Goal: Task Accomplishment & Management: Manage account settings

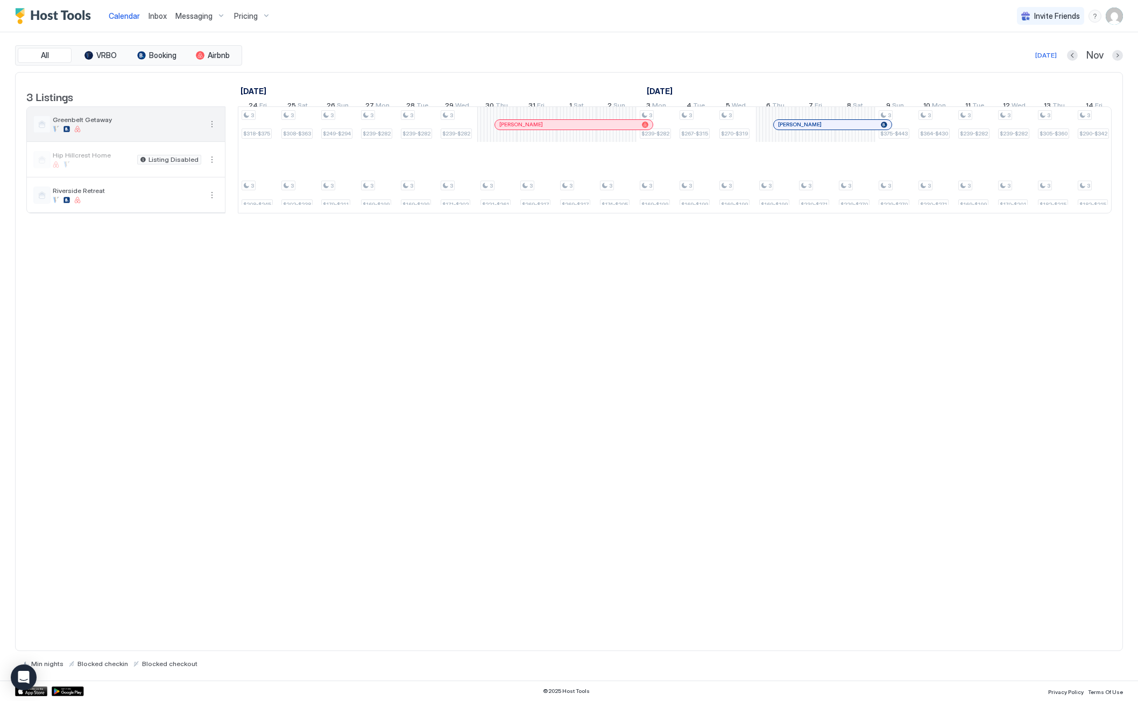
scroll to position [0, 598]
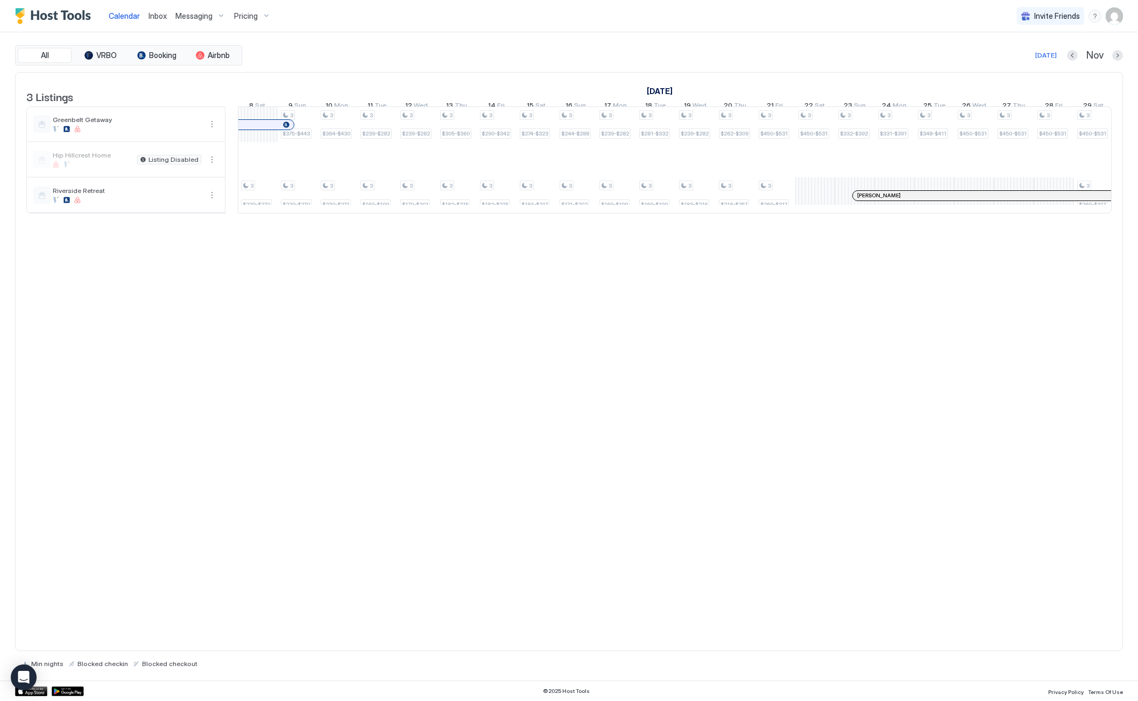
click at [75, 16] on img "Host Tools Logo" at bounding box center [55, 16] width 81 height 16
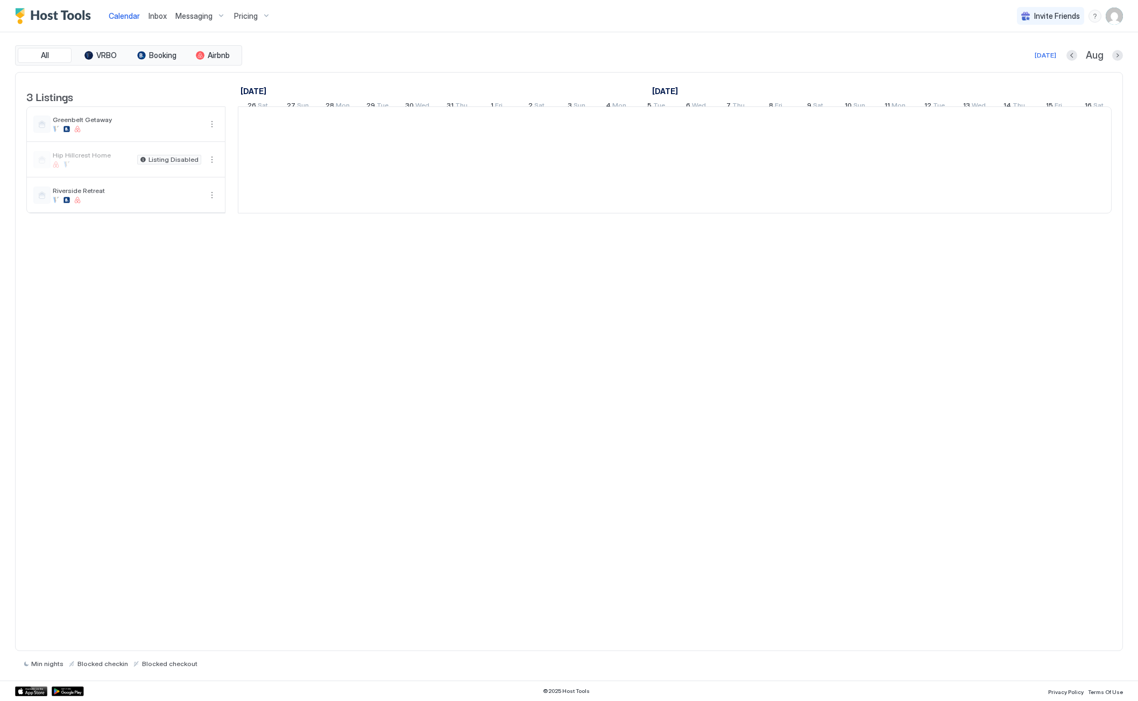
scroll to position [0, 598]
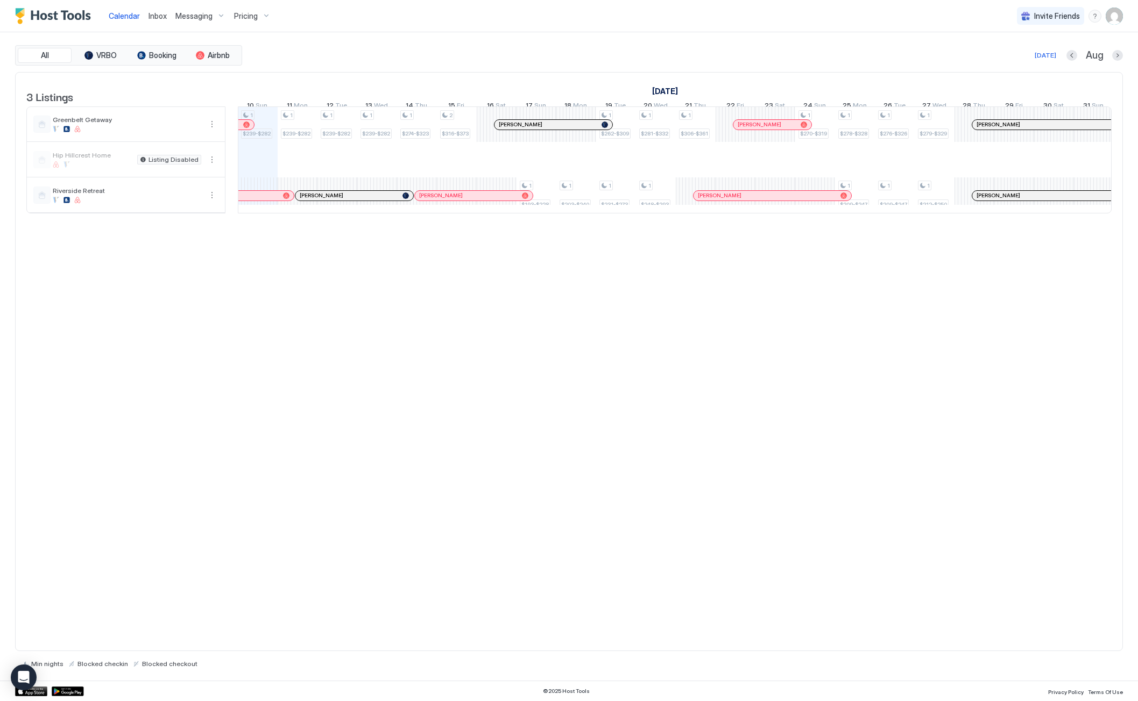
click at [254, 17] on span "Pricing" at bounding box center [246, 16] width 24 height 10
click at [204, 17] on div at bounding box center [569, 350] width 1138 height 701
click at [204, 17] on span "Messaging" at bounding box center [193, 16] width 37 height 10
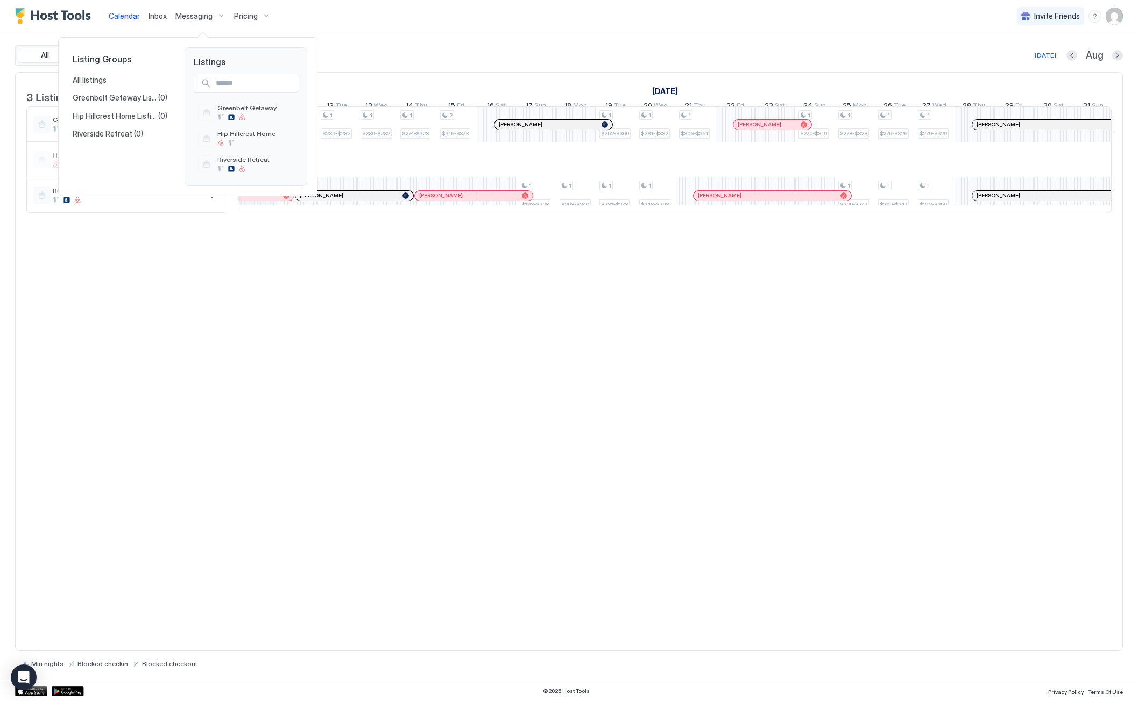
click at [316, 10] on div at bounding box center [569, 350] width 1138 height 701
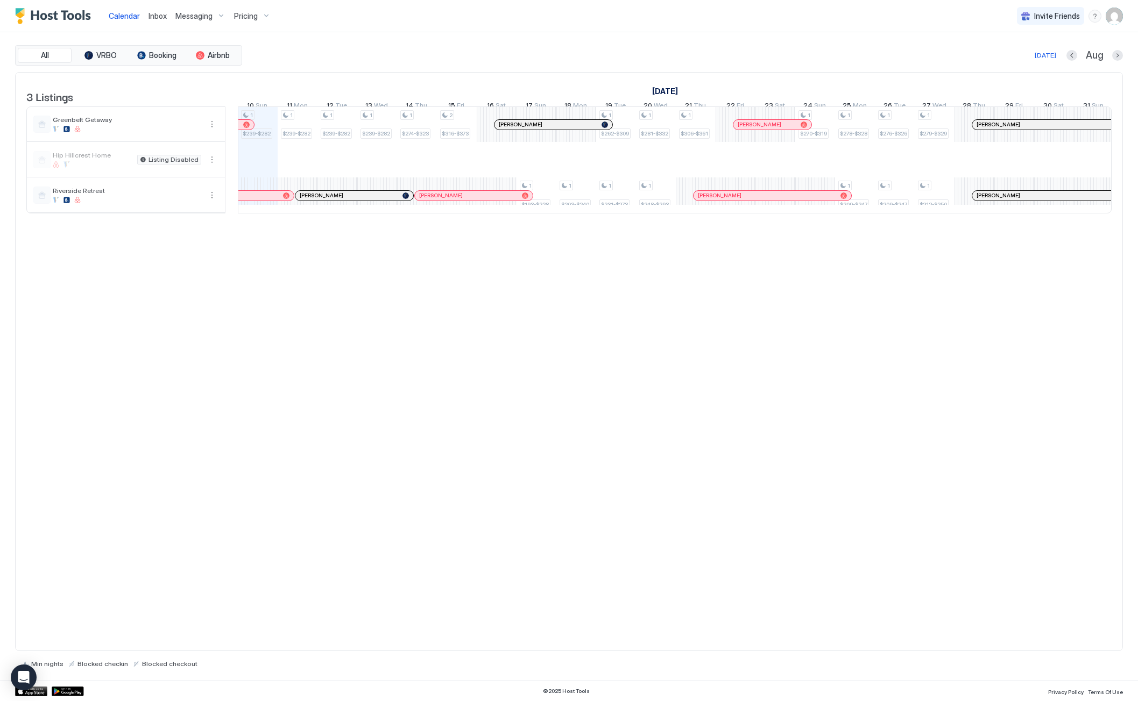
click at [1117, 19] on img "User profile" at bounding box center [1113, 16] width 17 height 17
click at [1025, 61] on span "Settings" at bounding box center [1017, 60] width 29 height 10
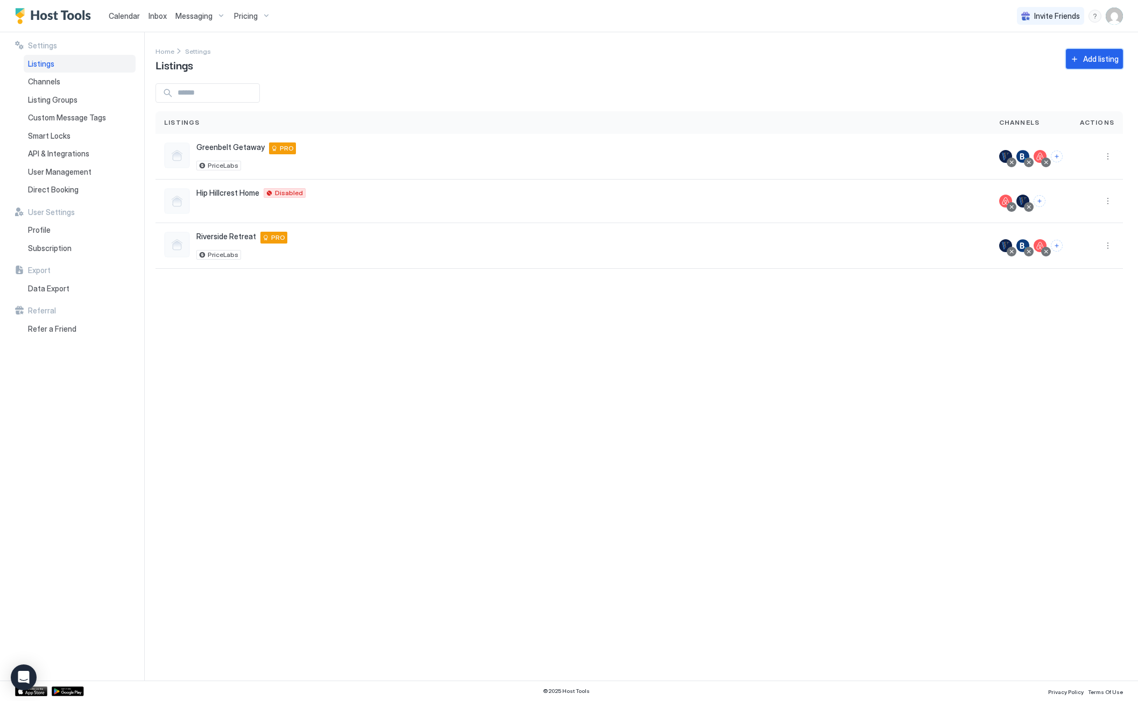
click at [1098, 56] on div "Add listing" at bounding box center [1101, 58] width 36 height 11
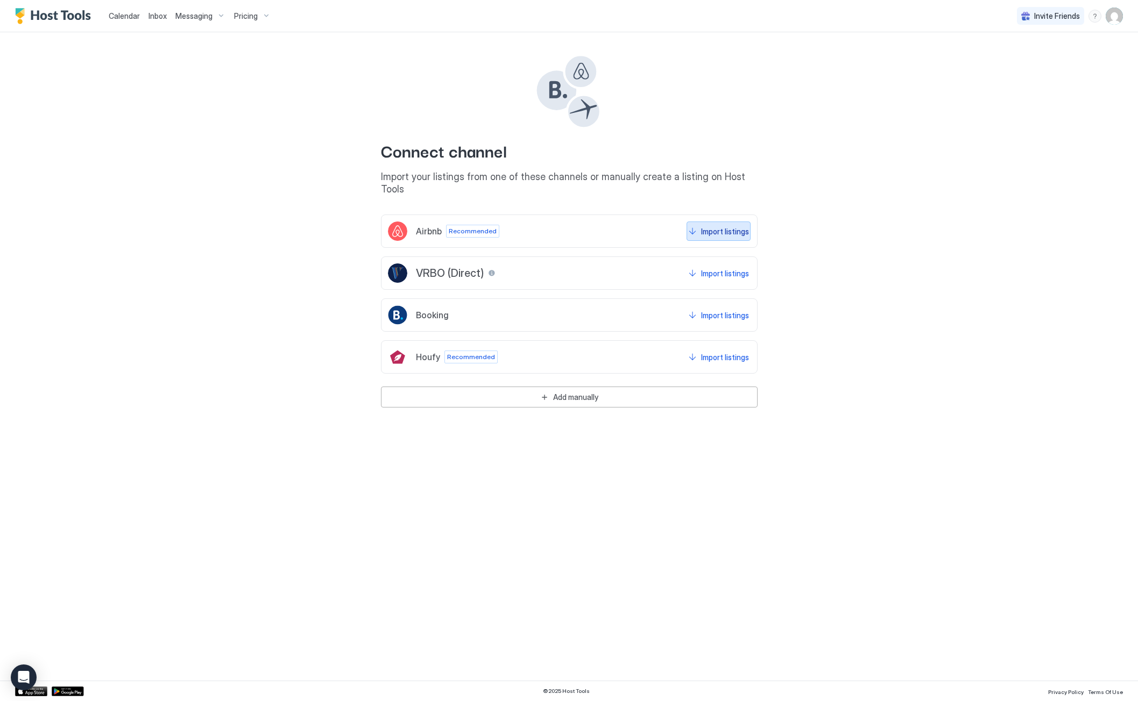
click at [712, 226] on div "Import listings" at bounding box center [725, 231] width 48 height 11
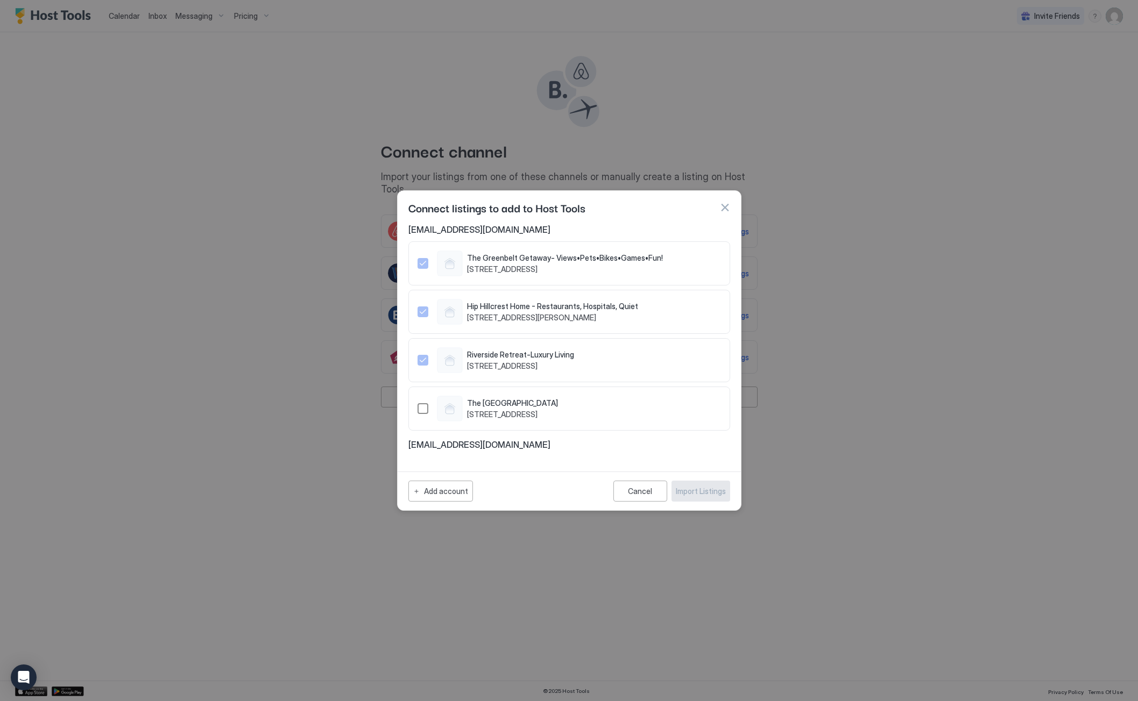
click at [421, 407] on div "1485124181370472924" at bounding box center [422, 408] width 11 height 11
click at [705, 491] on div "Import Listings" at bounding box center [701, 491] width 50 height 11
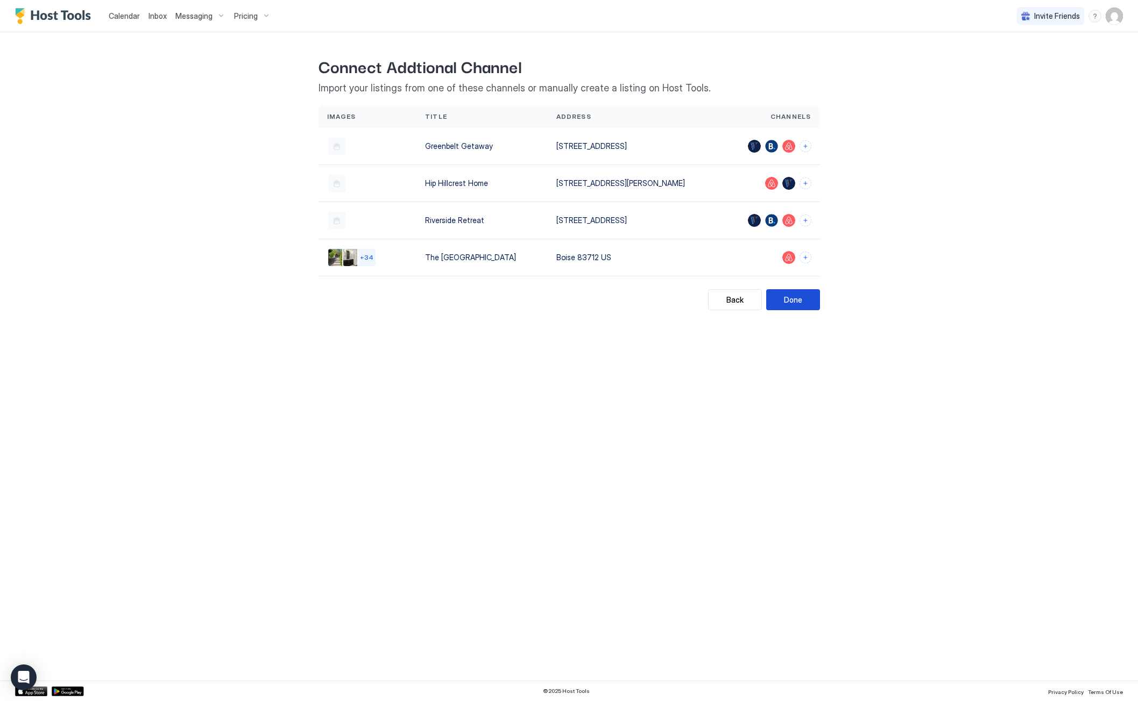
click at [795, 301] on div "Done" at bounding box center [793, 299] width 18 height 11
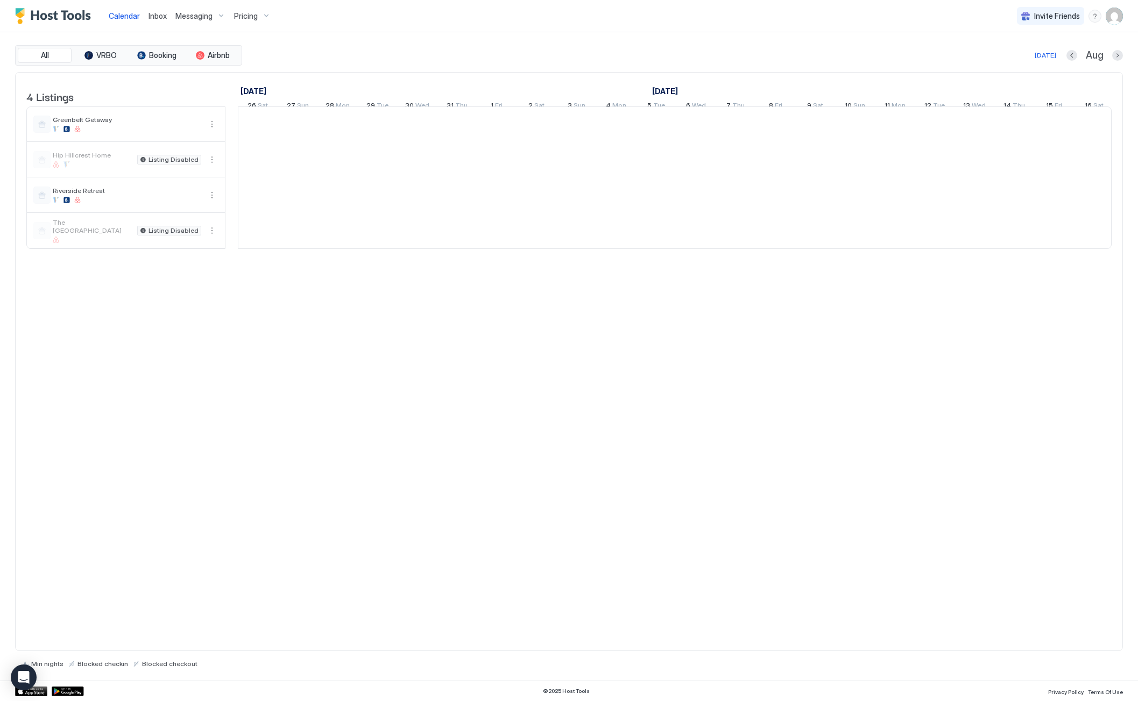
scroll to position [0, 598]
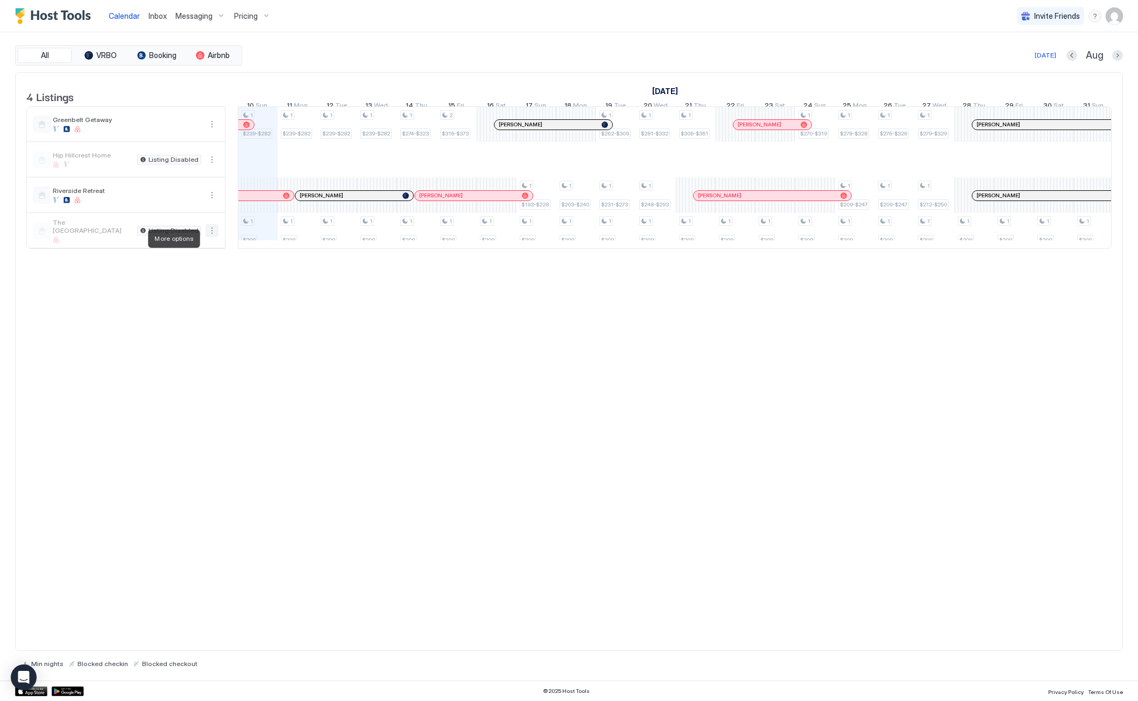
click at [212, 237] on button "More options" at bounding box center [211, 230] width 13 height 13
click at [177, 238] on div at bounding box center [569, 350] width 1138 height 701
drag, startPoint x: 297, startPoint y: 247, endPoint x: 415, endPoint y: 245, distance: 117.3
click at [422, 245] on div "1 $239-$282 1 $209 1 $239-$282 1 $209 1 $239-$282 1 $209 1 $239-$282 1 $209 1 $…" at bounding box center [875, 177] width 2468 height 141
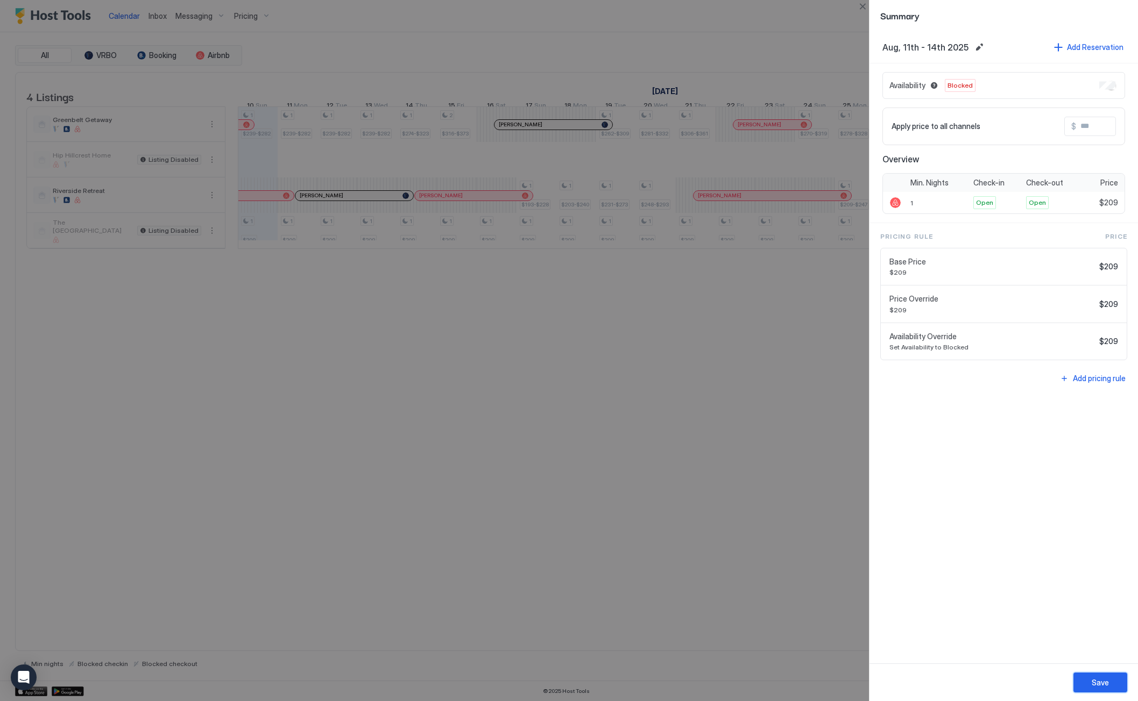
click at [1103, 681] on div "Save" at bounding box center [1099, 682] width 17 height 11
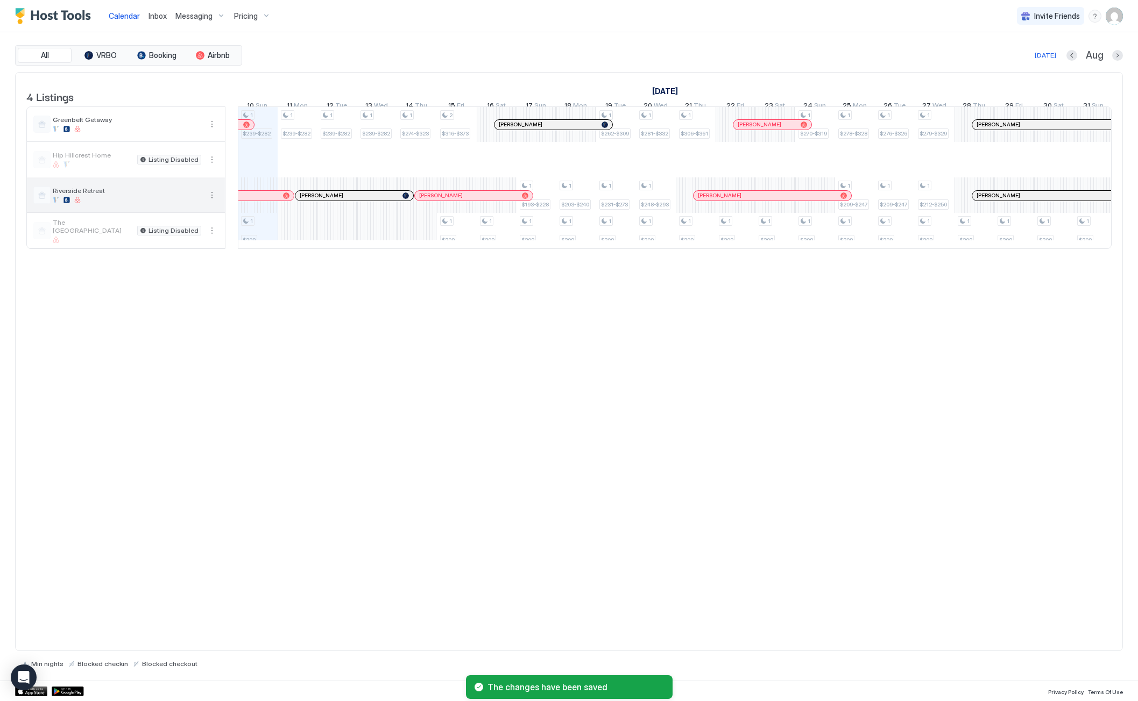
click at [156, 195] on span "Riverside Retreat" at bounding box center [127, 191] width 148 height 8
click at [211, 199] on button "More options" at bounding box center [211, 195] width 13 height 13
click at [233, 234] on span "Pricing" at bounding box center [233, 235] width 22 height 8
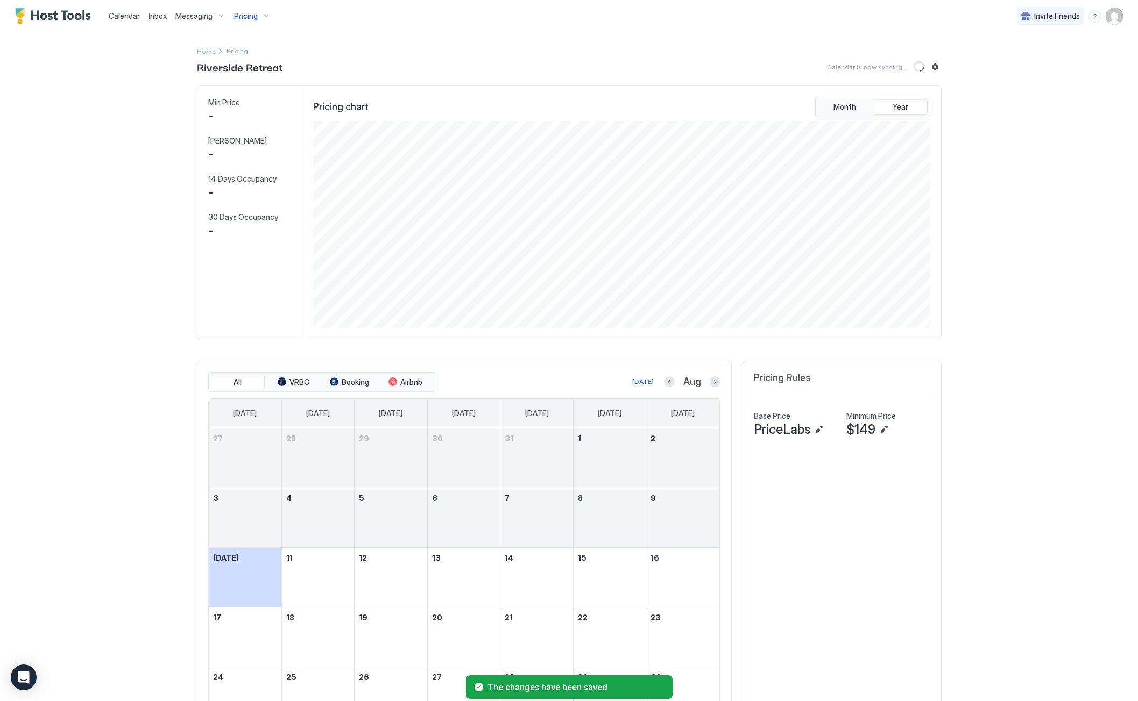
scroll to position [207, 619]
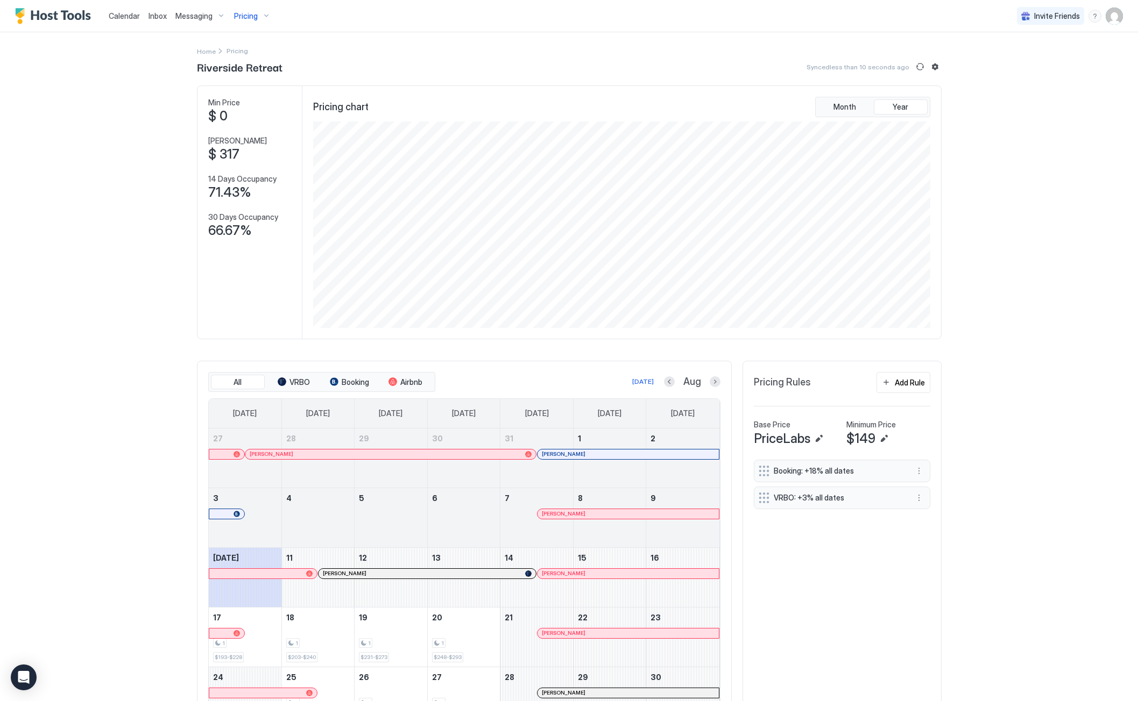
click at [252, 16] on span "Pricing" at bounding box center [246, 16] width 24 height 10
click at [238, 181] on span "The Mesa Manor" at bounding box center [252, 180] width 83 height 8
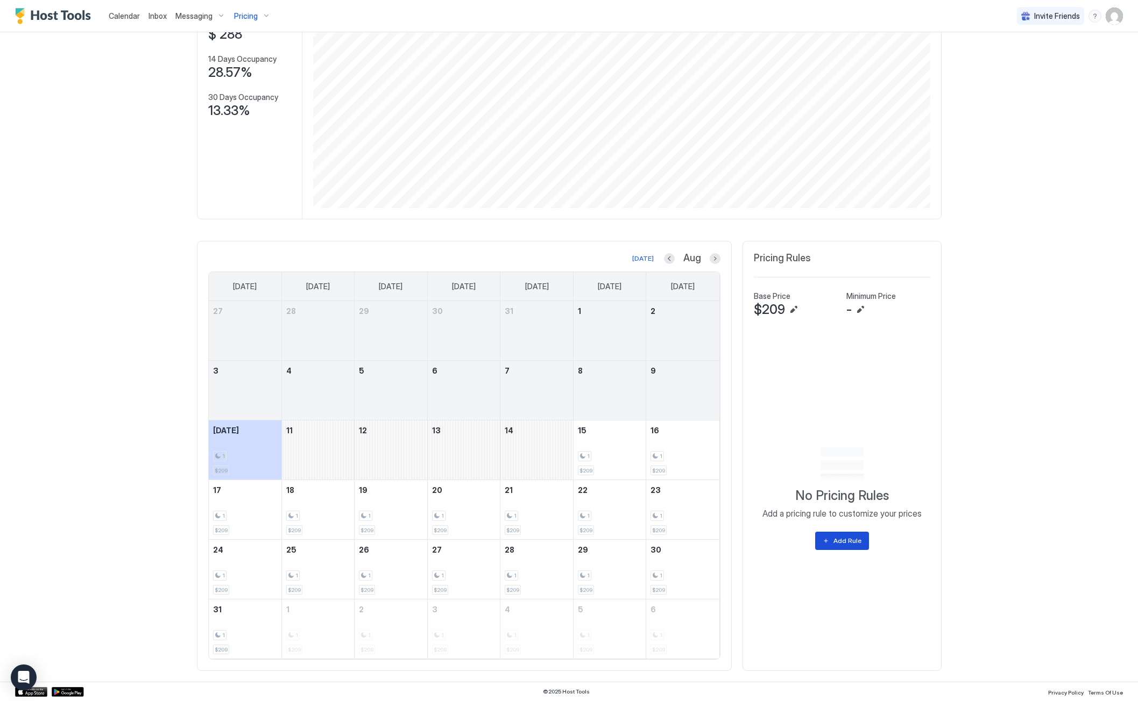
click at [835, 543] on div "Add Rule" at bounding box center [847, 541] width 28 height 10
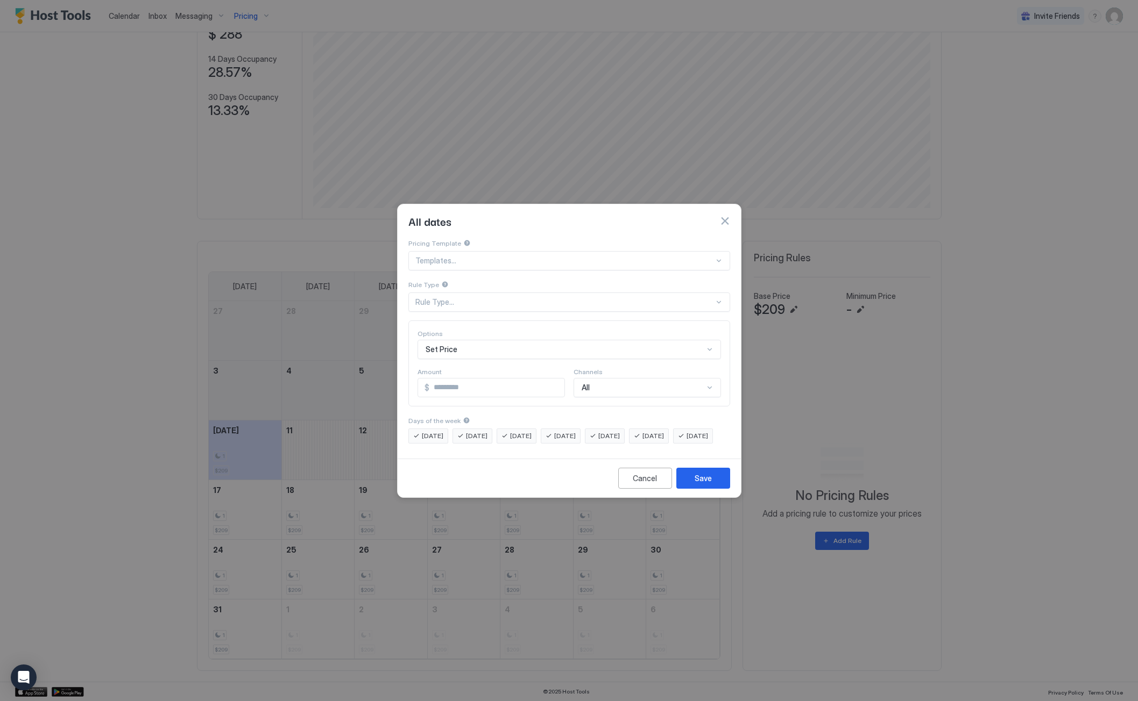
click at [467, 256] on div at bounding box center [564, 261] width 299 height 10
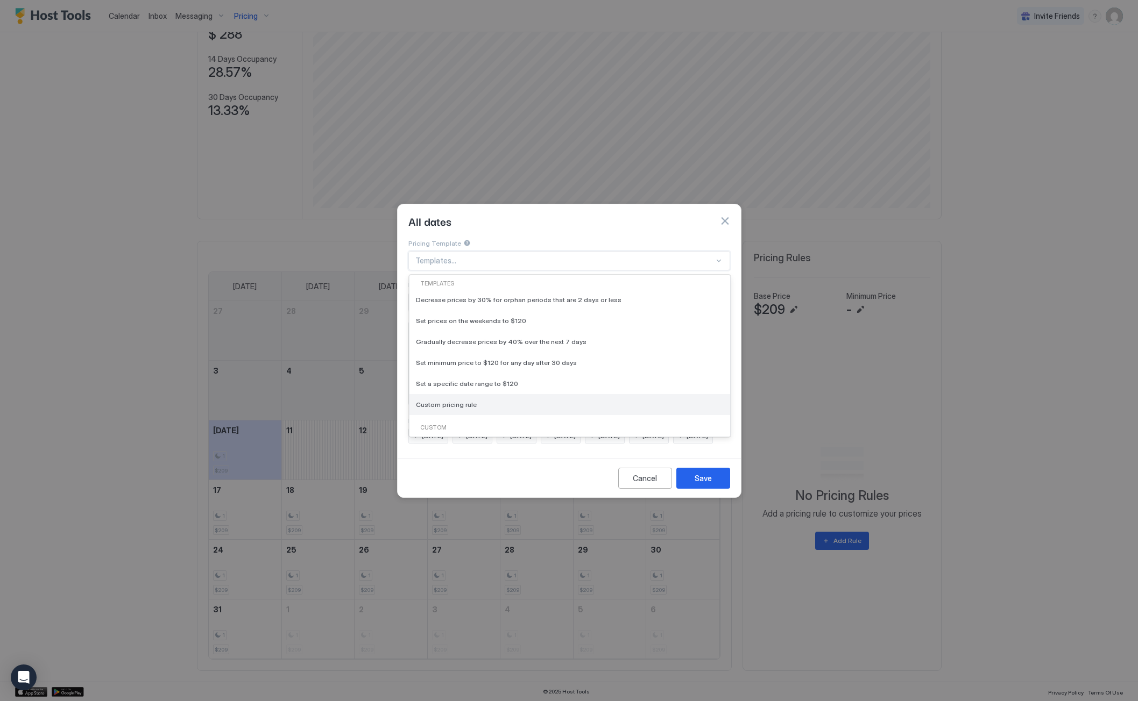
click at [455, 401] on span "Custom pricing rule" at bounding box center [446, 405] width 61 height 8
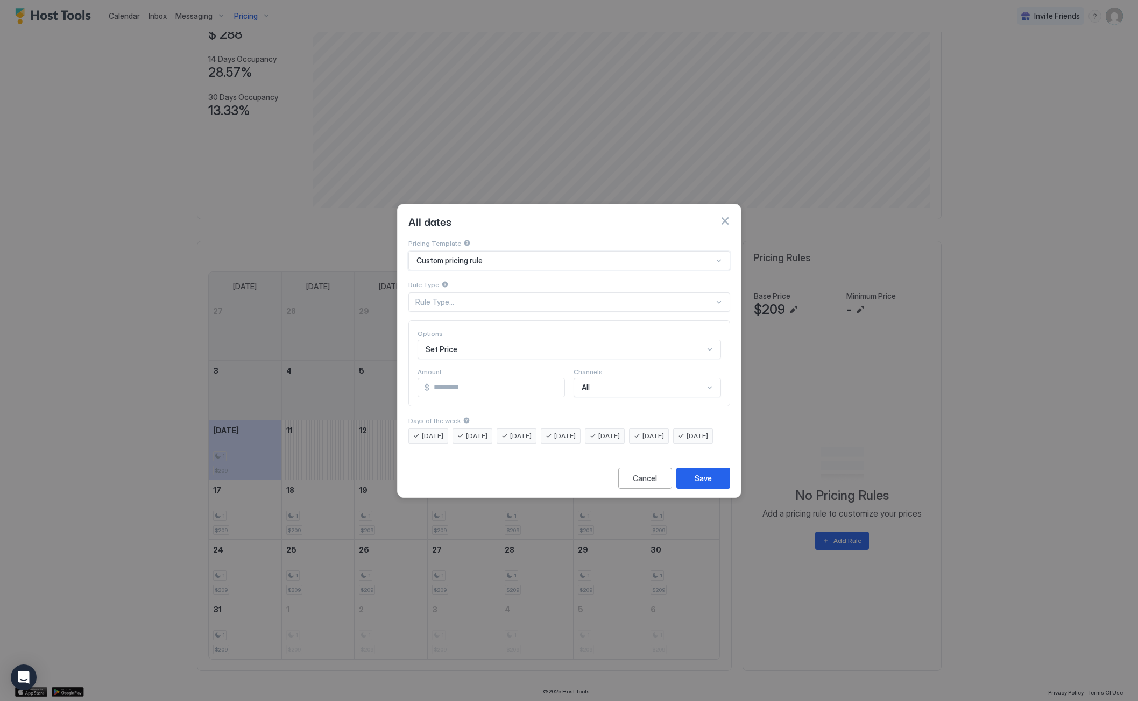
type input "***"
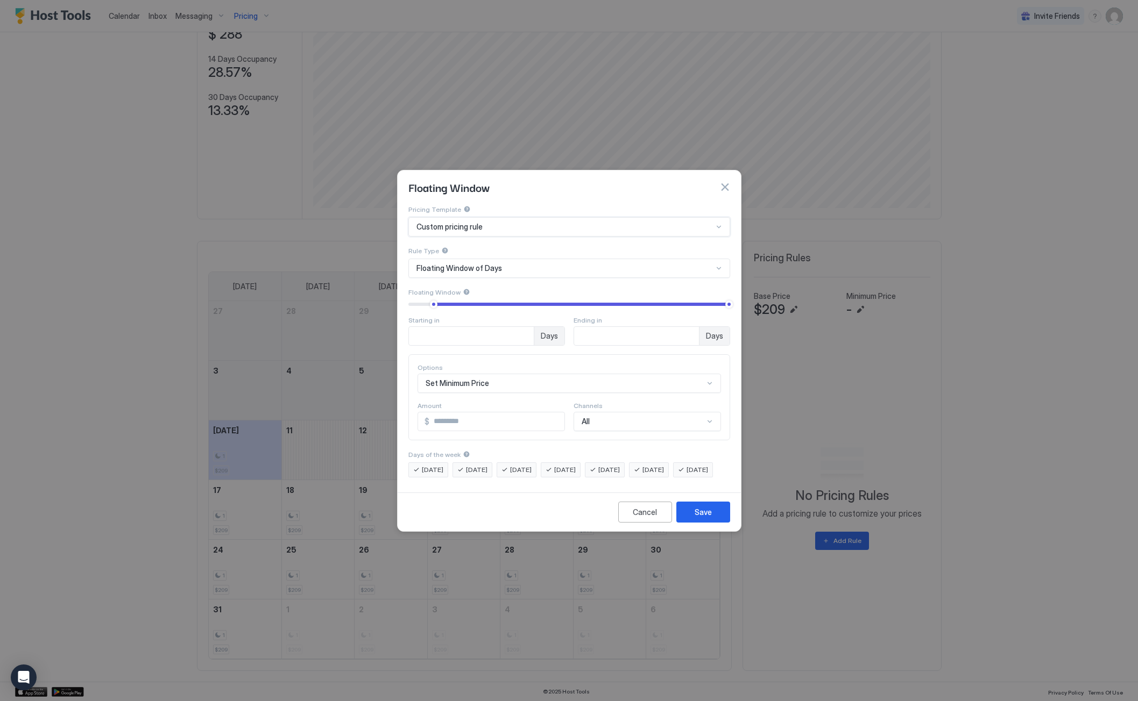
click at [621, 222] on div "Custom pricing rule" at bounding box center [564, 227] width 296 height 10
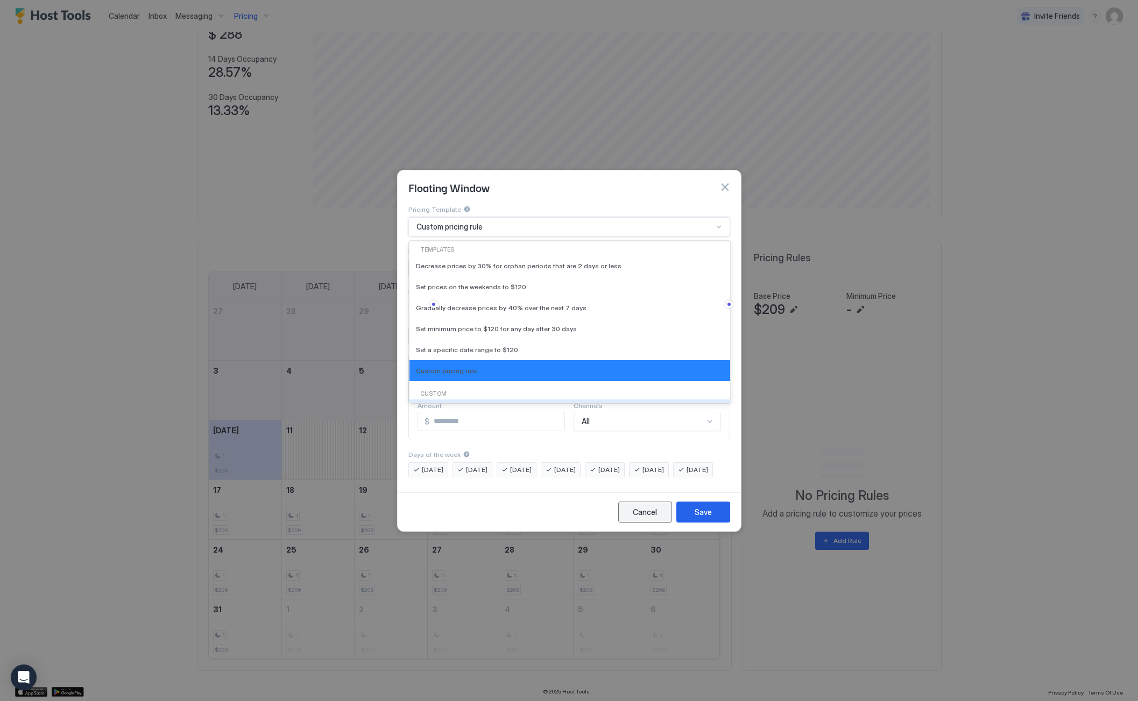
click at [654, 517] on div "Cancel" at bounding box center [645, 512] width 24 height 11
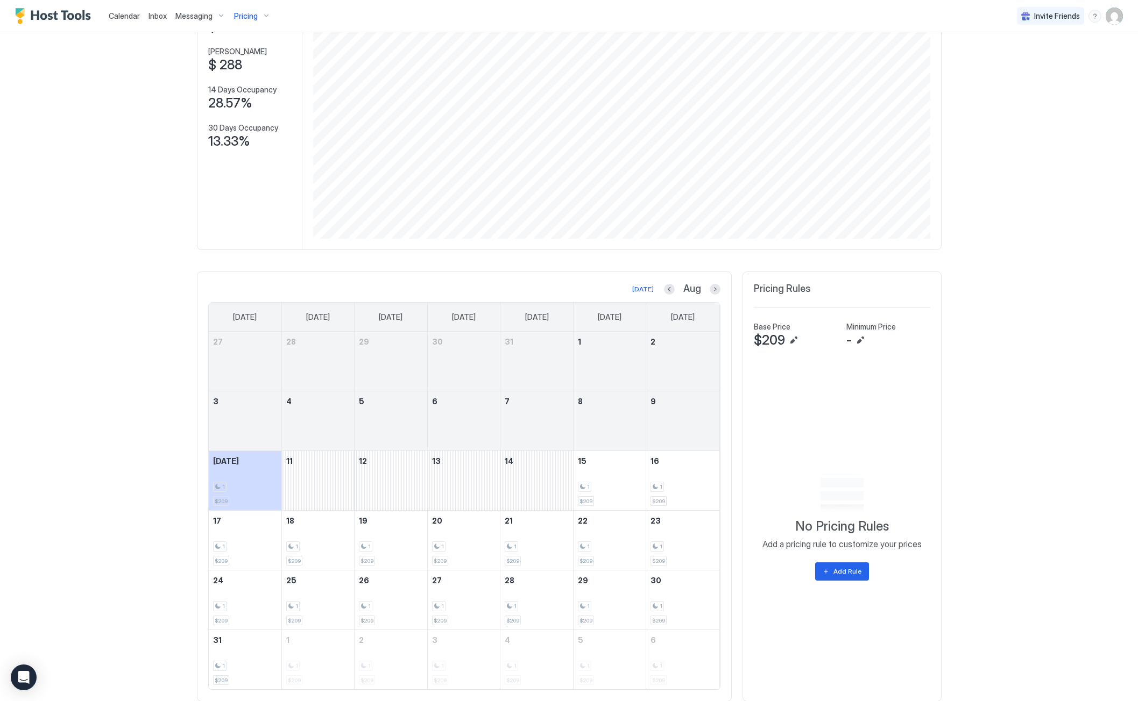
scroll to position [0, 0]
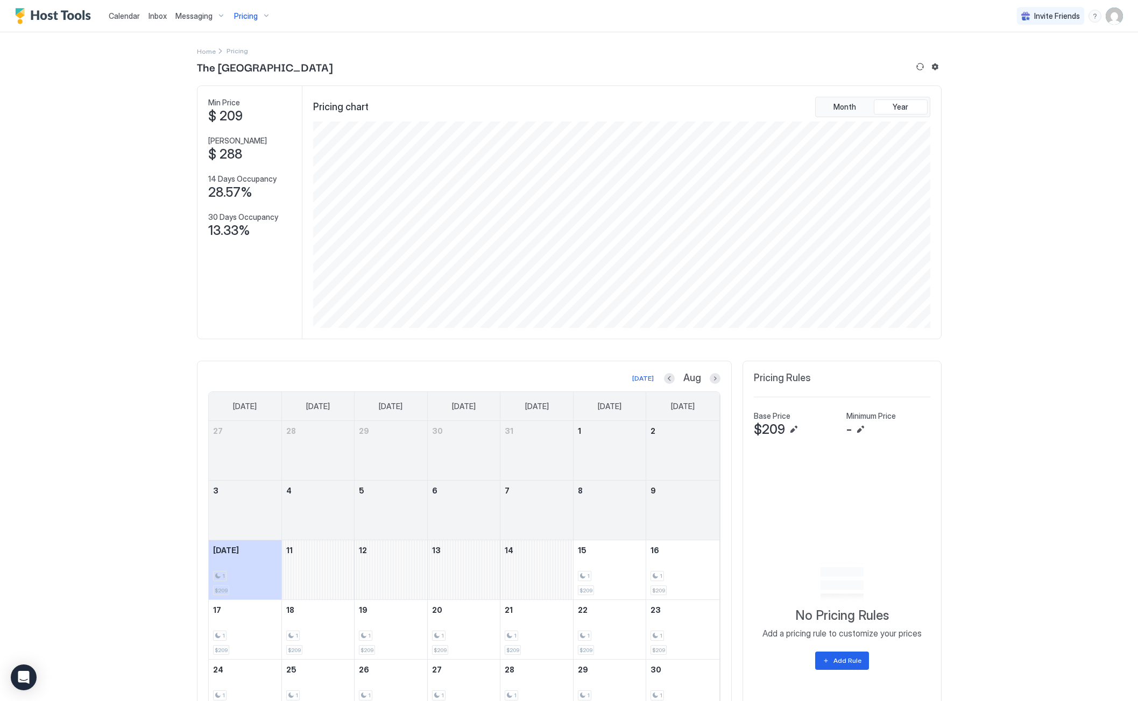
click at [239, 17] on span "Pricing" at bounding box center [246, 16] width 24 height 10
click at [232, 159] on div "Riverside Retreat" at bounding box center [237, 159] width 52 height 17
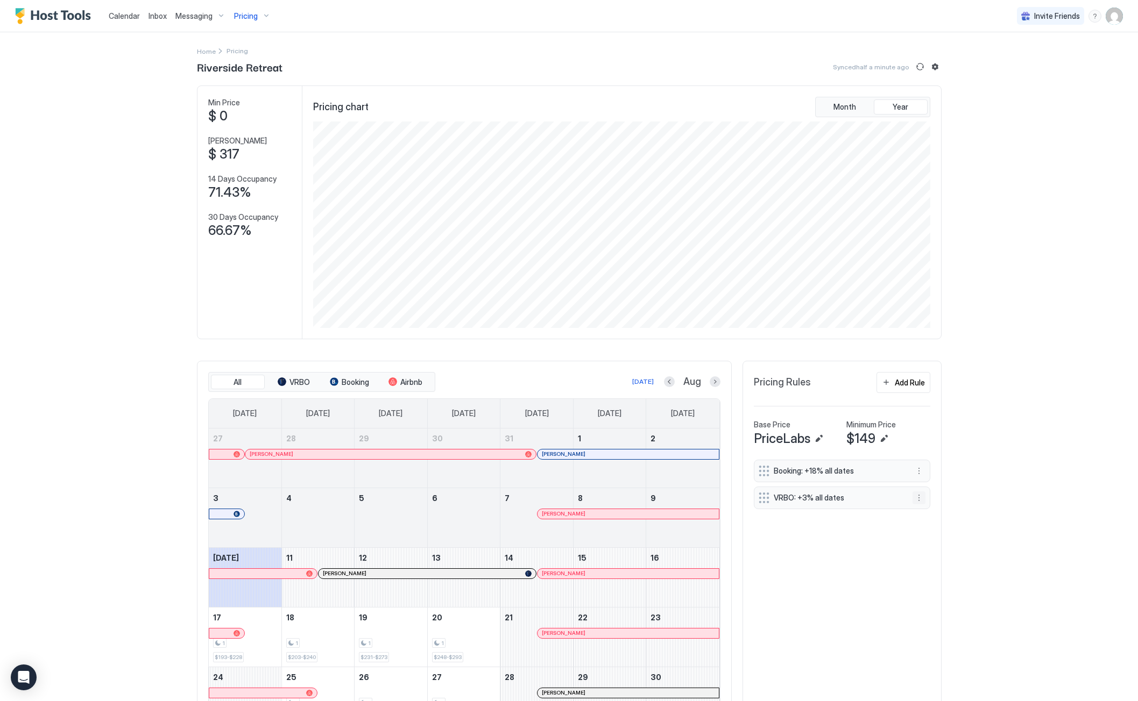
click at [919, 499] on button "More options" at bounding box center [918, 498] width 13 height 13
click at [928, 510] on span "Edit" at bounding box center [931, 513] width 12 height 8
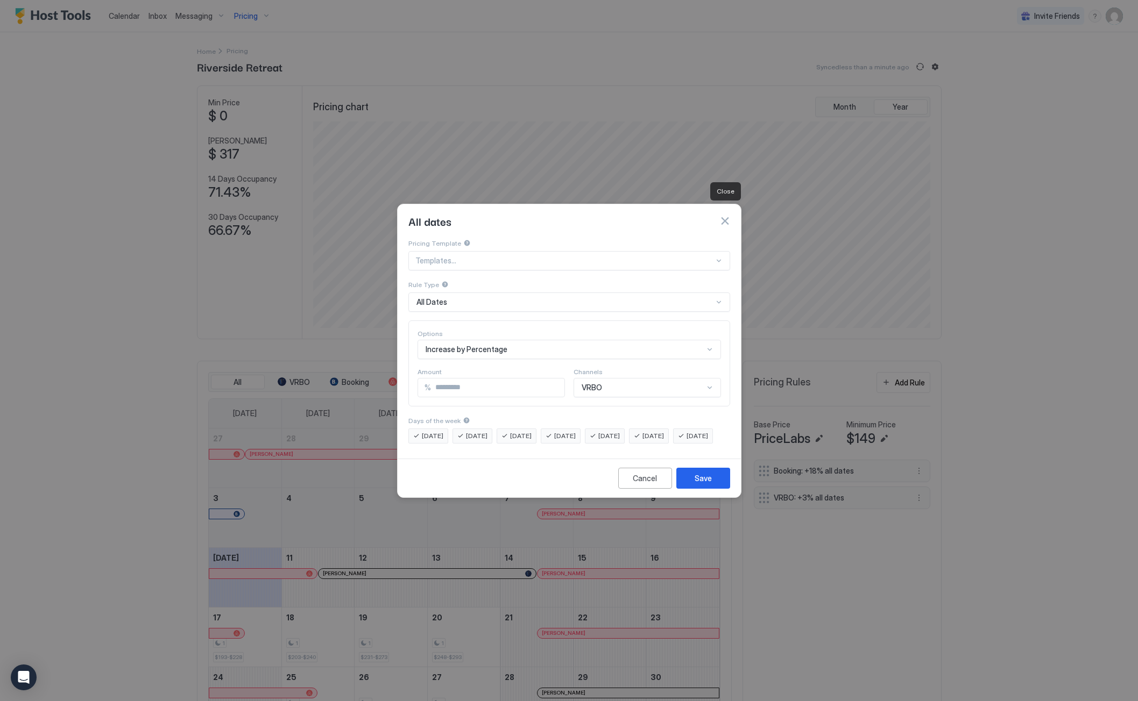
click at [724, 216] on button "button" at bounding box center [724, 221] width 11 height 11
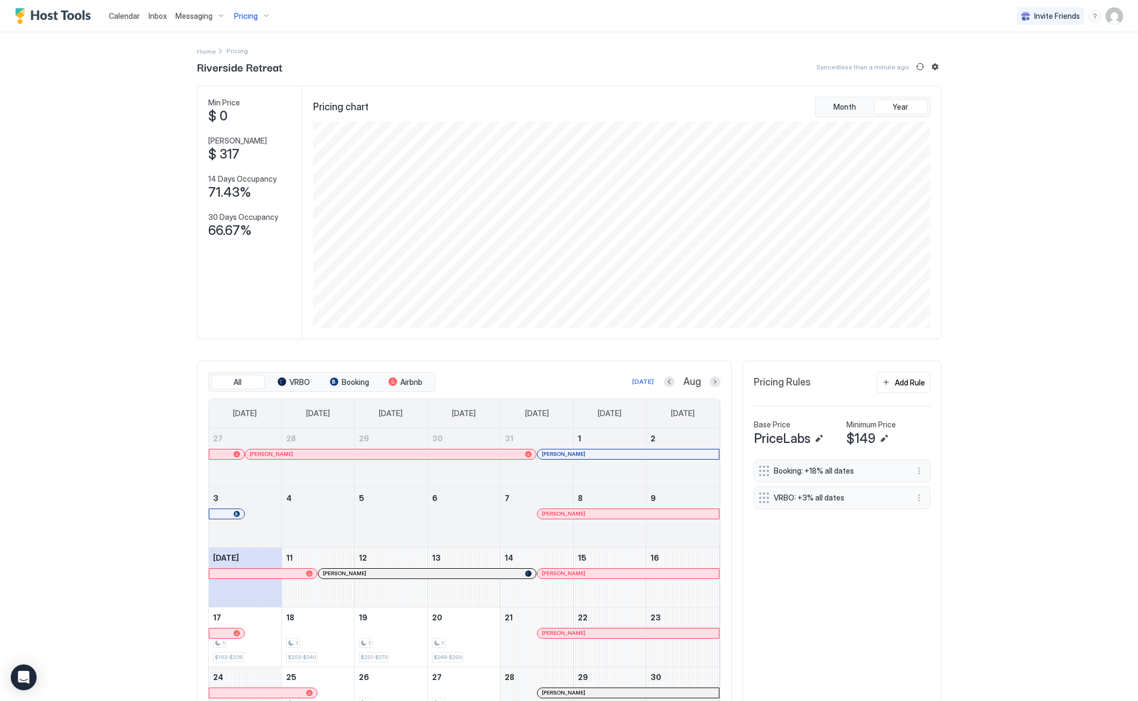
click at [249, 15] on span "Pricing" at bounding box center [246, 16] width 24 height 10
click at [239, 180] on span "The Mesa Manor" at bounding box center [252, 180] width 83 height 8
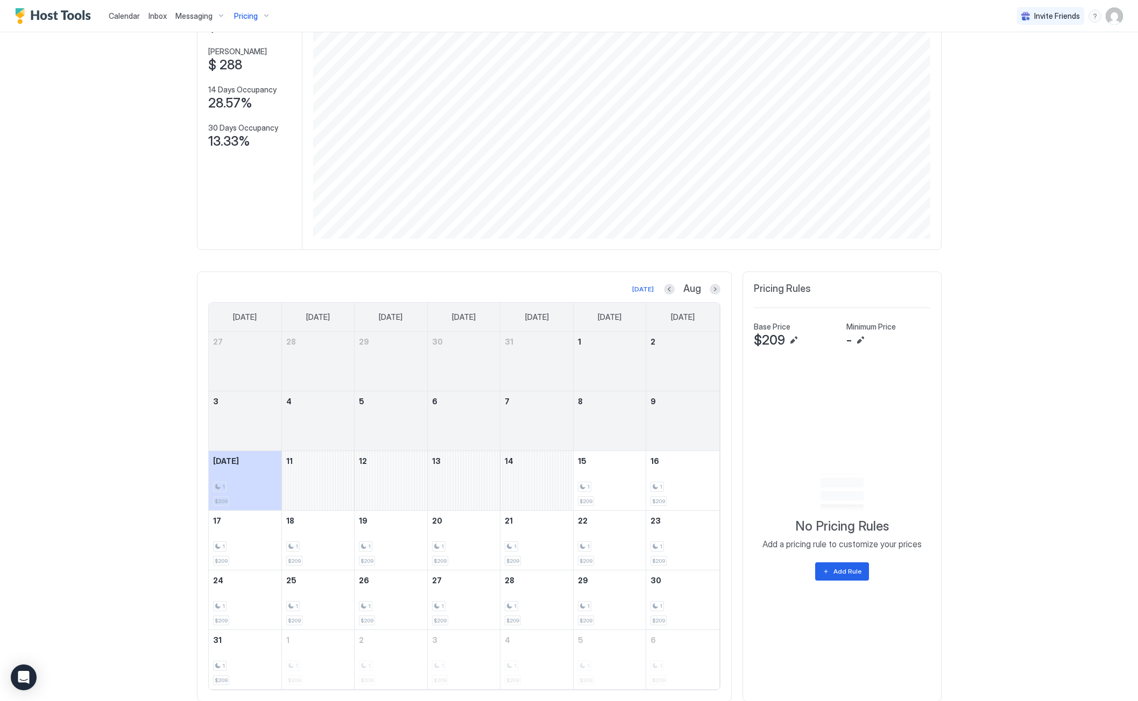
scroll to position [120, 0]
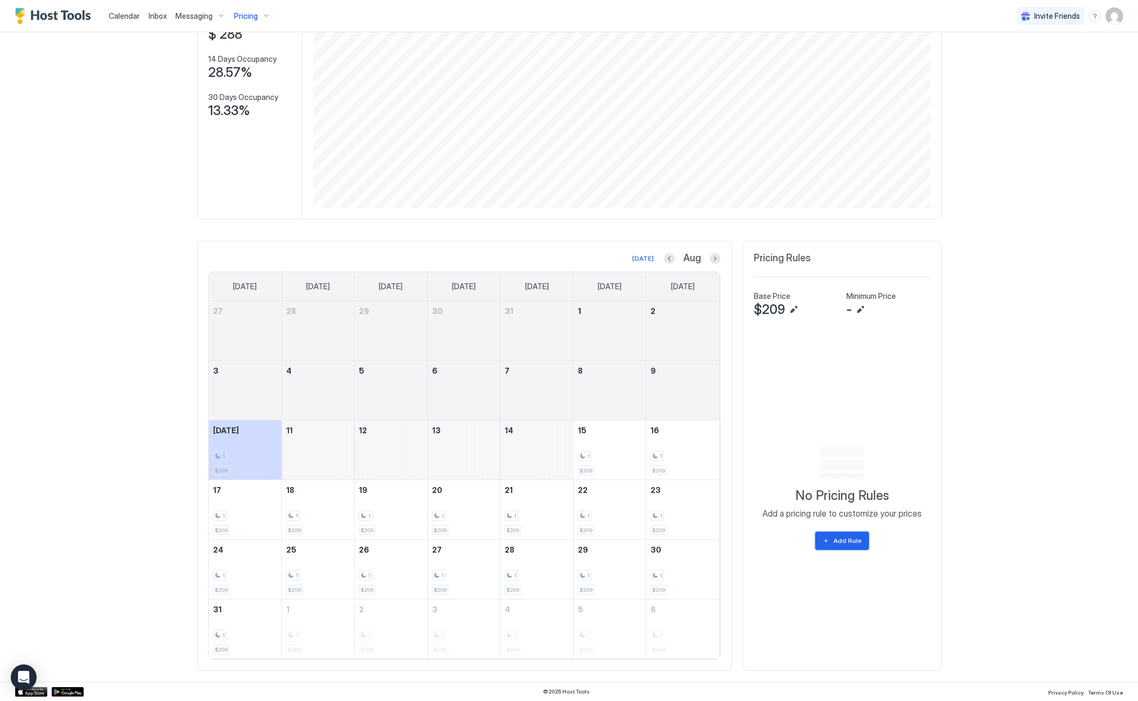
click at [833, 540] on div "Add Rule" at bounding box center [847, 541] width 28 height 10
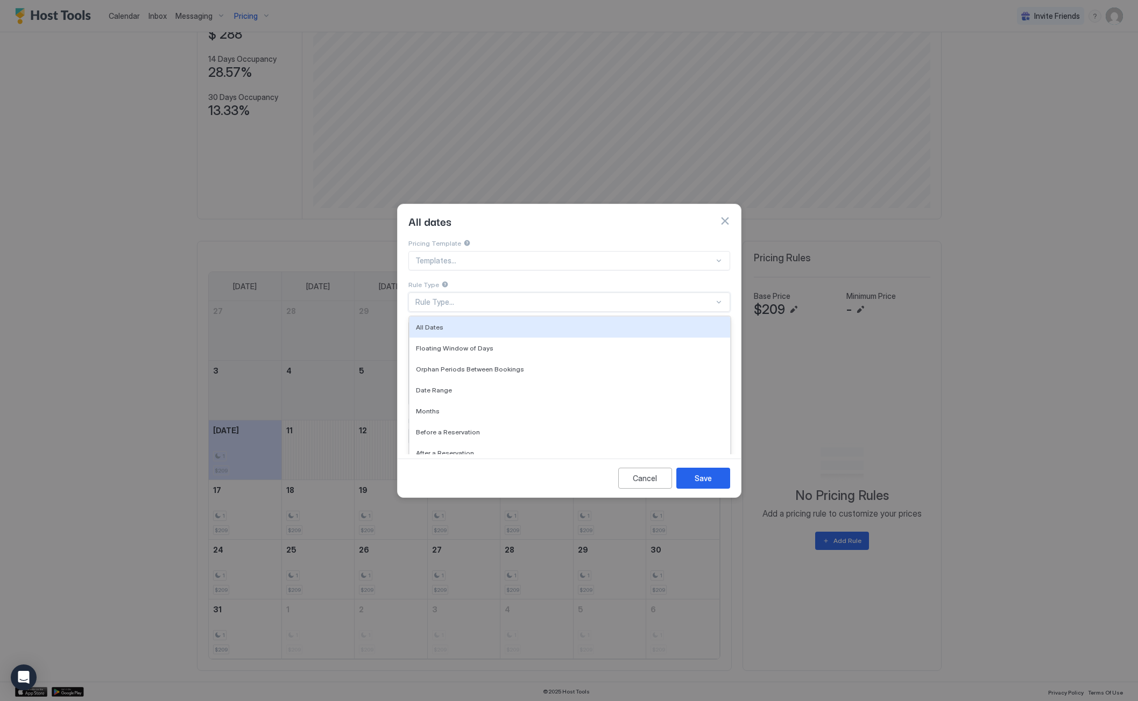
click at [651, 297] on div "Rule Type..." at bounding box center [564, 302] width 299 height 10
click at [487, 323] on div "All Dates" at bounding box center [570, 327] width 308 height 8
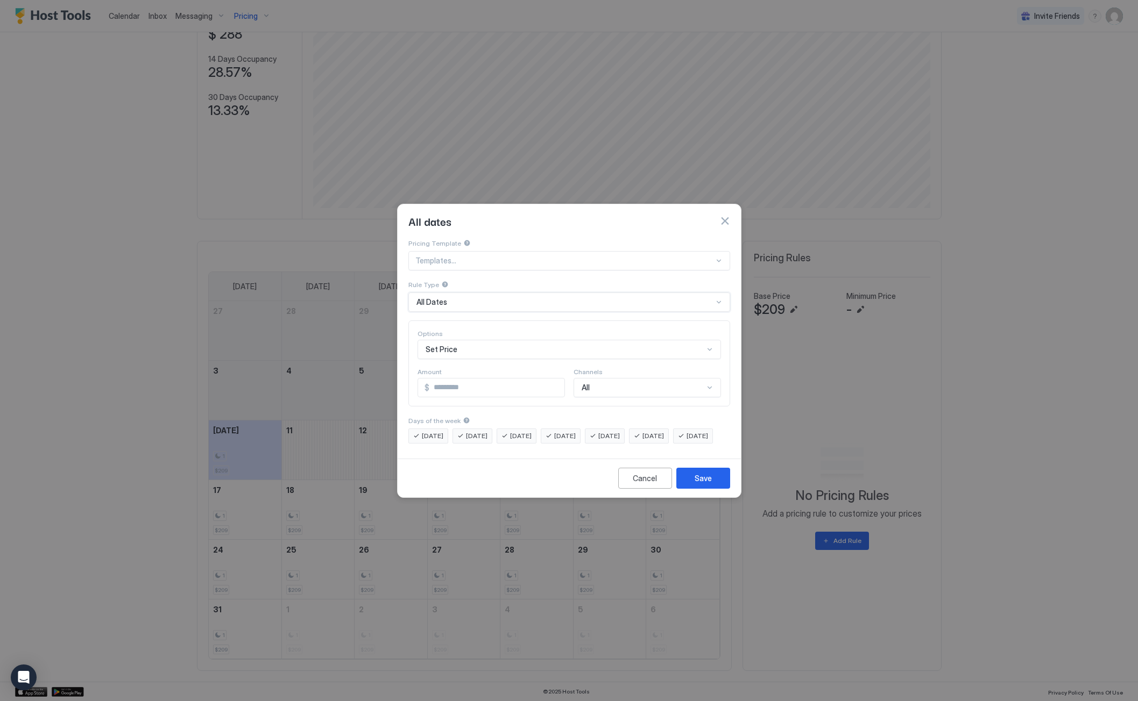
scroll to position [52, 0]
click at [498, 340] on div "Set Price" at bounding box center [568, 349] width 303 height 19
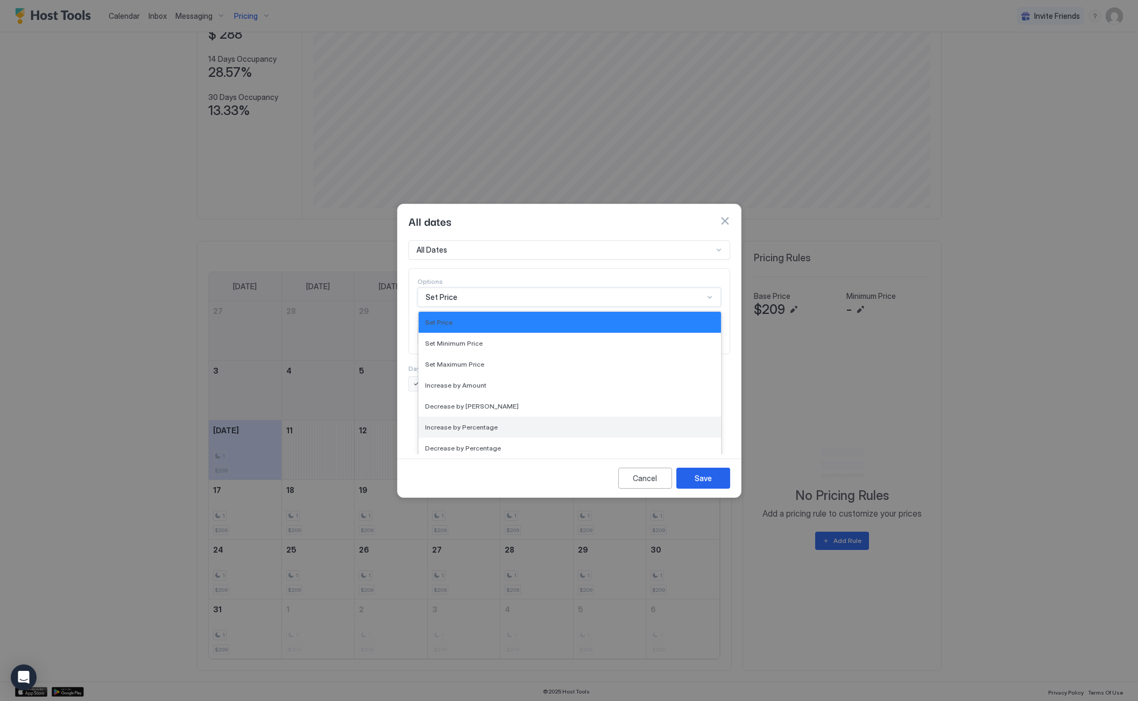
click at [469, 423] on span "Increase by Percentage" at bounding box center [461, 427] width 73 height 8
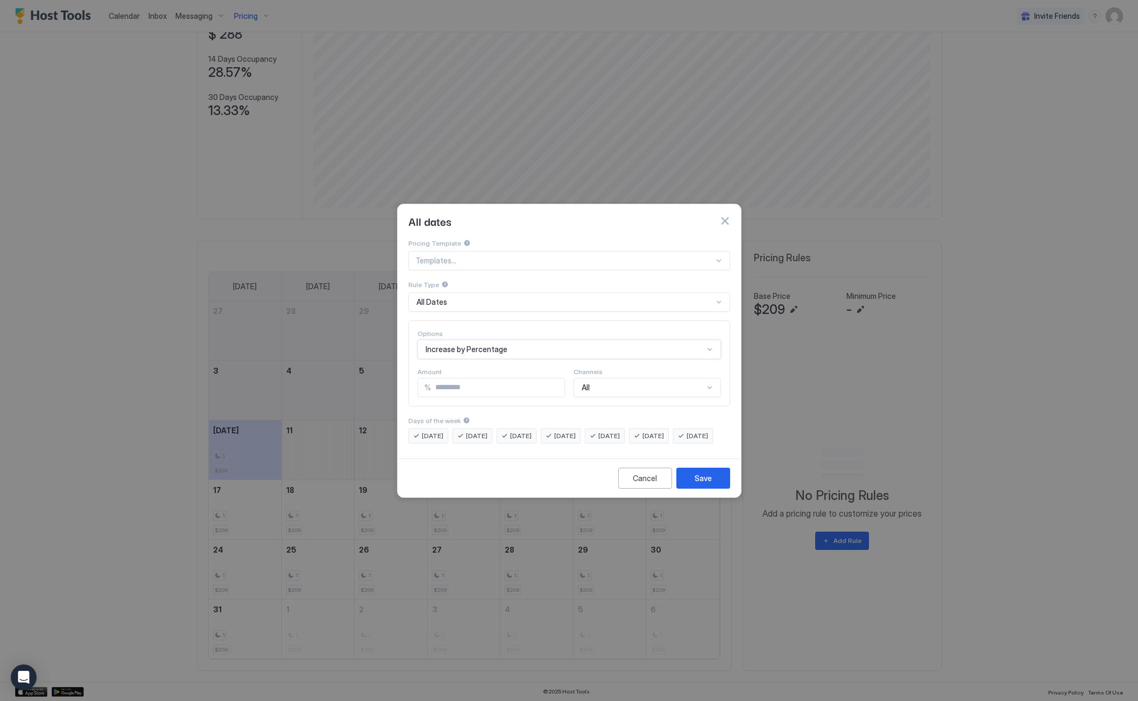
scroll to position [0, 0]
click at [463, 379] on input "*" at bounding box center [497, 388] width 133 height 18
type input "*"
click at [706, 383] on div at bounding box center [709, 388] width 9 height 10
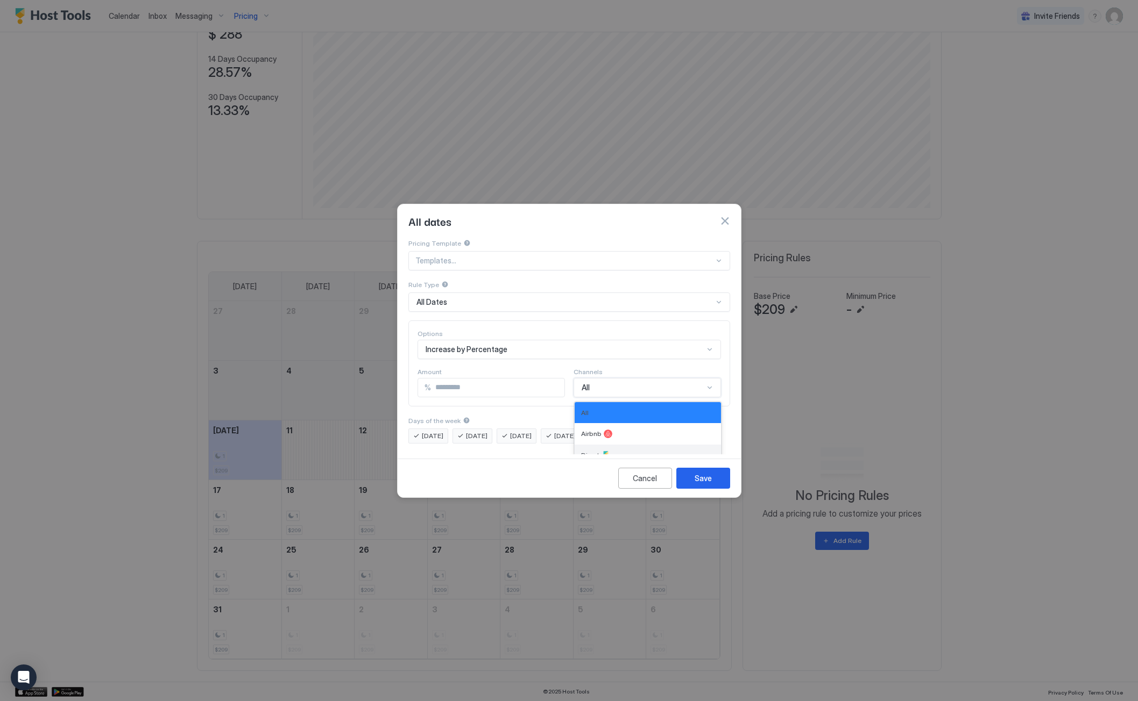
click at [593, 451] on span "Direct" at bounding box center [590, 455] width 18 height 8
click at [690, 487] on button "Save" at bounding box center [703, 478] width 54 height 21
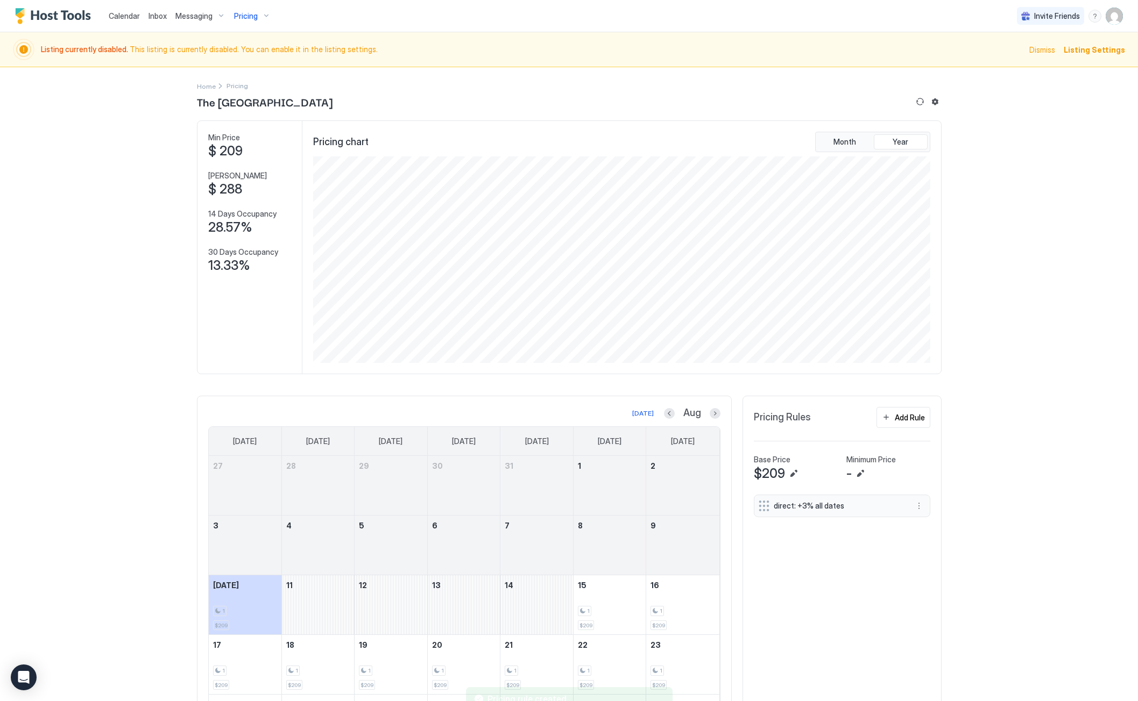
click at [1084, 51] on span "Listing Settings" at bounding box center [1093, 49] width 61 height 11
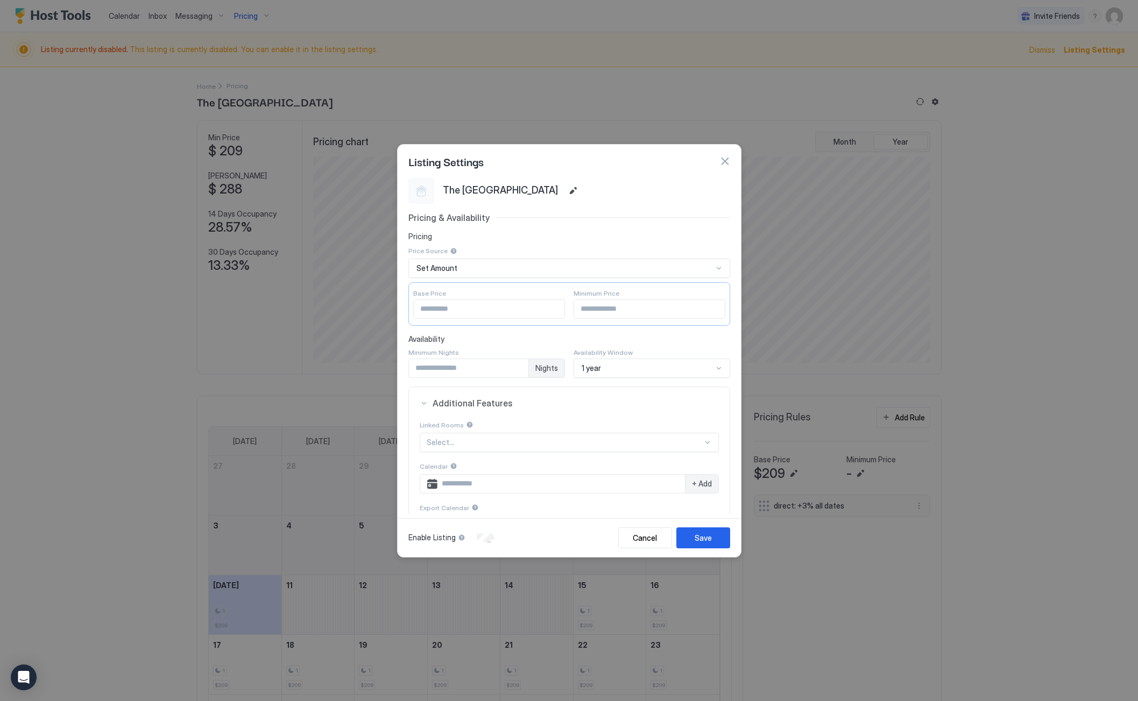
click at [465, 370] on input "*" at bounding box center [468, 368] width 119 height 18
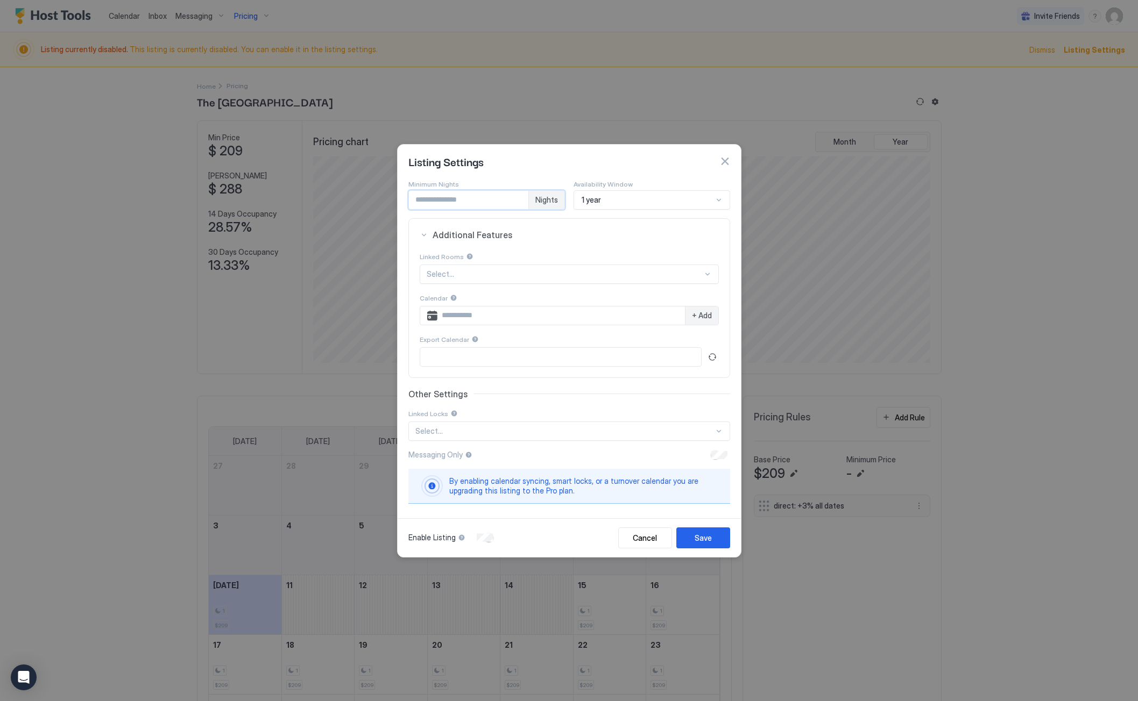
scroll to position [169, 0]
click at [712, 534] on button "Save" at bounding box center [703, 538] width 54 height 21
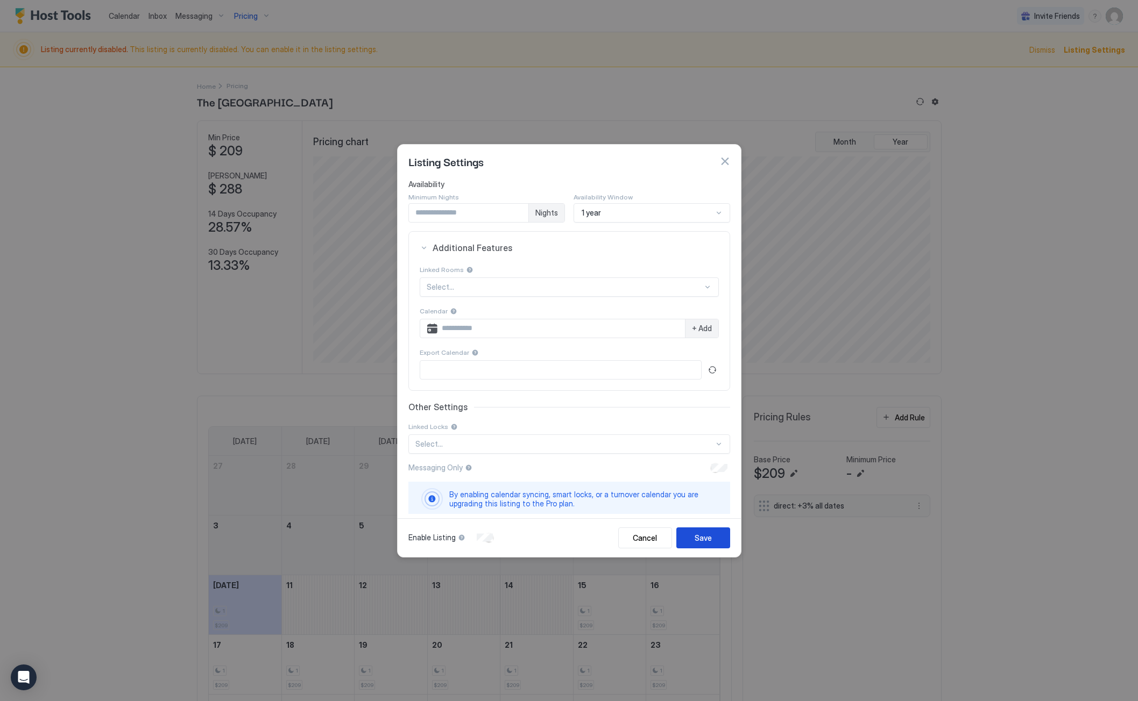
scroll to position [0, 0]
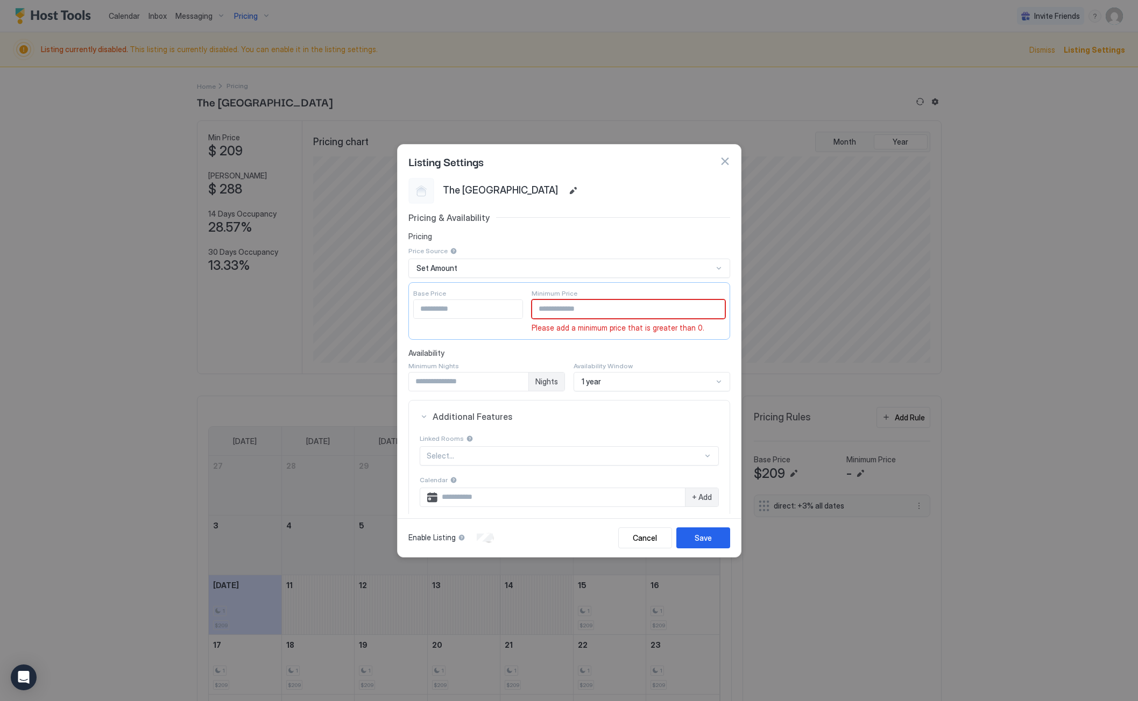
click at [571, 311] on input "Input Field" at bounding box center [628, 309] width 193 height 18
type input "***"
click at [594, 358] on div "Availability Minimum Nights * Nights Availability Window 1 year" at bounding box center [569, 371] width 322 height 44
click at [713, 540] on button "Save" at bounding box center [703, 538] width 54 height 21
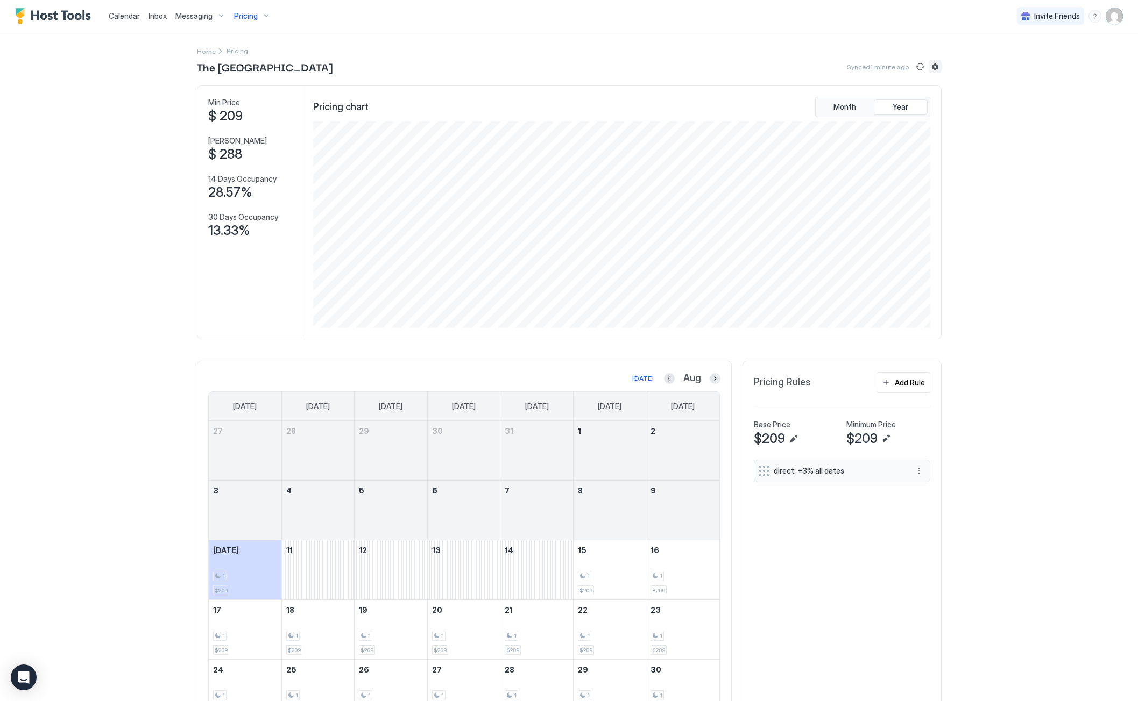
click at [931, 67] on button "Listing settings" at bounding box center [934, 66] width 13 height 13
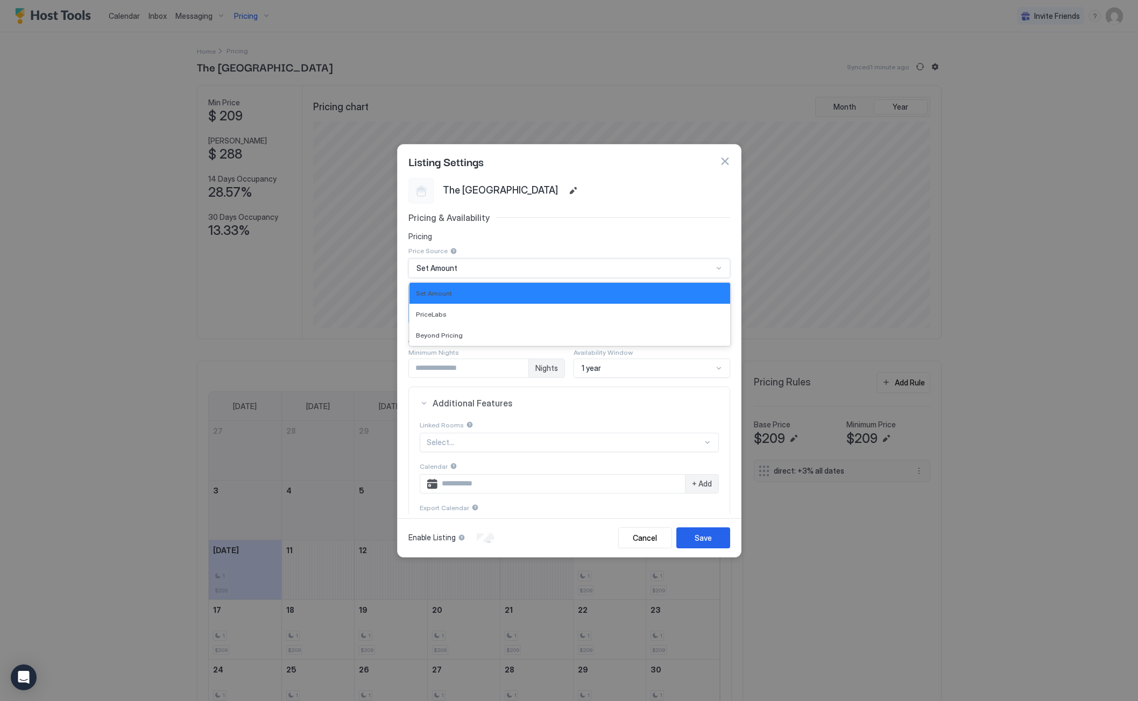
scroll to position [15, 0]
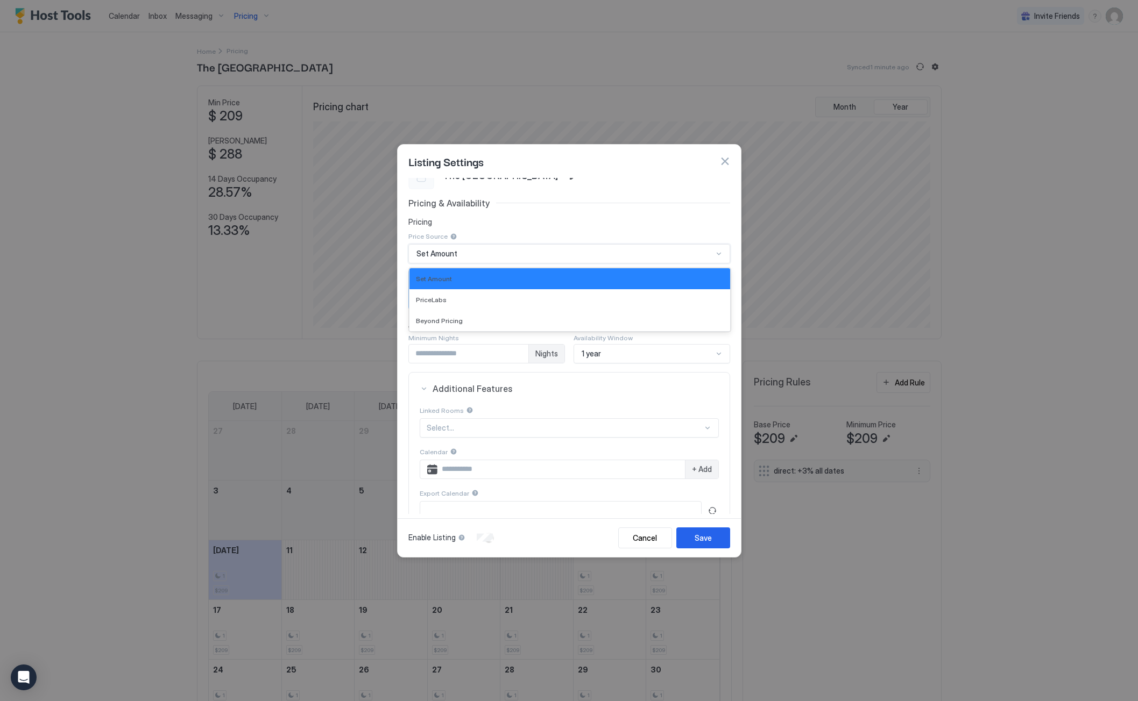
click at [481, 264] on div "3 results available. Use Up and Down to choose options, press Enter to select t…" at bounding box center [569, 253] width 322 height 19
click at [452, 300] on div "PriceLabs" at bounding box center [570, 300] width 308 height 8
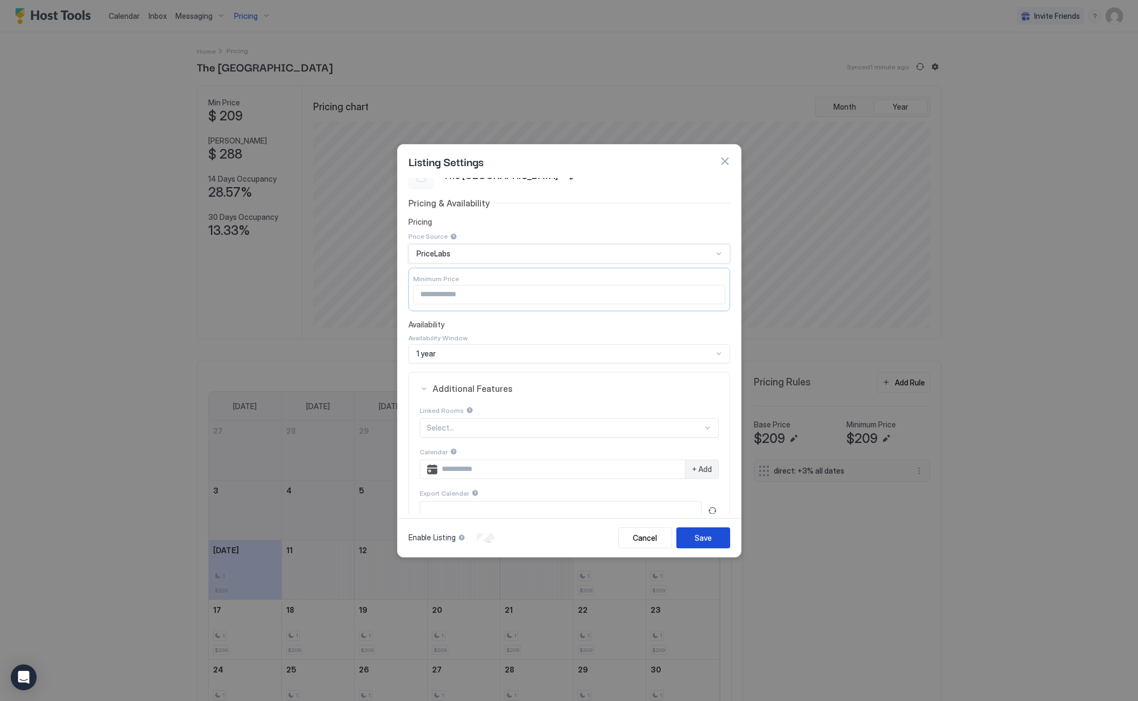
click at [700, 533] on div "Save" at bounding box center [702, 538] width 17 height 11
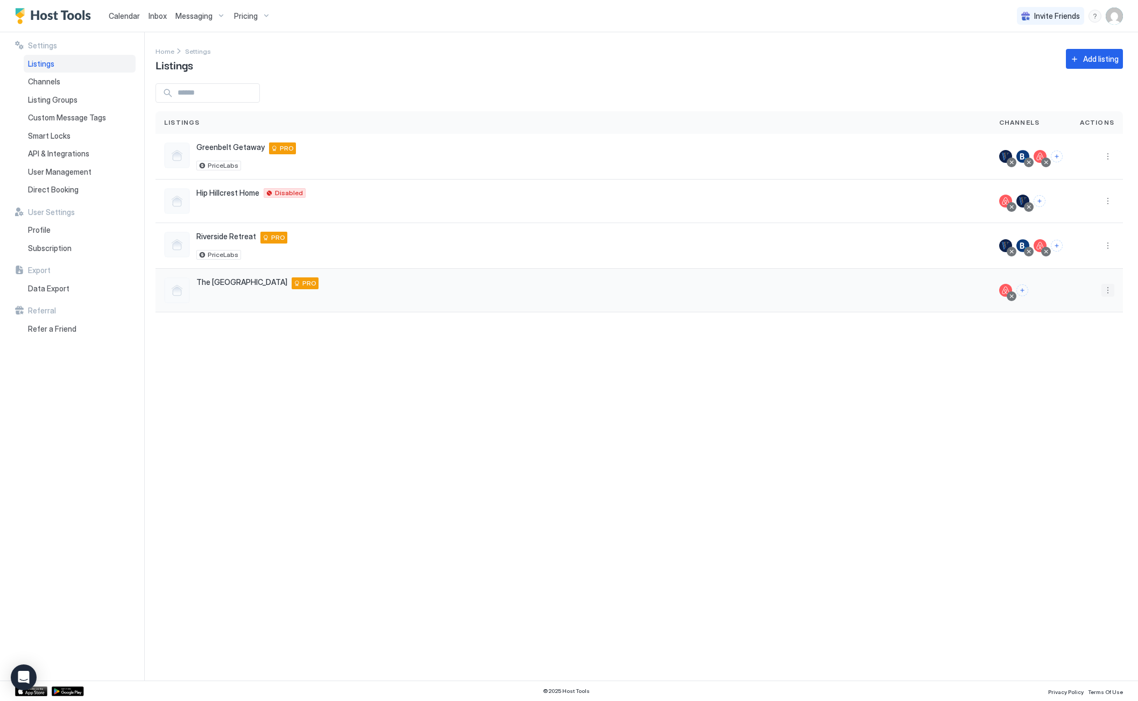
click at [1106, 289] on button "More options" at bounding box center [1107, 290] width 13 height 13
click at [1016, 305] on span "Listing Settings" at bounding box center [1017, 306] width 48 height 8
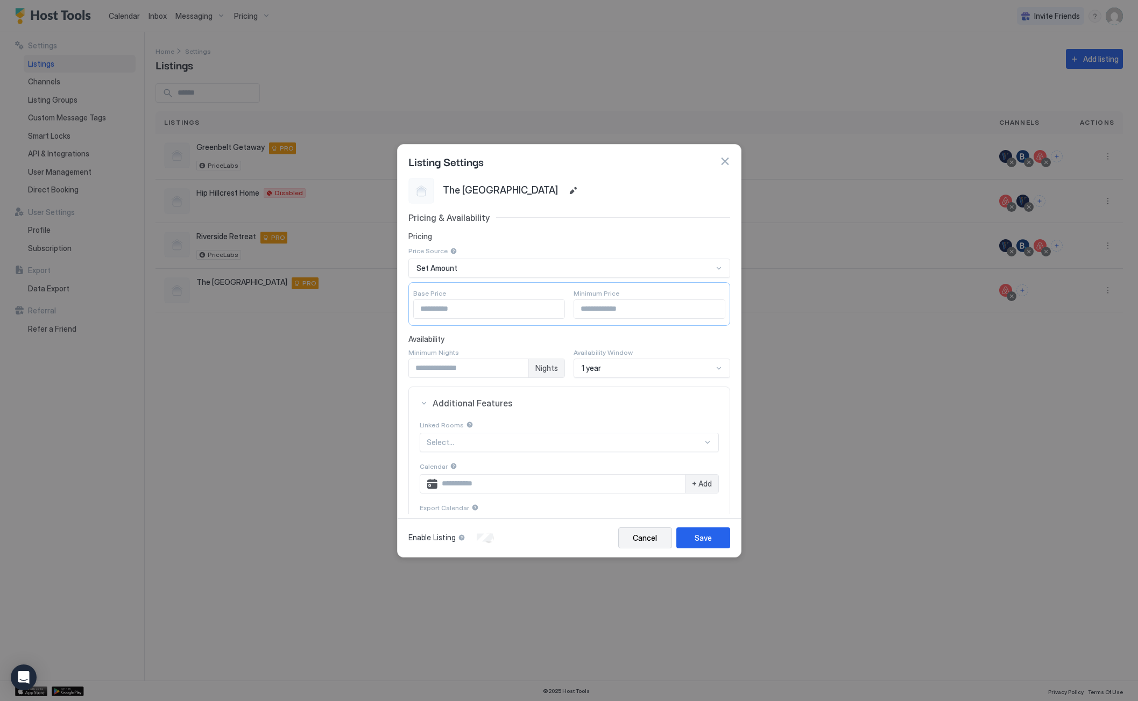
drag, startPoint x: 651, startPoint y: 539, endPoint x: 644, endPoint y: 530, distance: 11.5
click at [651, 538] on div "Cancel" at bounding box center [645, 538] width 24 height 11
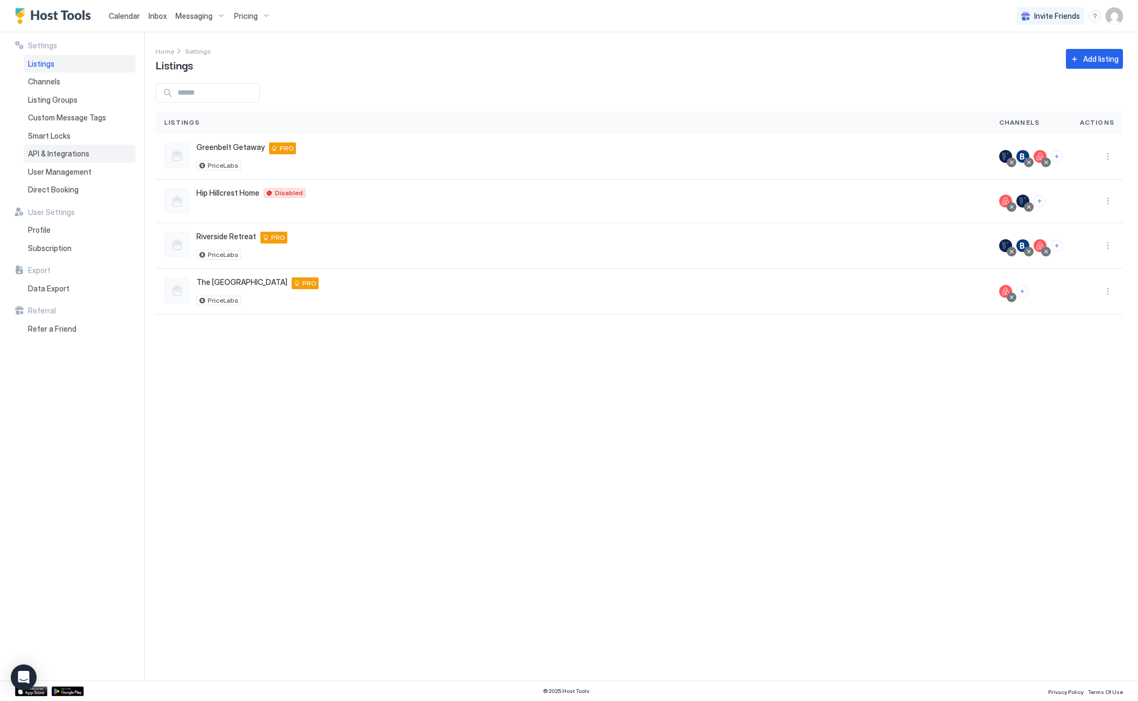
click at [51, 154] on span "API & Integrations" at bounding box center [58, 154] width 61 height 10
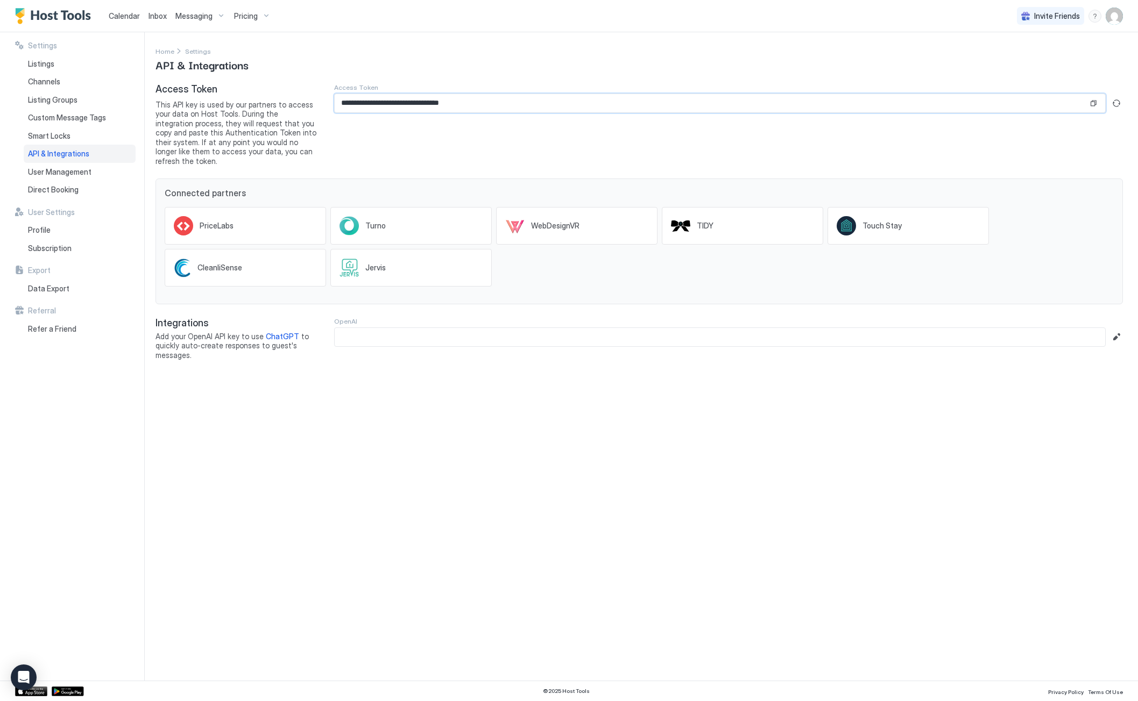
drag, startPoint x: 486, startPoint y: 104, endPoint x: 329, endPoint y: 101, distance: 157.1
click at [325, 103] on div "**********" at bounding box center [638, 124] width 967 height 82
click at [456, 31] on div "Calendar Inbox Messaging Pricing Invite Friends CP" at bounding box center [569, 16] width 1138 height 32
click at [203, 17] on span "Messaging" at bounding box center [193, 16] width 37 height 10
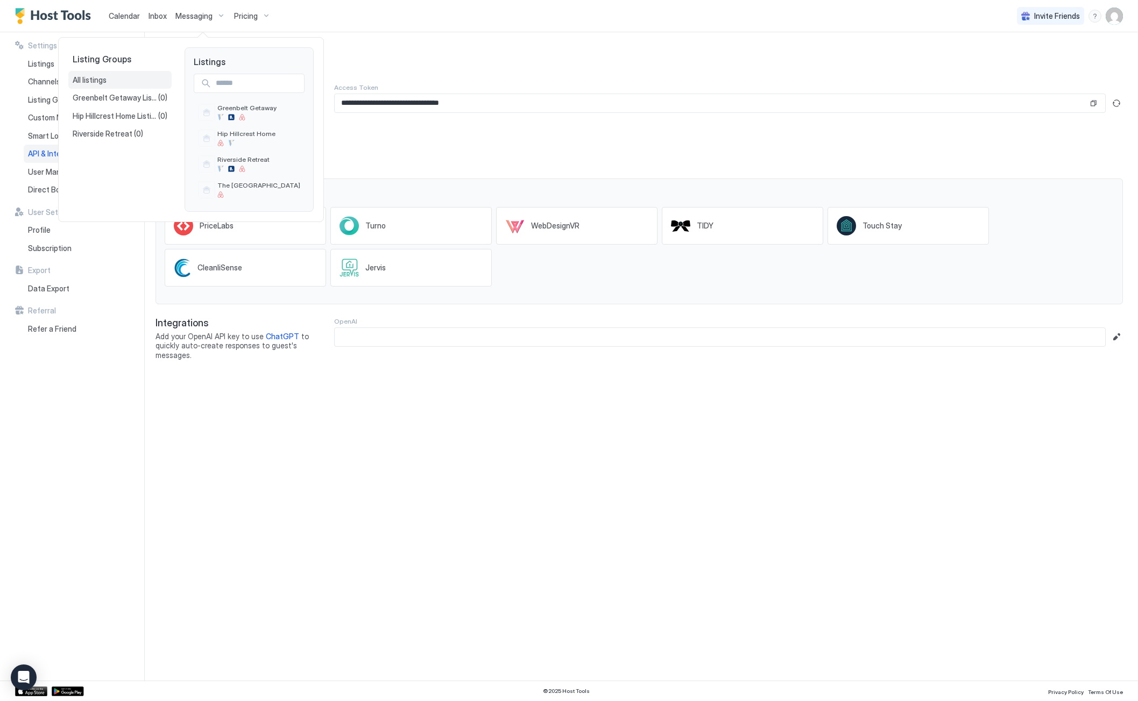
click at [105, 80] on span "All listings" at bounding box center [90, 80] width 34 height 10
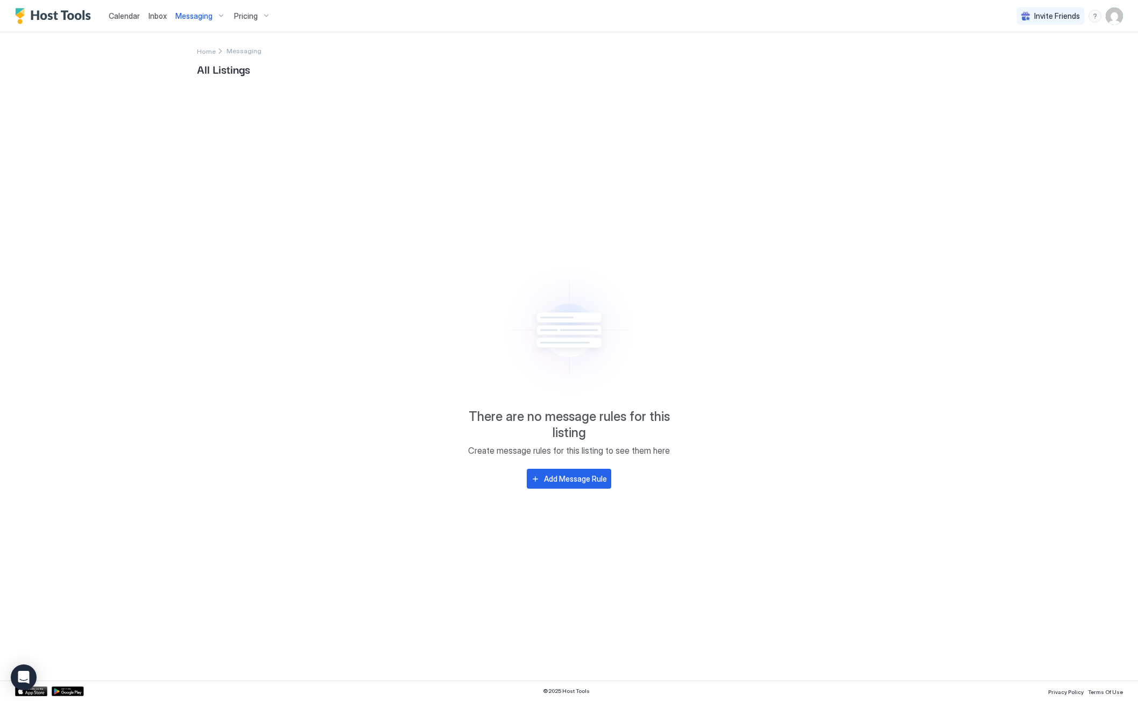
click at [207, 16] on span "Messaging" at bounding box center [193, 16] width 37 height 10
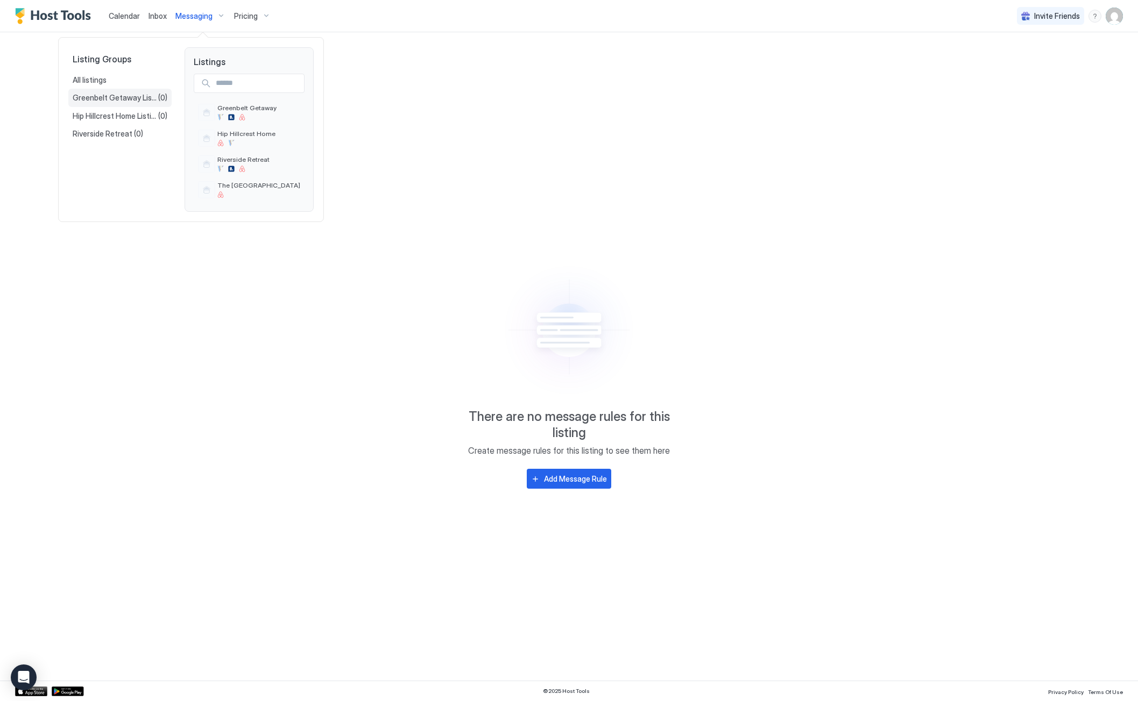
click at [114, 97] on span "Greenbelt Getaway Listing Group" at bounding box center [116, 98] width 86 height 10
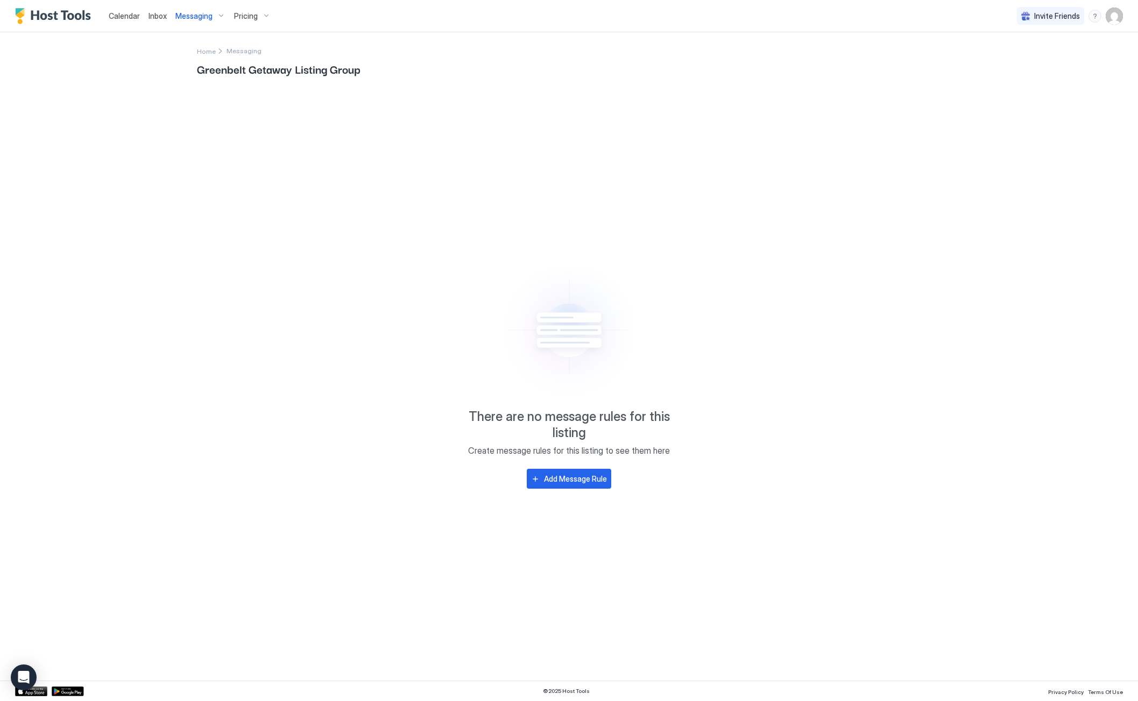
click at [215, 20] on div "Messaging" at bounding box center [200, 16] width 59 height 18
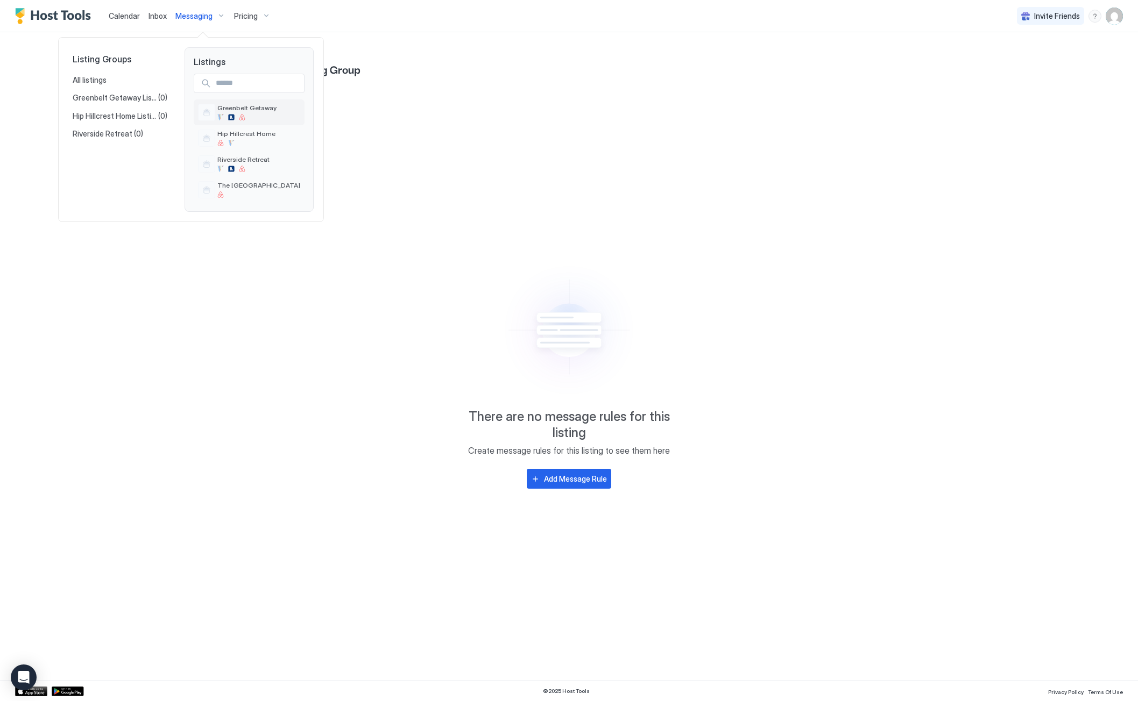
click at [246, 111] on span "Greenbelt Getaway" at bounding box center [246, 108] width 59 height 8
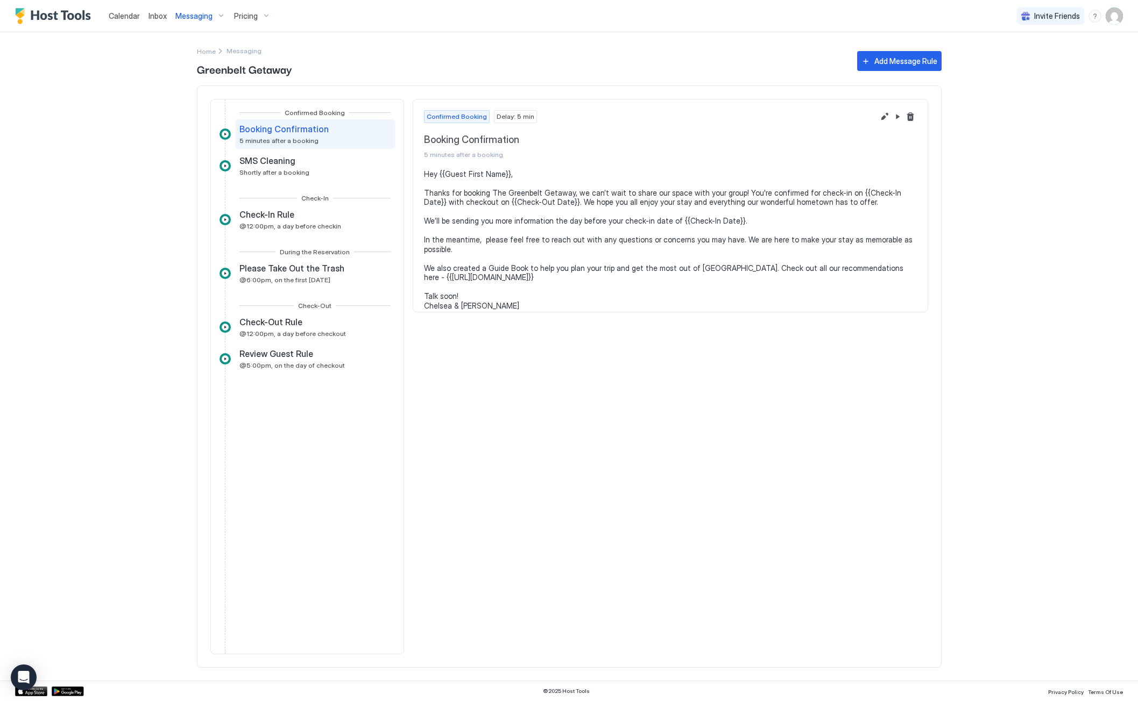
drag, startPoint x: 478, startPoint y: 293, endPoint x: 420, endPoint y: 171, distance: 135.5
click at [420, 171] on section "Hey {{Guest First Name}}, Thanks for booking The Greenbelt Getaway, we can’t wa…" at bounding box center [670, 245] width 514 height 152
copy pre "Hey {{Guest First Name}}, Thanks for booking The Greenbelt Getaway, we can’t wa…"
click at [207, 51] on span "Home" at bounding box center [206, 51] width 19 height 8
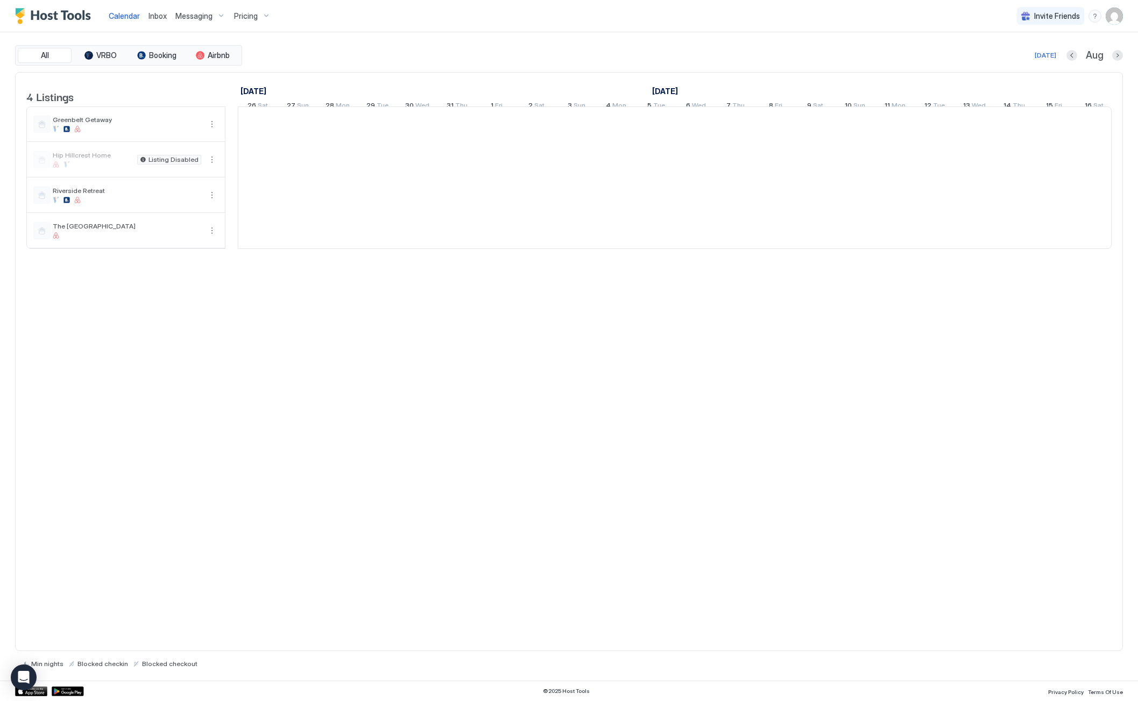
scroll to position [0, 598]
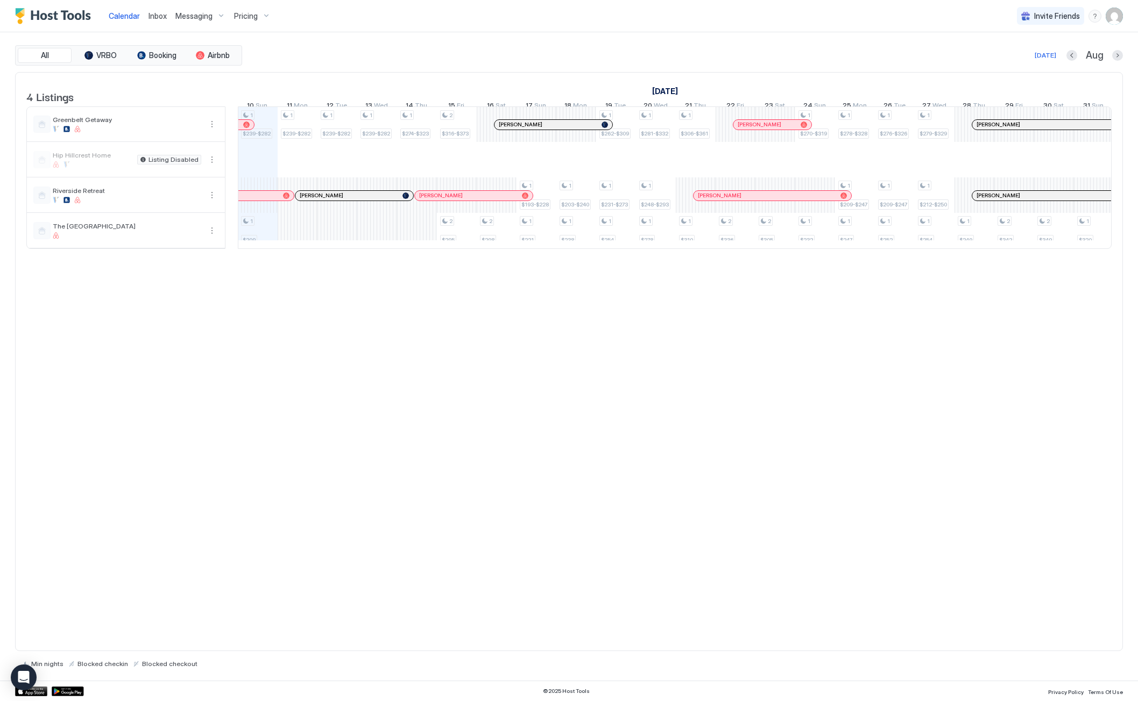
click at [199, 16] on span "Messaging" at bounding box center [193, 16] width 37 height 10
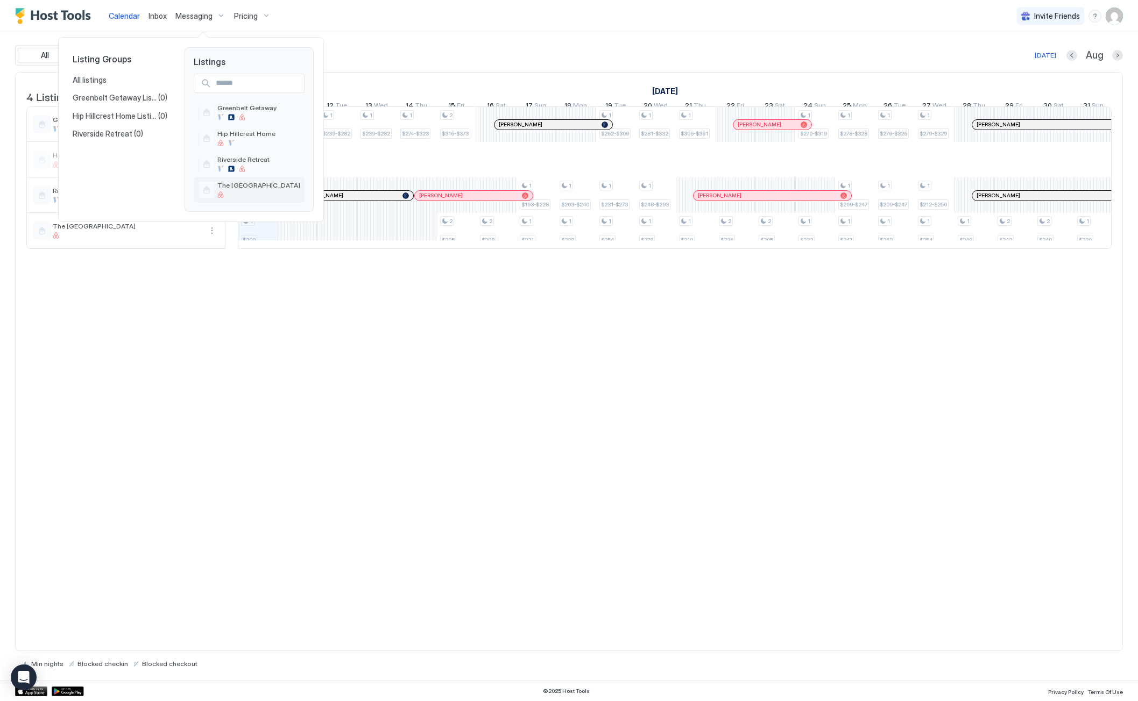
click at [237, 188] on span "The Mesa Manor" at bounding box center [258, 185] width 83 height 8
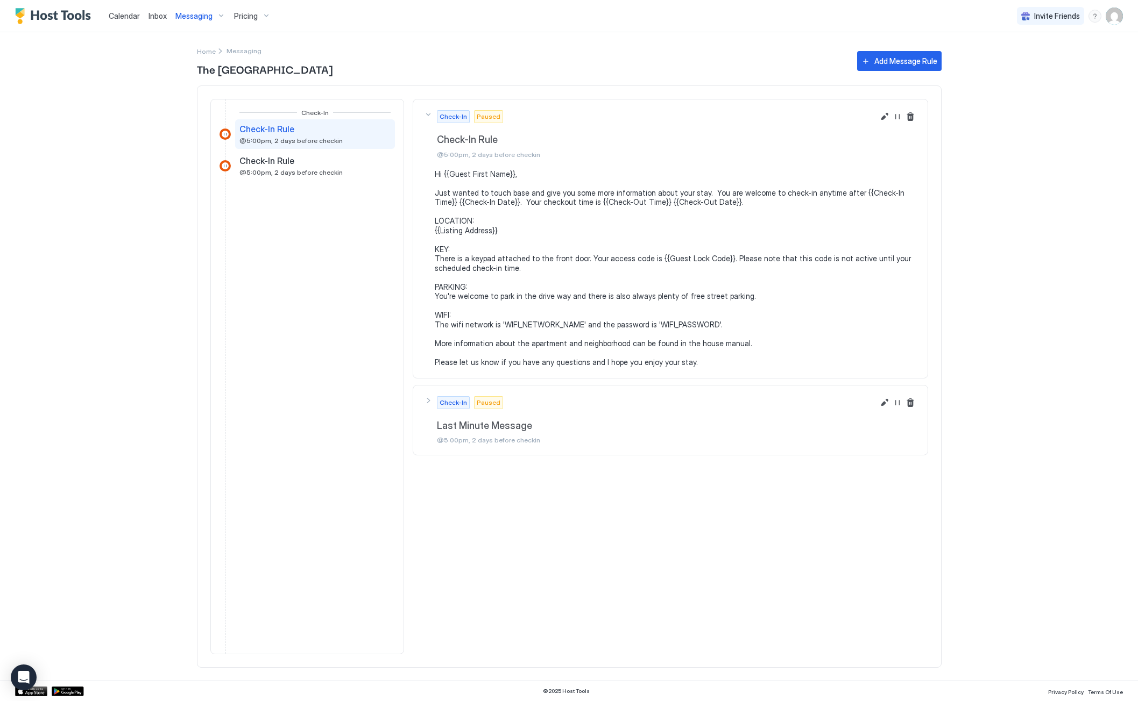
click at [212, 16] on div "Messaging" at bounding box center [200, 16] width 59 height 18
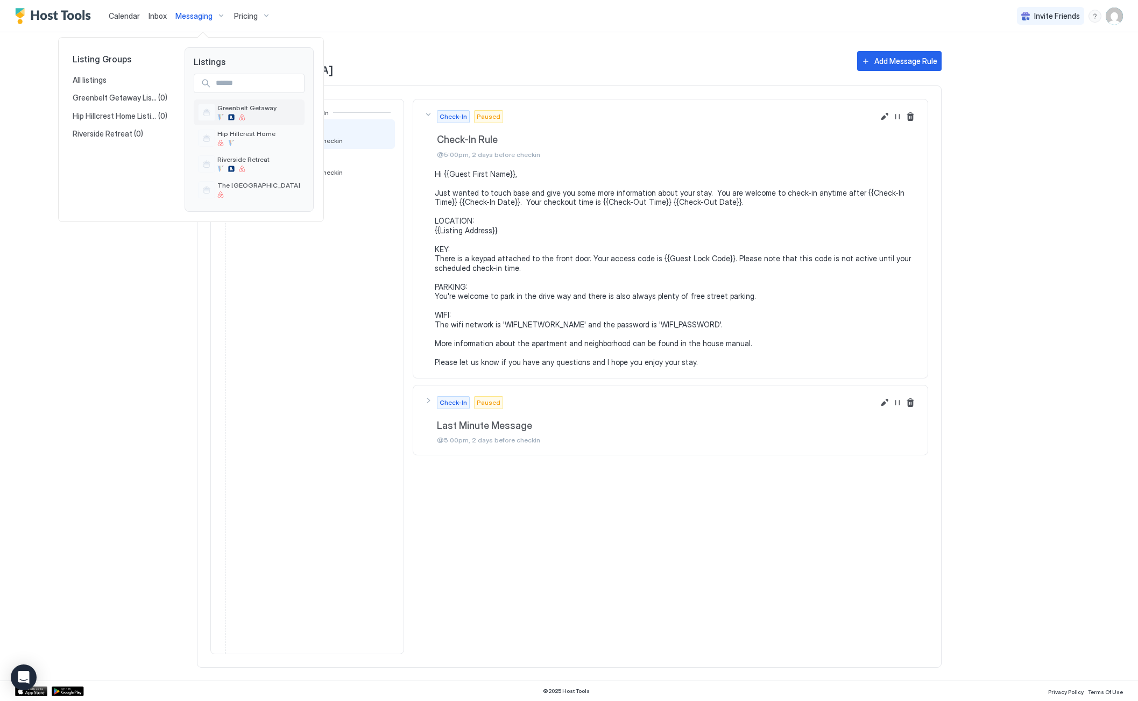
click at [242, 111] on span "Greenbelt Getaway" at bounding box center [246, 108] width 59 height 8
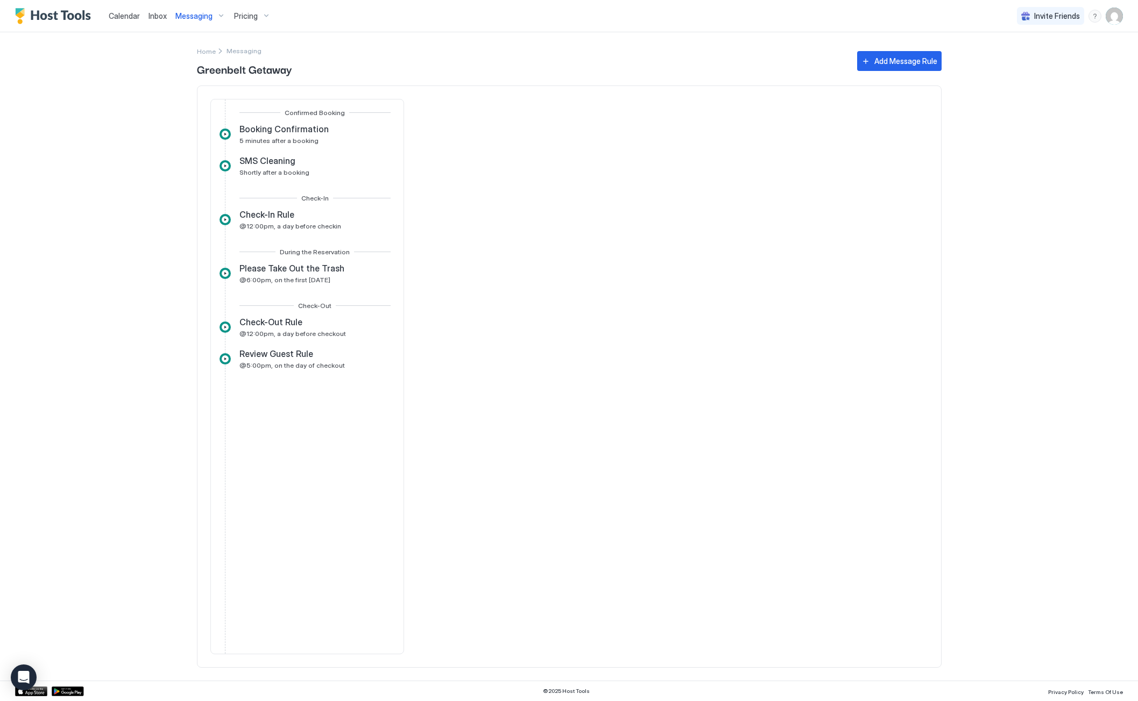
click at [211, 20] on span "Messaging" at bounding box center [193, 16] width 37 height 10
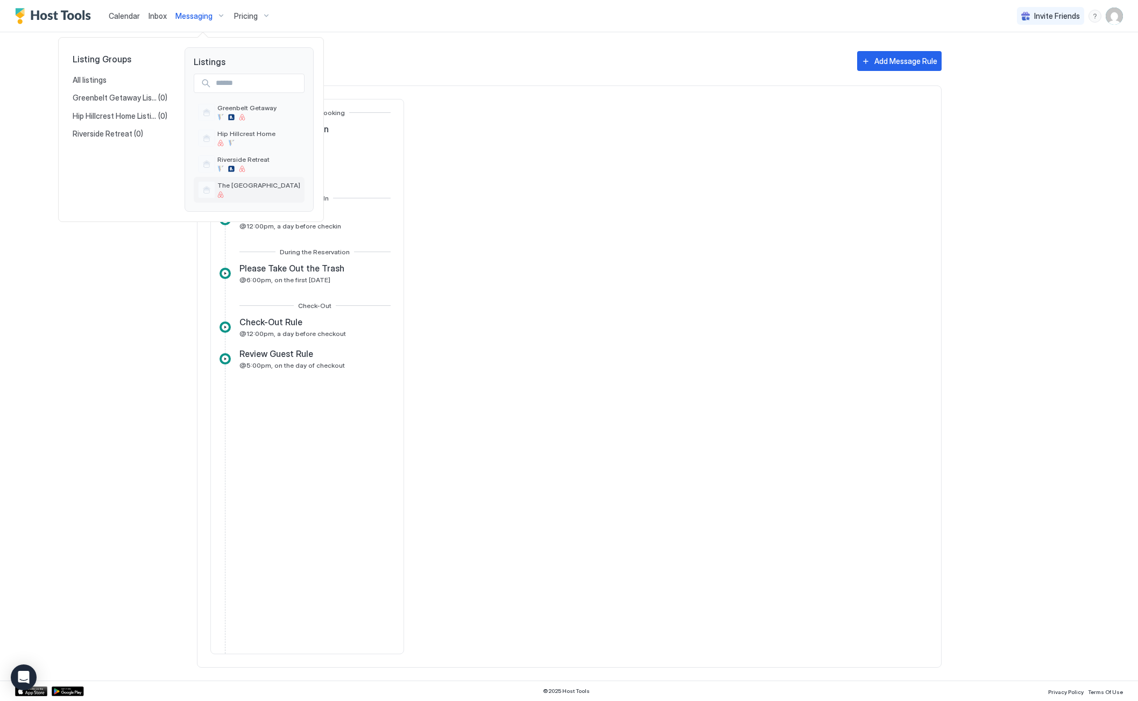
click at [246, 193] on div at bounding box center [258, 195] width 83 height 6
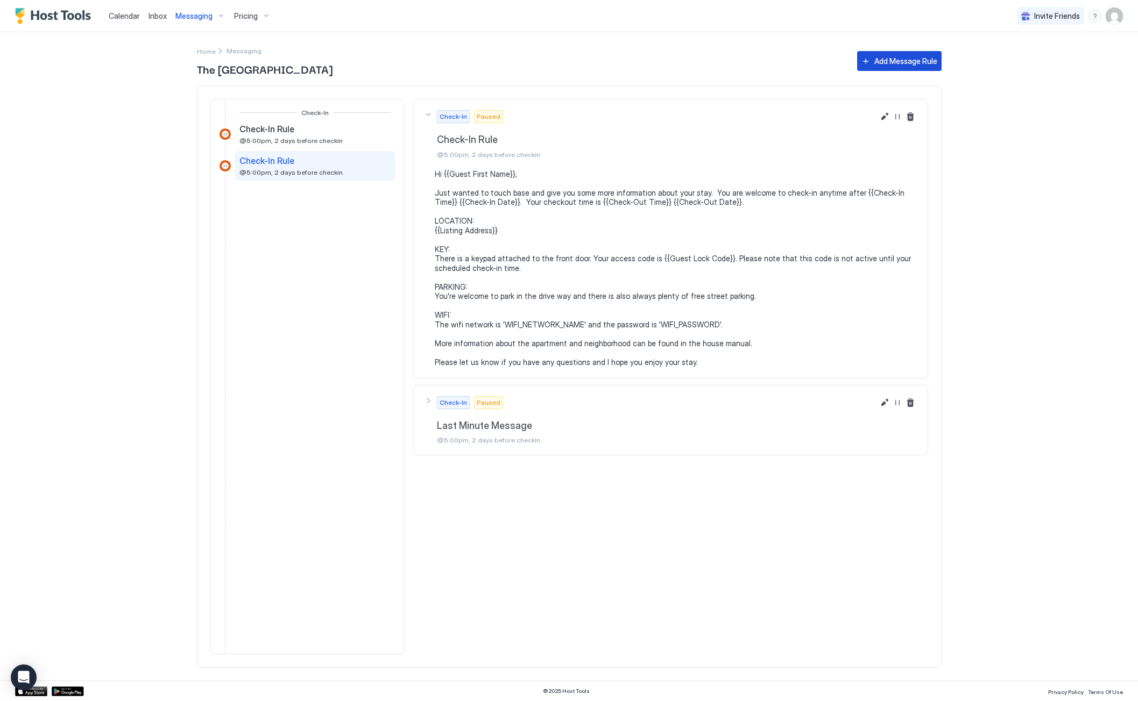
click at [902, 60] on div "Add Message Rule" at bounding box center [905, 60] width 63 height 11
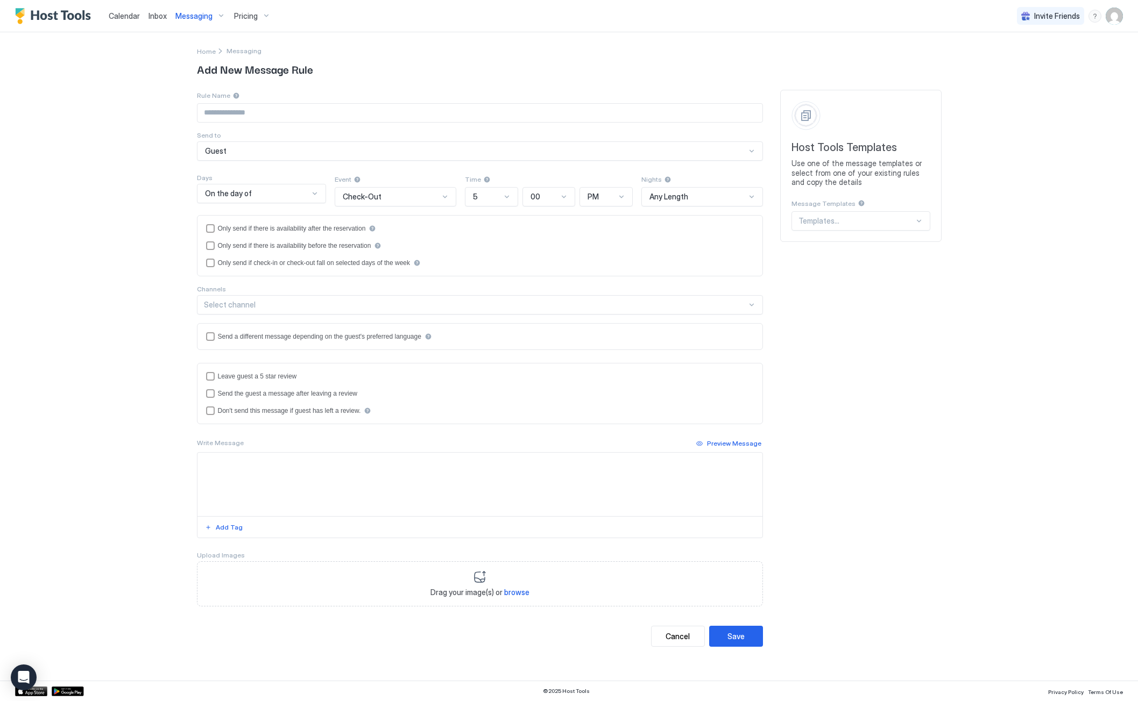
click at [236, 116] on input "Input Field" at bounding box center [479, 113] width 565 height 18
type input "**********"
click at [425, 197] on div "Check-Out" at bounding box center [391, 197] width 96 height 10
click at [386, 345] on span "Booking Confirmation" at bounding box center [376, 348] width 68 height 8
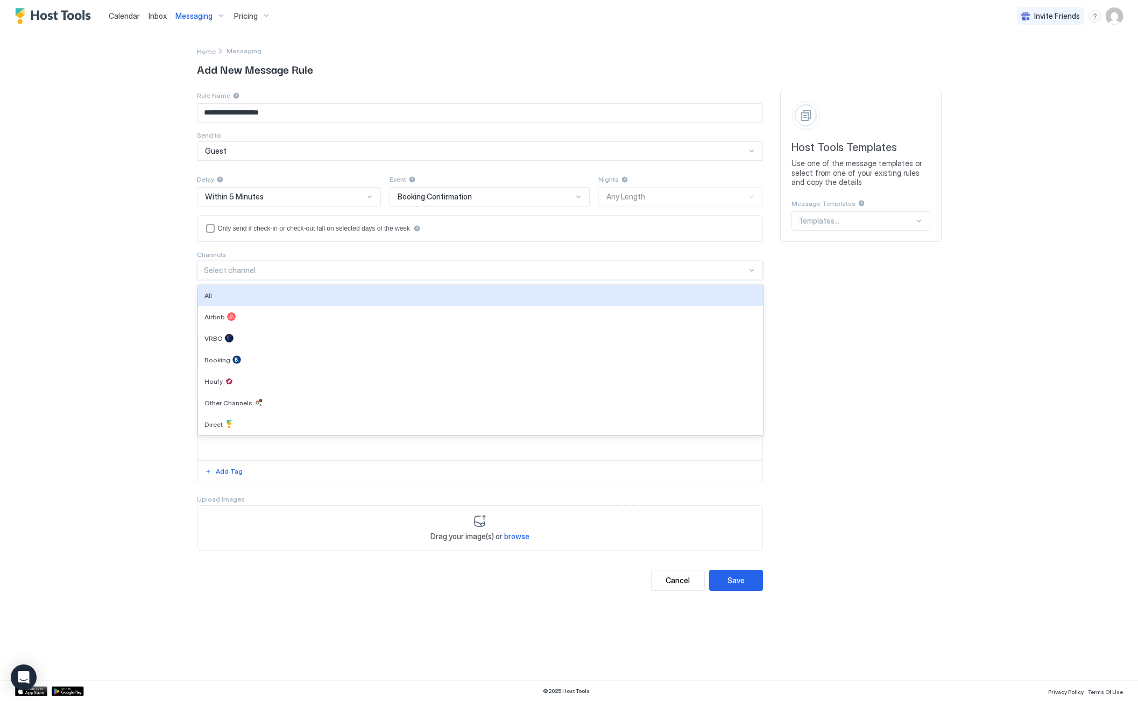
click at [224, 268] on div "Select channel" at bounding box center [475, 271] width 543 height 10
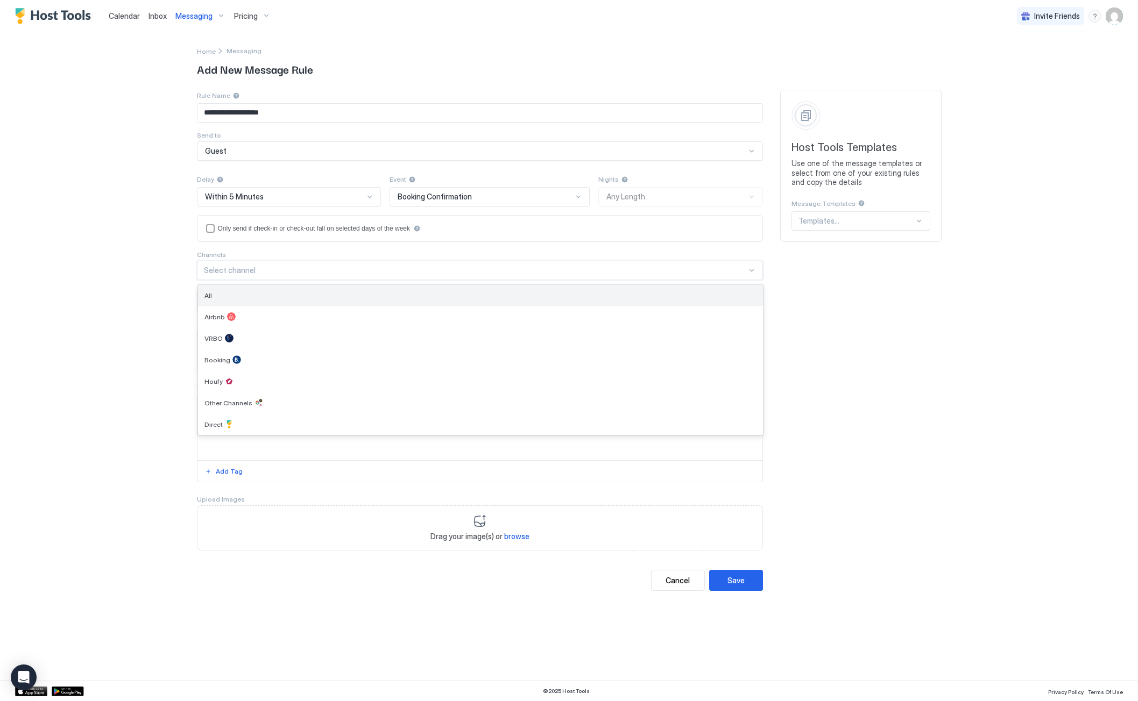
click at [218, 297] on div "All" at bounding box center [480, 296] width 552 height 8
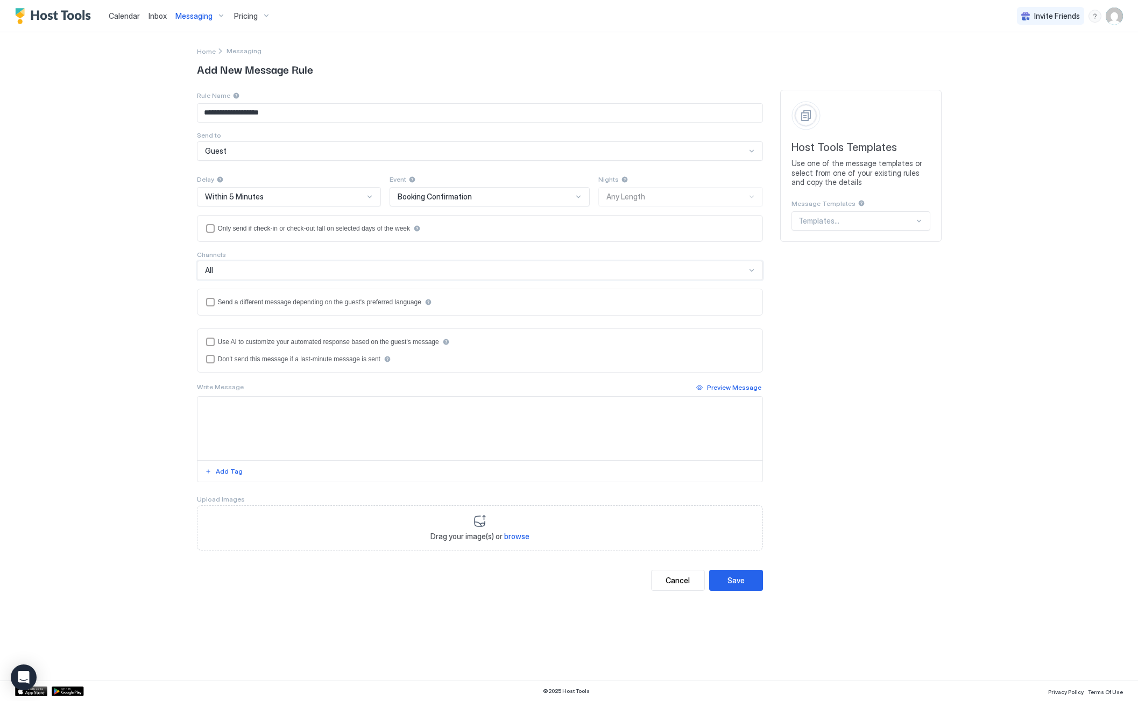
click at [245, 412] on textarea "Input Field" at bounding box center [479, 428] width 565 height 63
paste textarea "**********"
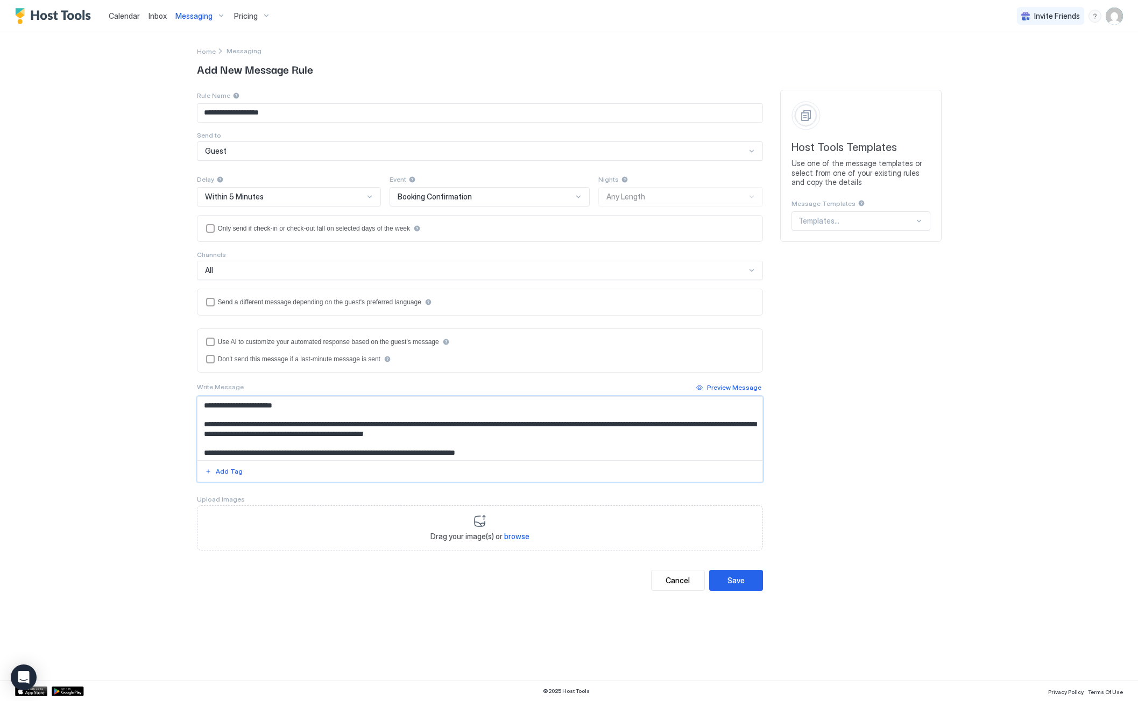
drag, startPoint x: 345, startPoint y: 424, endPoint x: 285, endPoint y: 426, distance: 60.3
click at [285, 426] on textarea "**********" at bounding box center [479, 428] width 565 height 63
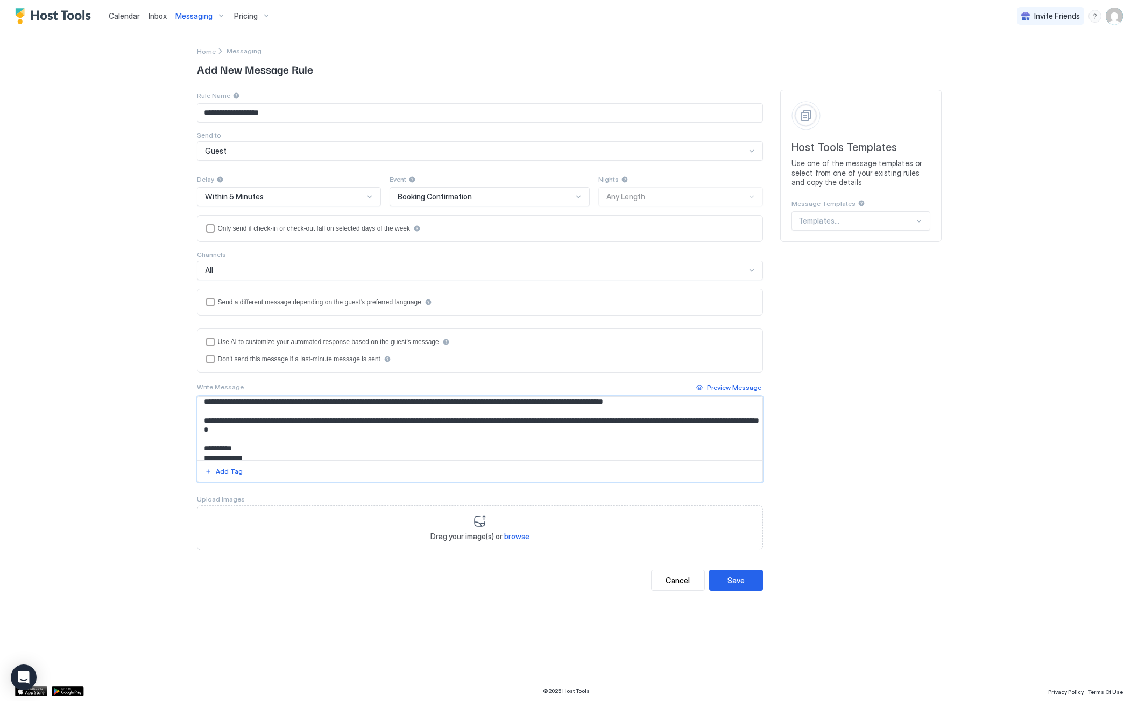
scroll to position [77, 0]
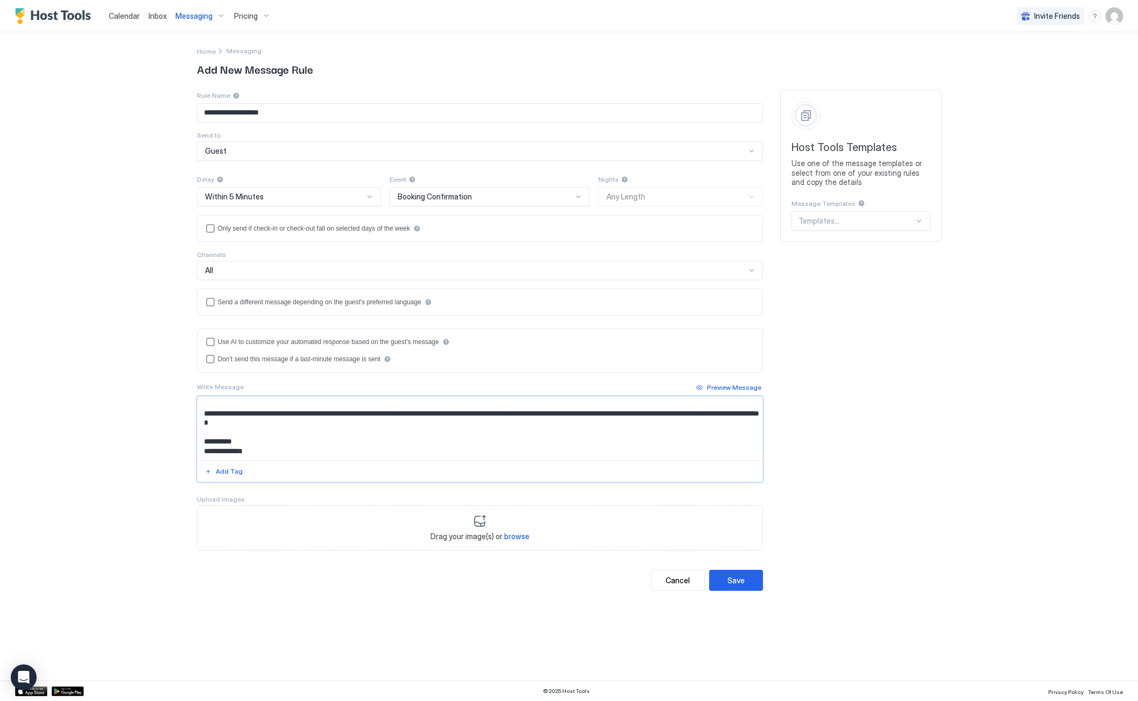
type textarea "**********"
click at [169, 508] on div "**********" at bounding box center [569, 350] width 1138 height 701
click at [745, 579] on button "Save" at bounding box center [736, 580] width 54 height 21
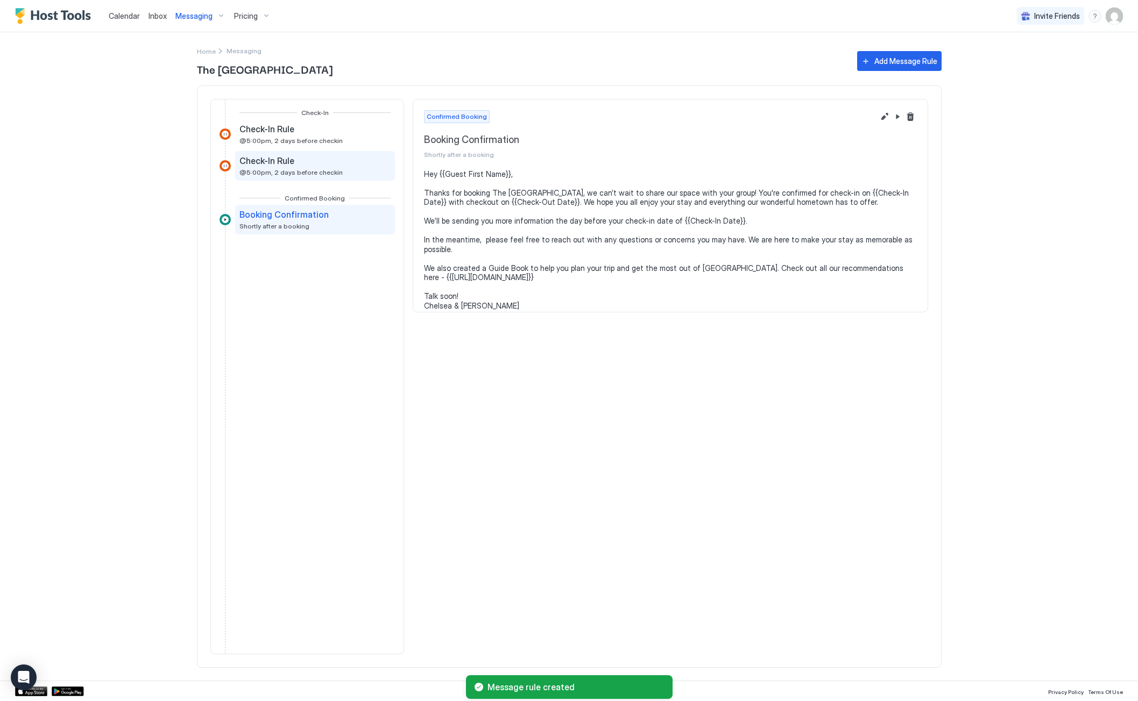
click at [307, 166] on div "Check-In Rule" at bounding box center [290, 160] width 103 height 11
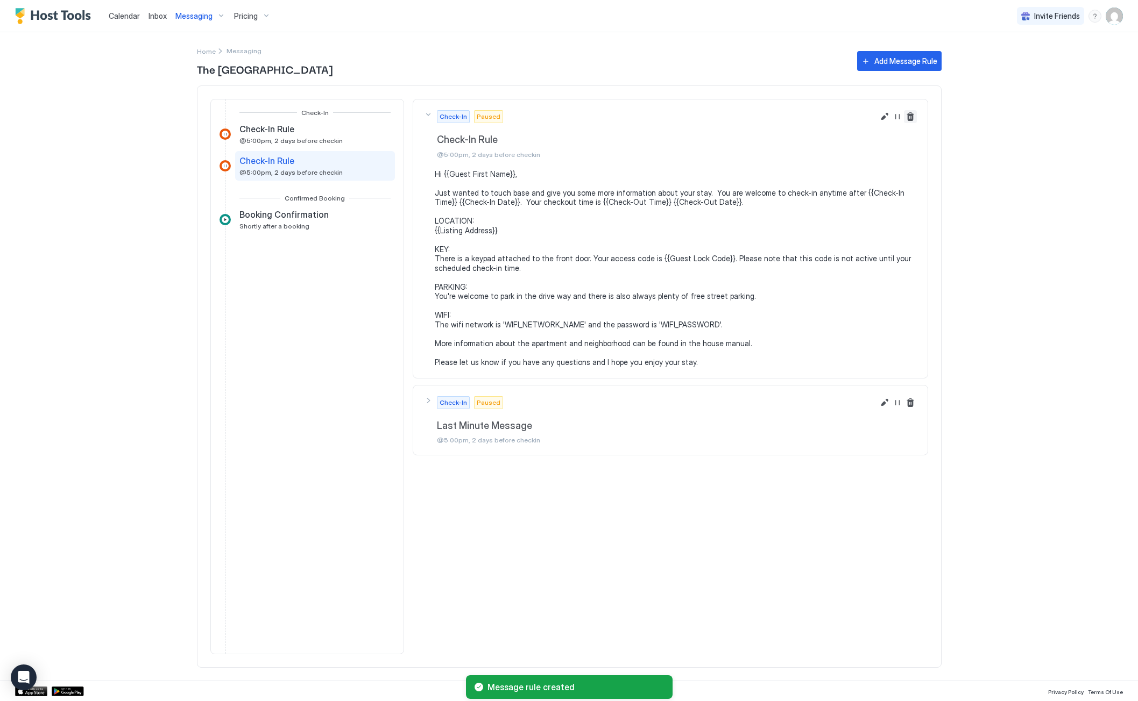
click at [908, 117] on button "Delete message rule" at bounding box center [910, 116] width 13 height 13
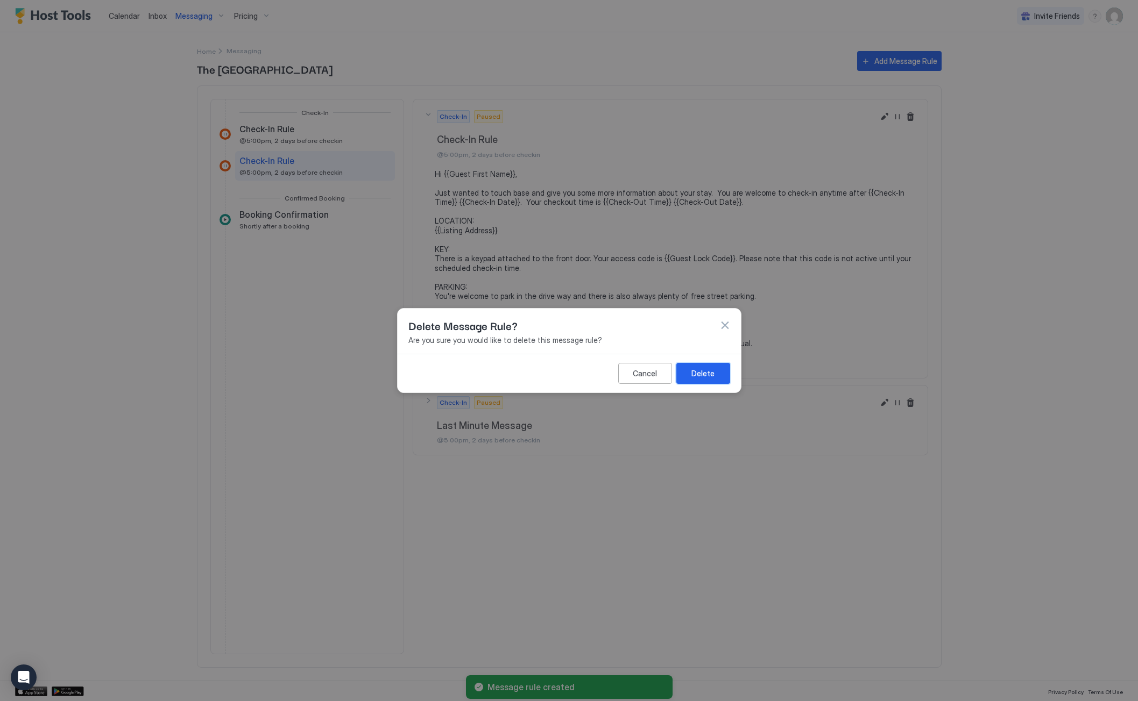
click at [703, 375] on div "Delete" at bounding box center [702, 373] width 23 height 11
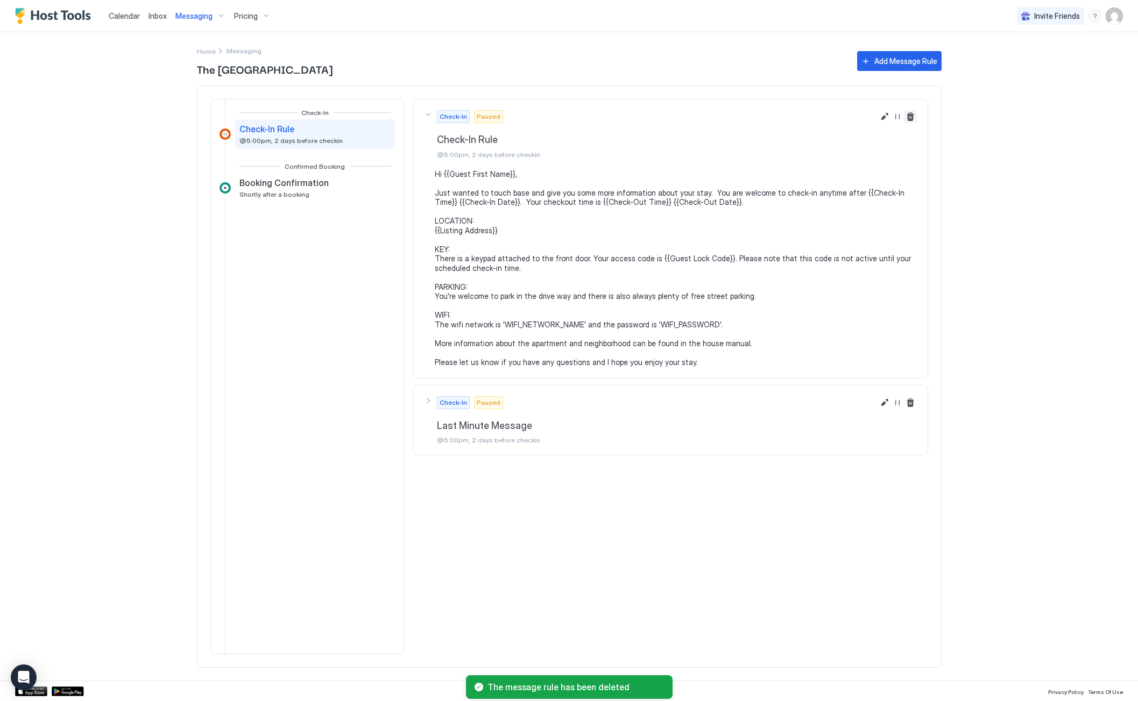
click at [914, 118] on button "Delete message rule" at bounding box center [910, 116] width 13 height 13
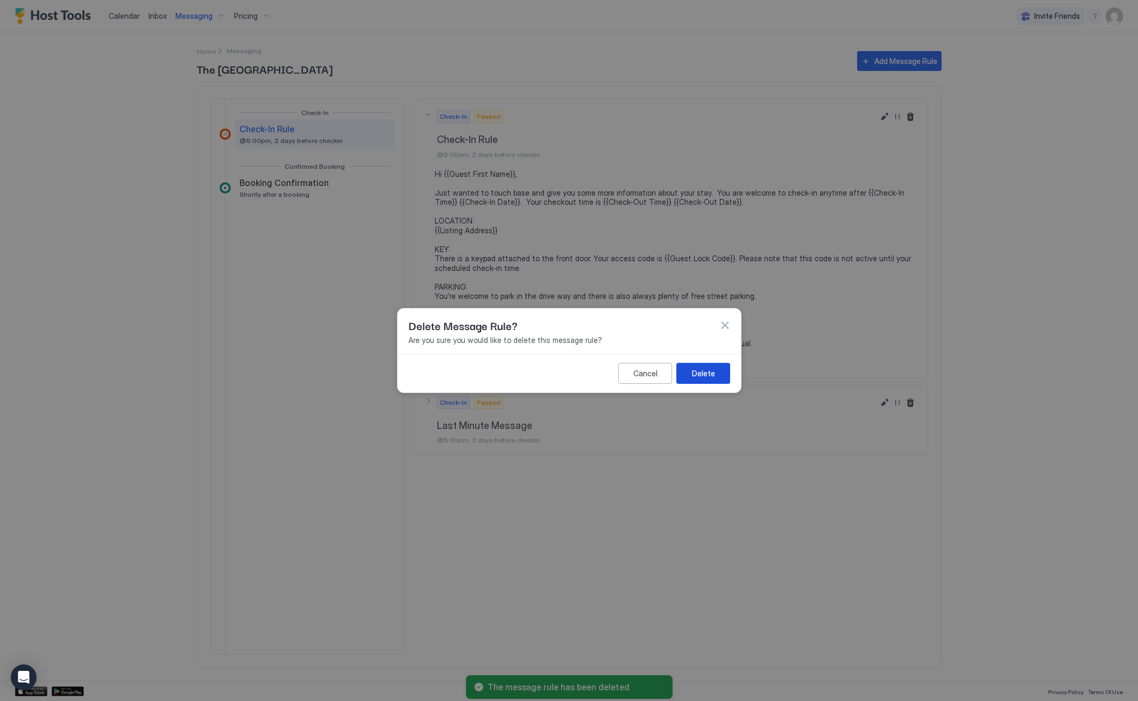
click at [684, 378] on button "Delete" at bounding box center [703, 373] width 54 height 21
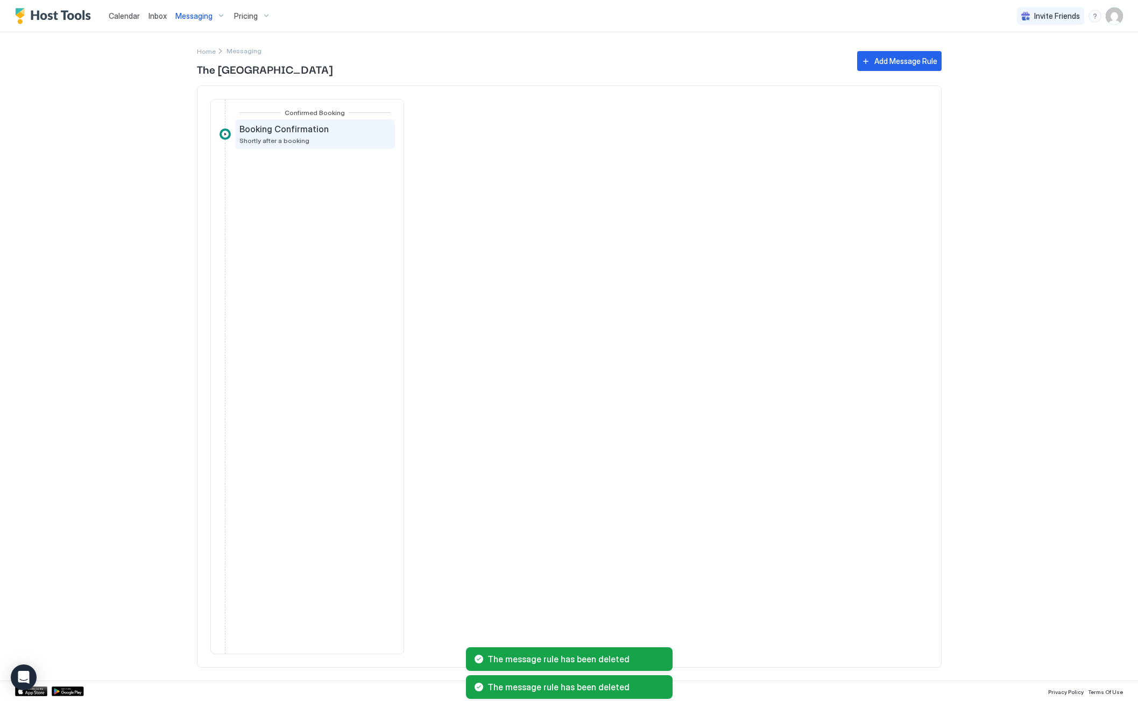
click at [276, 138] on span "Shortly after a booking" at bounding box center [274, 141] width 70 height 8
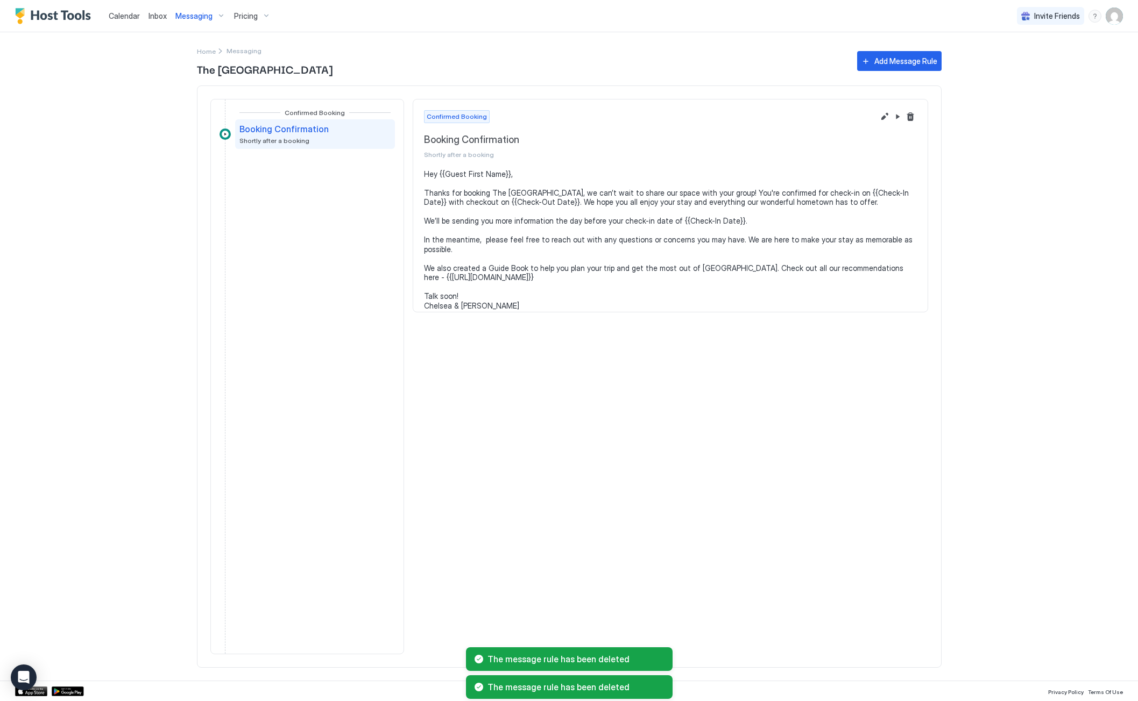
click at [199, 15] on span "Messaging" at bounding box center [193, 16] width 37 height 10
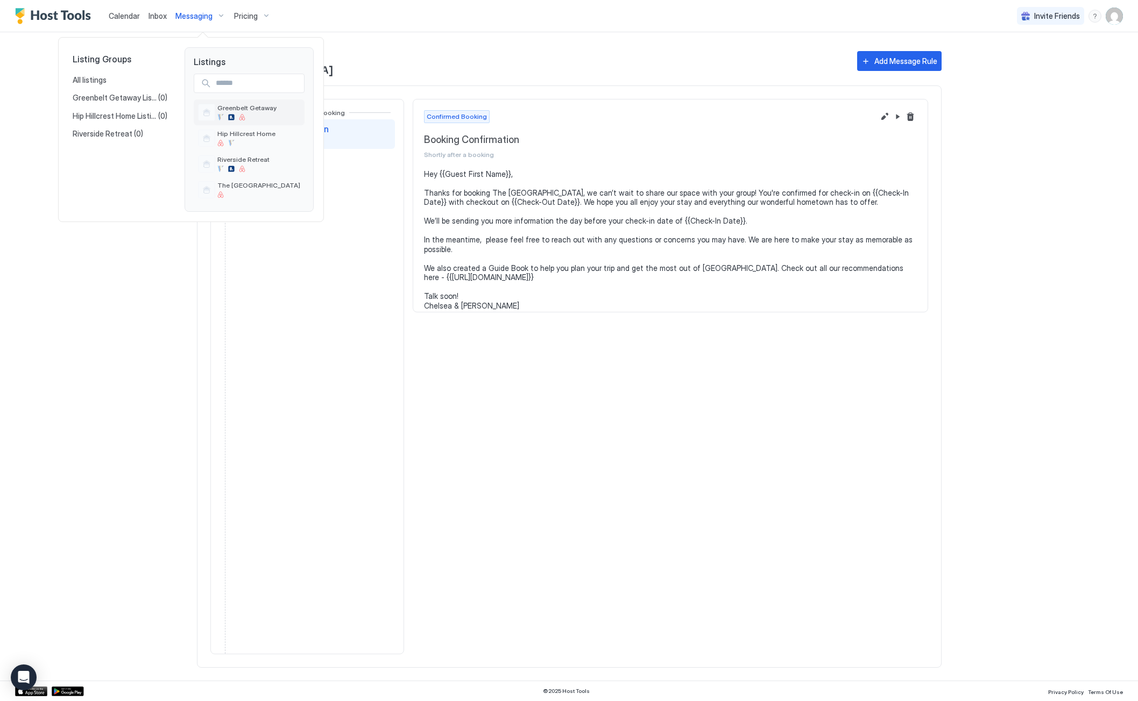
click at [238, 112] on span "Greenbelt Getaway" at bounding box center [246, 108] width 59 height 8
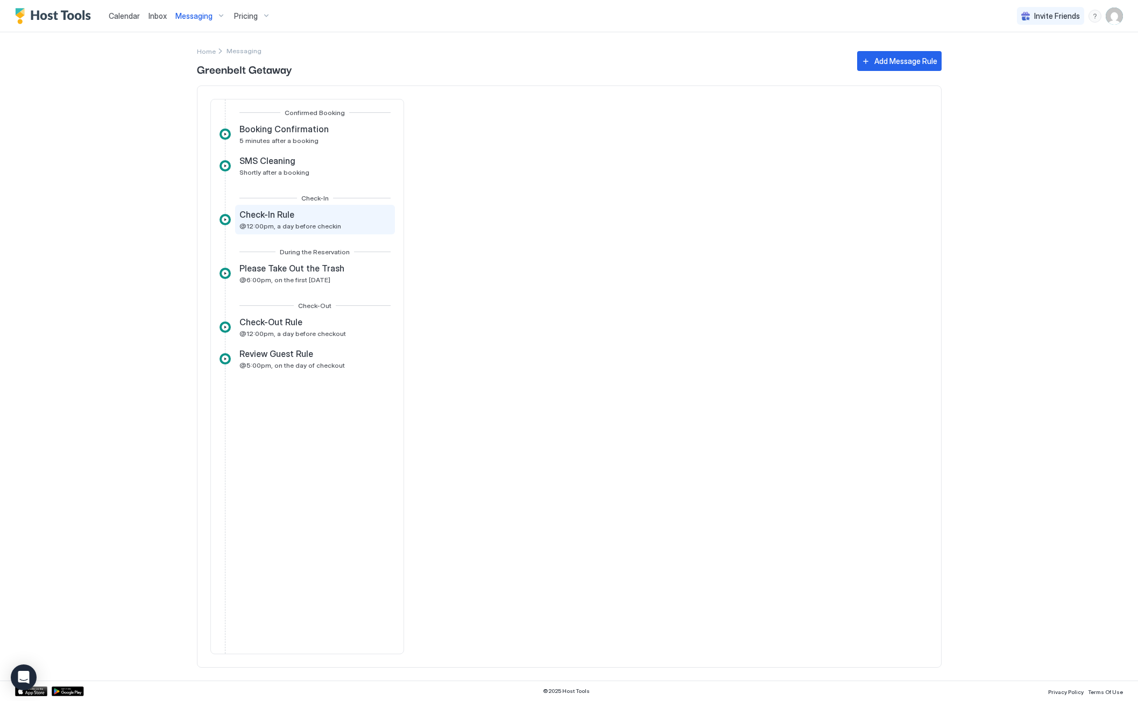
click at [274, 221] on div "Check-In Rule @12:00pm, a day before checkin" at bounding box center [290, 219] width 102 height 21
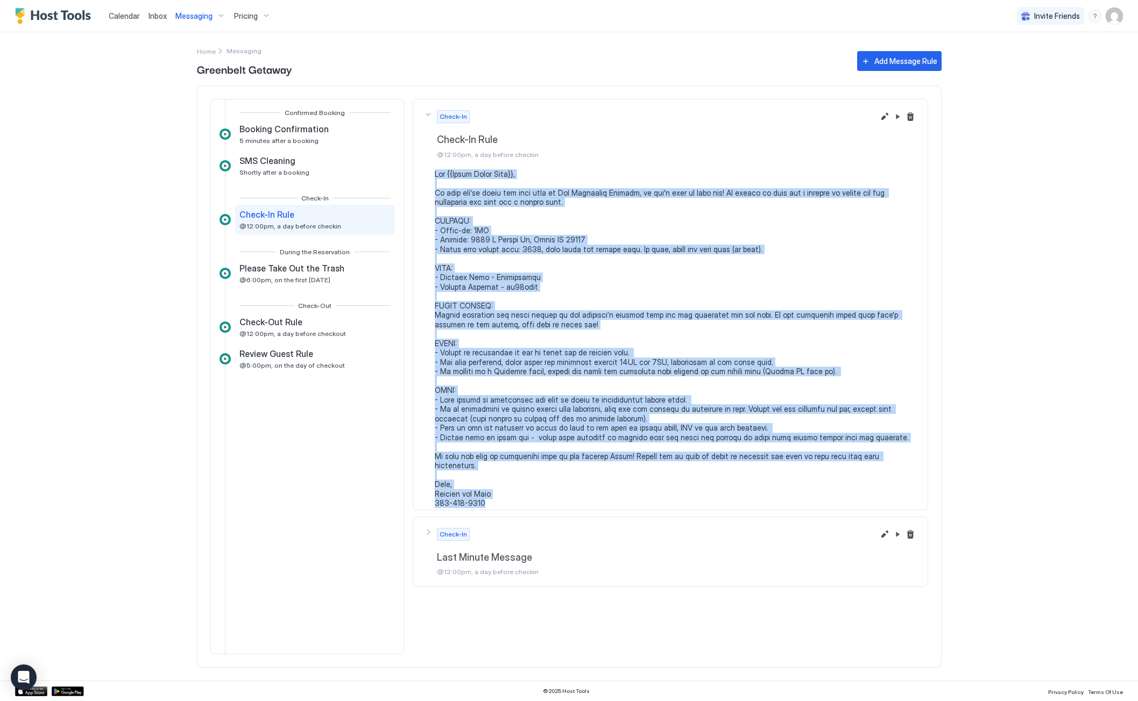
drag, startPoint x: 435, startPoint y: 172, endPoint x: 490, endPoint y: 496, distance: 328.4
click at [490, 496] on pre at bounding box center [676, 338] width 482 height 339
copy pre "Hey {{Guest First Name}}, We hope you're ready for your stay at The Greenbelt G…"
click at [246, 18] on span "Pricing" at bounding box center [246, 16] width 24 height 10
click at [236, 180] on span "The Mesa Manor" at bounding box center [252, 180] width 83 height 8
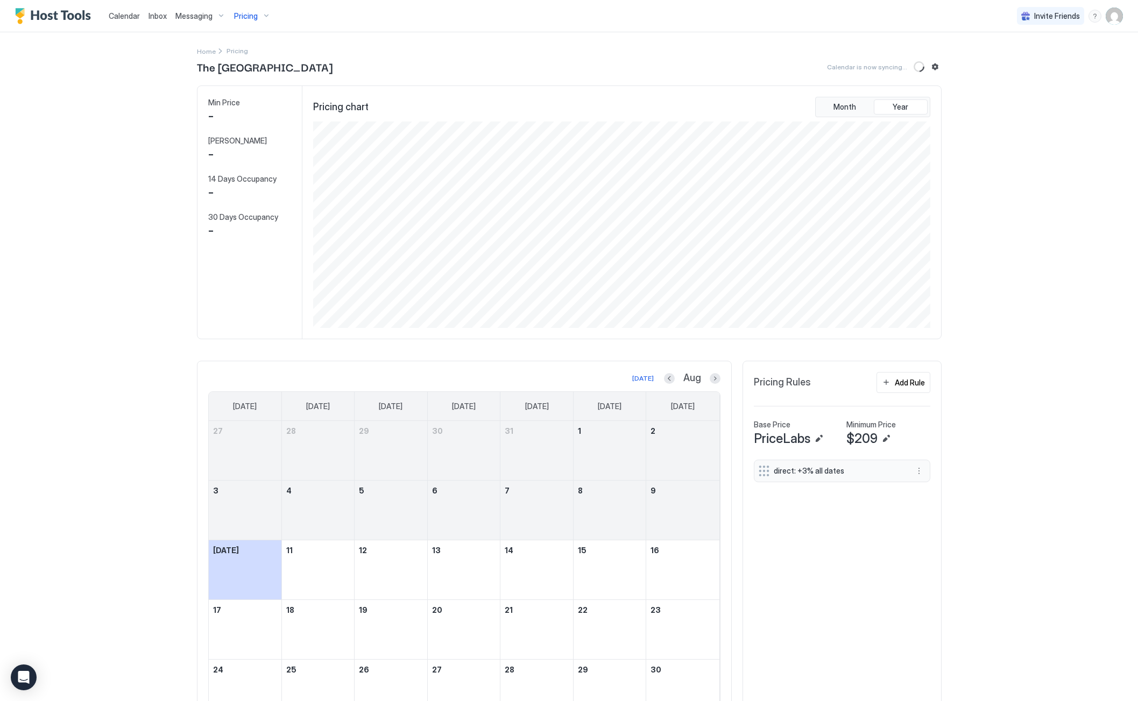
scroll to position [207, 619]
click at [212, 14] on div "Messaging" at bounding box center [200, 16] width 59 height 18
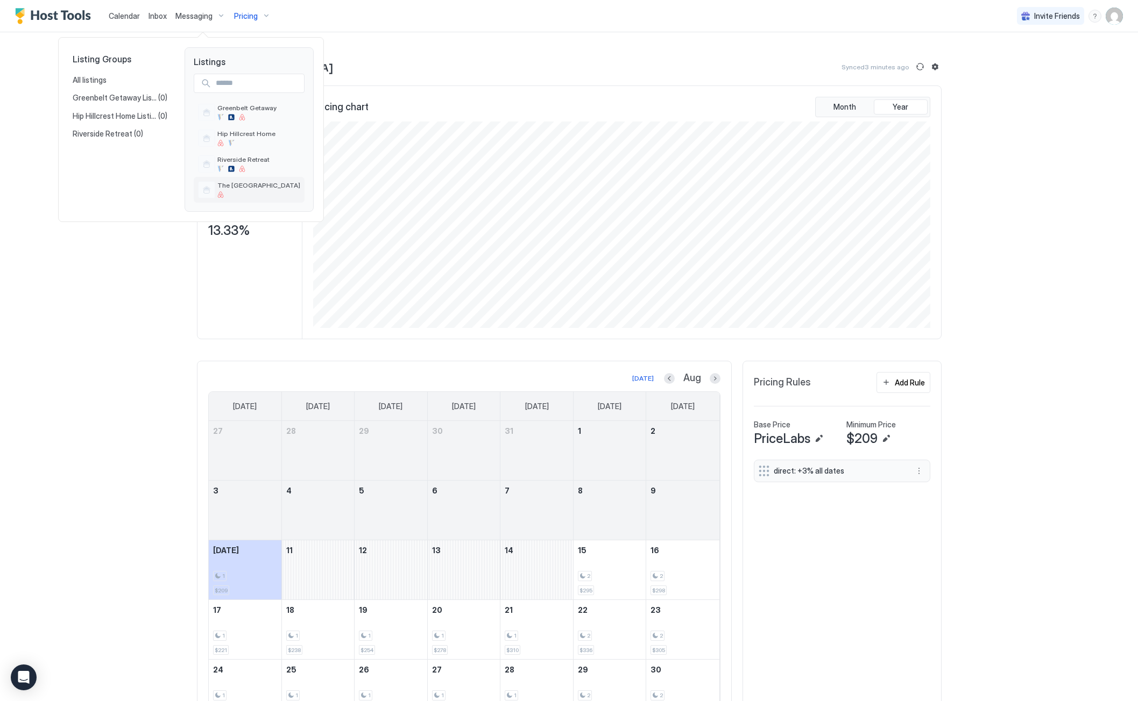
click at [235, 189] on span "The Mesa Manor" at bounding box center [258, 185] width 83 height 8
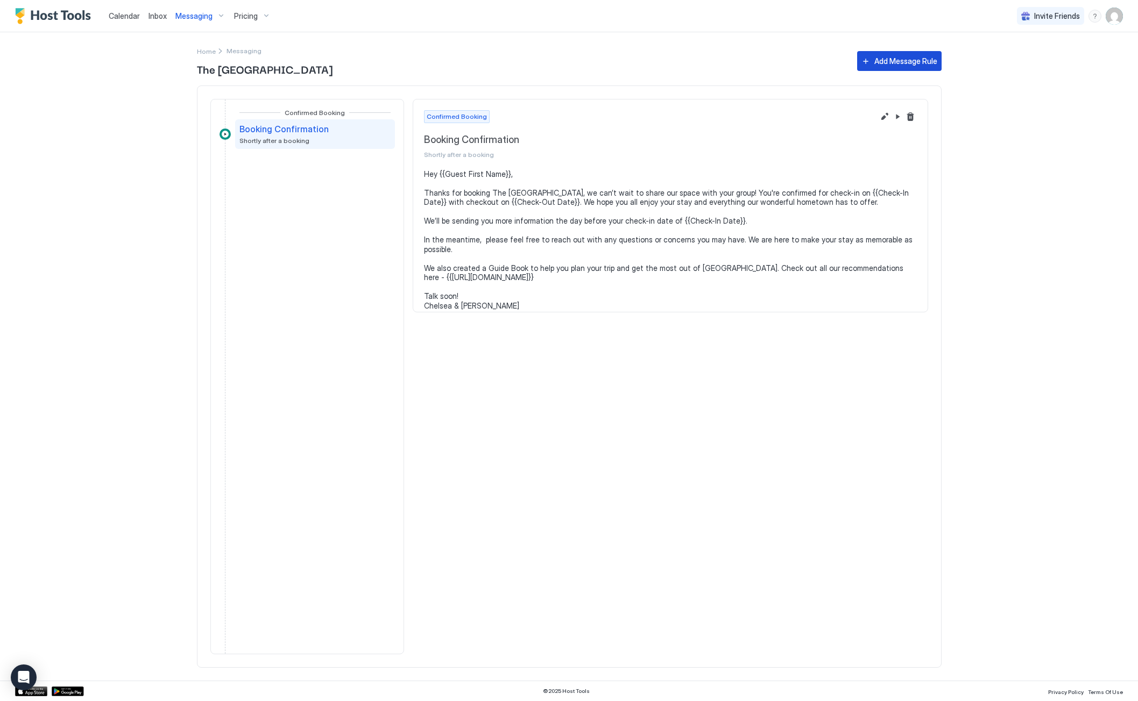
click at [911, 58] on div "Add Message Rule" at bounding box center [905, 60] width 63 height 11
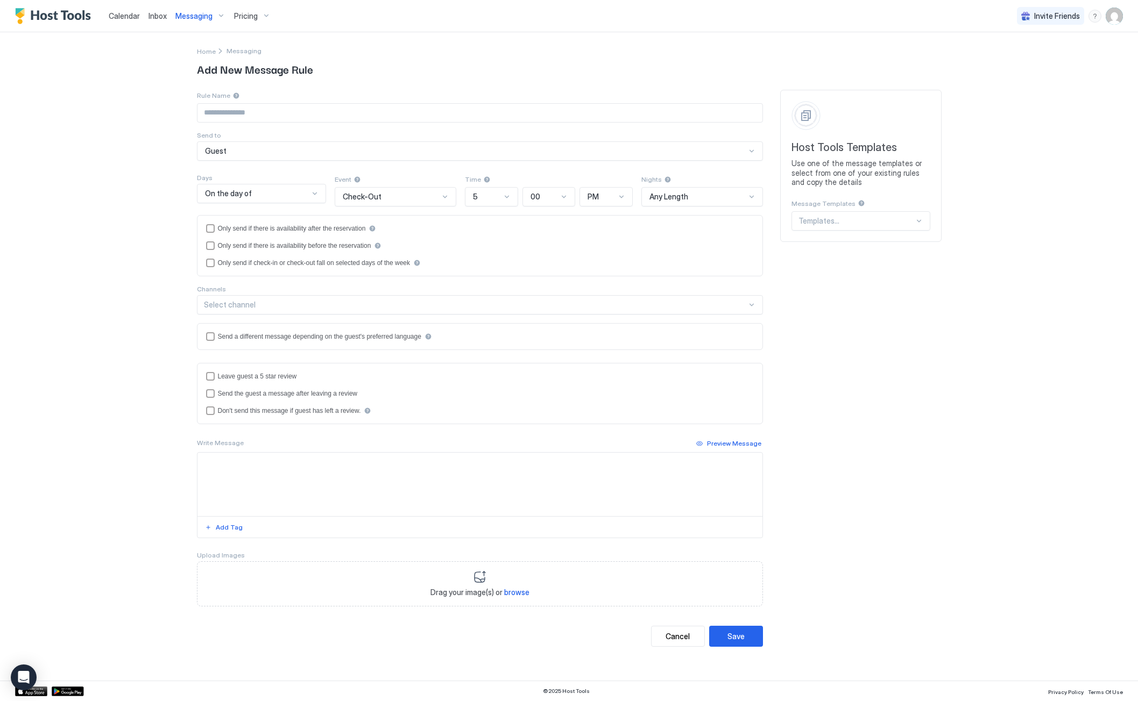
click at [295, 117] on input "Input Field" at bounding box center [479, 113] width 565 height 18
type input "**********"
click at [313, 189] on div at bounding box center [314, 194] width 9 height 10
click at [228, 362] on span "1 Day Before" at bounding box center [223, 361] width 38 height 8
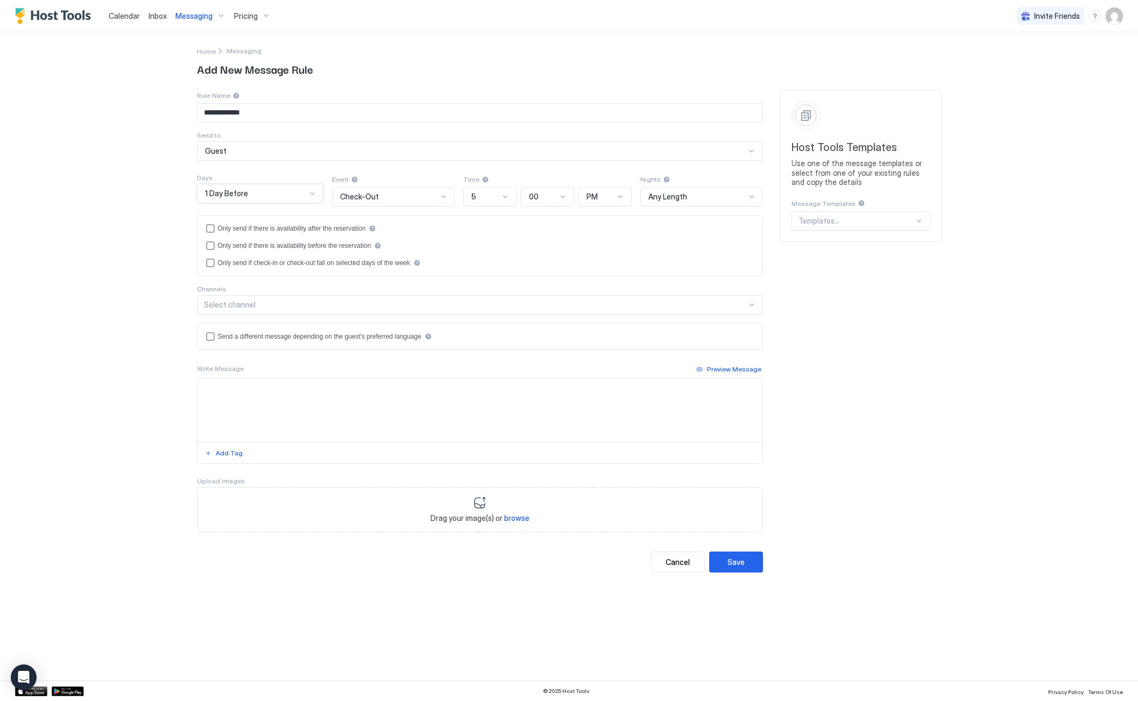
click at [422, 197] on div "Check-Out" at bounding box center [388, 197] width 97 height 10
click at [372, 223] on div "Check-In" at bounding box center [393, 222] width 109 height 8
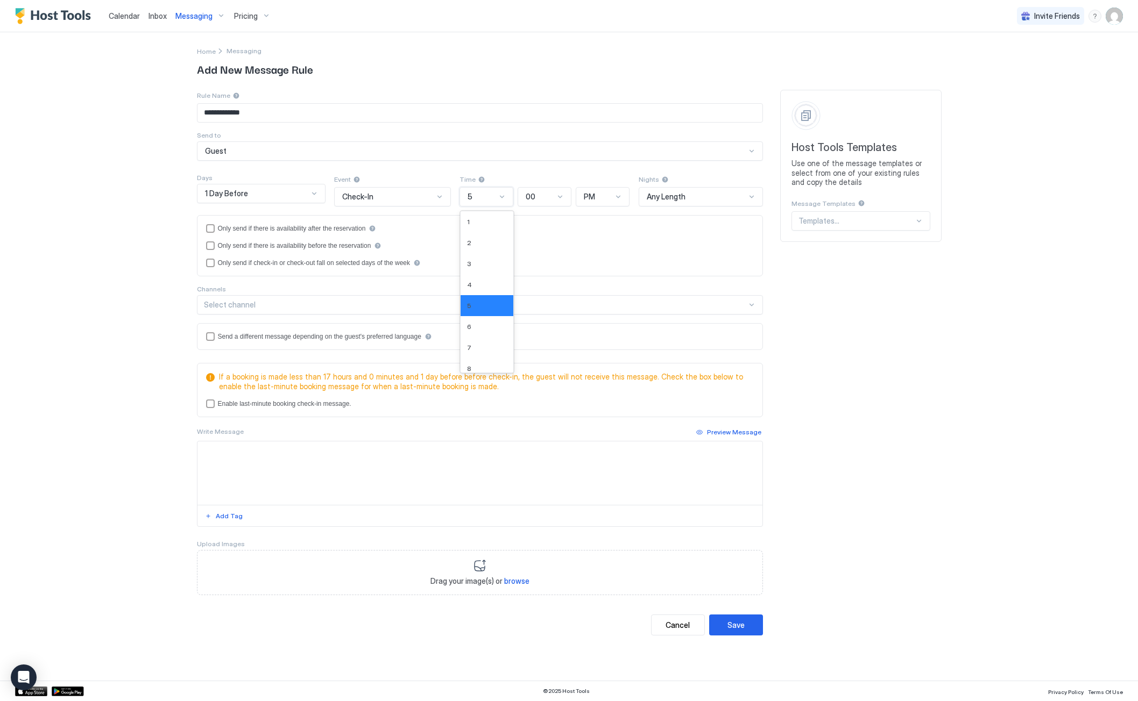
click at [503, 195] on div at bounding box center [502, 197] width 9 height 9
click at [482, 366] on div "12" at bounding box center [487, 362] width 40 height 8
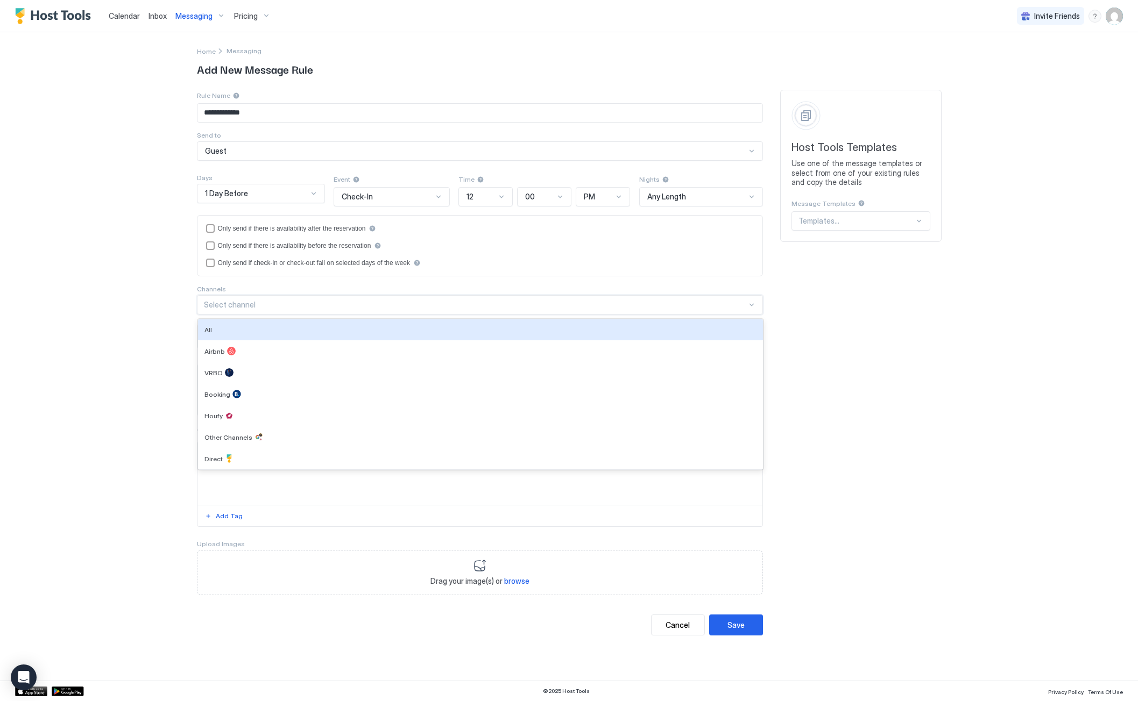
click at [231, 307] on div "Select channel" at bounding box center [475, 305] width 543 height 10
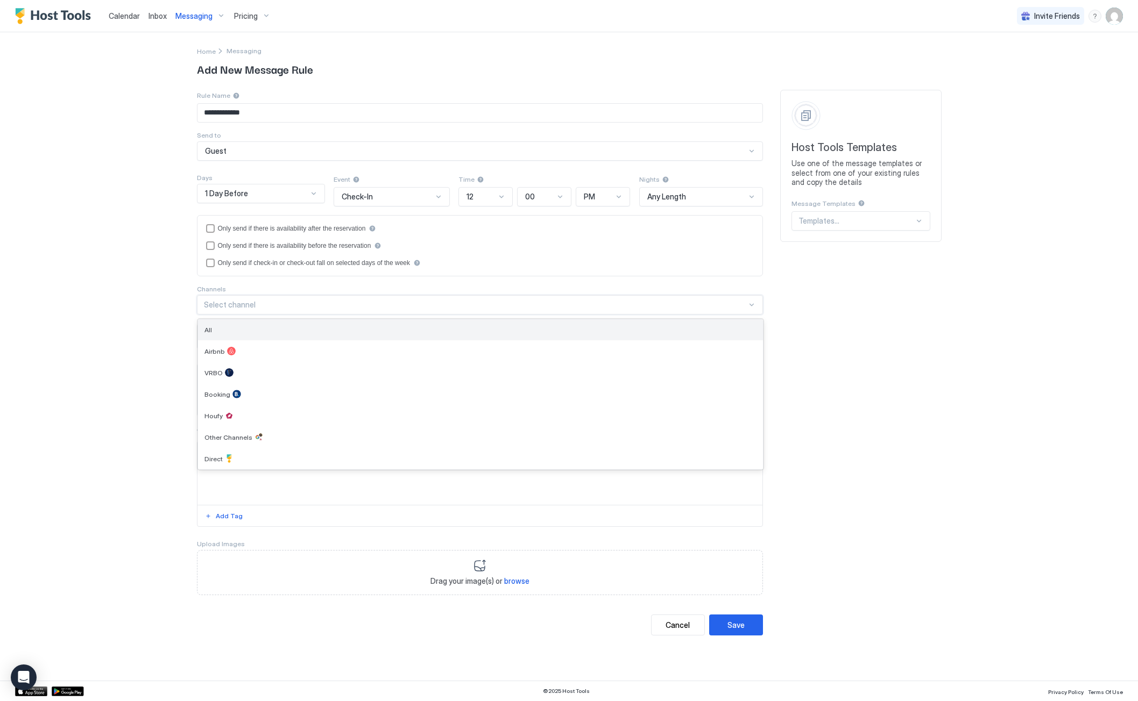
click at [230, 329] on div "All" at bounding box center [480, 330] width 552 height 8
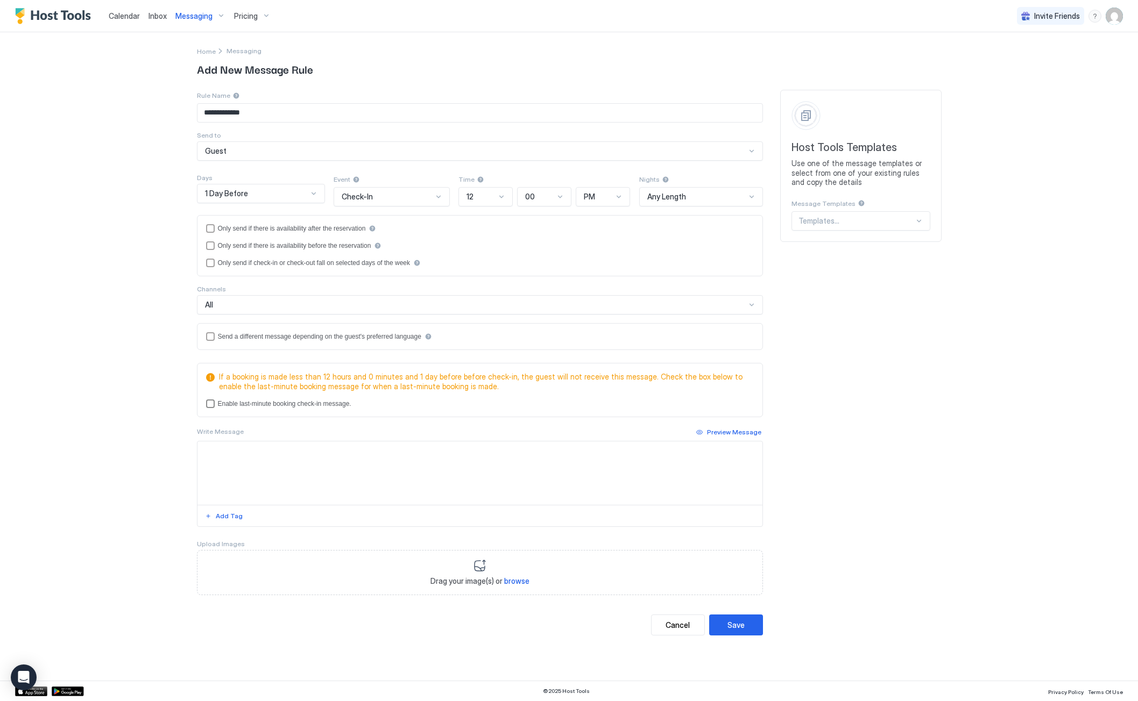
click at [208, 404] on div "lastMinuteMessageEnabled" at bounding box center [210, 404] width 9 height 9
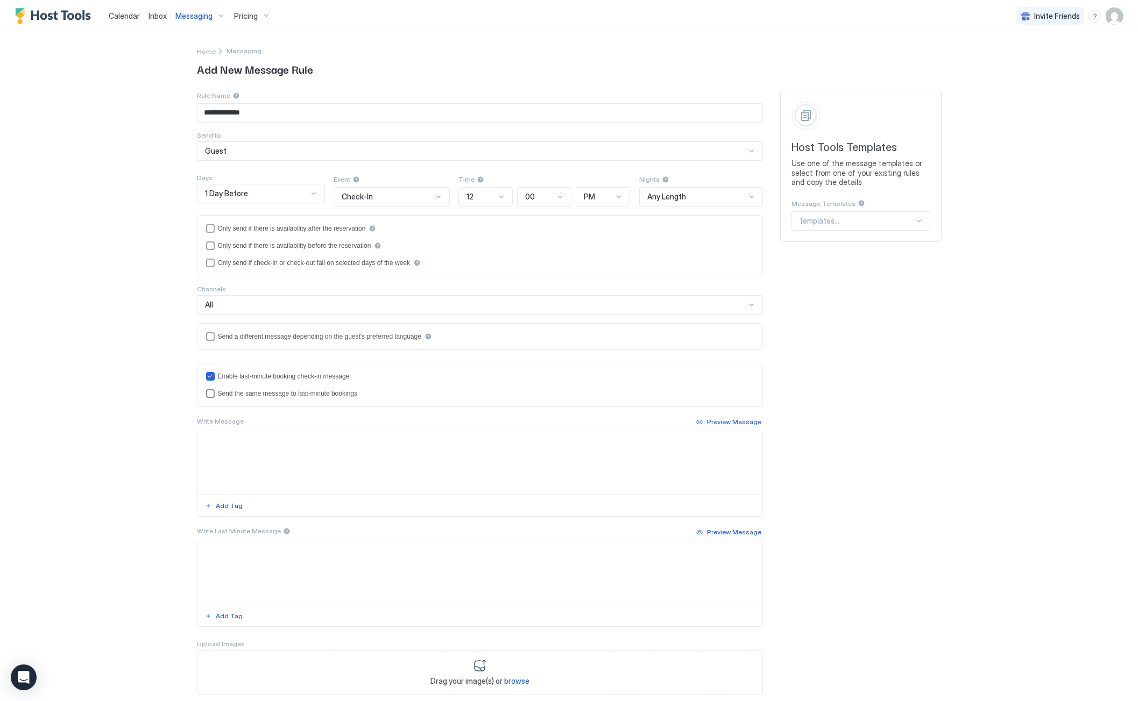
click at [206, 394] on div "lastMinuteMessageIsTheSame" at bounding box center [210, 393] width 9 height 9
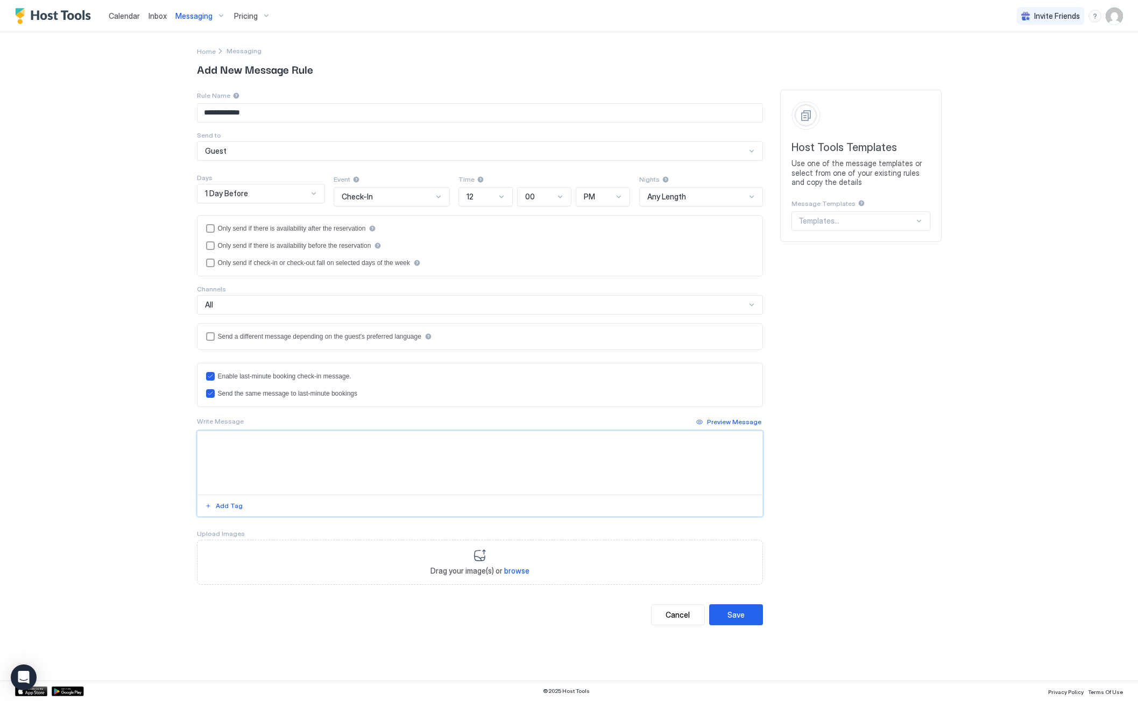
click at [245, 444] on textarea "Input Field" at bounding box center [479, 462] width 565 height 63
paste textarea "**********"
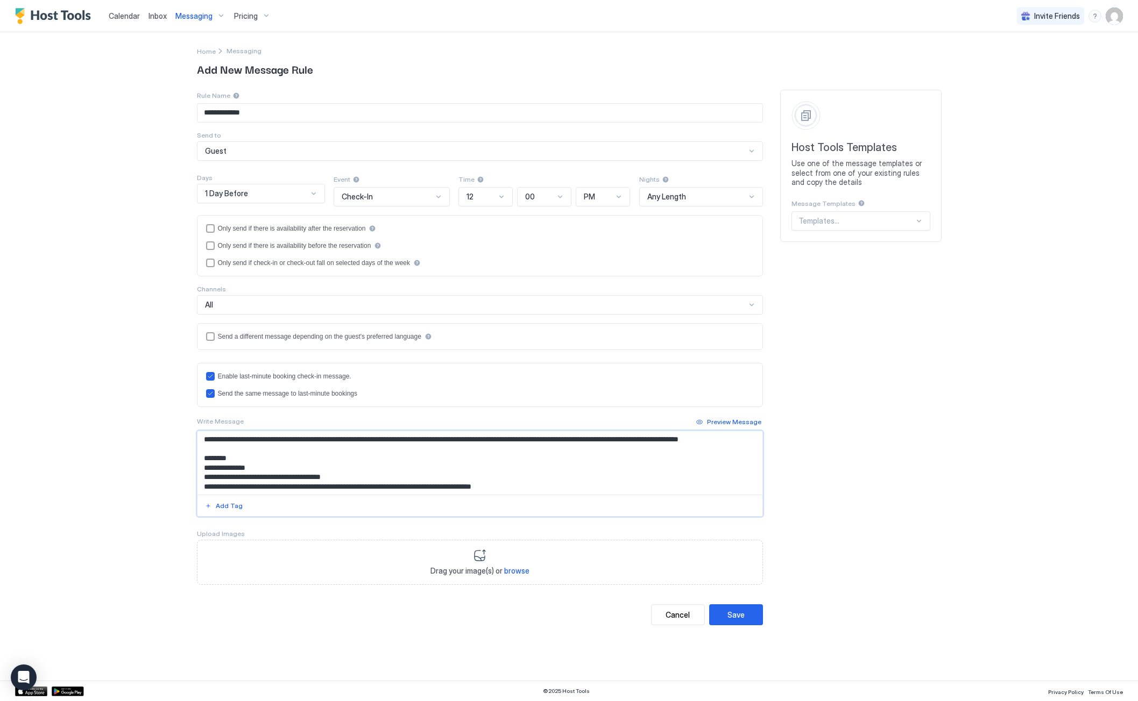
scroll to position [0, 0]
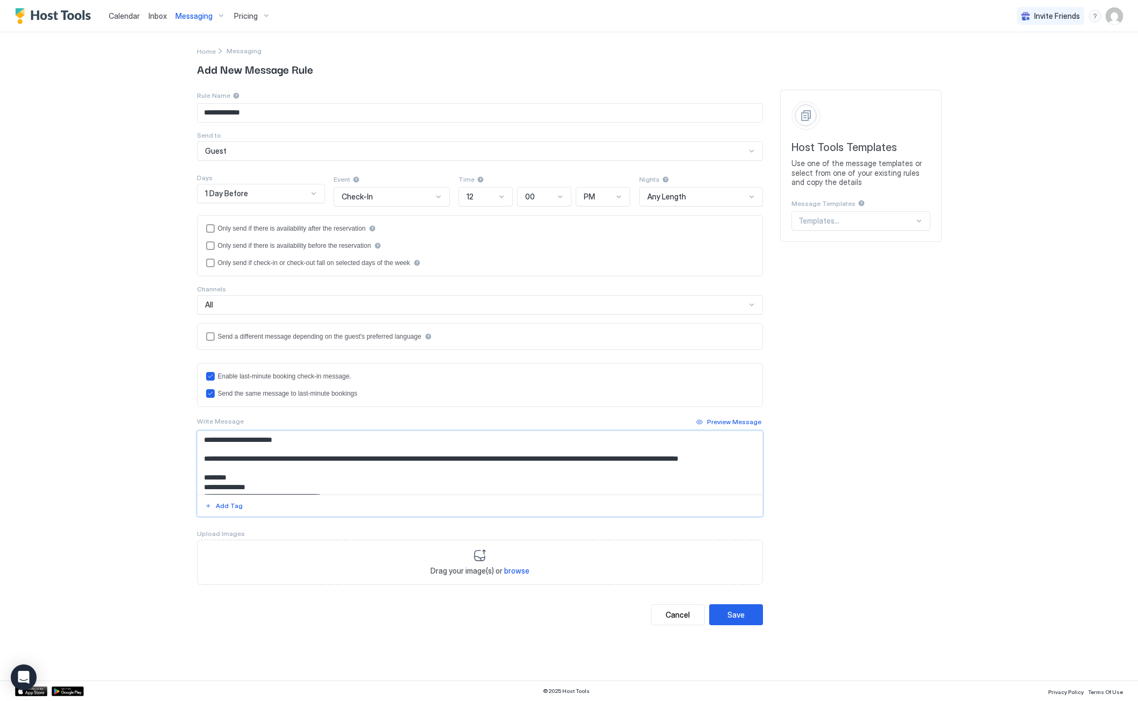
drag, startPoint x: 404, startPoint y: 458, endPoint x: 407, endPoint y: 480, distance: 22.3
click at [404, 460] on textarea "Input Field" at bounding box center [479, 462] width 565 height 63
drag, startPoint x: 240, startPoint y: 451, endPoint x: 349, endPoint y: 453, distance: 108.2
click at [349, 453] on textarea "Input Field" at bounding box center [479, 462] width 565 height 63
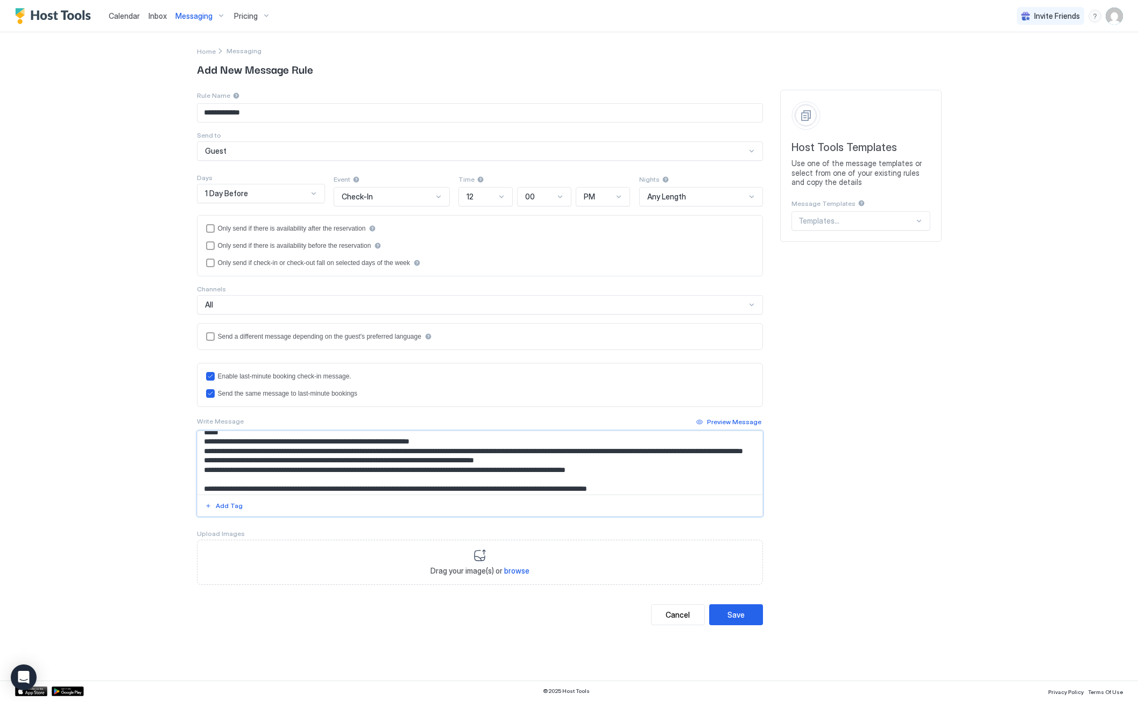
scroll to position [215, 0]
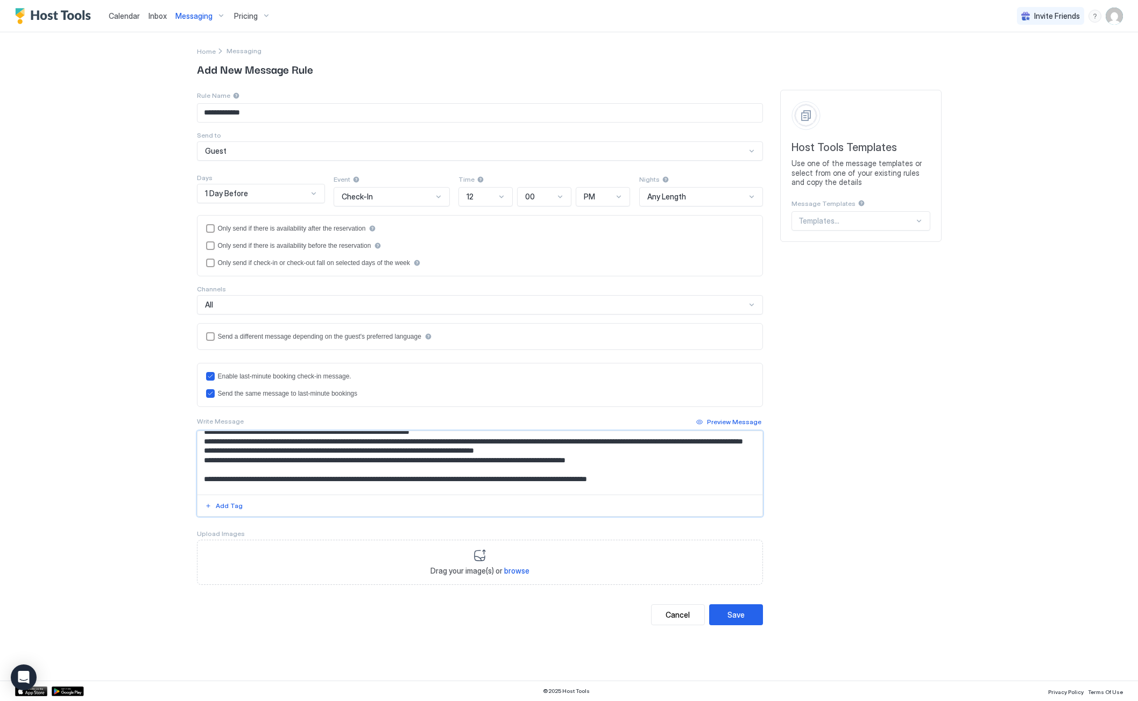
drag, startPoint x: 461, startPoint y: 450, endPoint x: 210, endPoint y: 449, distance: 251.2
click at [210, 449] on textarea "Input Field" at bounding box center [479, 462] width 565 height 63
click at [343, 467] on textarea "Input Field" at bounding box center [479, 462] width 565 height 63
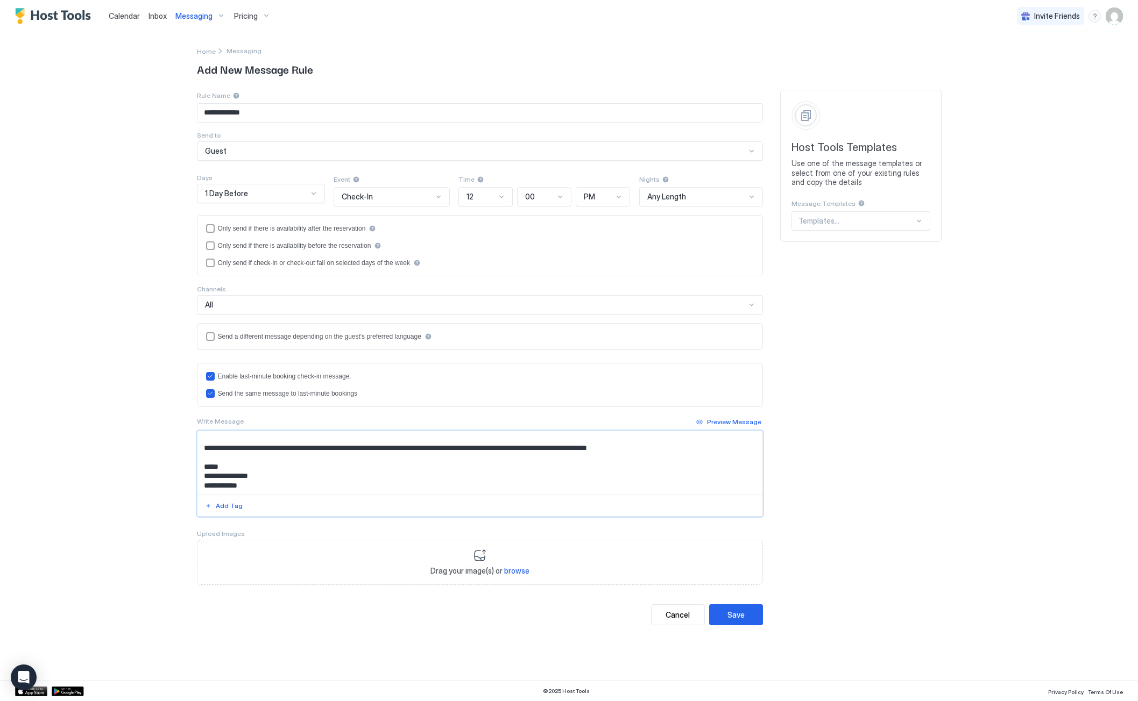
drag, startPoint x: 324, startPoint y: 452, endPoint x: 441, endPoint y: 490, distance: 123.2
click at [441, 490] on textarea "Input Field" at bounding box center [479, 462] width 565 height 63
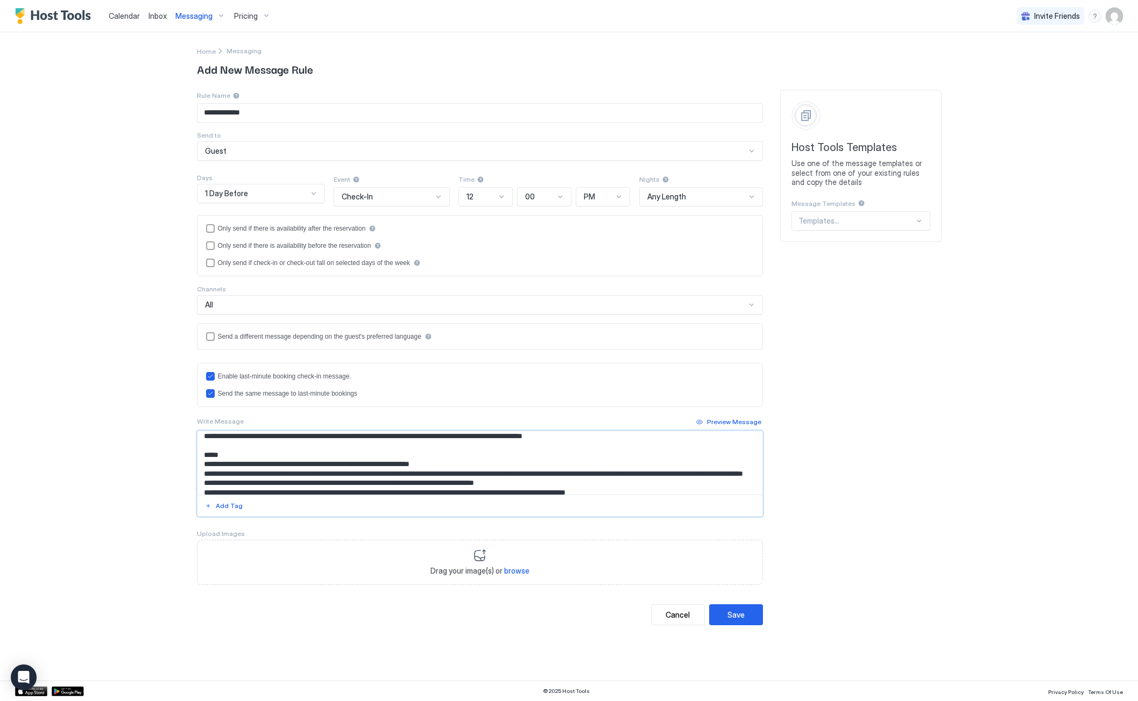
scroll to position [221, 0]
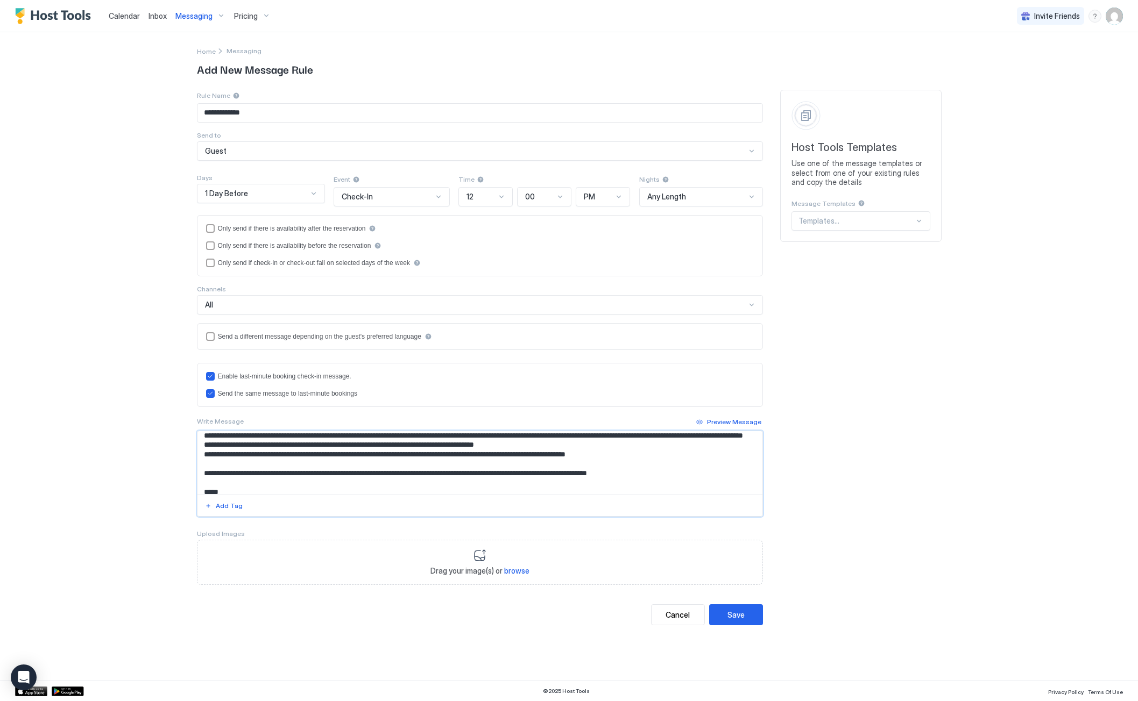
click at [342, 457] on textarea "Input Field" at bounding box center [479, 462] width 565 height 63
click at [321, 445] on textarea "Input Field" at bounding box center [479, 462] width 565 height 63
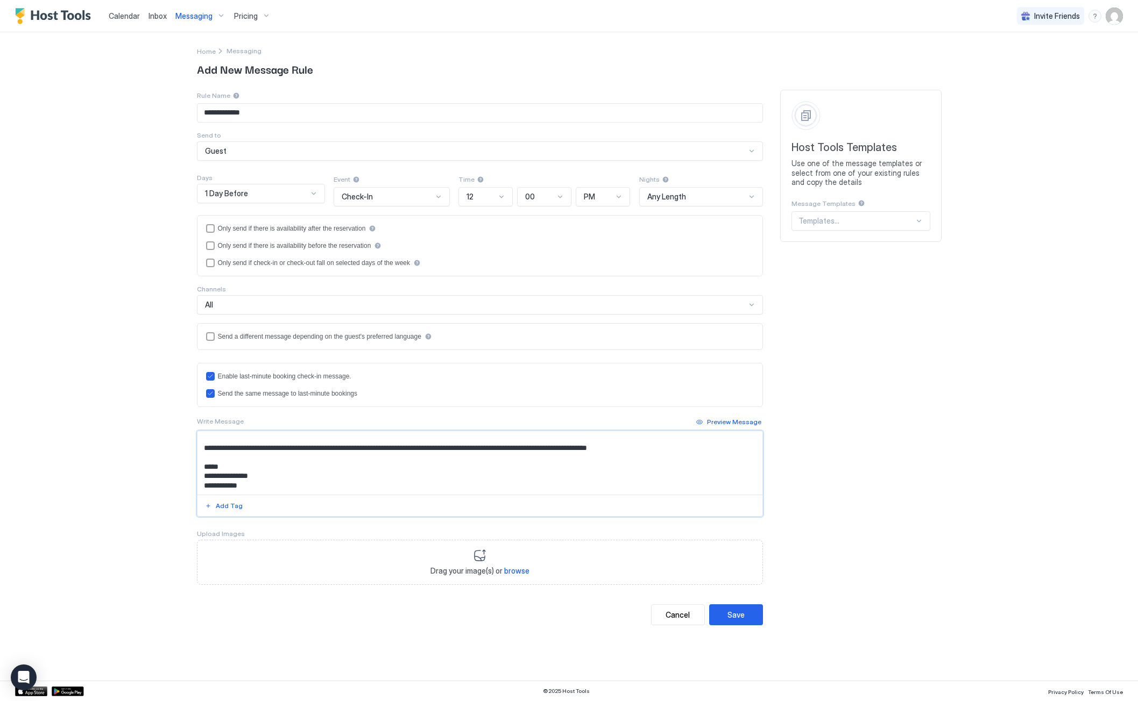
drag, startPoint x: 323, startPoint y: 444, endPoint x: 460, endPoint y: 450, distance: 137.3
click at [460, 450] on textarea "Input Field" at bounding box center [479, 462] width 565 height 63
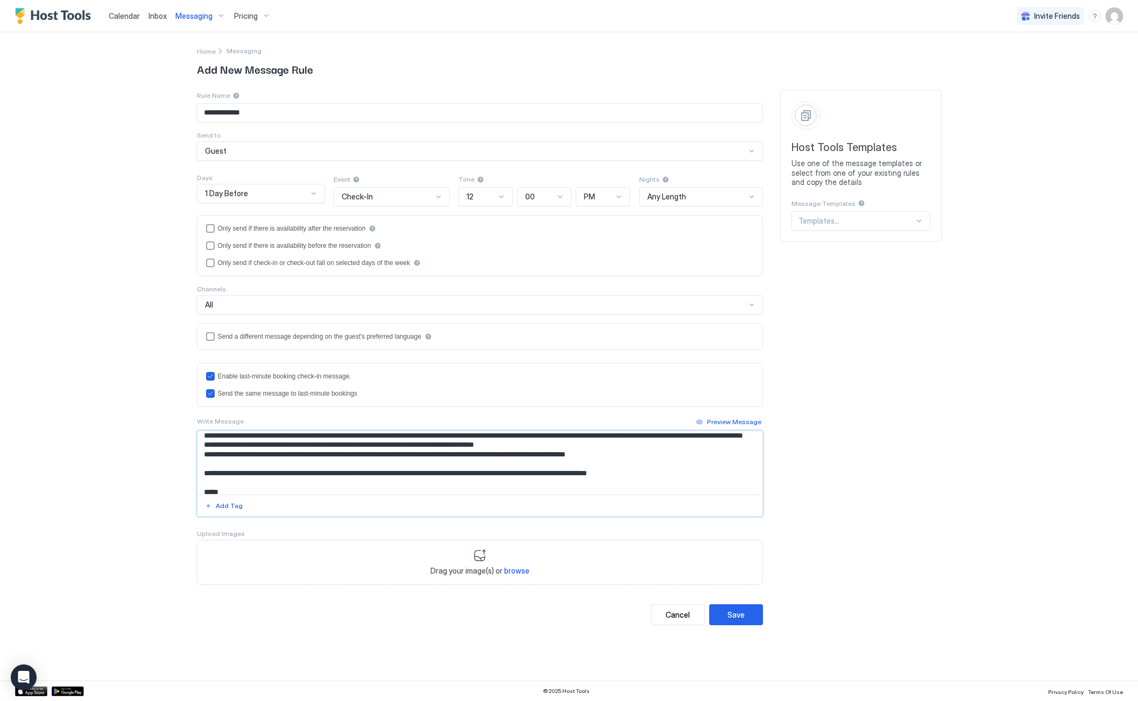
click at [475, 444] on textarea "Input Field" at bounding box center [479, 462] width 565 height 63
click at [459, 445] on textarea "Input Field" at bounding box center [479, 462] width 565 height 63
click at [454, 445] on textarea "Input Field" at bounding box center [479, 462] width 565 height 63
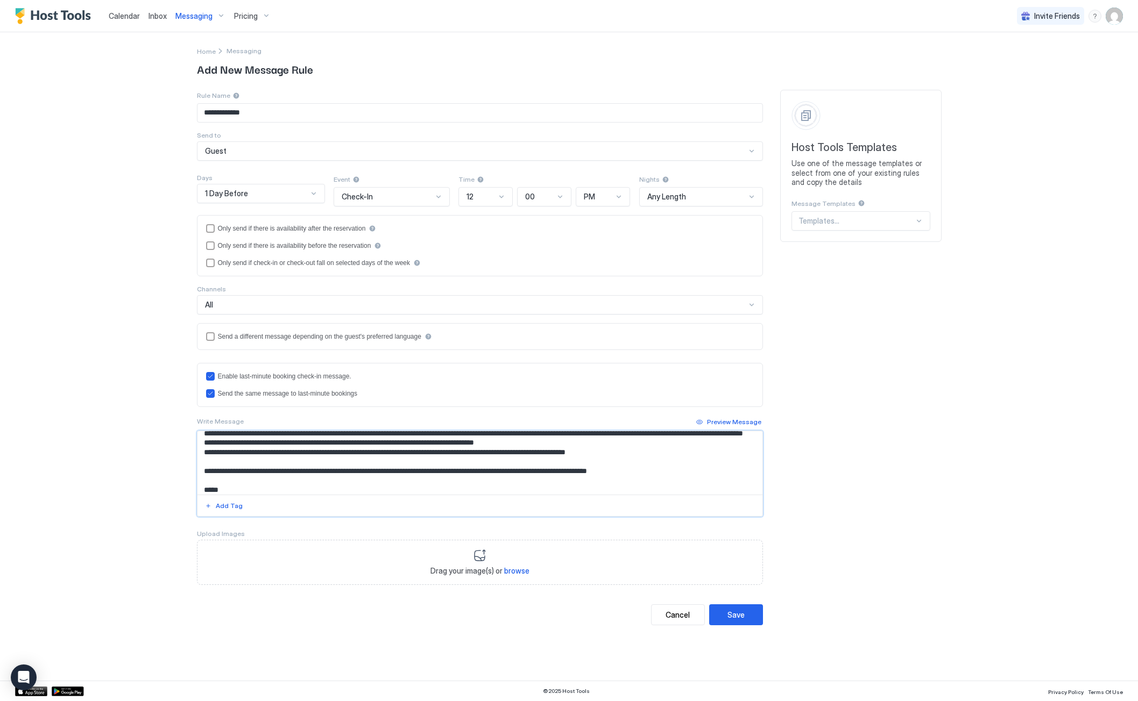
click at [458, 443] on textarea "Input Field" at bounding box center [479, 462] width 565 height 63
click at [624, 463] on textarea "Input Field" at bounding box center [479, 462] width 565 height 63
drag, startPoint x: 499, startPoint y: 452, endPoint x: 508, endPoint y: 460, distance: 11.8
click at [508, 460] on textarea "Input Field" at bounding box center [479, 462] width 565 height 63
click at [357, 465] on textarea "Input Field" at bounding box center [479, 462] width 565 height 63
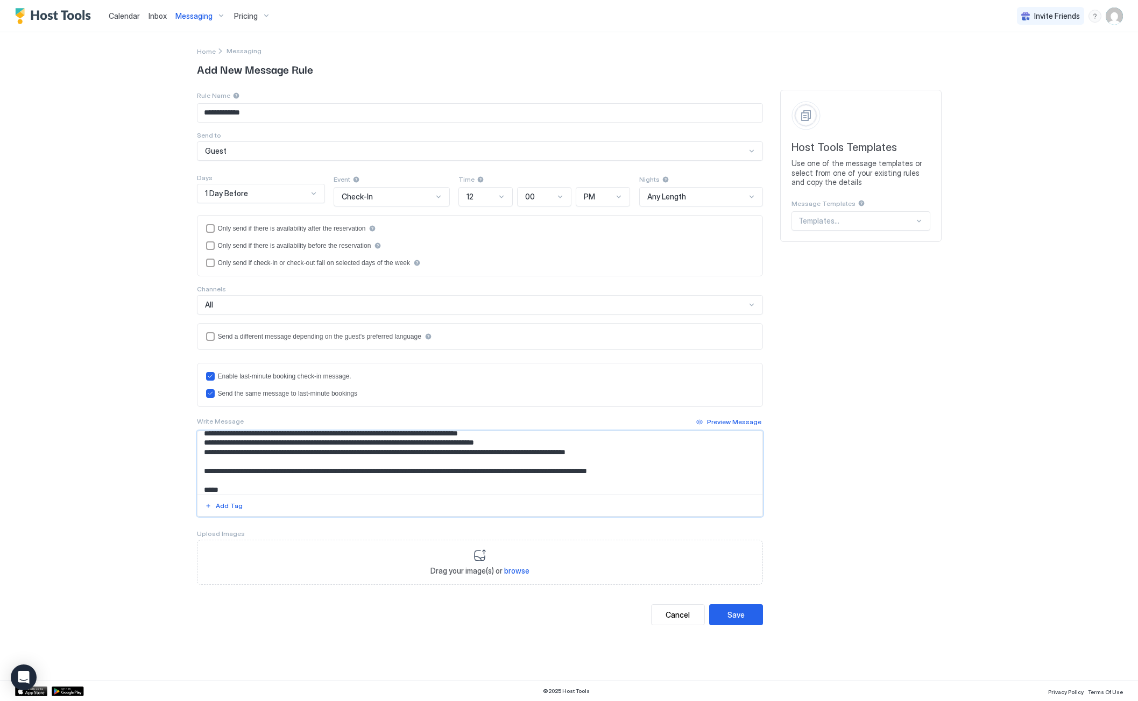
click at [324, 465] on textarea "Input Field" at bounding box center [479, 462] width 565 height 63
drag, startPoint x: 300, startPoint y: 459, endPoint x: 517, endPoint y: 461, distance: 216.8
click at [517, 461] on textarea "Input Field" at bounding box center [479, 462] width 565 height 63
click at [406, 474] on textarea "Input Field" at bounding box center [479, 462] width 565 height 63
drag, startPoint x: 375, startPoint y: 472, endPoint x: 385, endPoint y: 471, distance: 9.8
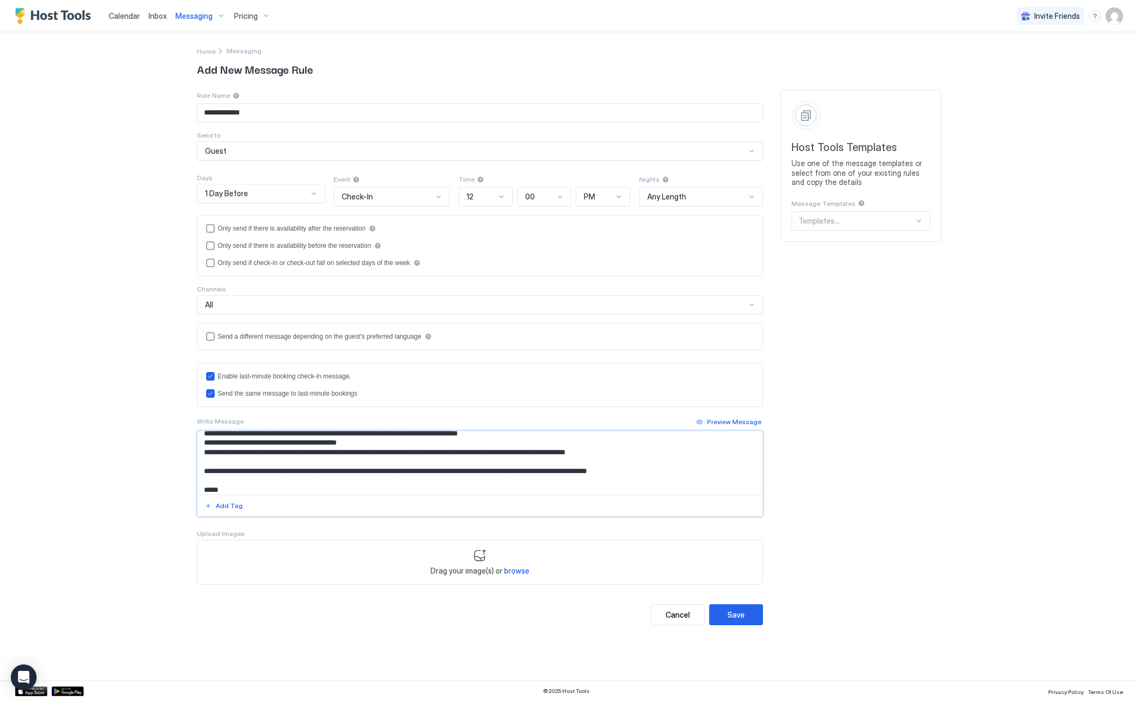
click at [375, 472] on textarea "Input Field" at bounding box center [479, 462] width 565 height 63
drag, startPoint x: 416, startPoint y: 471, endPoint x: 635, endPoint y: 470, distance: 218.9
click at [635, 470] on textarea "Input Field" at bounding box center [479, 462] width 565 height 63
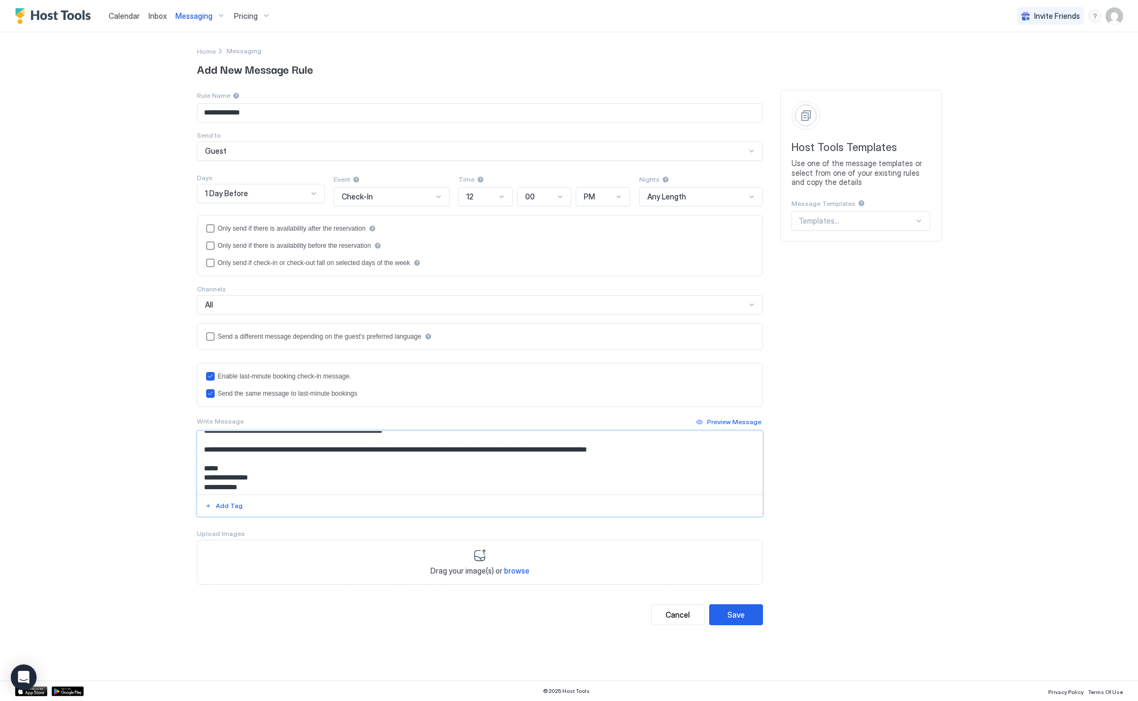
scroll to position [265, 0]
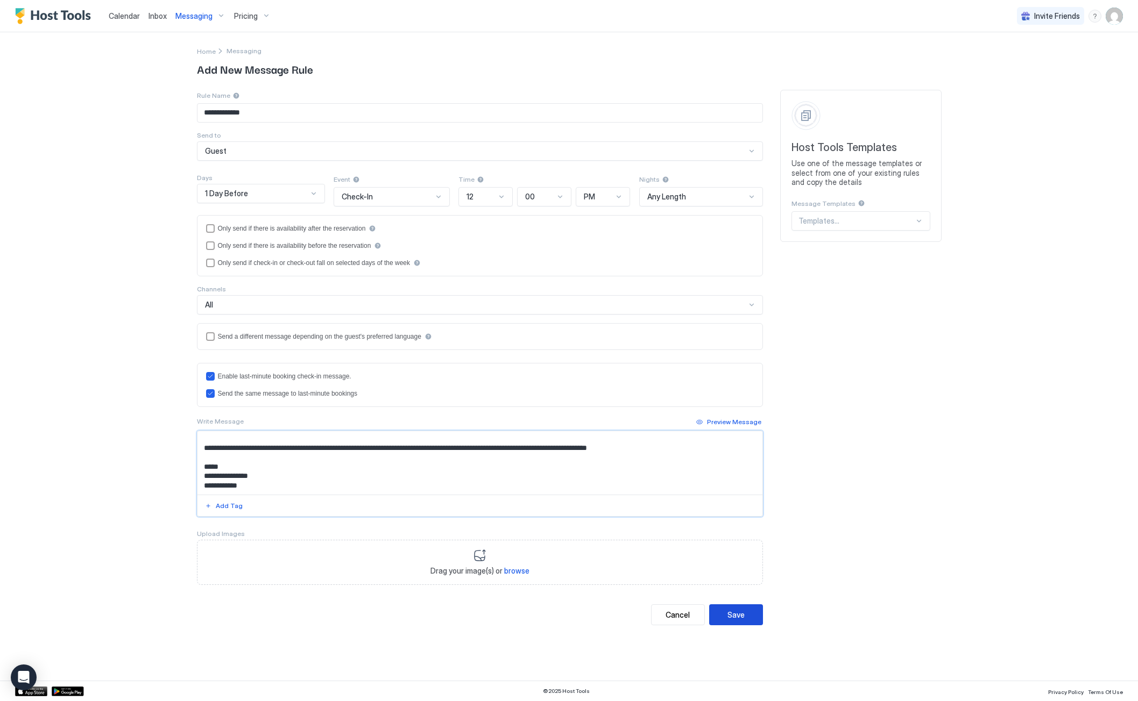
type textarea "**********"
click at [736, 619] on div "Save" at bounding box center [735, 614] width 17 height 11
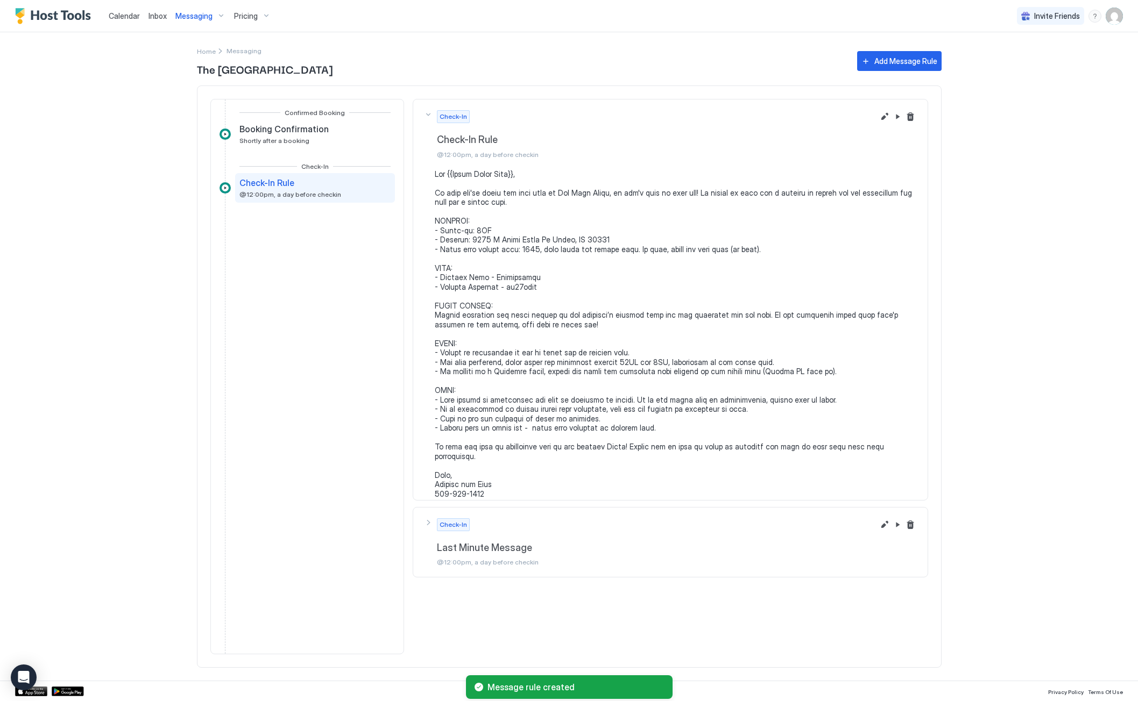
click at [198, 18] on span "Messaging" at bounding box center [193, 16] width 37 height 10
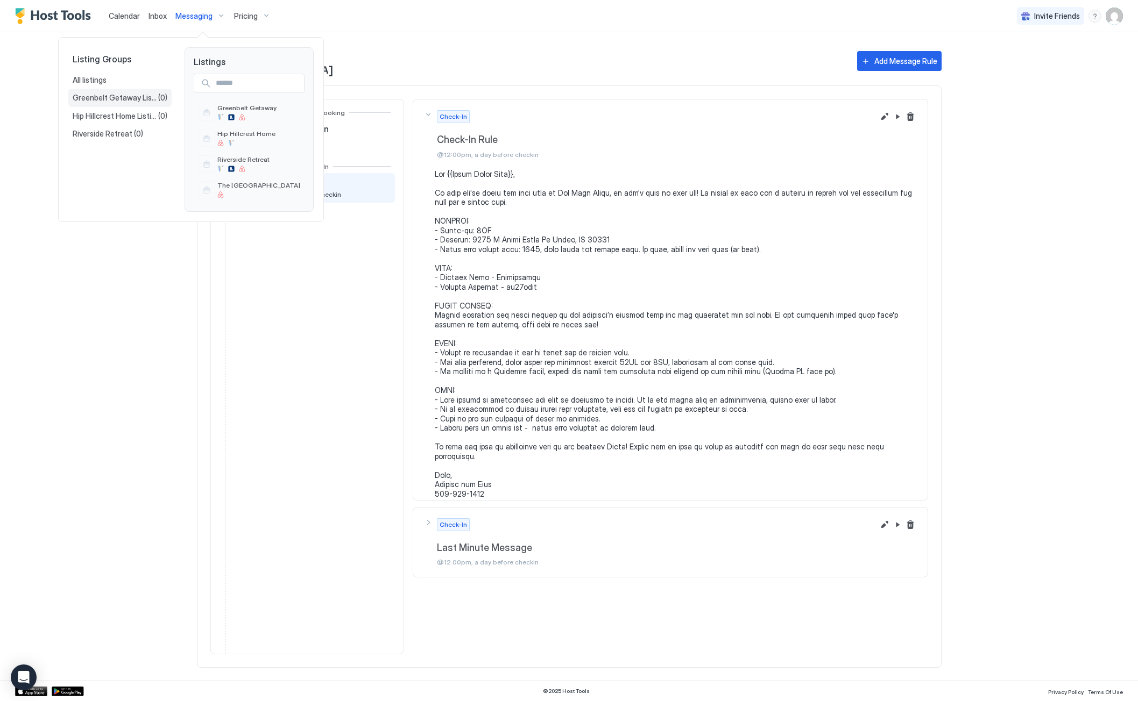
click at [115, 96] on span "Greenbelt Getaway Listing Group" at bounding box center [116, 98] width 86 height 10
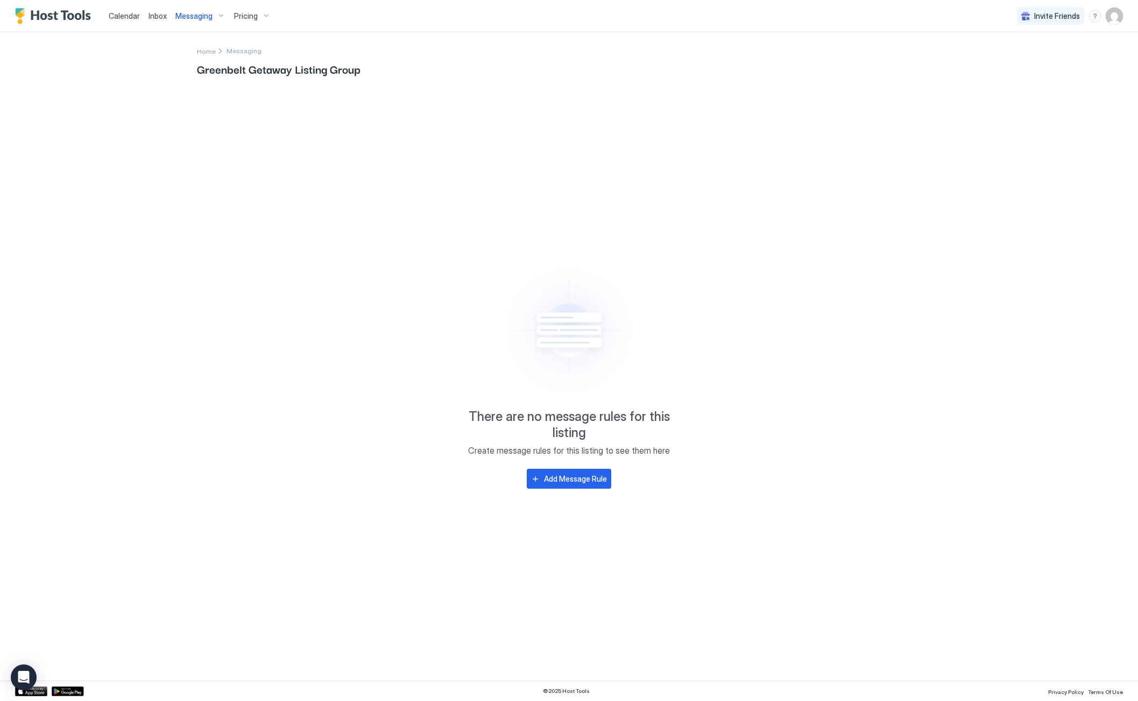
click at [215, 17] on div "Messaging" at bounding box center [200, 16] width 59 height 18
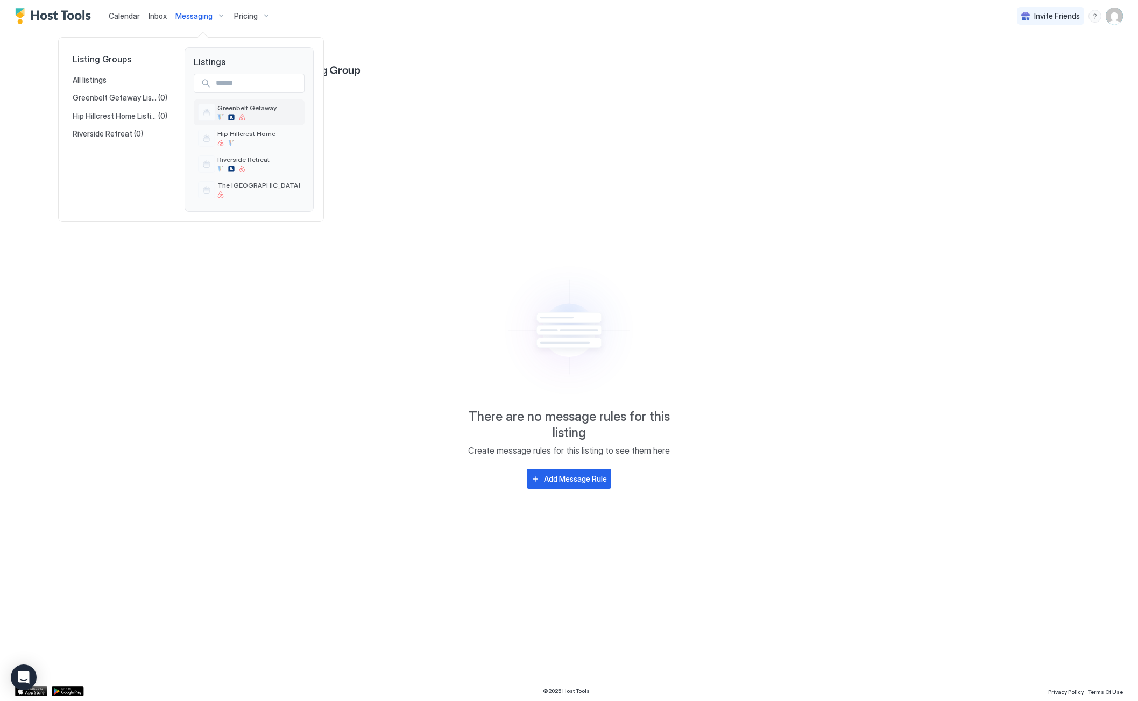
click at [244, 108] on span "Greenbelt Getaway" at bounding box center [246, 108] width 59 height 8
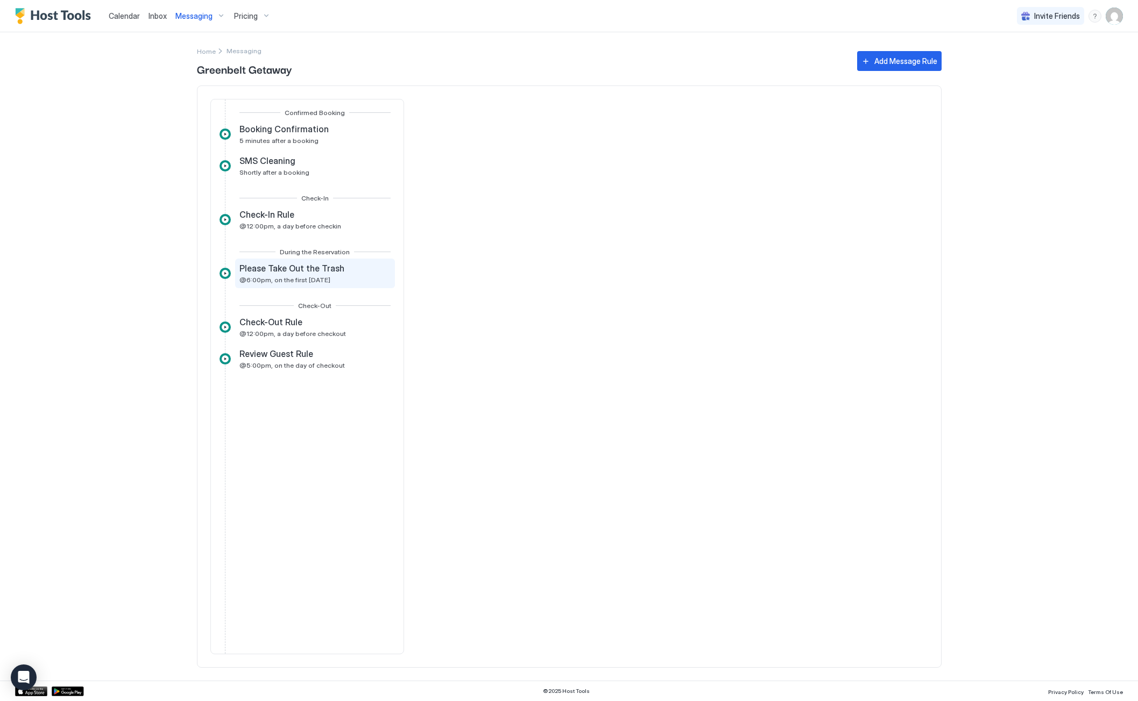
click at [298, 273] on span "Please Take Out the Trash" at bounding box center [291, 268] width 105 height 11
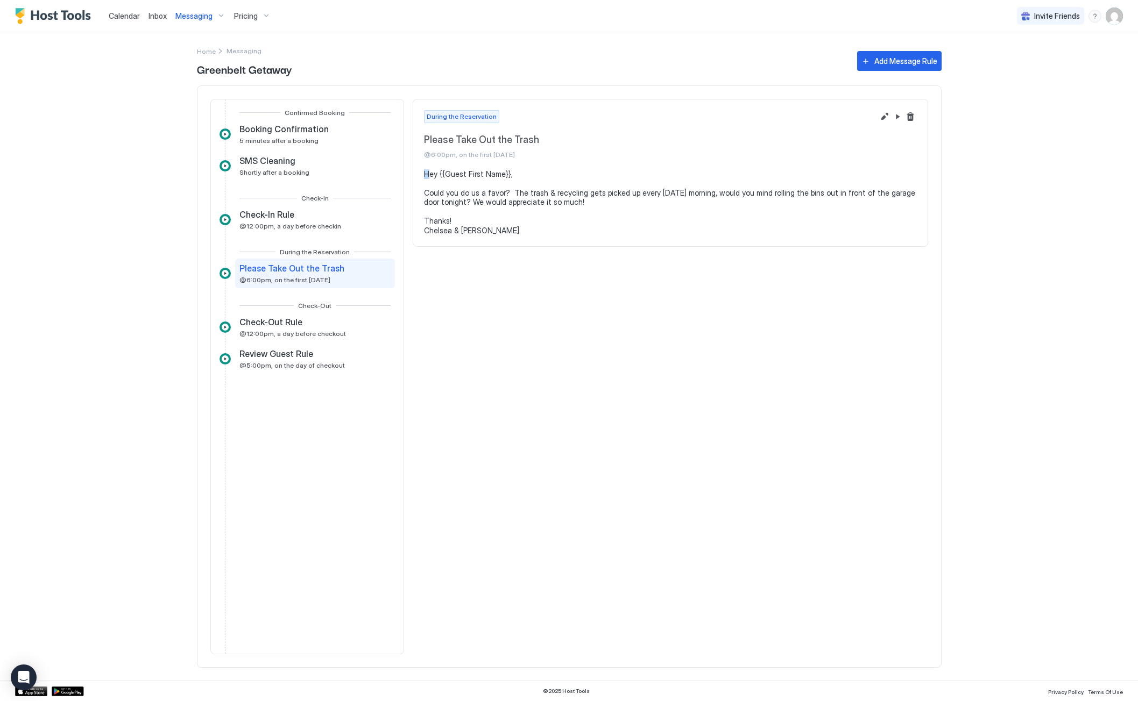
drag, startPoint x: 423, startPoint y: 173, endPoint x: 429, endPoint y: 174, distance: 5.6
click at [429, 174] on pre "Hey {{Guest First Name}}, Could you do us a favor? The trash & recycling gets p…" at bounding box center [670, 202] width 493 height 66
click at [426, 174] on pre "Hey {{Guest First Name}}, Could you do us a favor? The trash & recycling gets p…" at bounding box center [670, 202] width 493 height 66
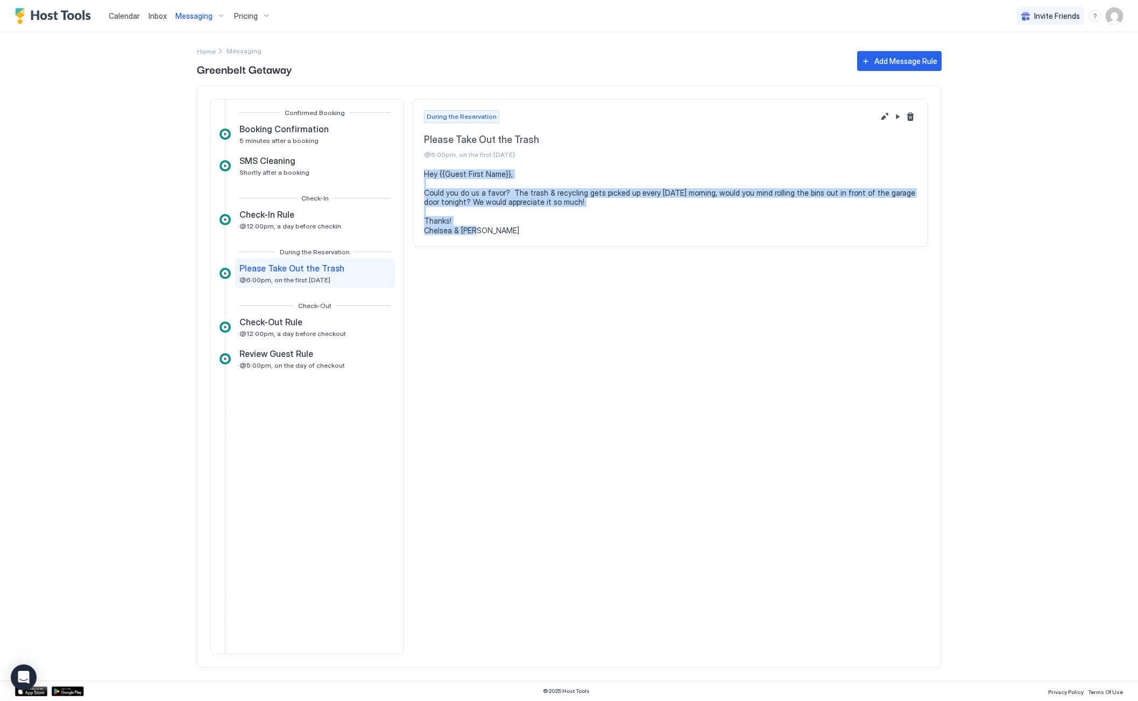
drag, startPoint x: 425, startPoint y: 174, endPoint x: 480, endPoint y: 237, distance: 83.5
click at [480, 237] on section "Hey {{Guest First Name}}, Could you do us a favor? The trash & recycling gets p…" at bounding box center [670, 207] width 514 height 77
copy pre "Hey {{Guest First Name}}, Could you do us a favor? The trash & recycling gets p…"
click at [215, 16] on div "Messaging" at bounding box center [200, 16] width 59 height 18
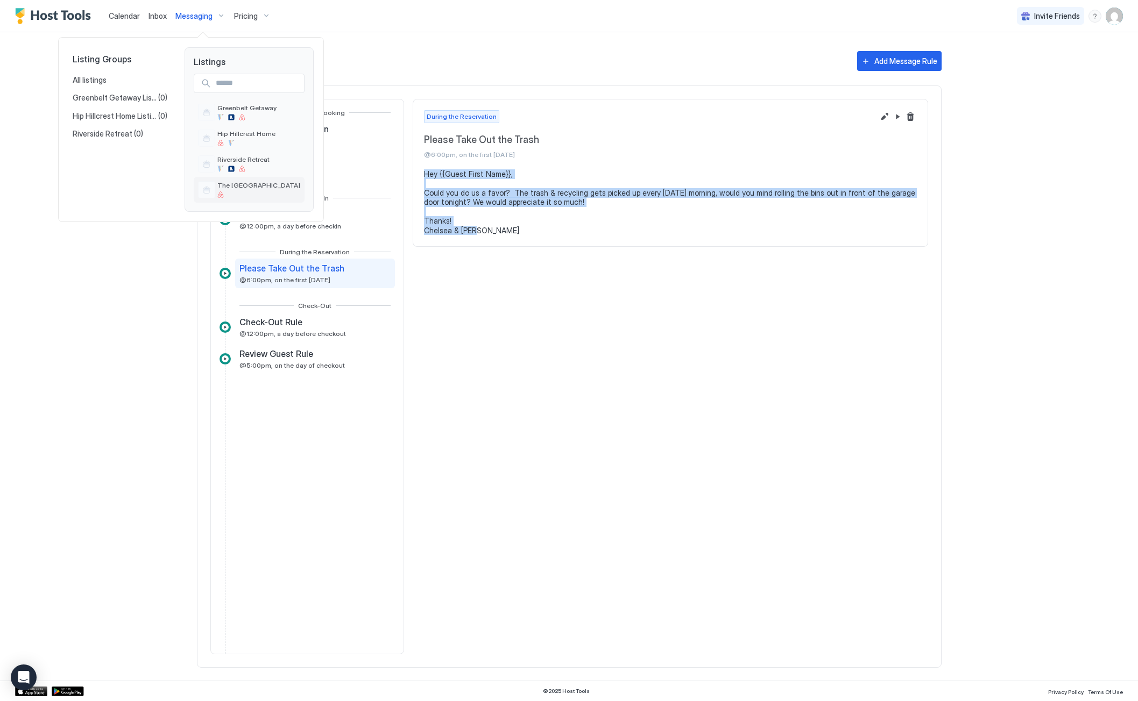
click at [233, 184] on span "The Mesa Manor" at bounding box center [258, 185] width 83 height 8
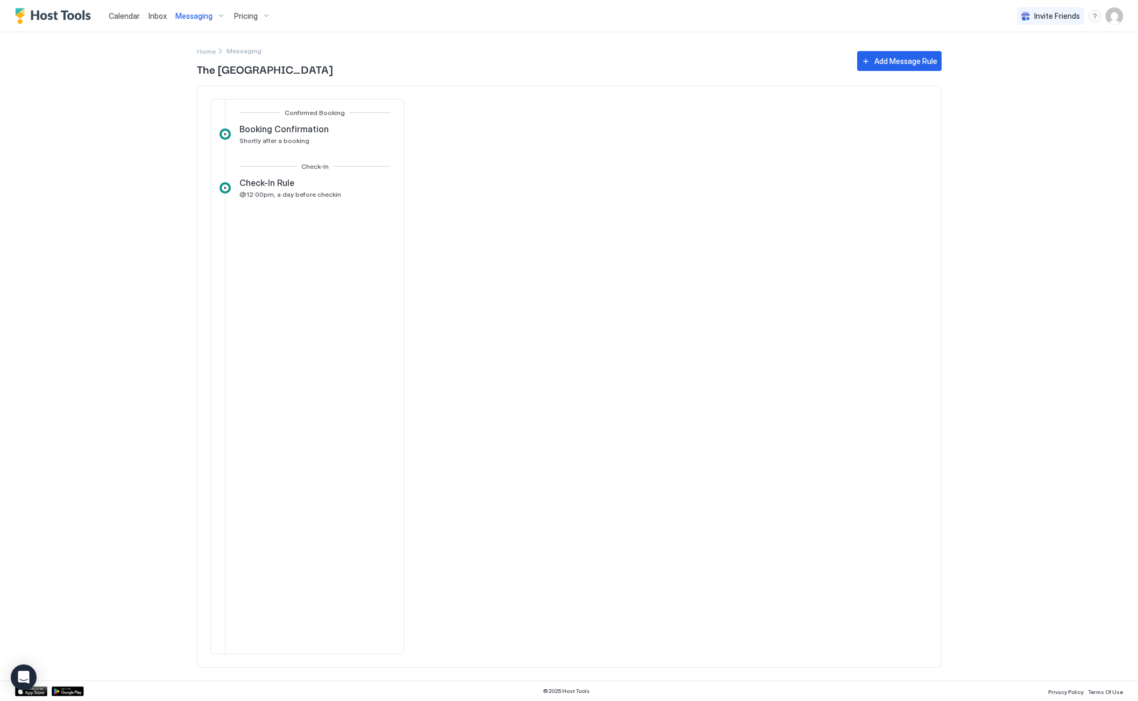
click at [209, 12] on span "Messaging" at bounding box center [193, 16] width 37 height 10
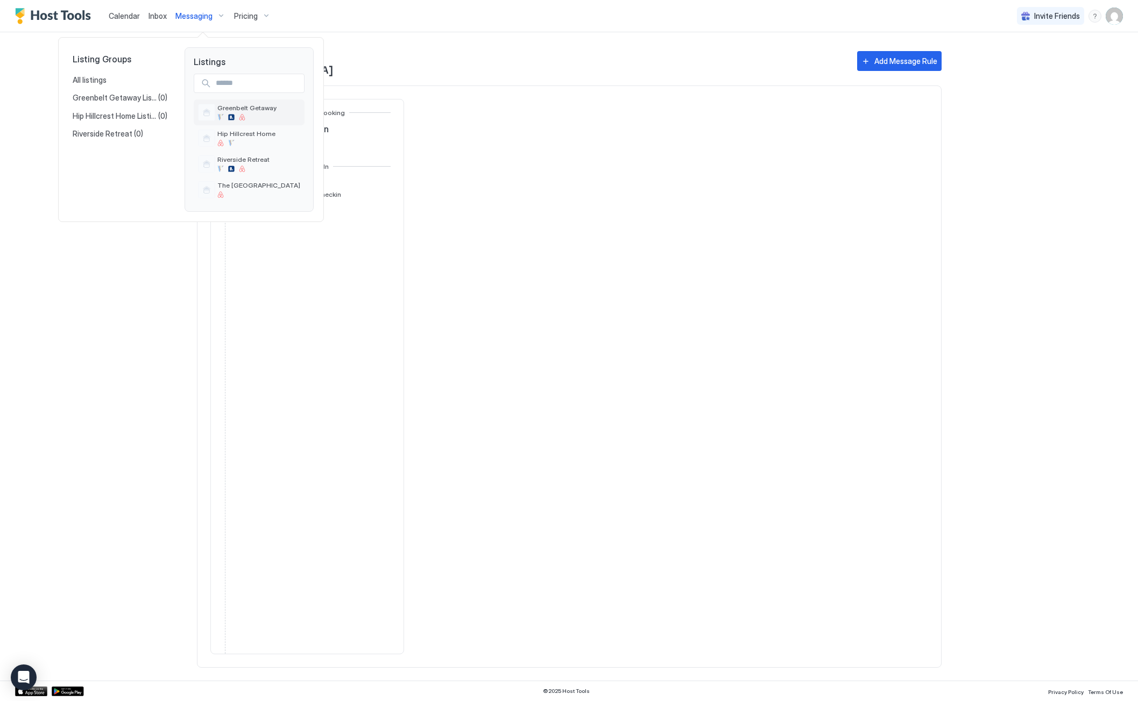
click at [252, 114] on div "Greenbelt Getaway" at bounding box center [246, 112] width 59 height 17
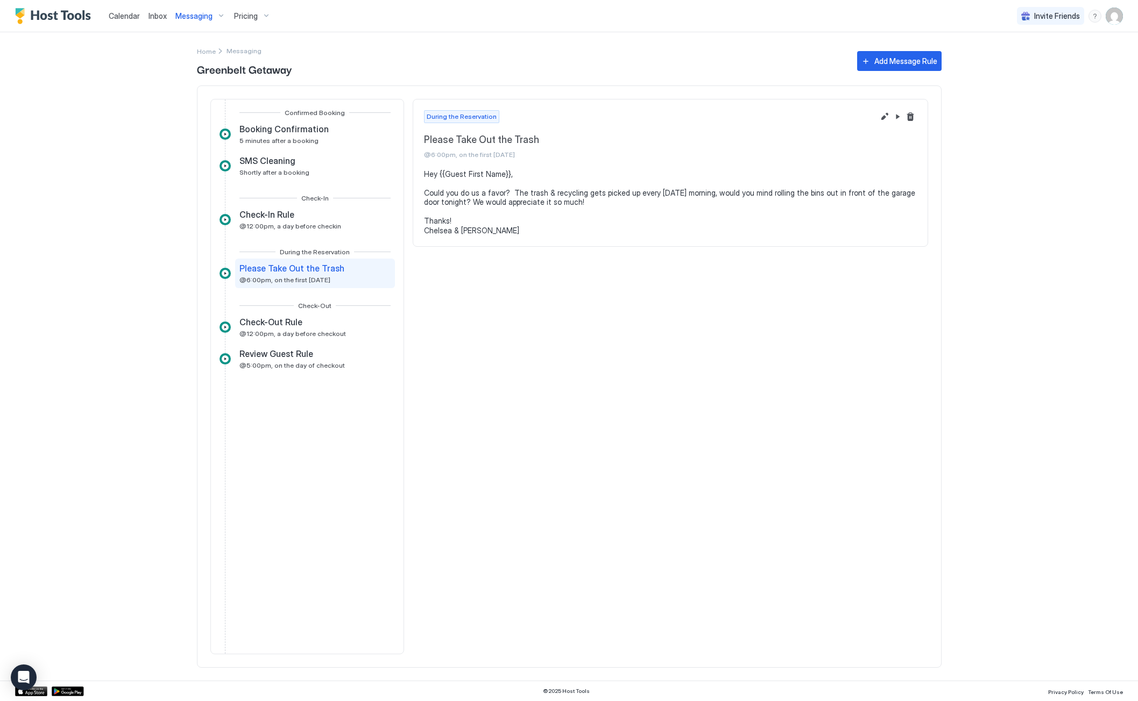
click at [212, 16] on div "Messaging" at bounding box center [200, 16] width 59 height 18
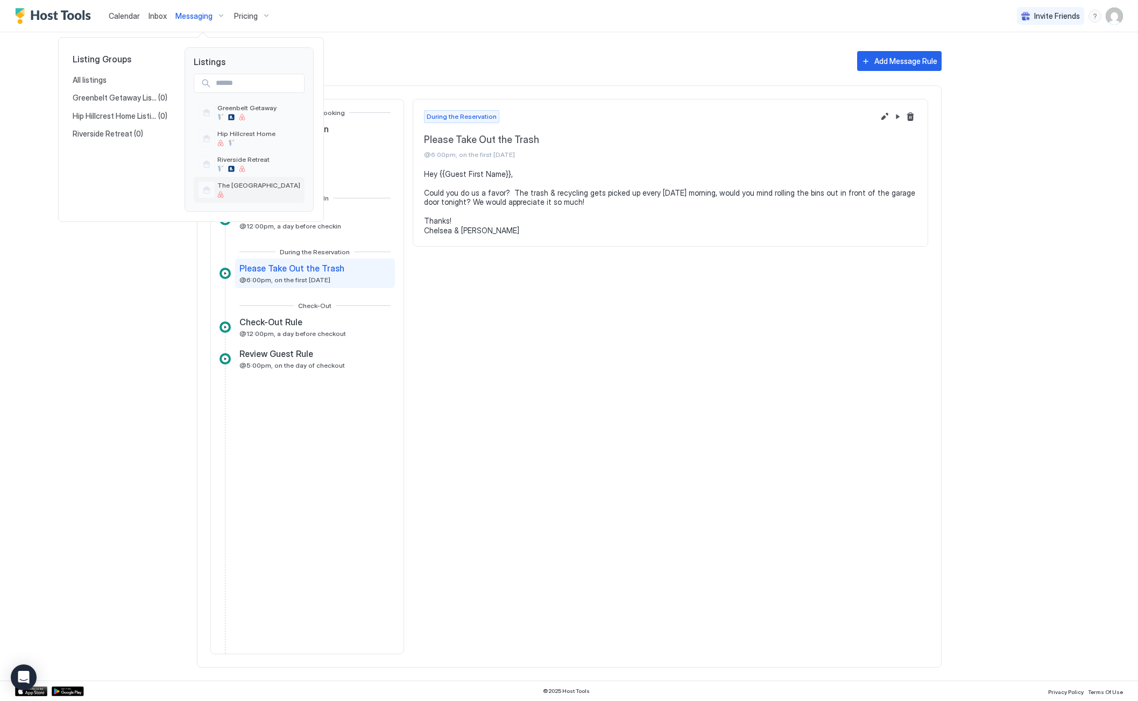
click at [242, 187] on span "The Mesa Manor" at bounding box center [258, 185] width 83 height 8
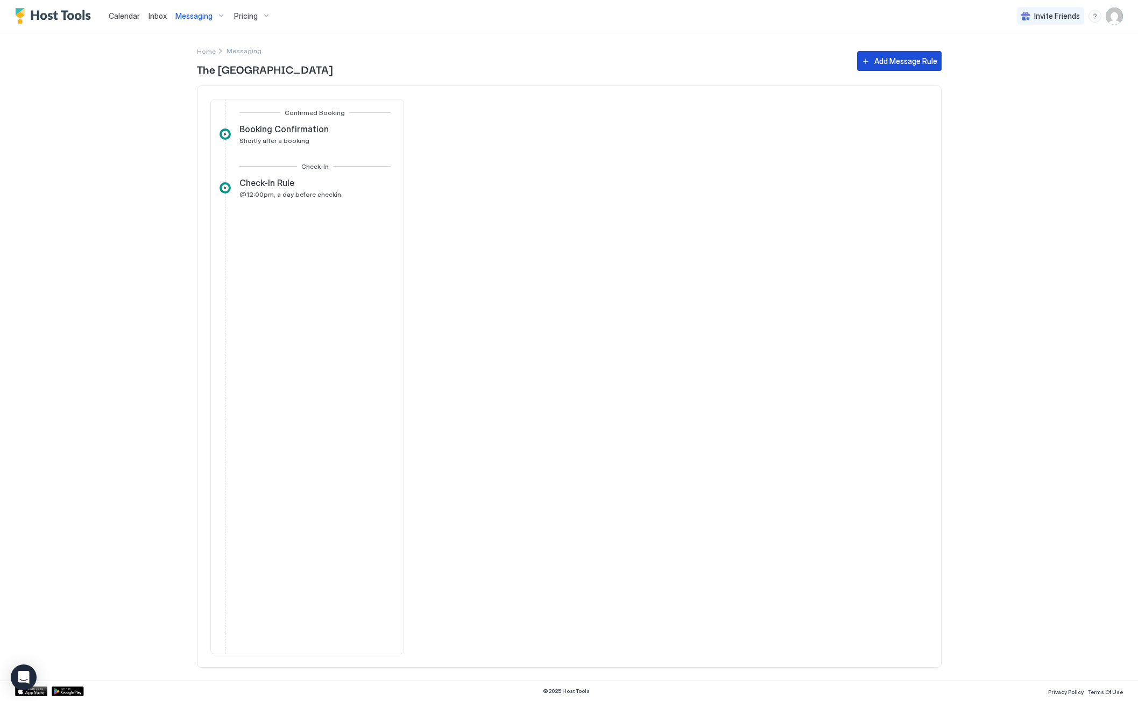
click at [902, 62] on div "Add Message Rule" at bounding box center [905, 60] width 63 height 11
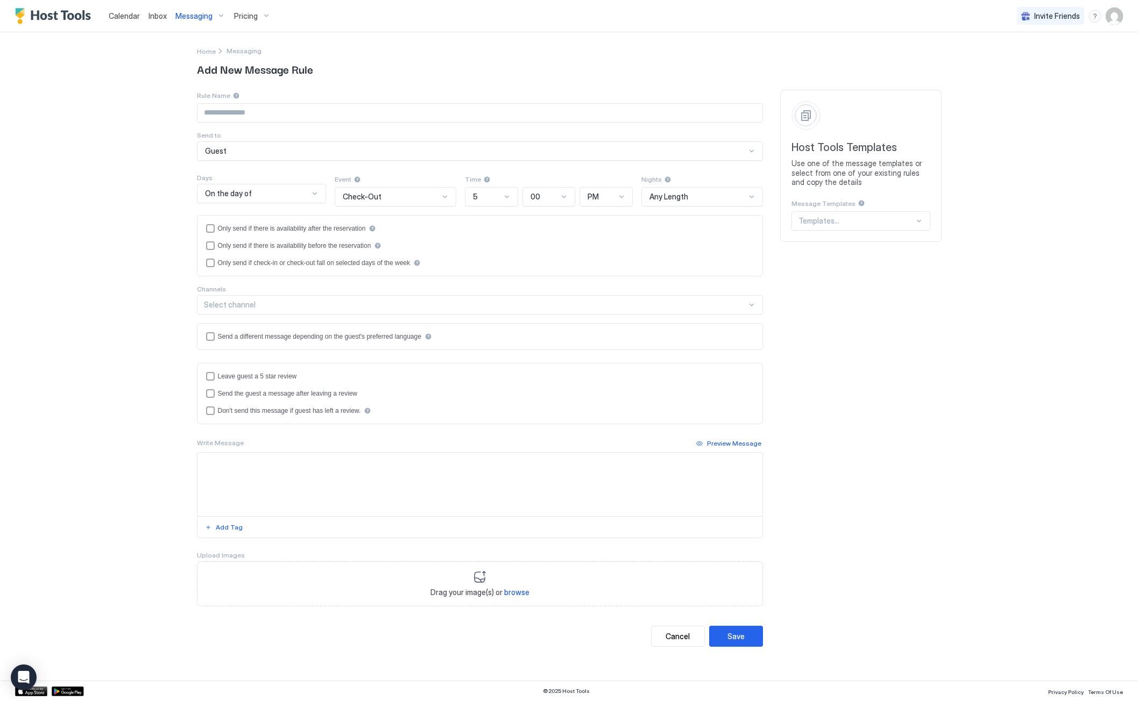
click at [271, 116] on input "Input Field" at bounding box center [479, 113] width 565 height 18
type input "**********"
click at [310, 193] on div at bounding box center [314, 193] width 9 height 9
click at [416, 193] on div "Check-Out" at bounding box center [391, 197] width 96 height 10
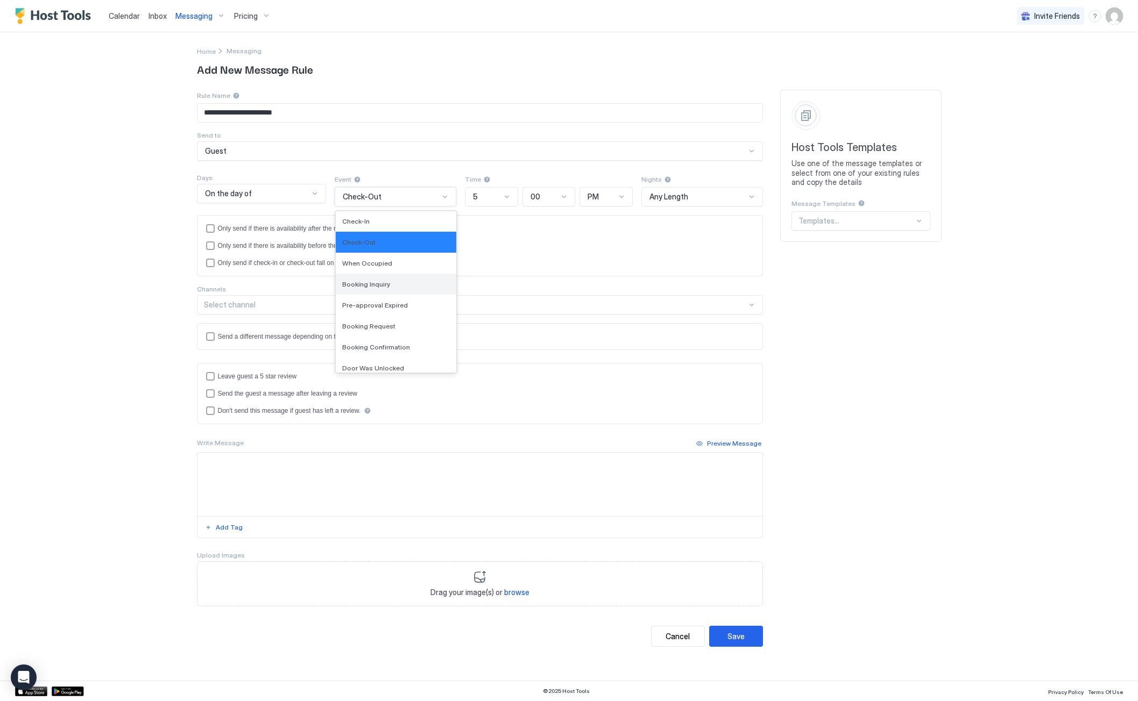
scroll to position [0, 0]
drag, startPoint x: 131, startPoint y: 222, endPoint x: 225, endPoint y: 200, distance: 96.6
click at [141, 219] on div "**********" at bounding box center [569, 350] width 1138 height 701
click at [239, 196] on span "On the day of" at bounding box center [228, 194] width 47 height 10
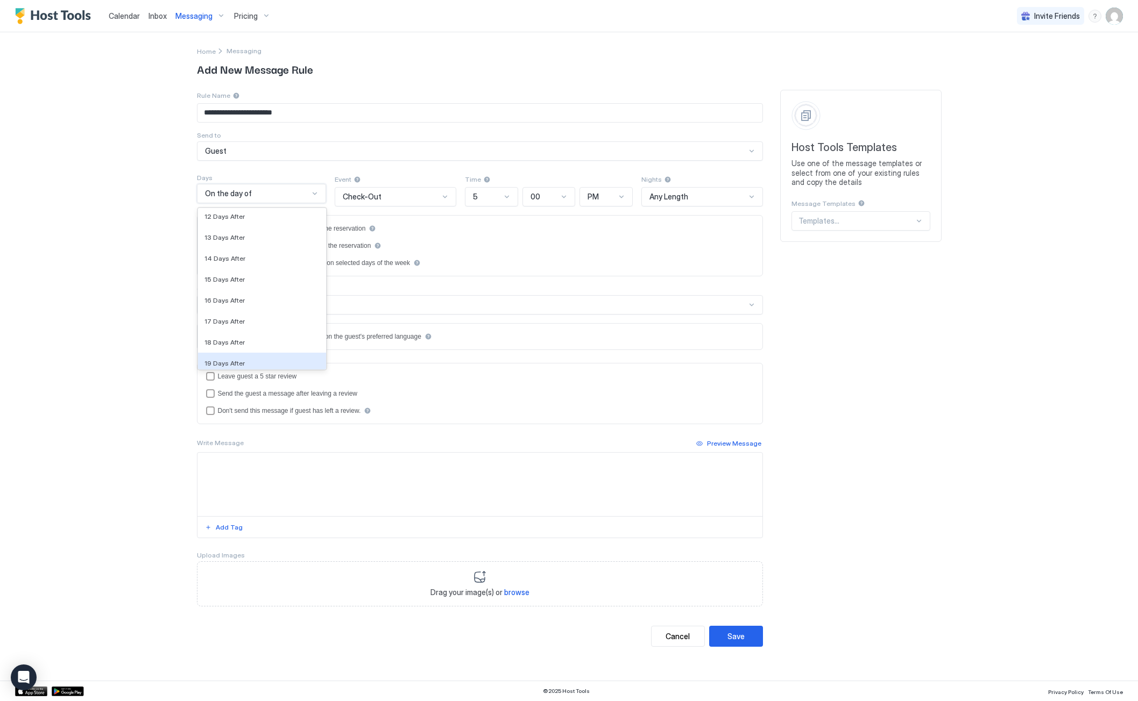
scroll to position [1883, 0]
click at [133, 225] on div "**********" at bounding box center [569, 350] width 1138 height 701
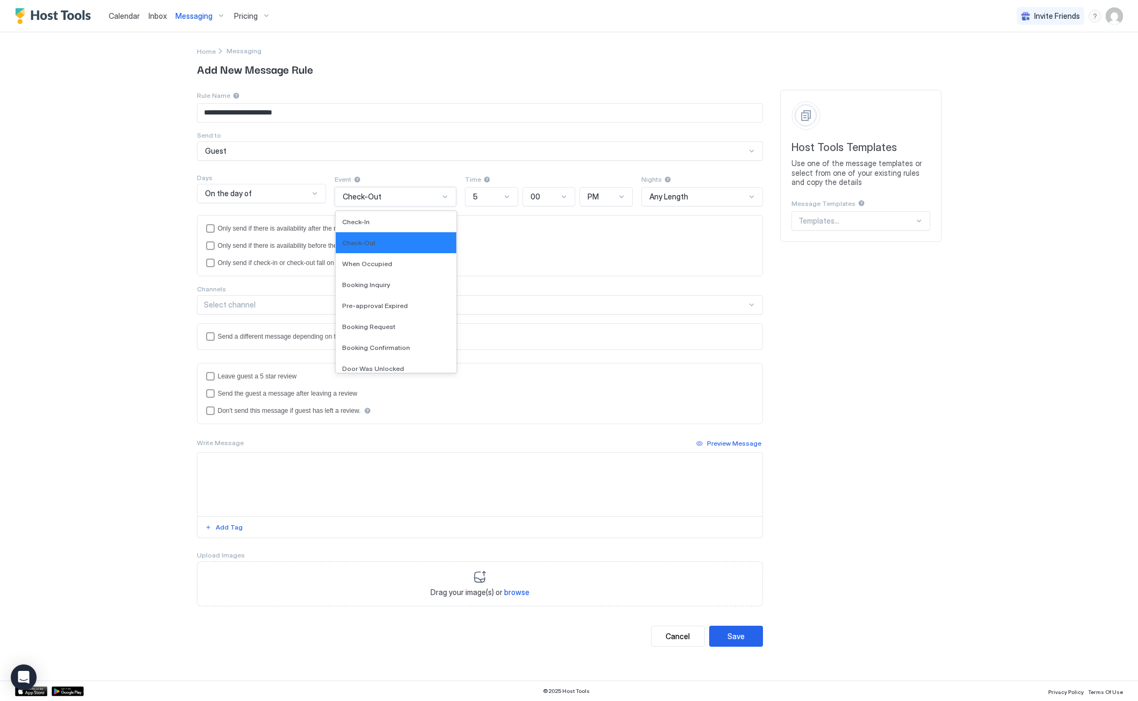
click at [419, 199] on div "Check-Out" at bounding box center [391, 197] width 96 height 10
click at [380, 261] on span "When Occupied" at bounding box center [367, 264] width 50 height 8
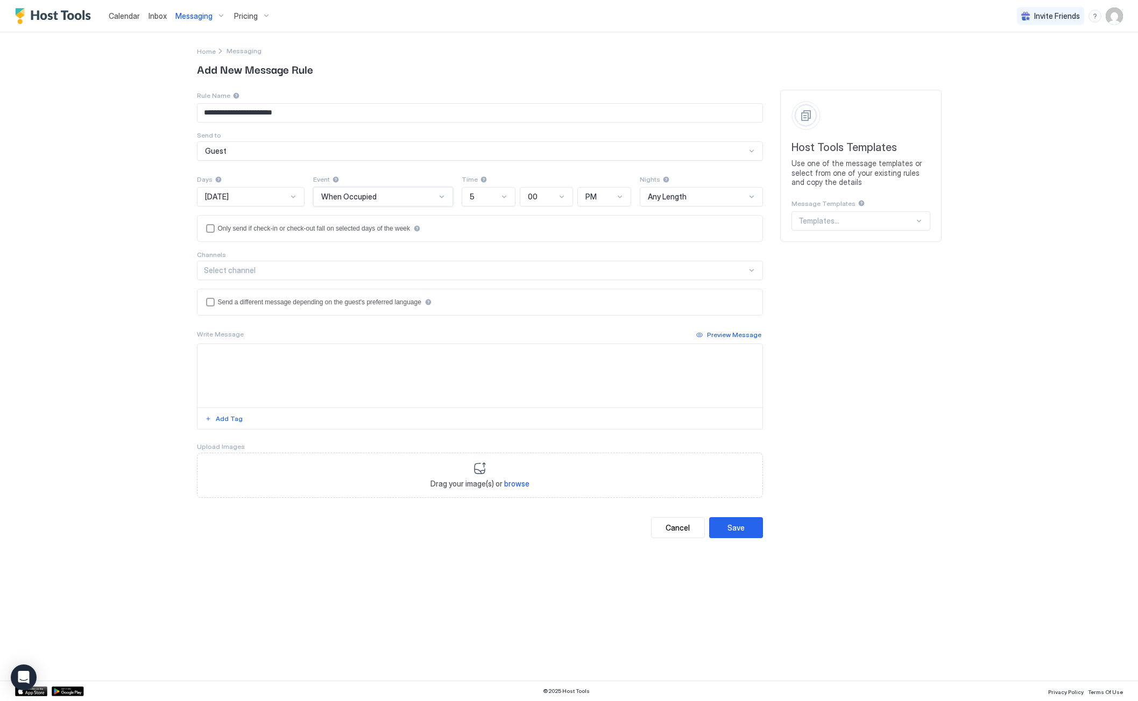
click at [297, 201] on div at bounding box center [293, 197] width 9 height 9
click at [234, 279] on div "On Thursday" at bounding box center [251, 284] width 107 height 21
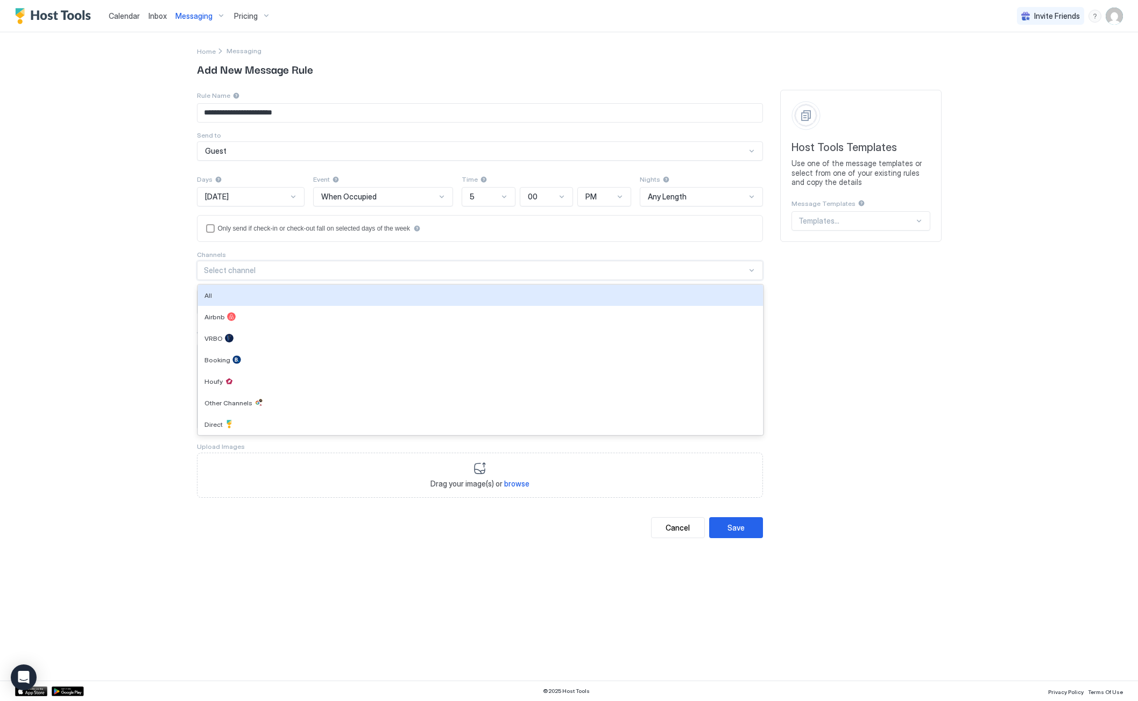
click at [228, 271] on div "Select channel" at bounding box center [475, 271] width 543 height 10
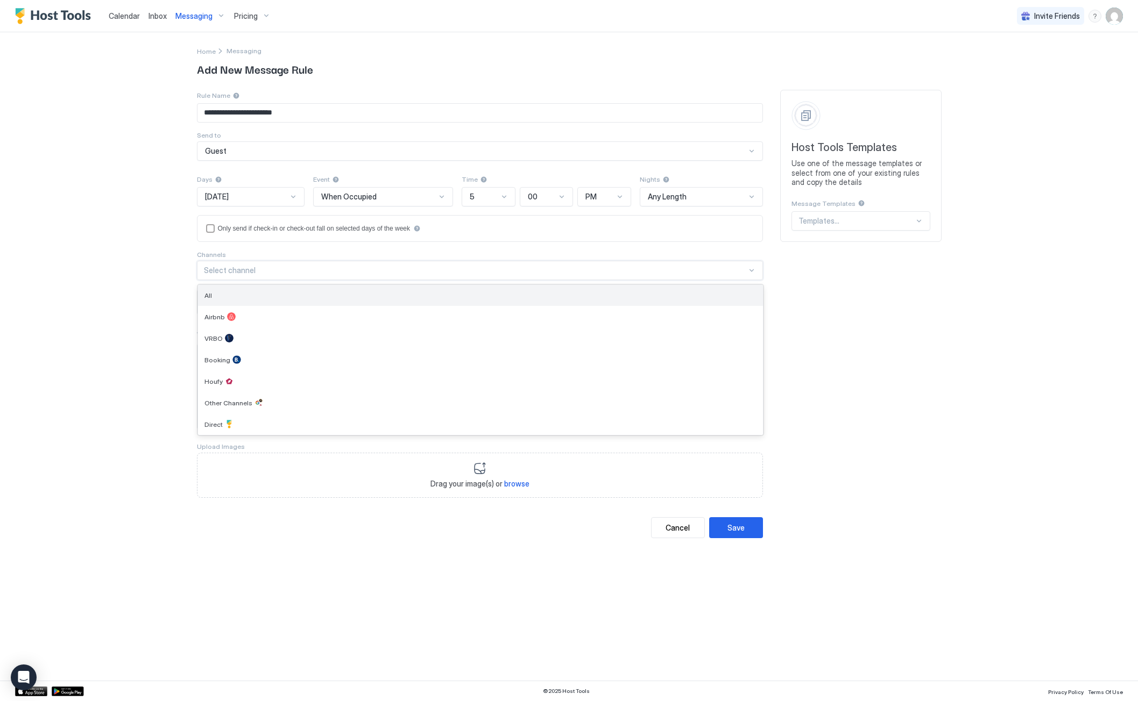
click at [232, 293] on div "All" at bounding box center [480, 296] width 552 height 8
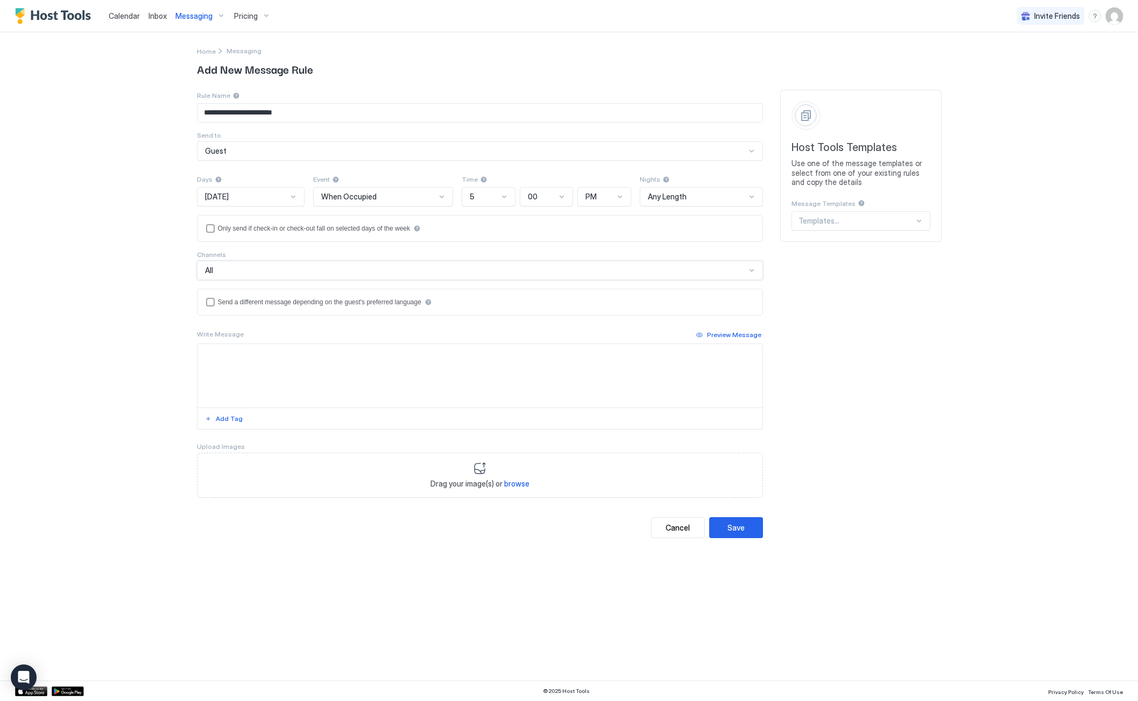
click at [253, 357] on textarea "Input Field" at bounding box center [479, 375] width 565 height 63
paste textarea "**********"
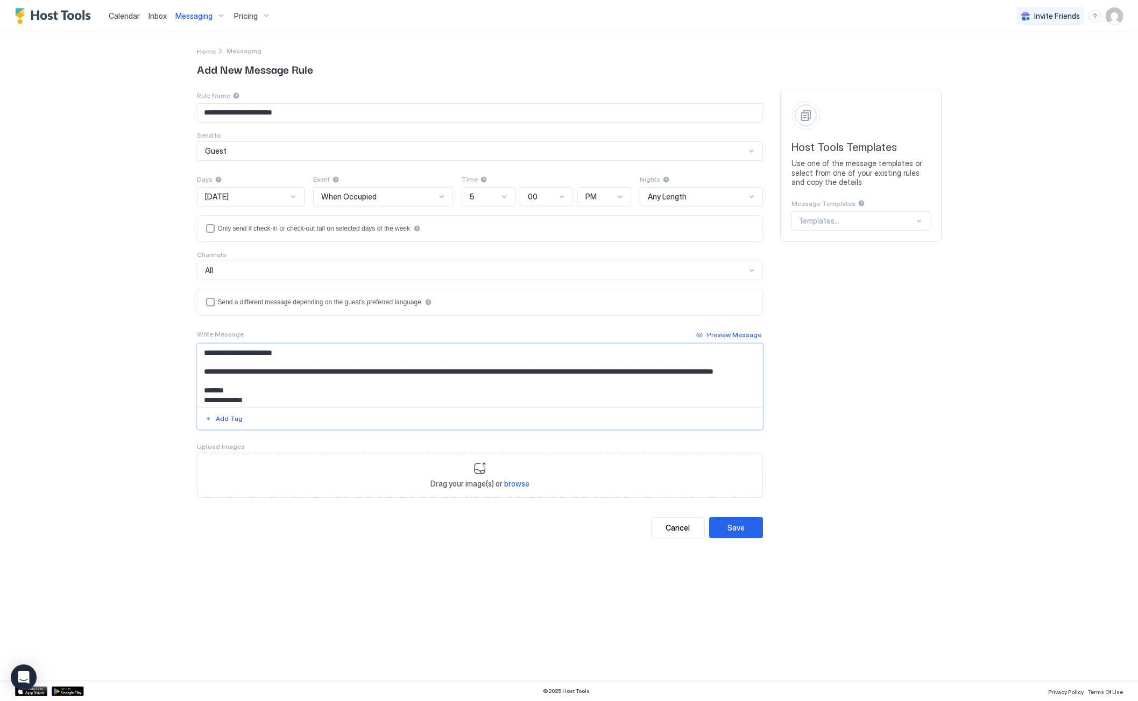
scroll to position [6, 0]
click at [612, 368] on textarea "**********" at bounding box center [479, 375] width 565 height 63
drag, startPoint x: 594, startPoint y: 364, endPoint x: 680, endPoint y: 366, distance: 86.1
click at [680, 366] on textarea "**********" at bounding box center [479, 375] width 565 height 63
type textarea "**********"
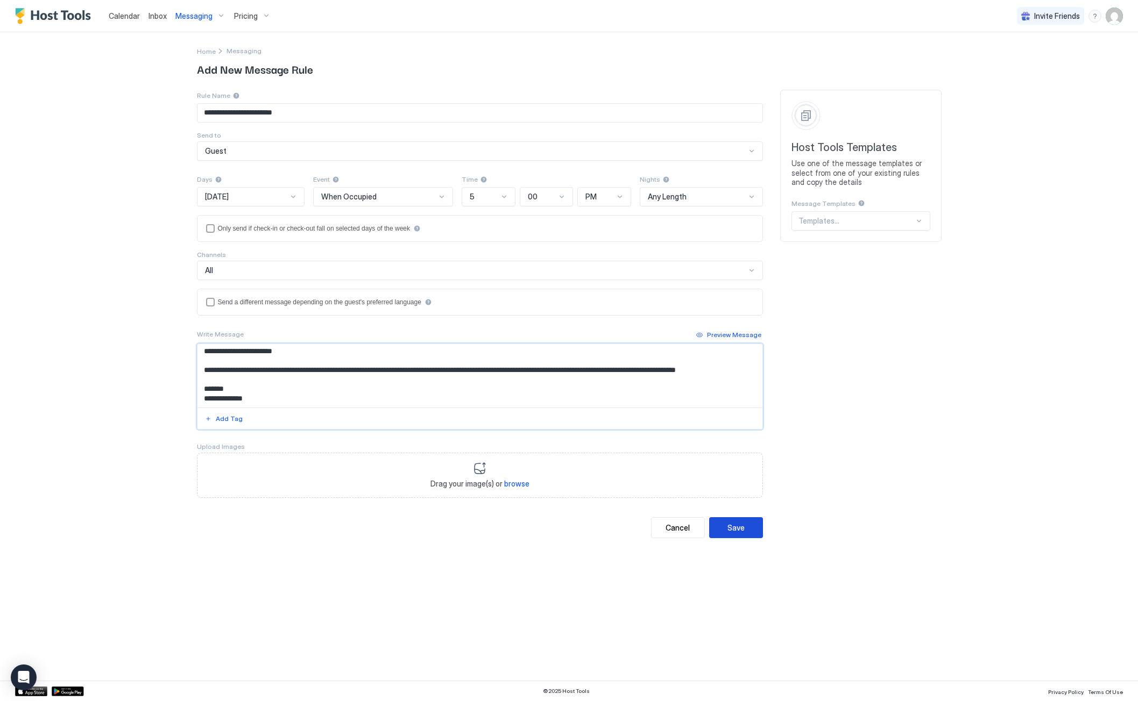
click at [742, 527] on div "Save" at bounding box center [735, 527] width 17 height 11
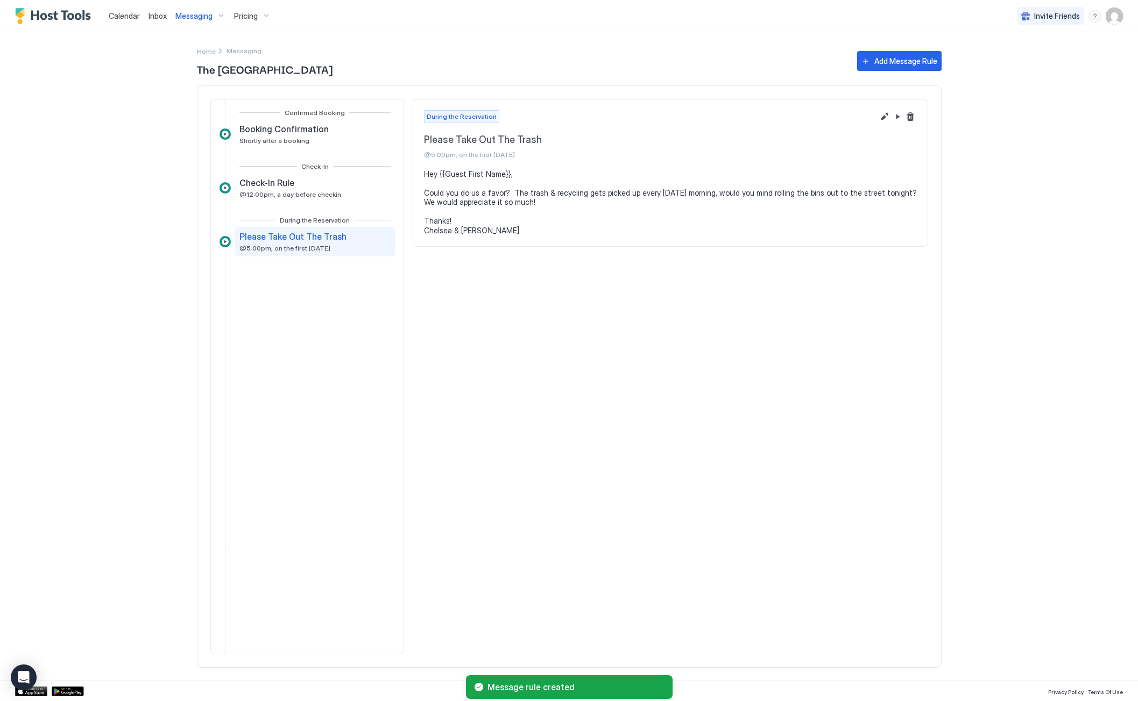
click at [197, 13] on span "Messaging" at bounding box center [193, 16] width 37 height 10
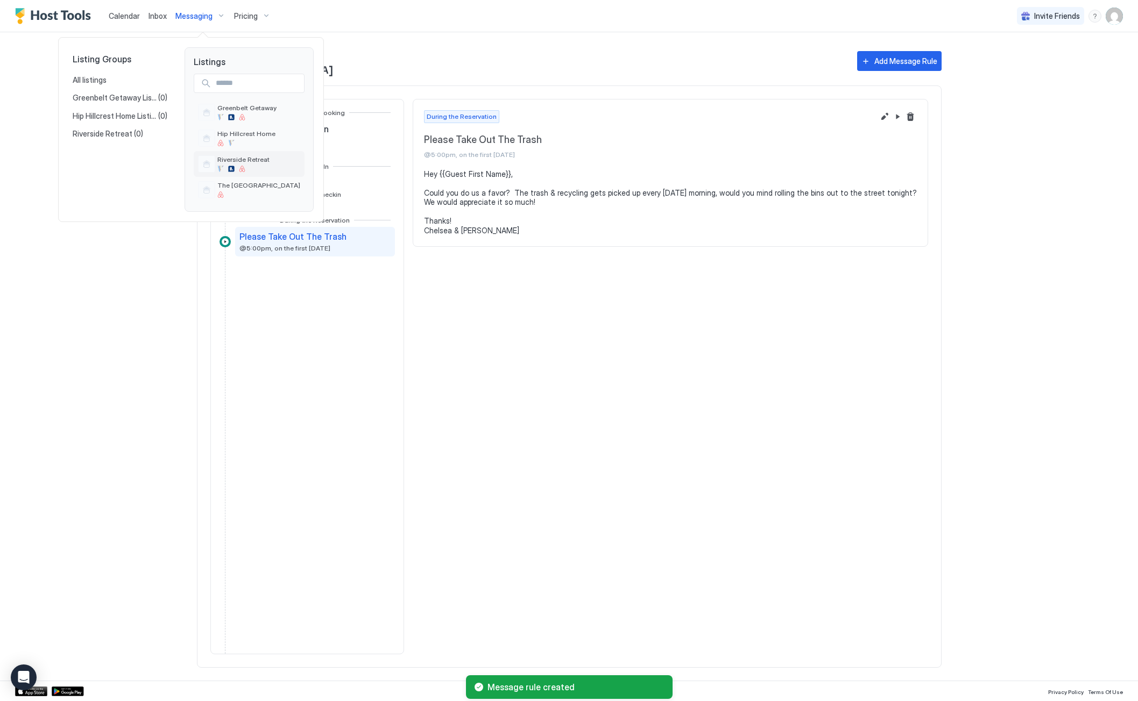
click at [234, 165] on div "Riverside Retreat" at bounding box center [243, 163] width 52 height 17
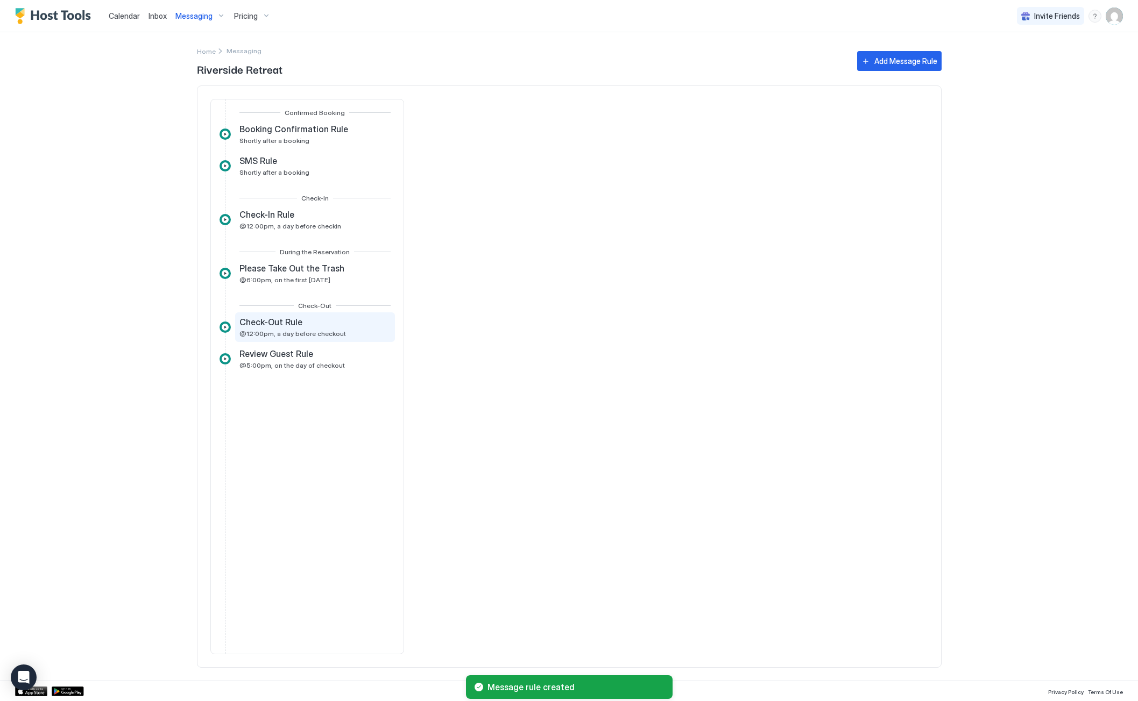
click at [279, 323] on span "Check-Out Rule" at bounding box center [270, 322] width 63 height 11
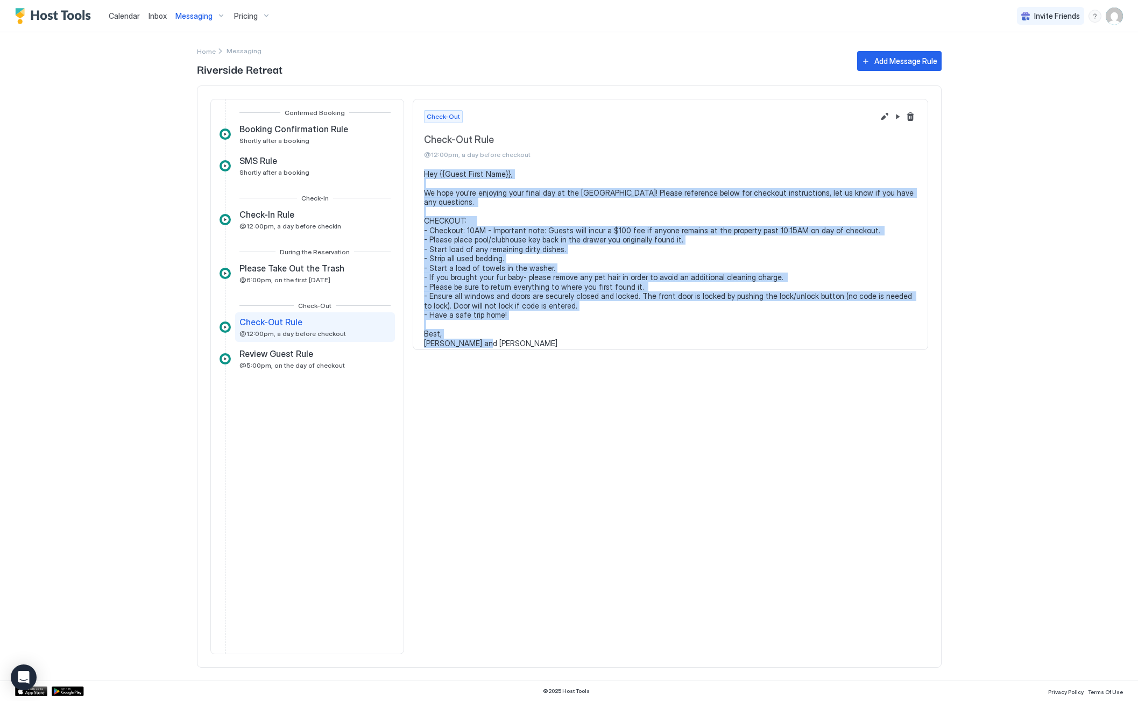
drag, startPoint x: 424, startPoint y: 173, endPoint x: 506, endPoint y: 330, distance: 177.1
click at [506, 330] on pre "Hey {{Guest First Name}}, We hope you're enjoying your final day at the Riversi…" at bounding box center [670, 258] width 493 height 179
copy pre "Hey {{Guest First Name}}, We hope you're enjoying your final day at the Riversi…"
click at [246, 17] on span "Pricing" at bounding box center [246, 16] width 24 height 10
click at [229, 183] on span "The Mesa Manor" at bounding box center [252, 180] width 83 height 8
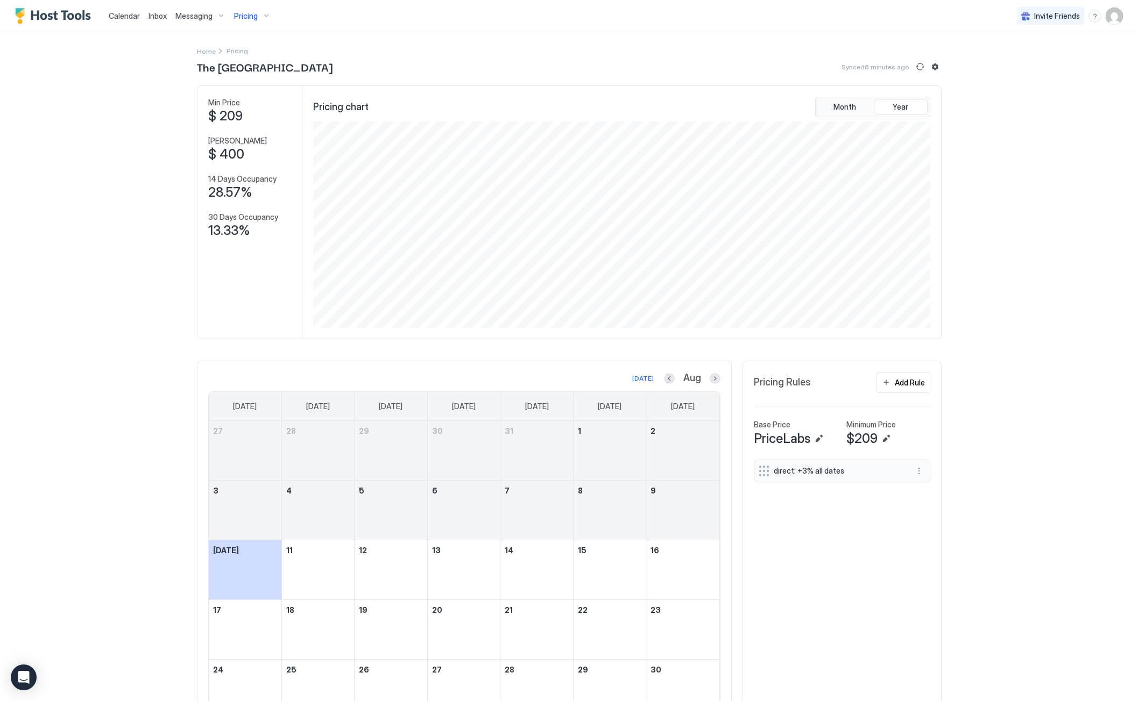
scroll to position [207, 619]
click at [206, 13] on span "Messaging" at bounding box center [193, 16] width 37 height 10
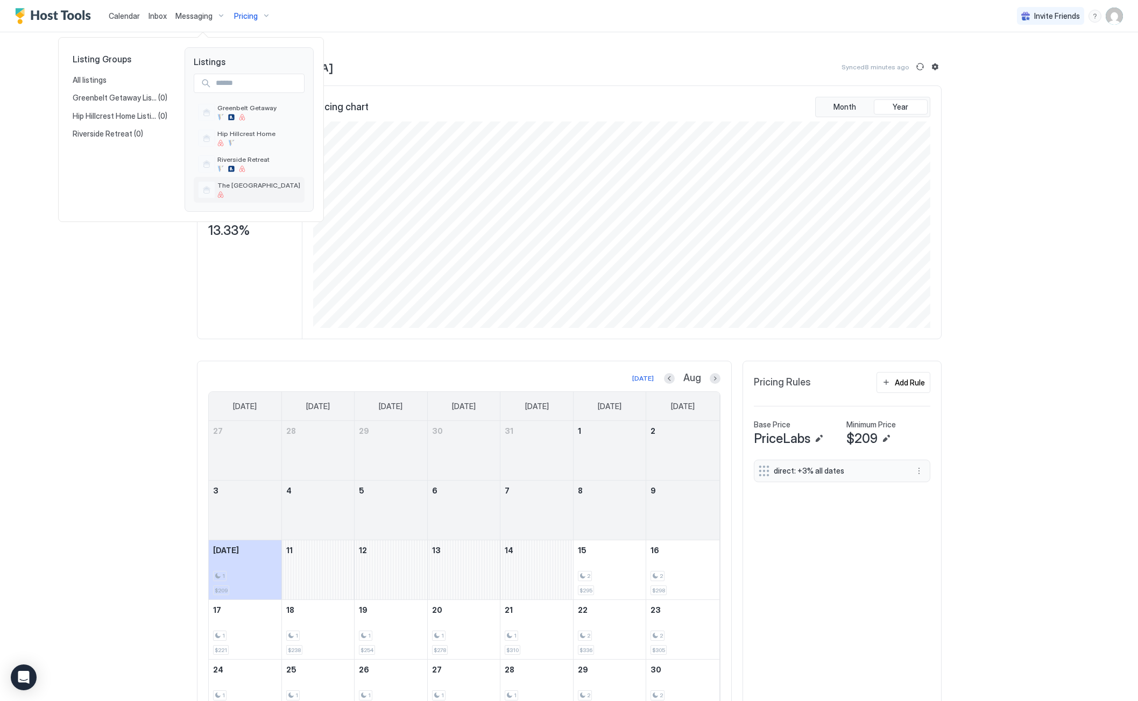
click at [242, 187] on span "The Mesa Manor" at bounding box center [258, 185] width 83 height 8
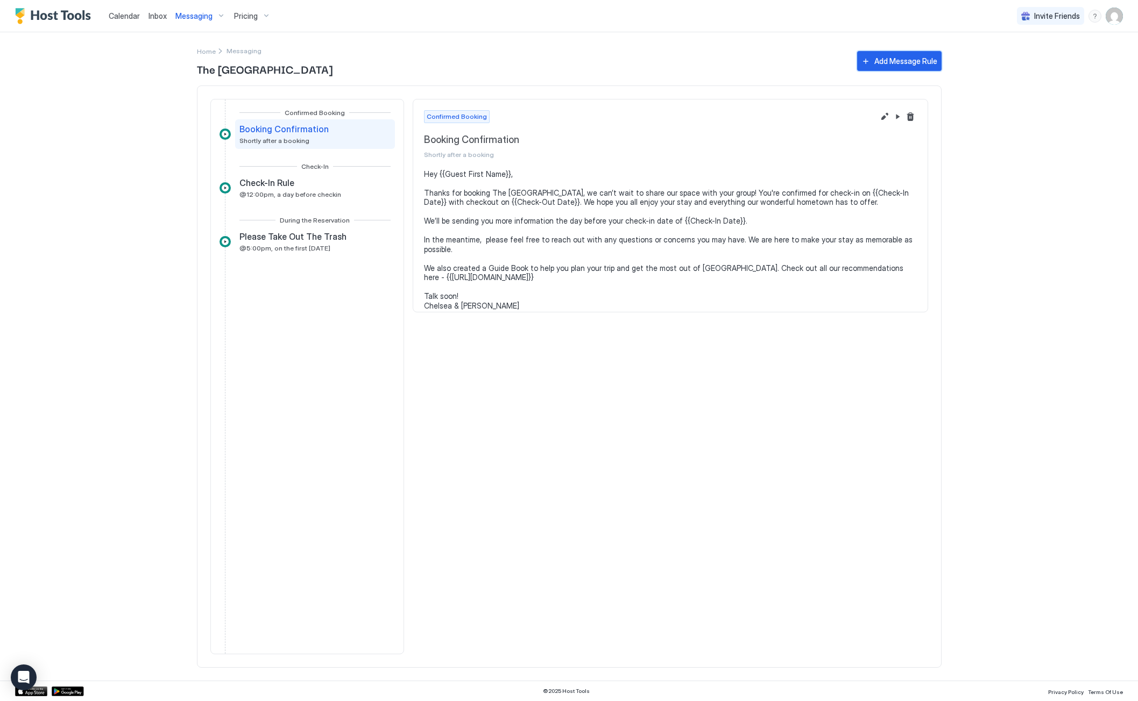
click at [897, 63] on div "Add Message Rule" at bounding box center [905, 60] width 63 height 11
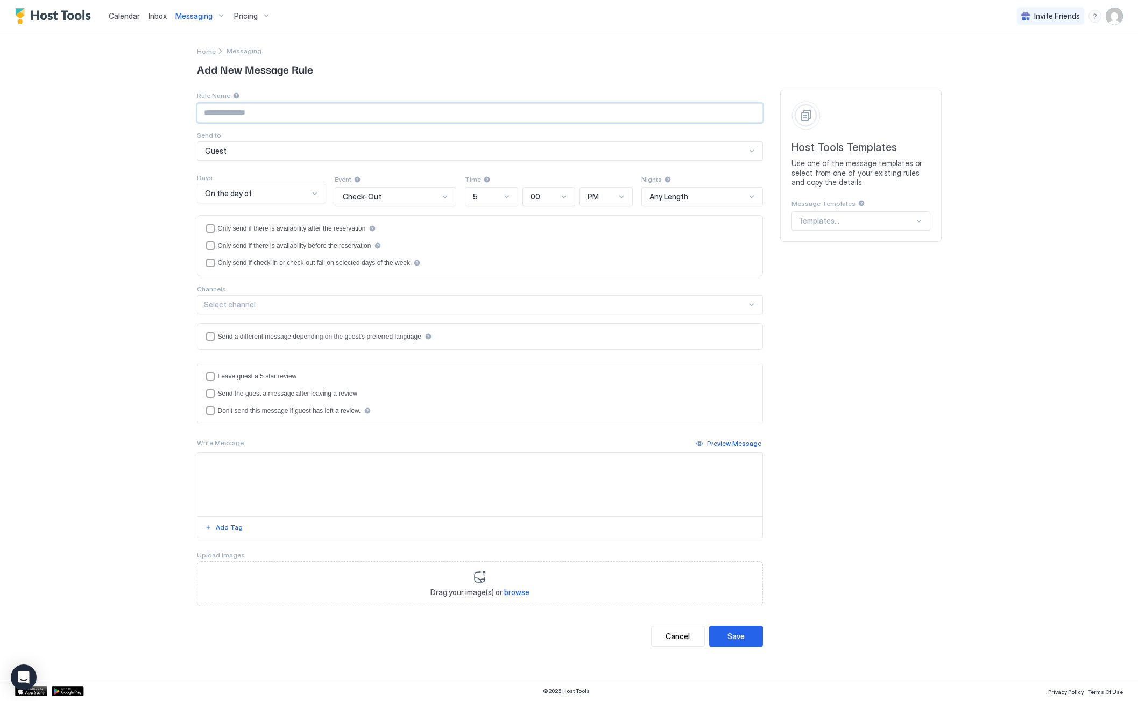
click at [257, 114] on input "Input Field" at bounding box center [479, 113] width 565 height 18
type input "**********"
click at [268, 195] on div "On the day of" at bounding box center [257, 194] width 104 height 10
click at [231, 358] on span "1 Day Before" at bounding box center [223, 361] width 38 height 8
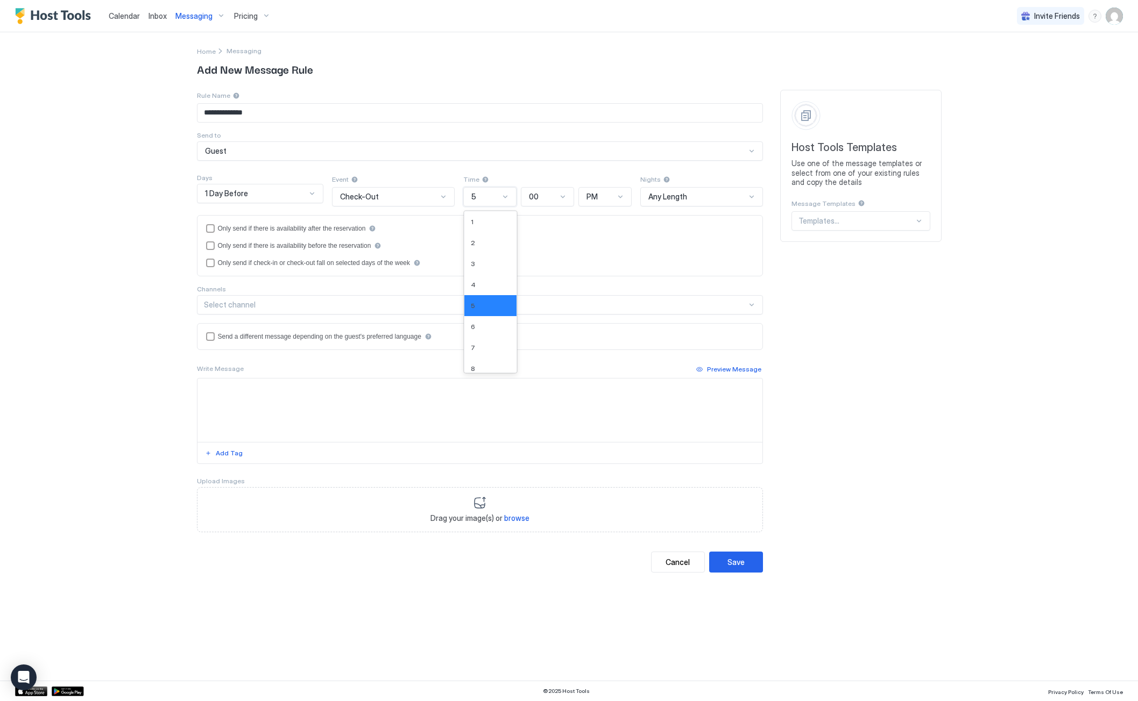
click at [489, 194] on div "5" at bounding box center [485, 197] width 28 height 10
click at [471, 364] on span "12" at bounding box center [474, 362] width 7 height 8
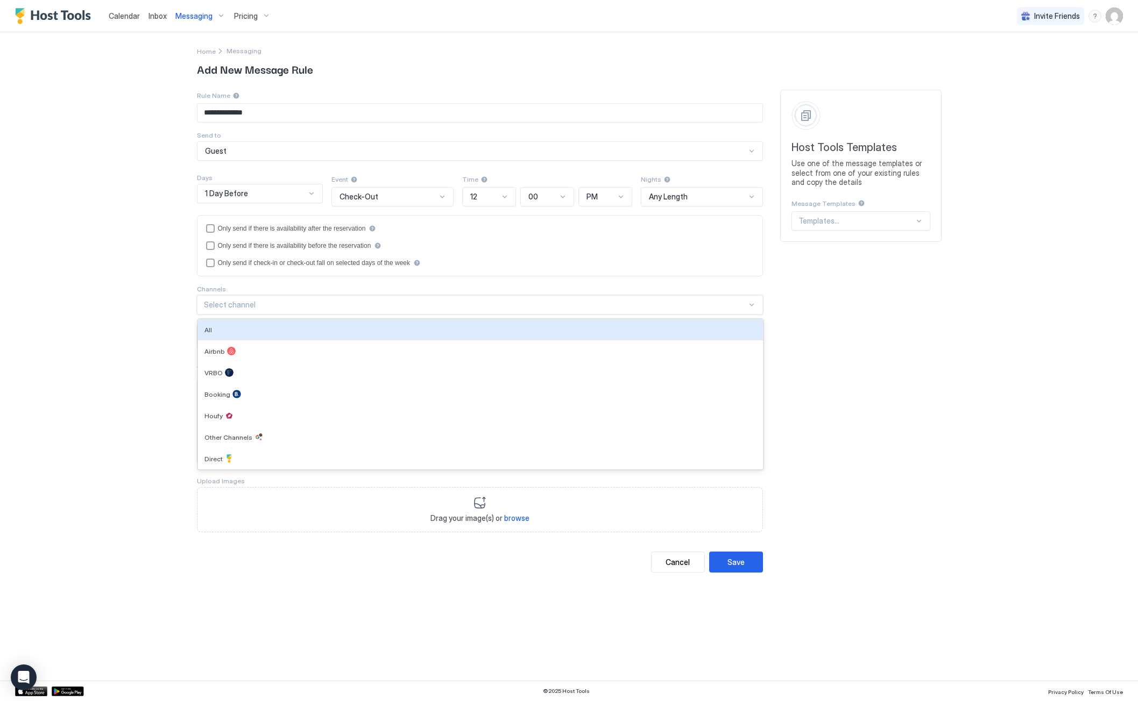
click at [242, 307] on div "Select channel" at bounding box center [475, 305] width 543 height 10
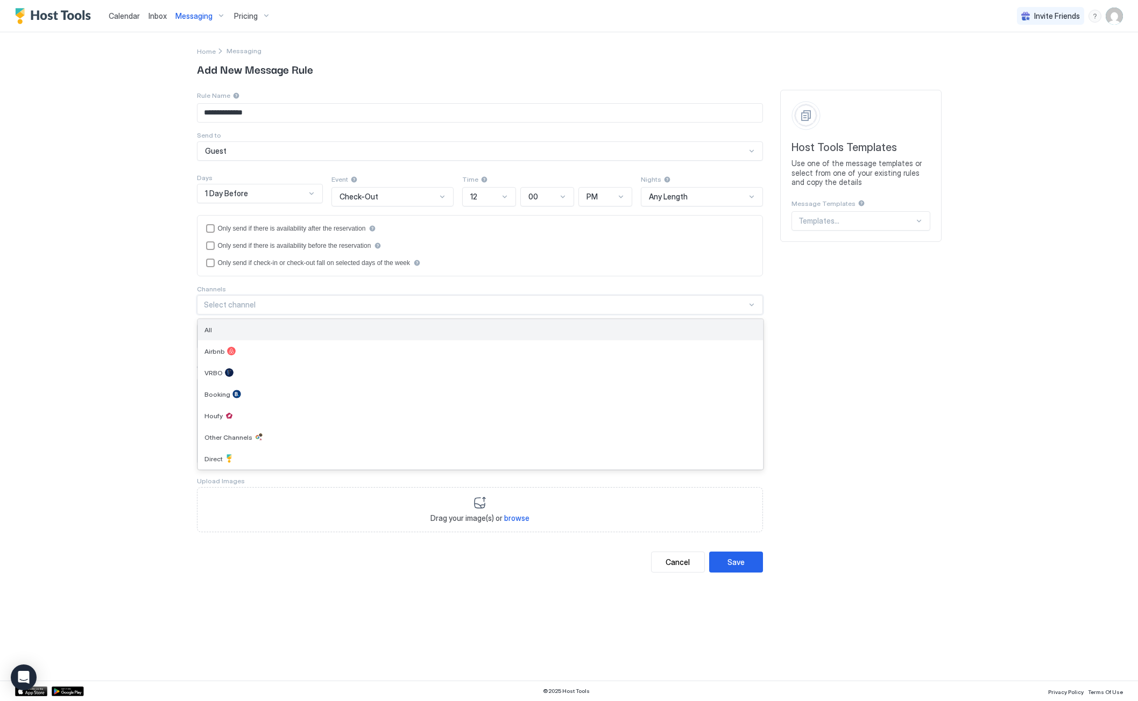
click at [238, 330] on div "All" at bounding box center [480, 330] width 552 height 8
click at [241, 393] on textarea "Input Field" at bounding box center [479, 410] width 565 height 63
paste textarea "**********"
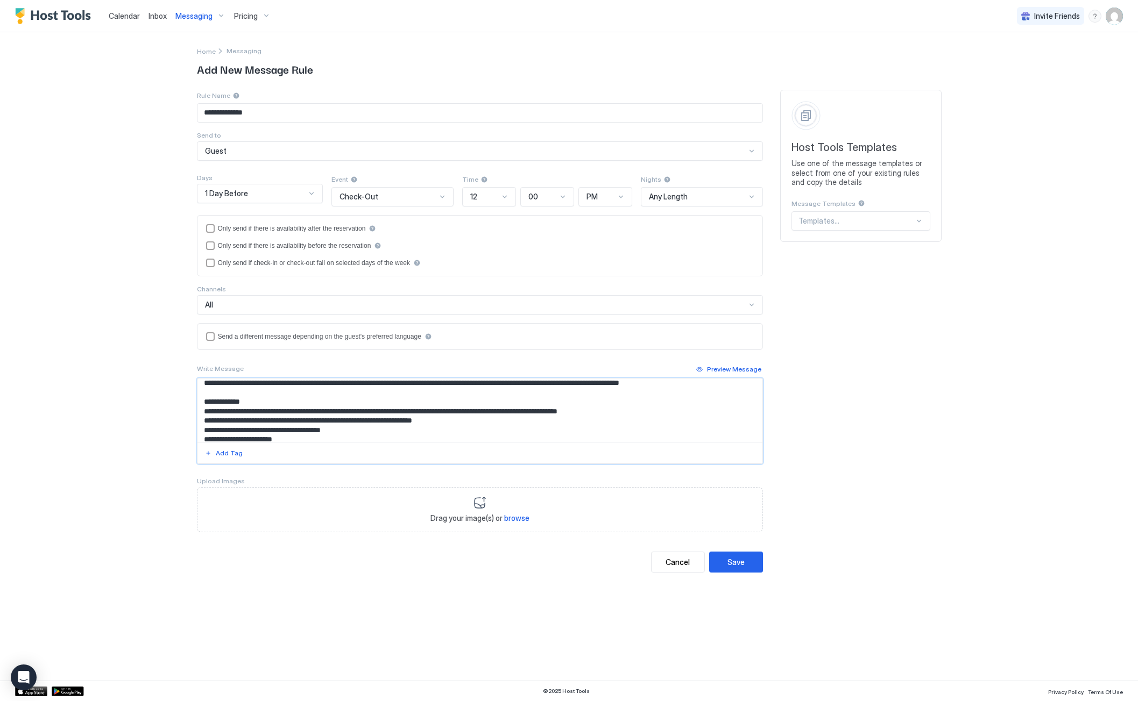
scroll to position [0, 0]
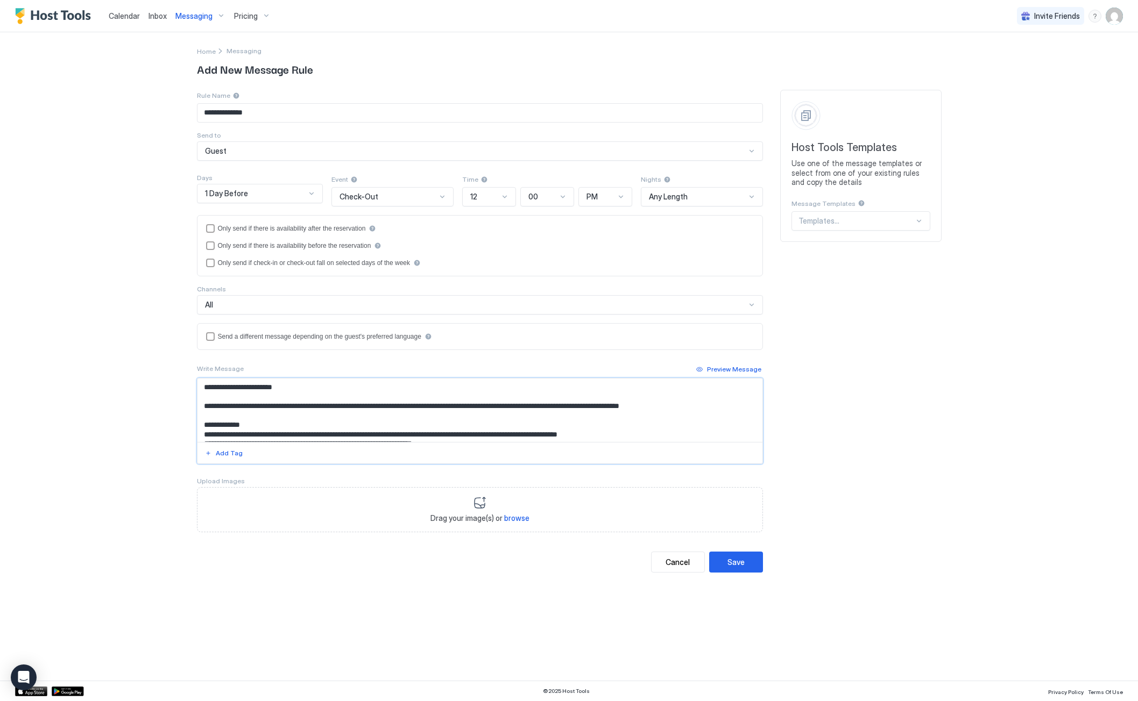
drag, startPoint x: 406, startPoint y: 406, endPoint x: 406, endPoint y: 415, distance: 9.7
click at [406, 406] on textarea "**********" at bounding box center [479, 410] width 565 height 63
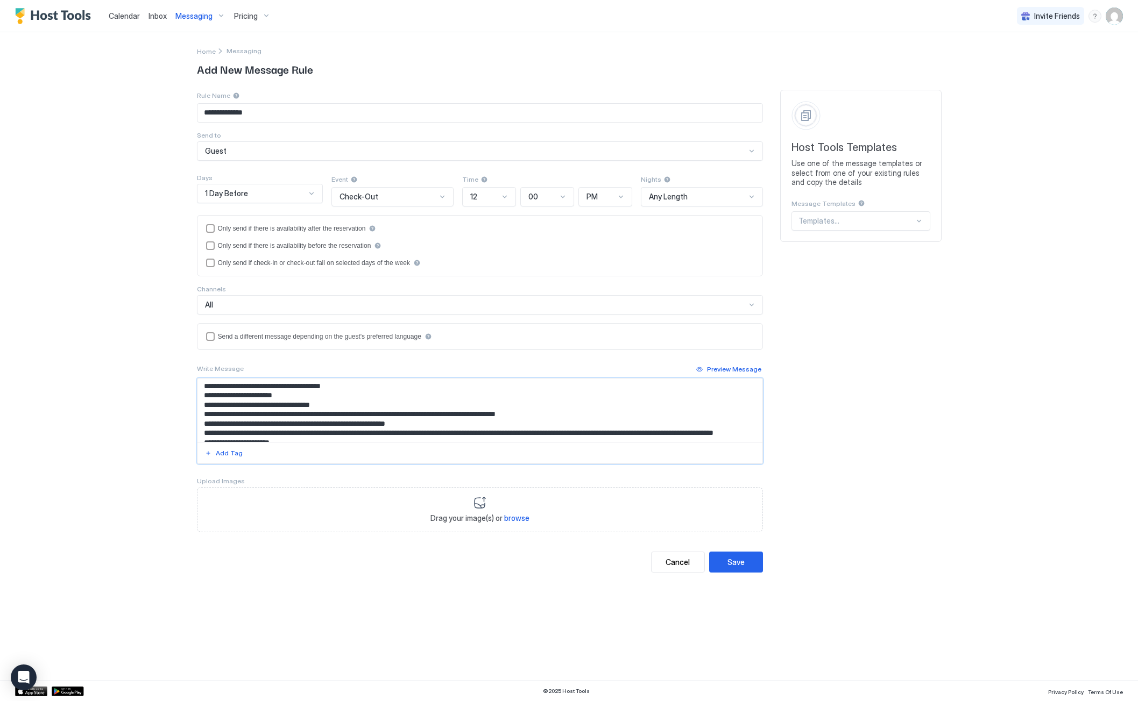
drag, startPoint x: 457, startPoint y: 393, endPoint x: 224, endPoint y: 437, distance: 237.6
click at [224, 437] on textarea "**********" at bounding box center [479, 410] width 565 height 63
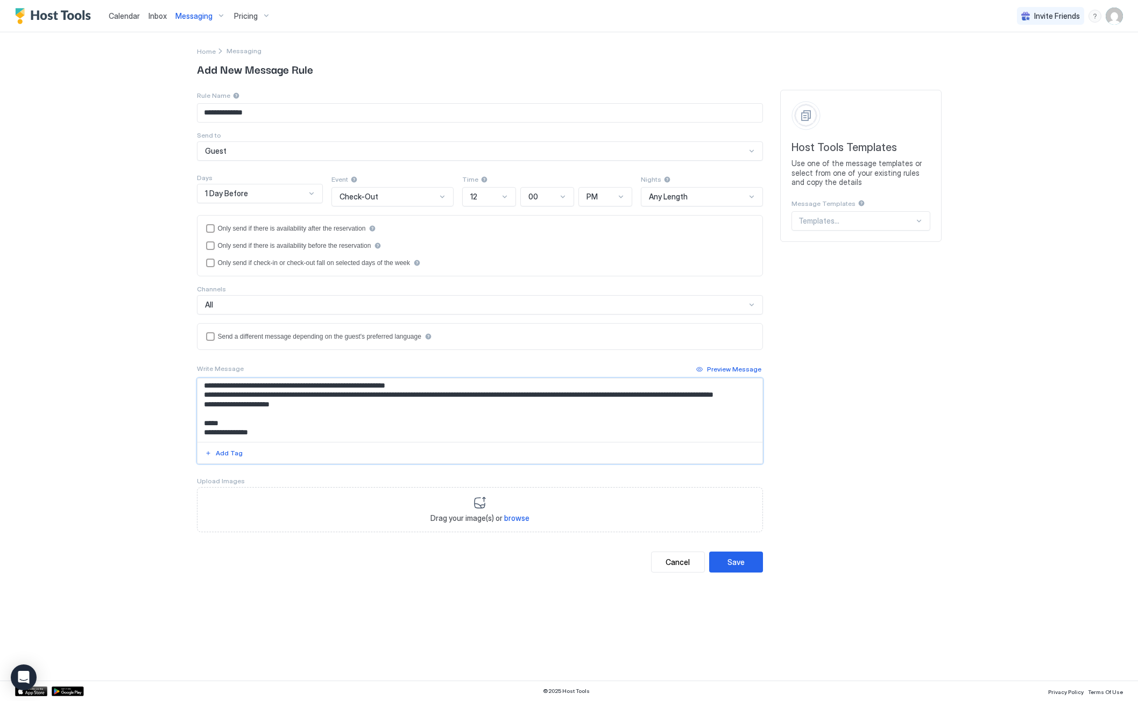
click at [346, 386] on textarea "**********" at bounding box center [479, 410] width 565 height 63
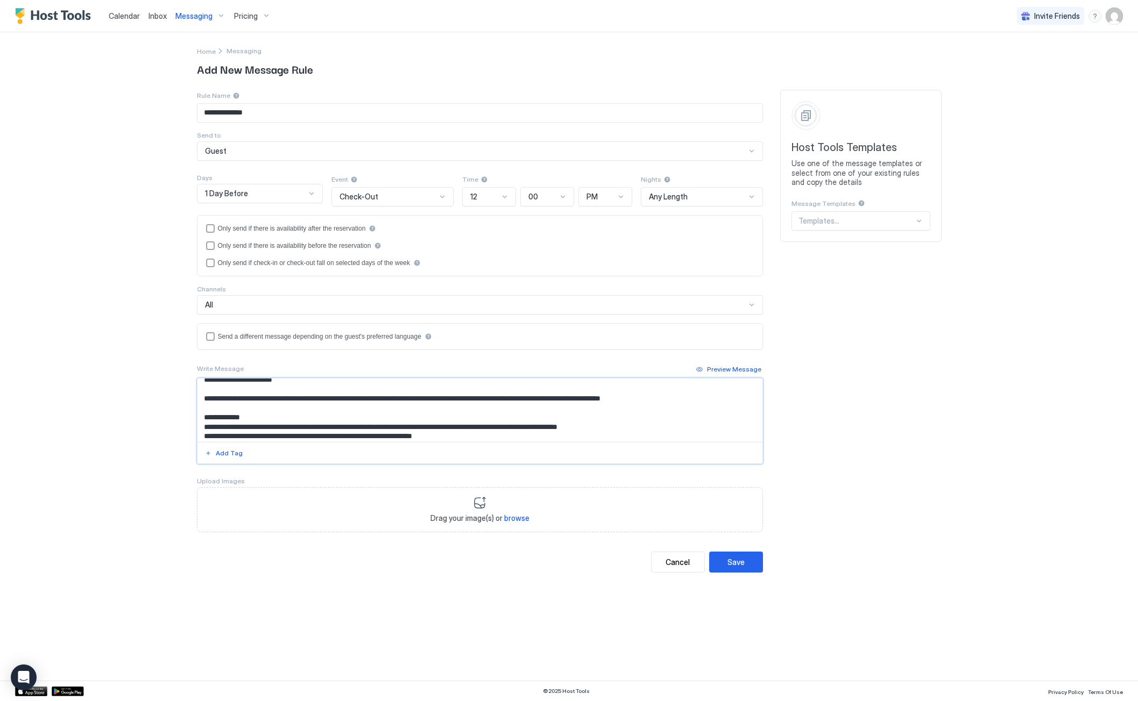
scroll to position [22, 0]
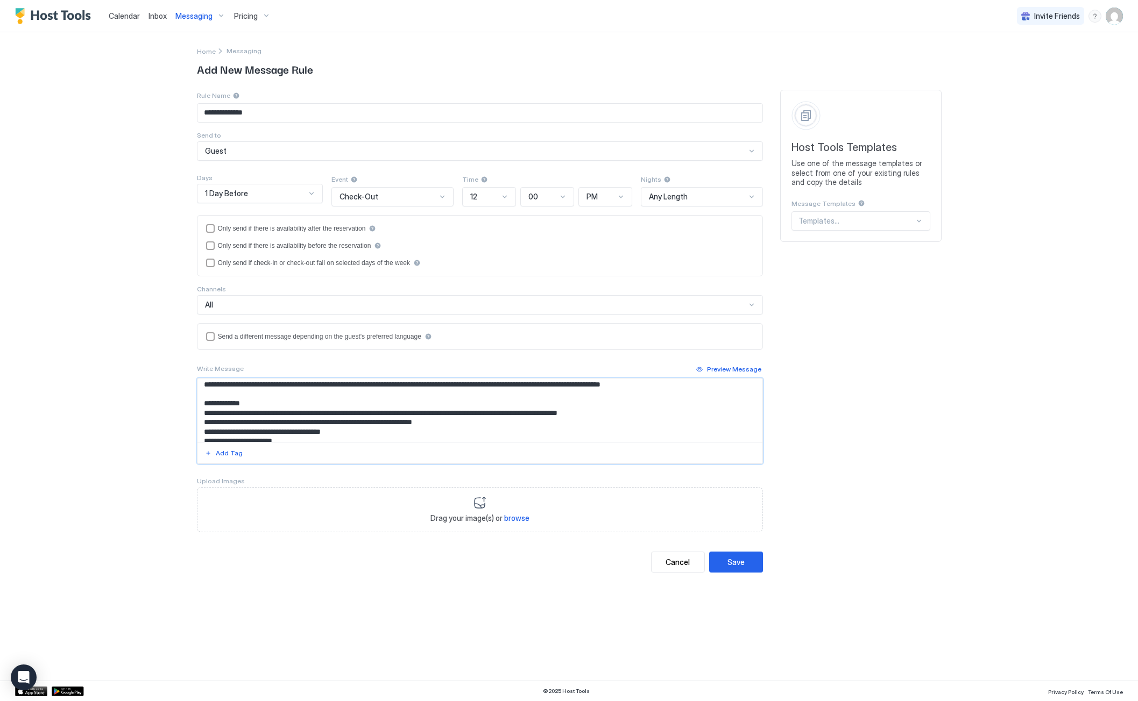
drag, startPoint x: 446, startPoint y: 423, endPoint x: 461, endPoint y: 423, distance: 15.1
click at [446, 423] on textarea "**********" at bounding box center [479, 410] width 565 height 63
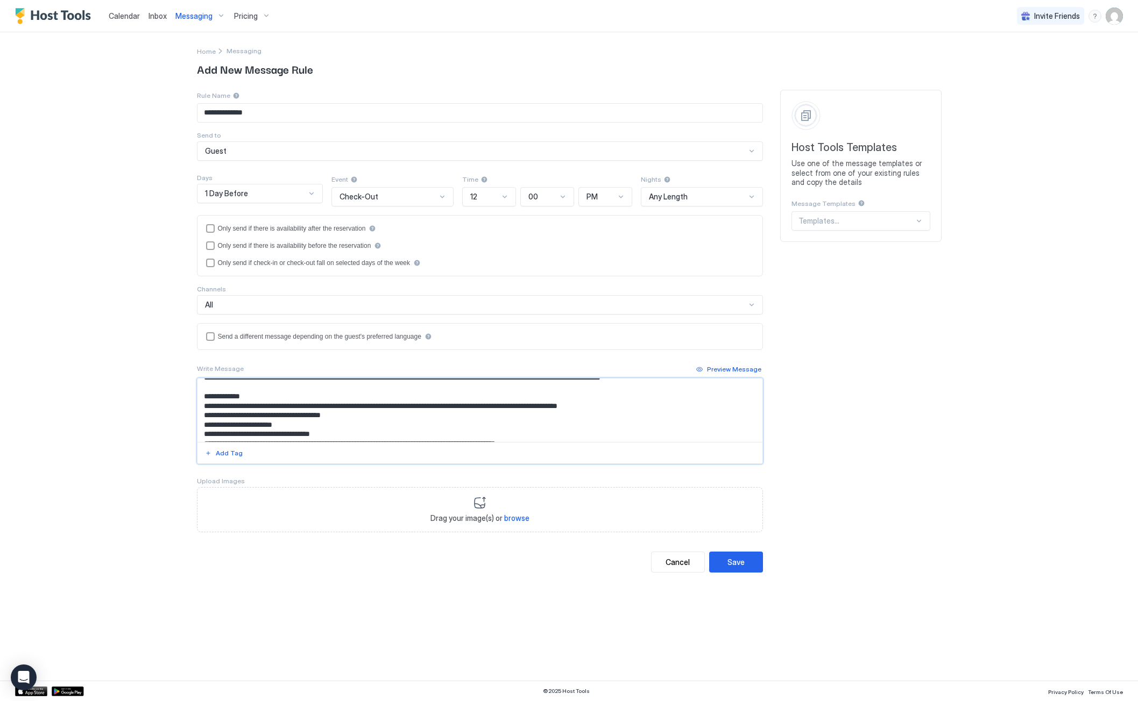
scroll to position [43, 0]
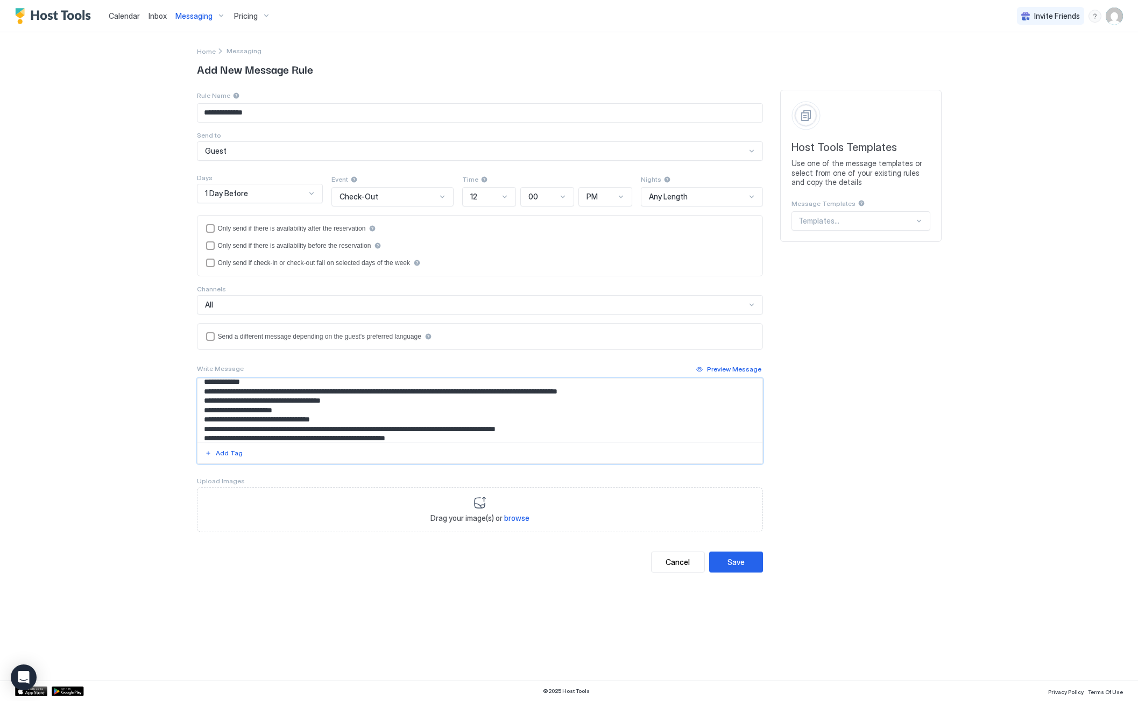
click at [298, 412] on textarea "**********" at bounding box center [479, 410] width 565 height 63
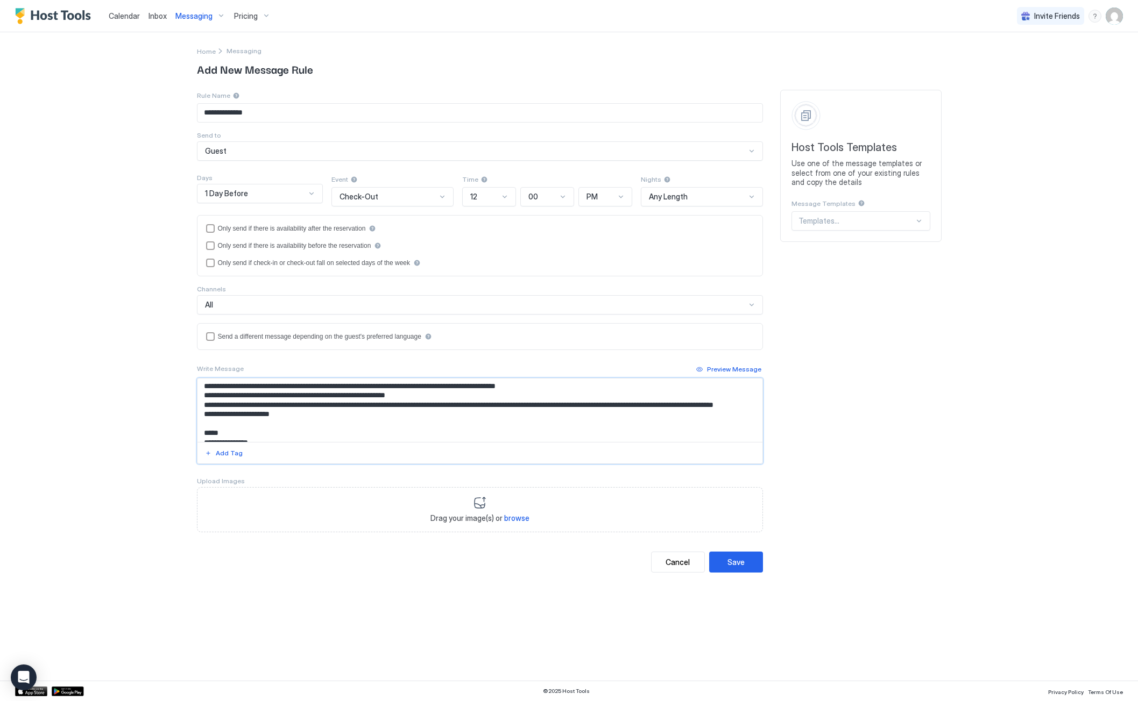
scroll to position [105, 0]
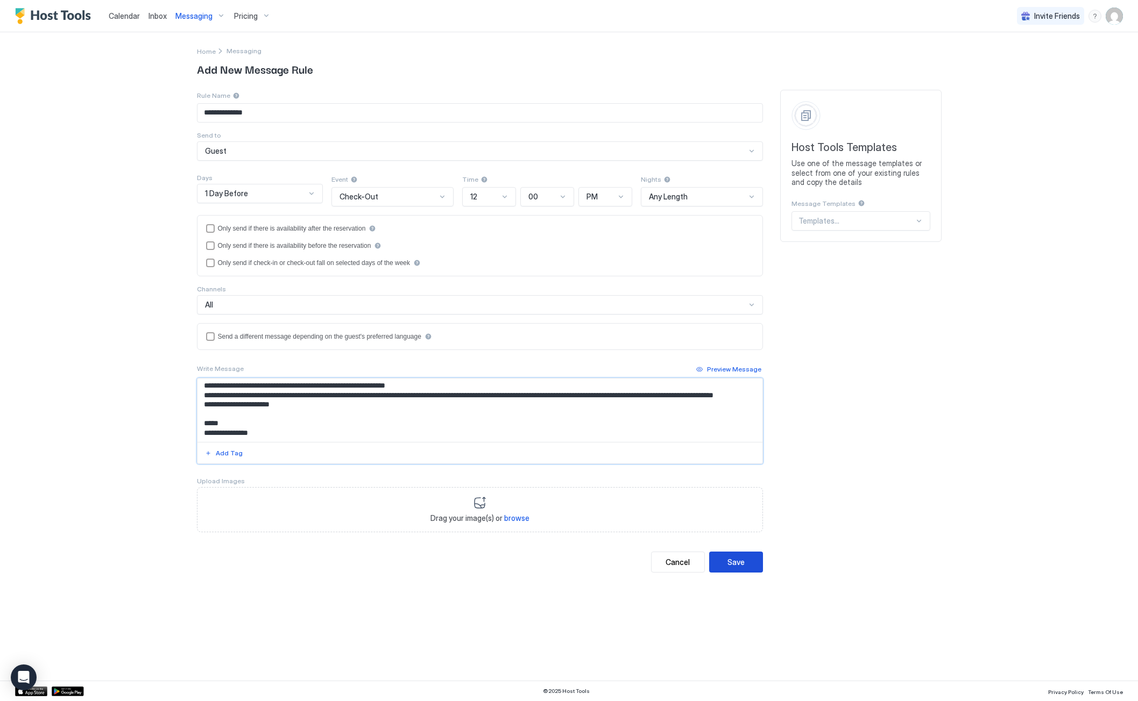
type textarea "**********"
click at [746, 564] on button "Save" at bounding box center [736, 562] width 54 height 21
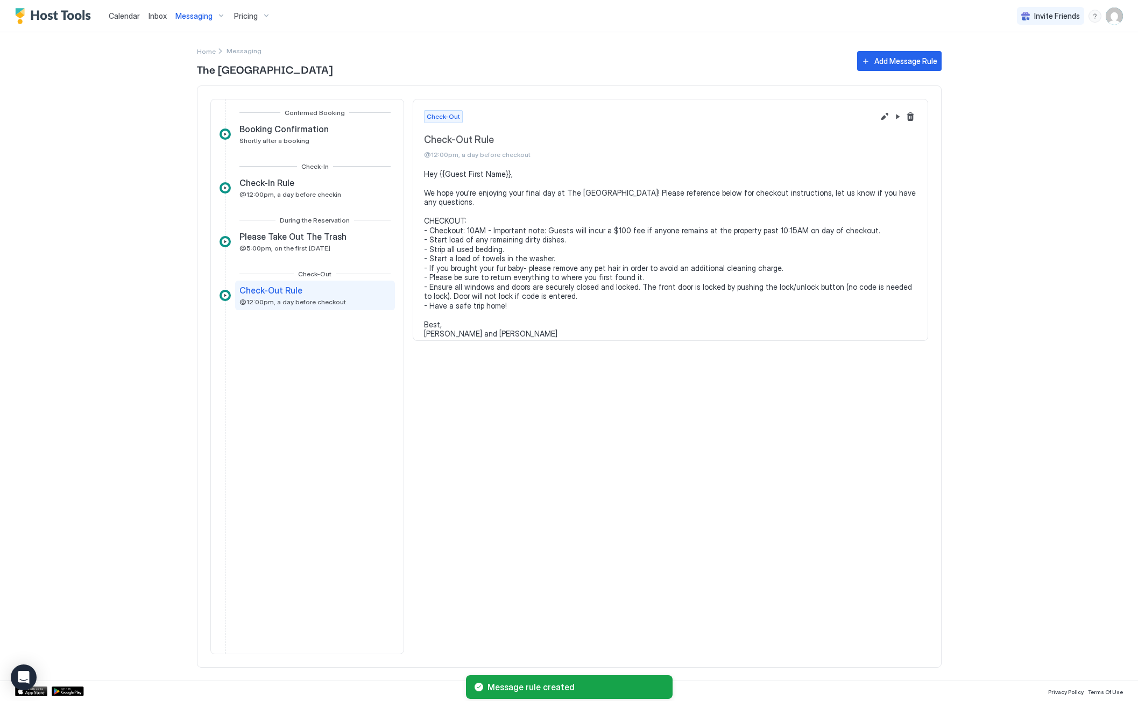
click at [204, 19] on span "Messaging" at bounding box center [193, 16] width 37 height 10
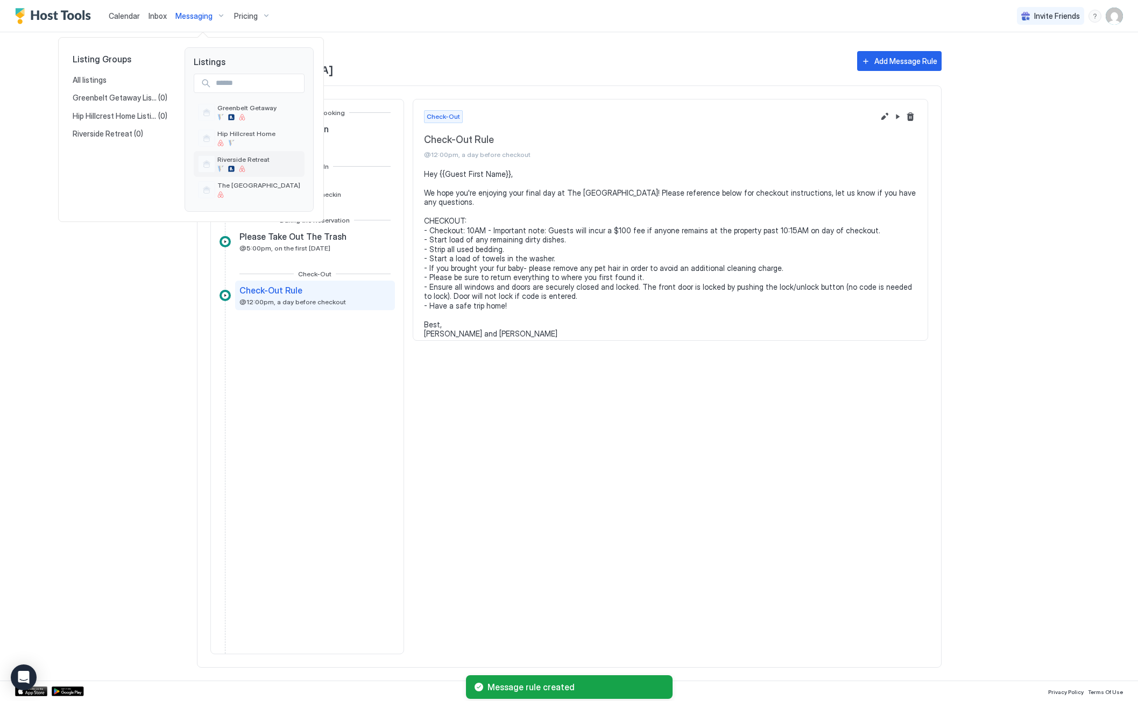
click at [238, 162] on span "Riverside Retreat" at bounding box center [243, 159] width 52 height 8
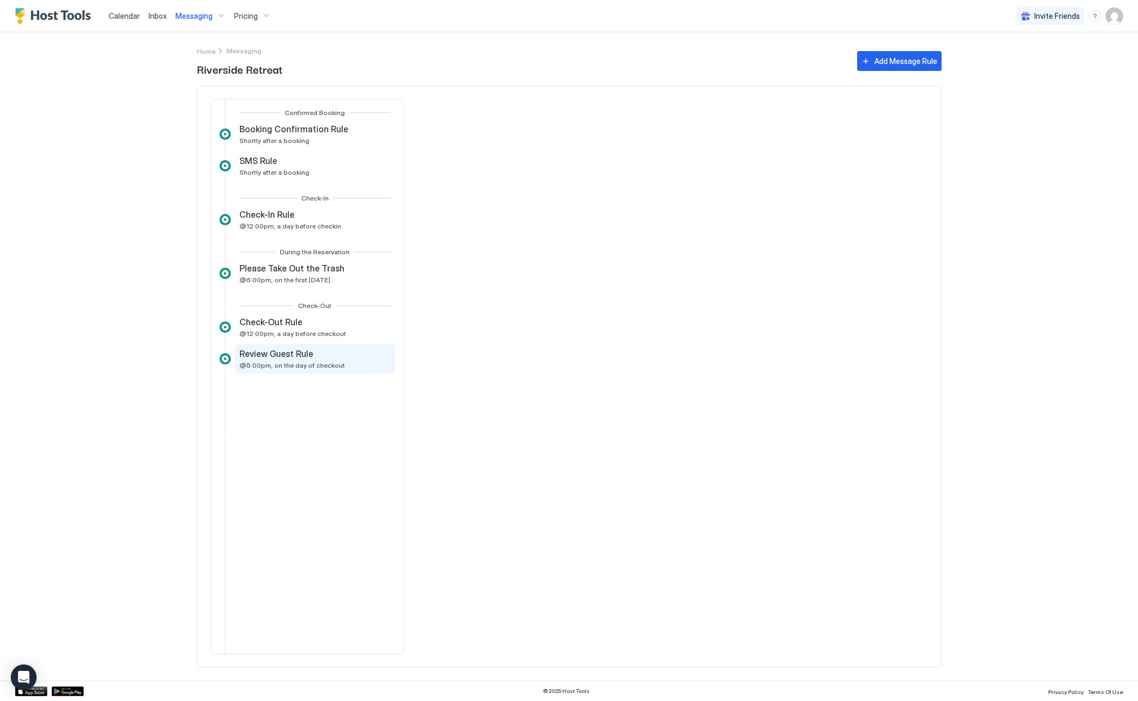
click at [281, 357] on span "Review Guest Rule" at bounding box center [276, 354] width 74 height 11
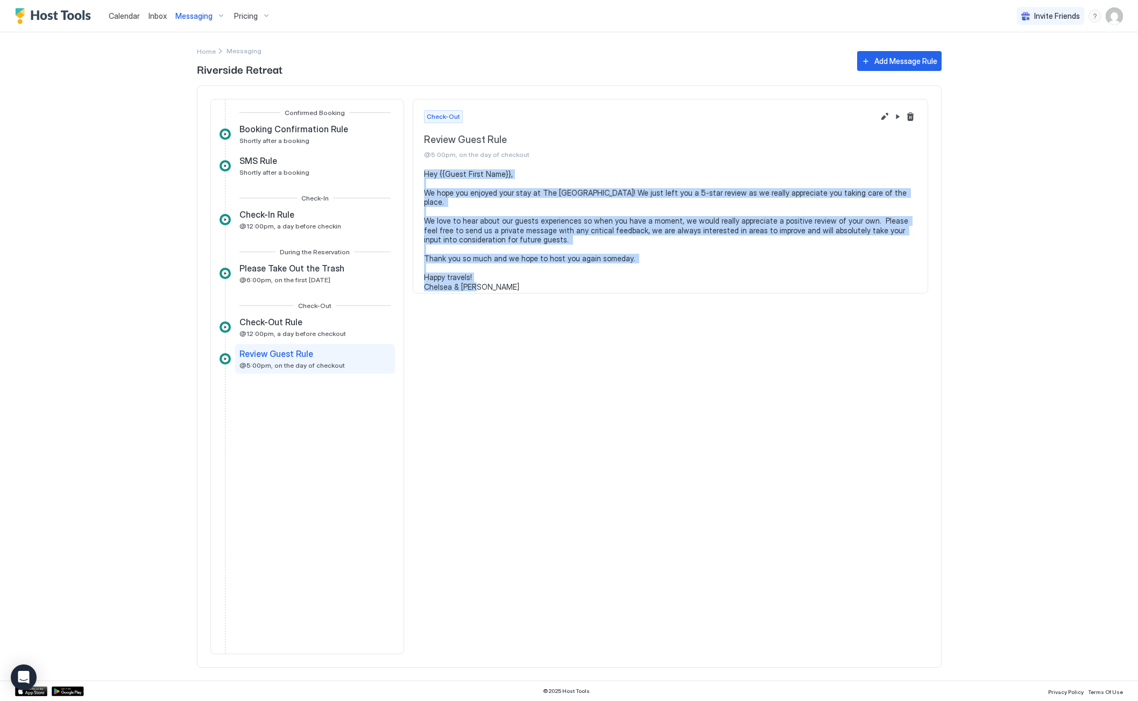
drag, startPoint x: 424, startPoint y: 171, endPoint x: 495, endPoint y: 279, distance: 129.4
click at [495, 279] on pre "Hey {{Guest First Name}}, We hope you enjoyed your stay at The Riverside Retrea…" at bounding box center [670, 230] width 493 height 123
copy pre "Hey {{Guest First Name}}, We hope you enjoyed your stay at The Riverside Retrea…"
click at [201, 14] on span "Messaging" at bounding box center [193, 16] width 37 height 10
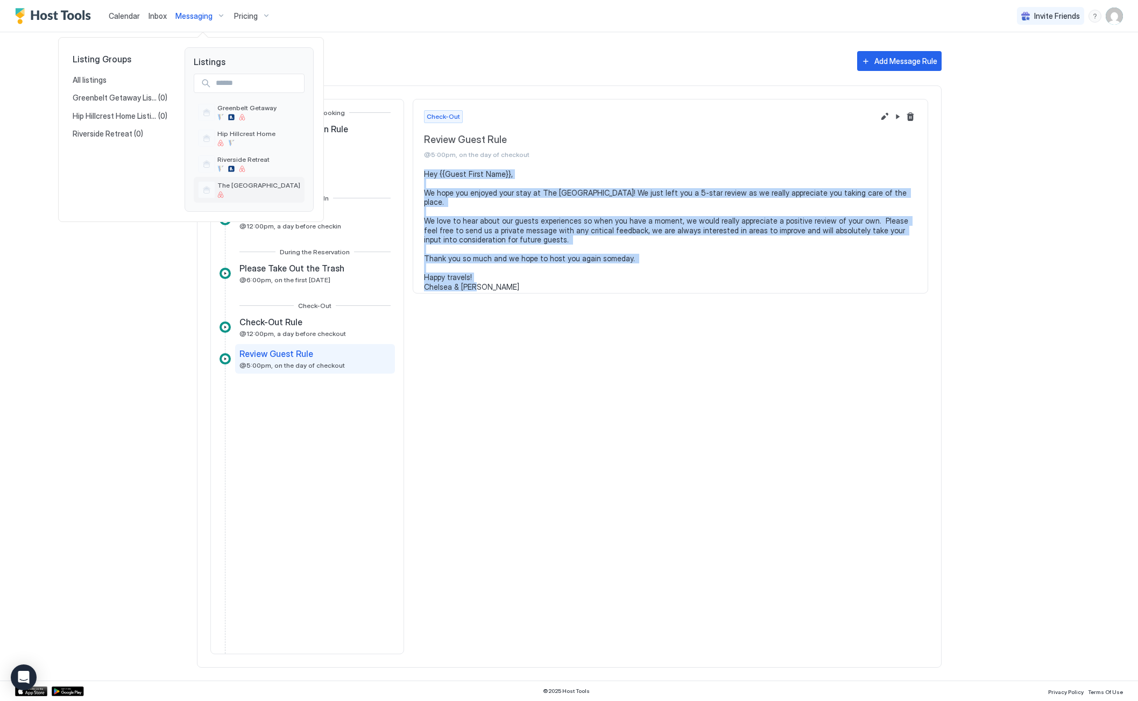
click at [243, 189] on span "The Mesa Manor" at bounding box center [258, 185] width 83 height 8
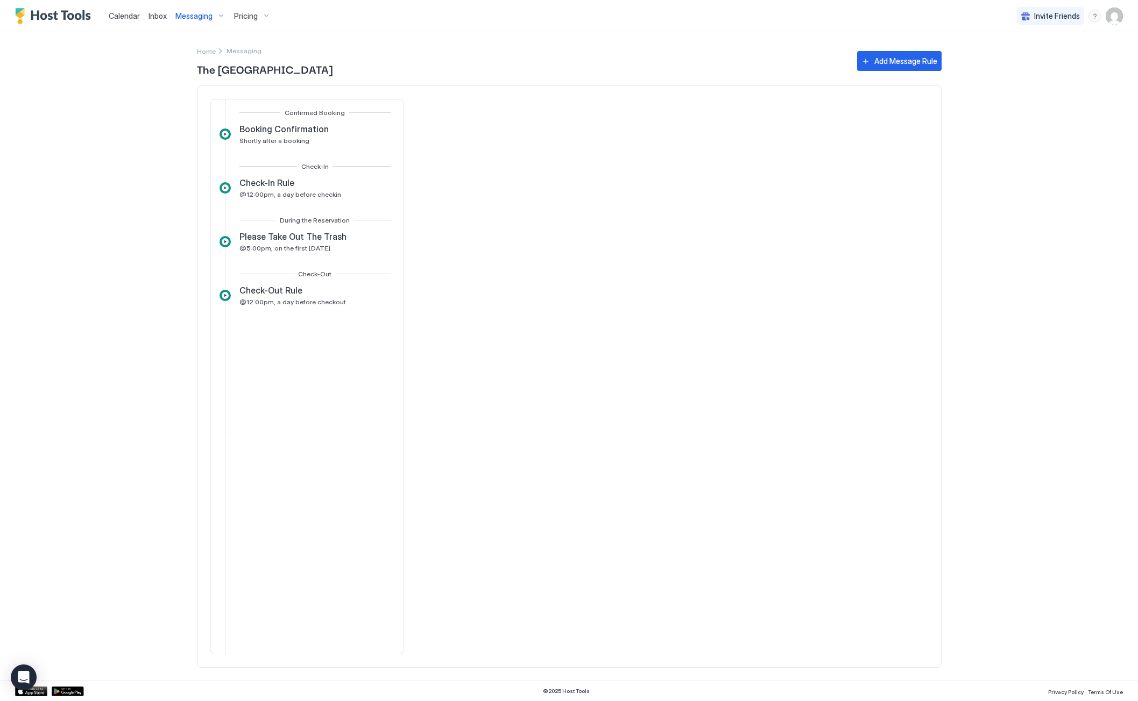
click at [209, 15] on span "Messaging" at bounding box center [193, 16] width 37 height 10
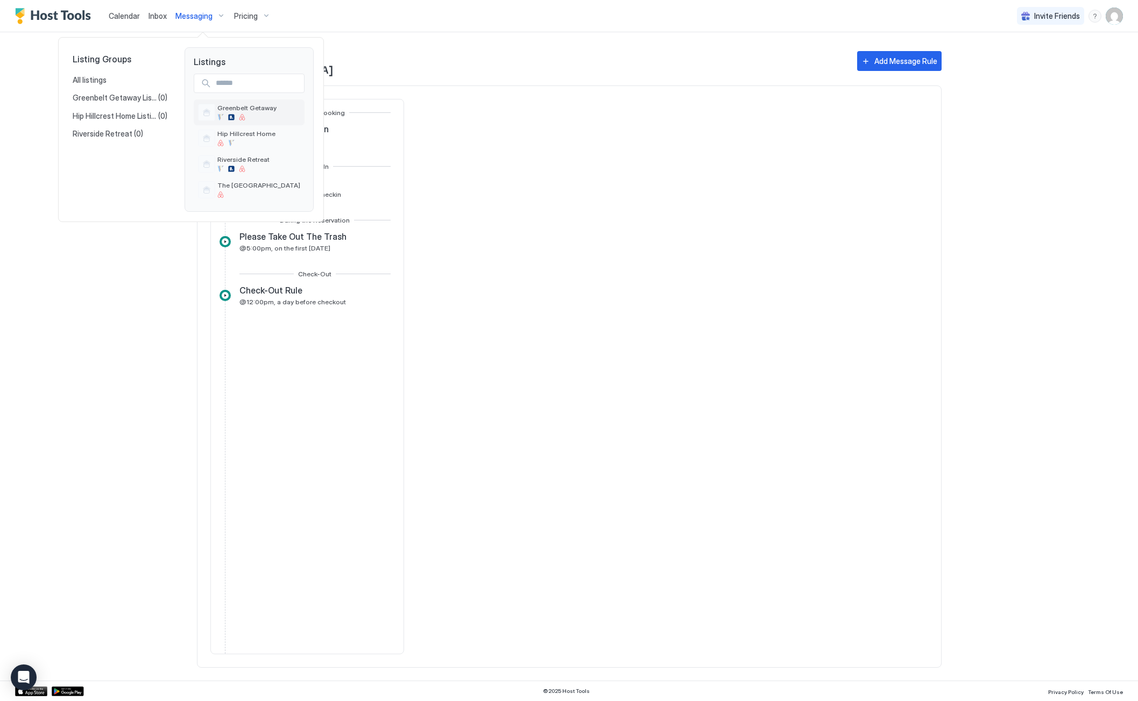
click at [233, 109] on span "Greenbelt Getaway" at bounding box center [246, 108] width 59 height 8
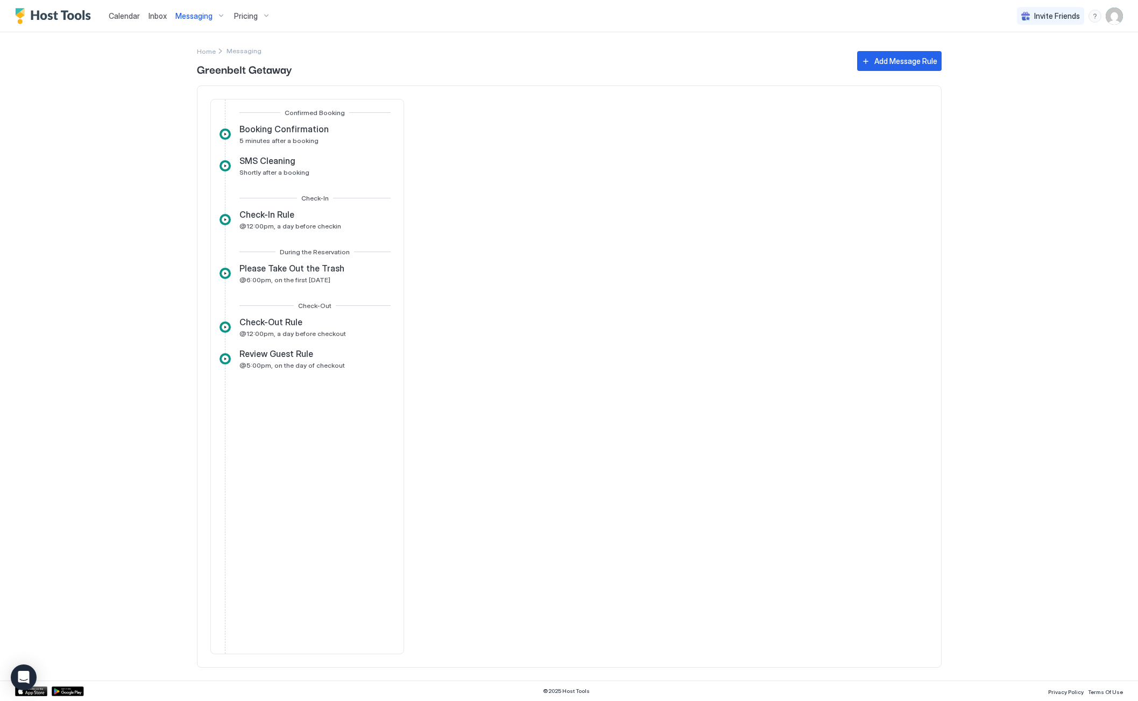
click at [205, 16] on span "Messaging" at bounding box center [193, 16] width 37 height 10
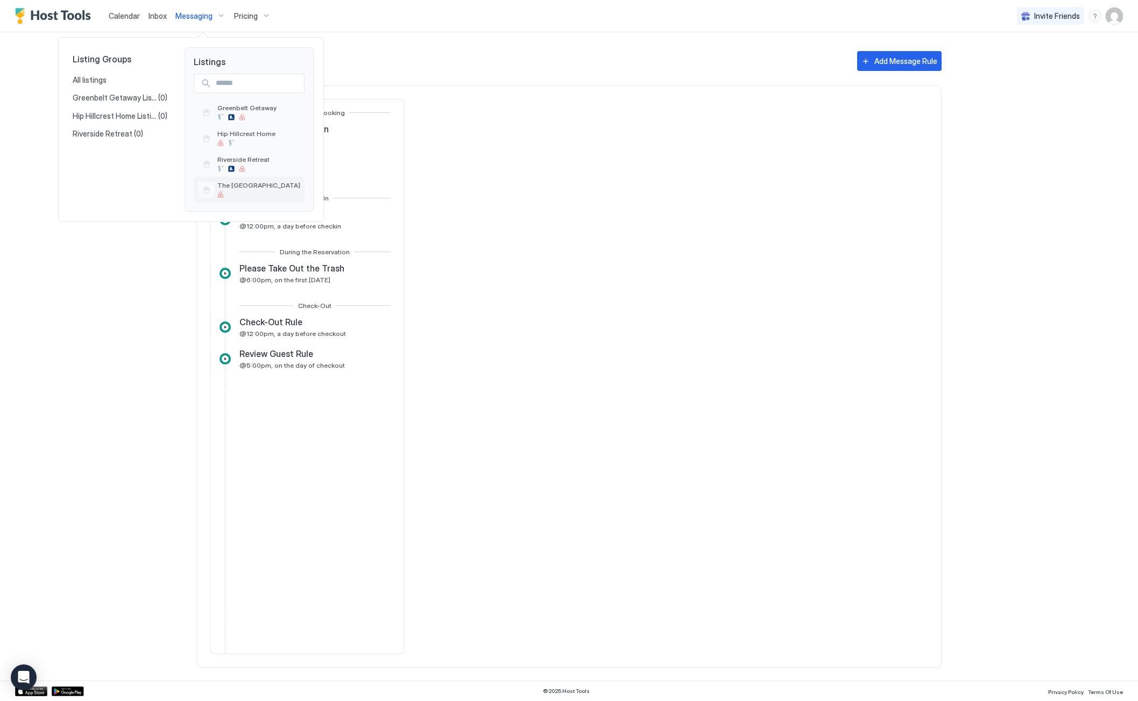
click at [241, 185] on span "The Mesa Manor" at bounding box center [258, 185] width 83 height 8
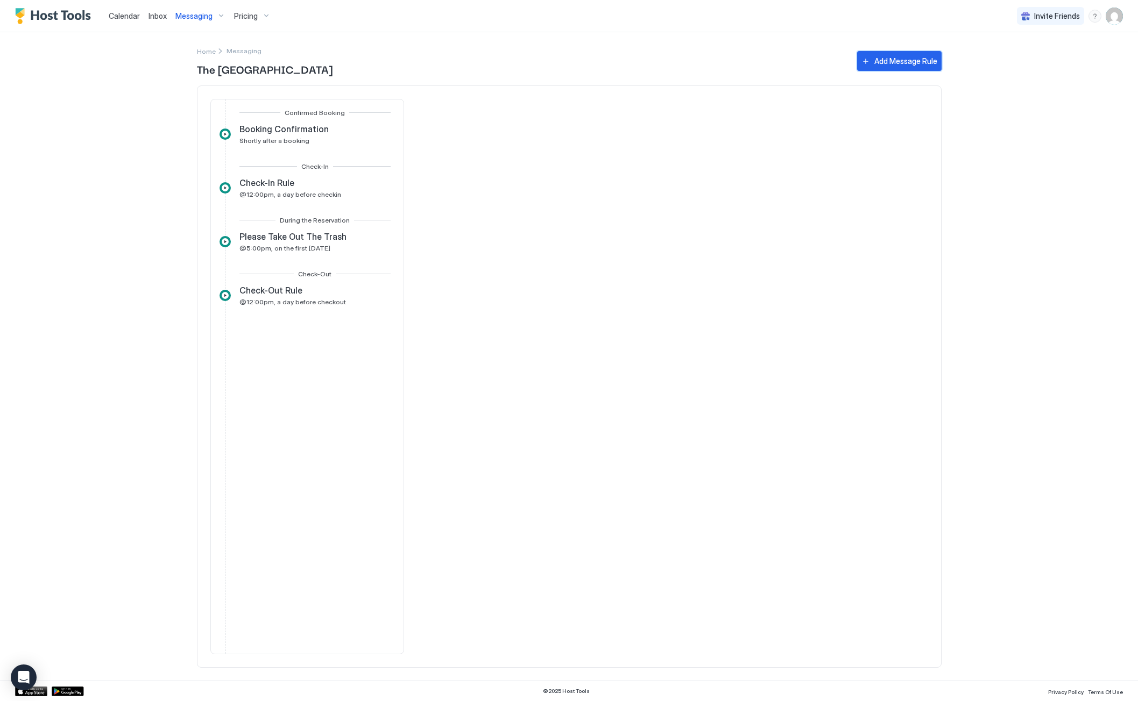
click at [897, 63] on div "Add Message Rule" at bounding box center [905, 60] width 63 height 11
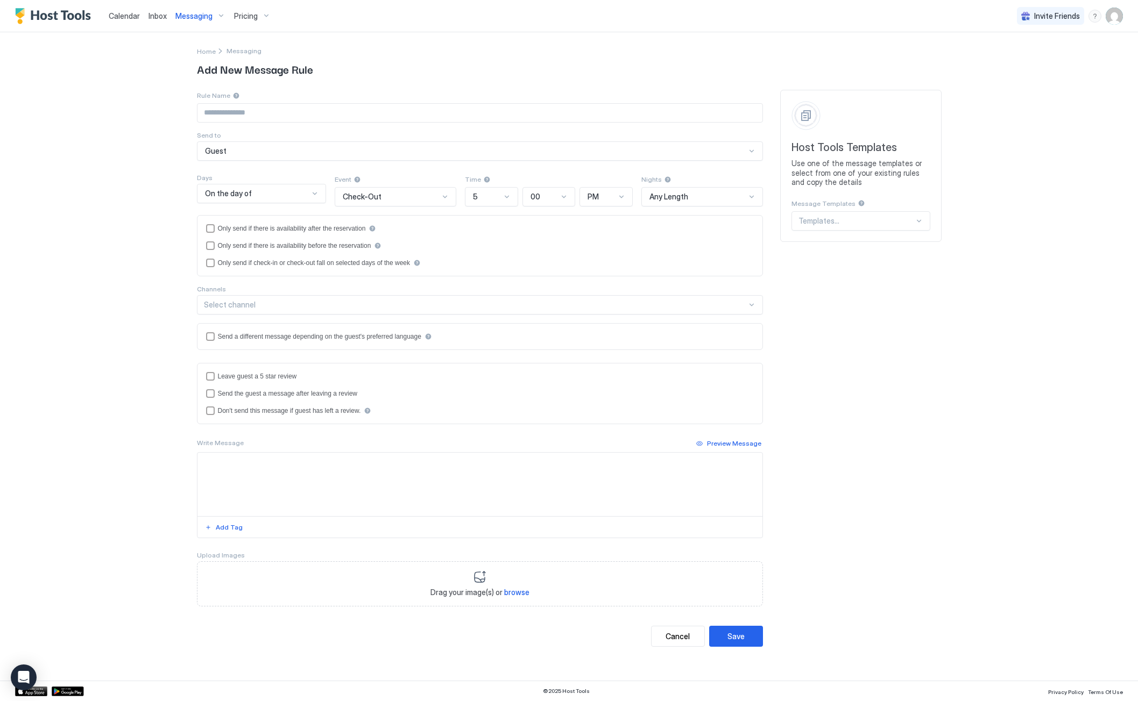
click at [365, 111] on input "Input Field" at bounding box center [479, 113] width 565 height 18
type input "**********"
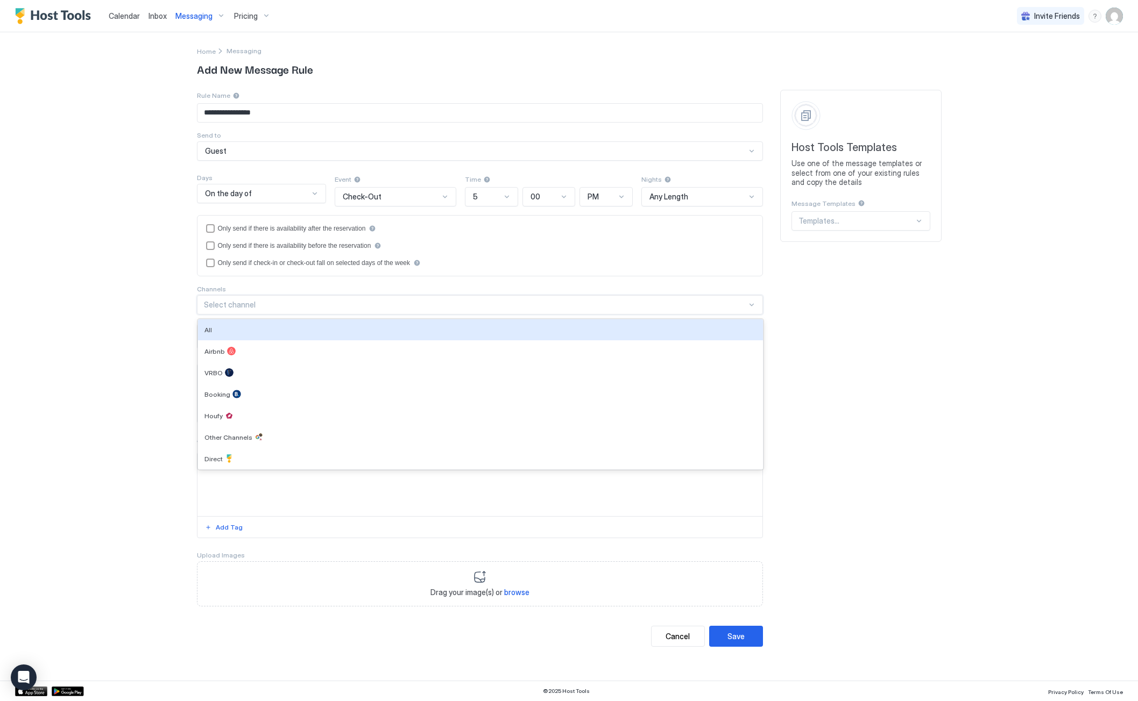
click at [264, 309] on div "Select channel" at bounding box center [475, 305] width 543 height 10
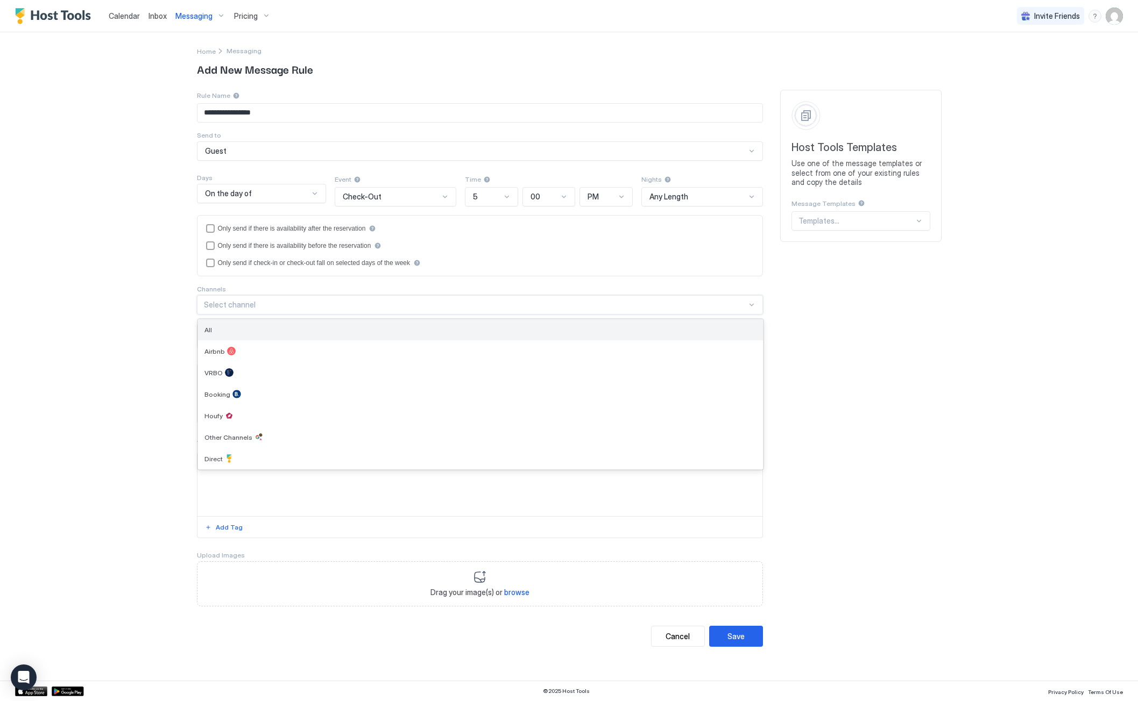
click at [247, 328] on div "All" at bounding box center [480, 330] width 552 height 8
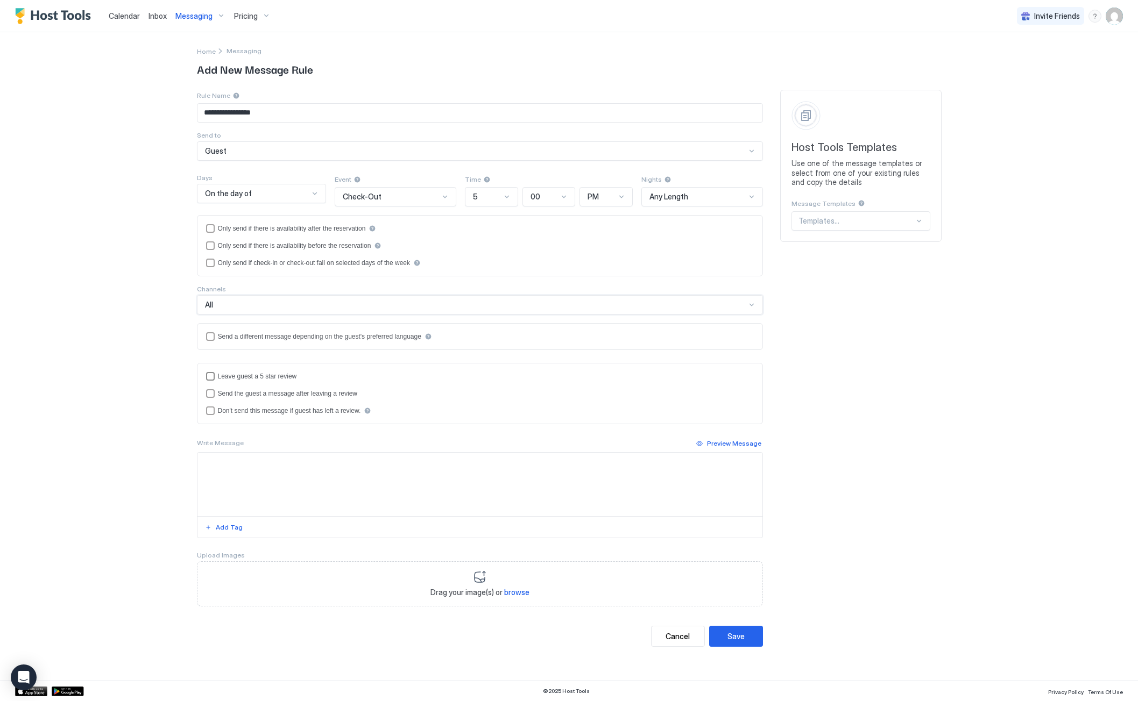
click at [211, 377] on div "reviewEnabled" at bounding box center [210, 376] width 9 height 9
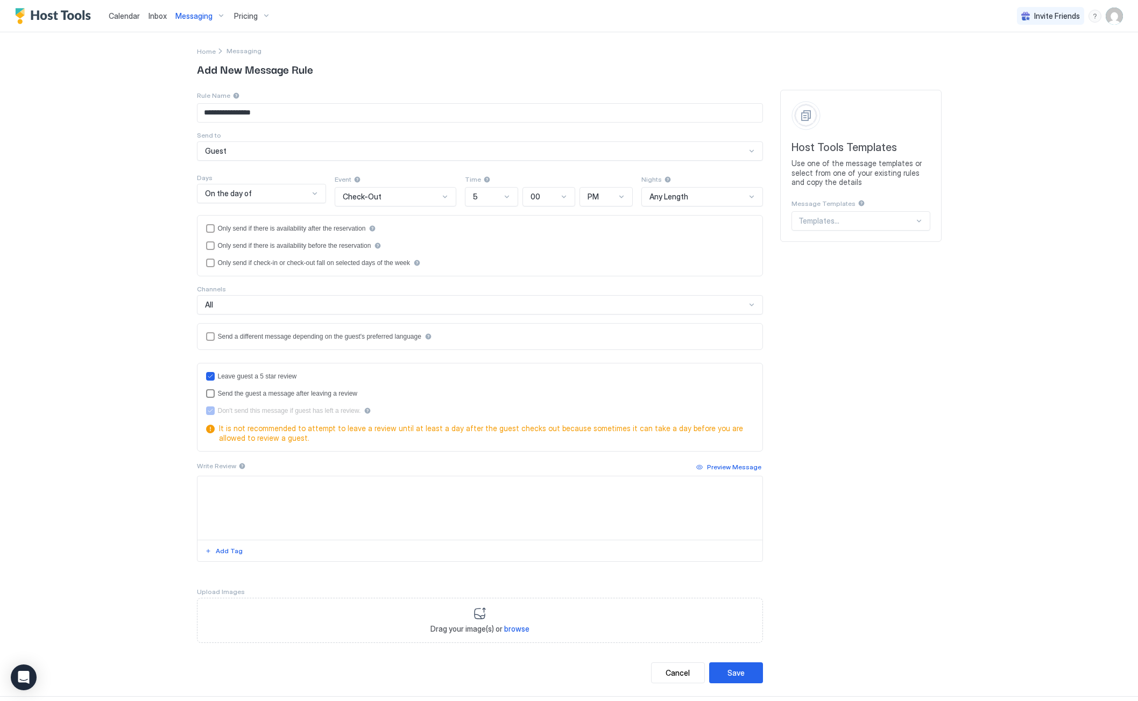
click at [208, 394] on div "sendMessageAfterLeavingReview" at bounding box center [210, 393] width 9 height 9
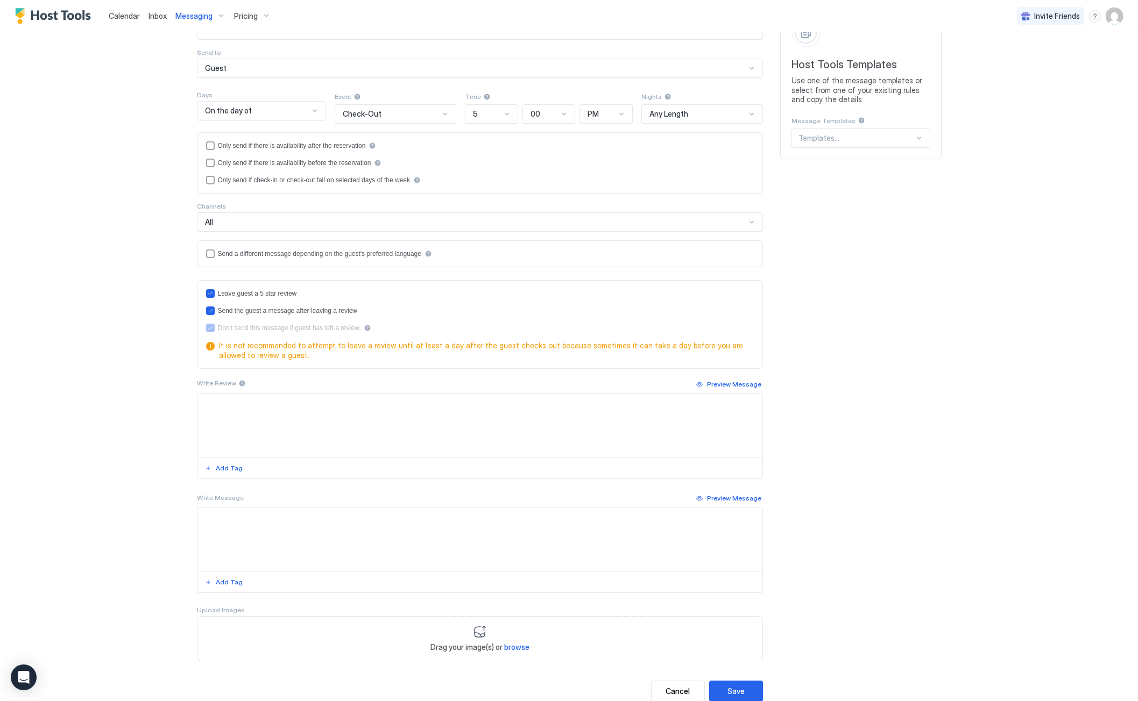
scroll to position [108, 0]
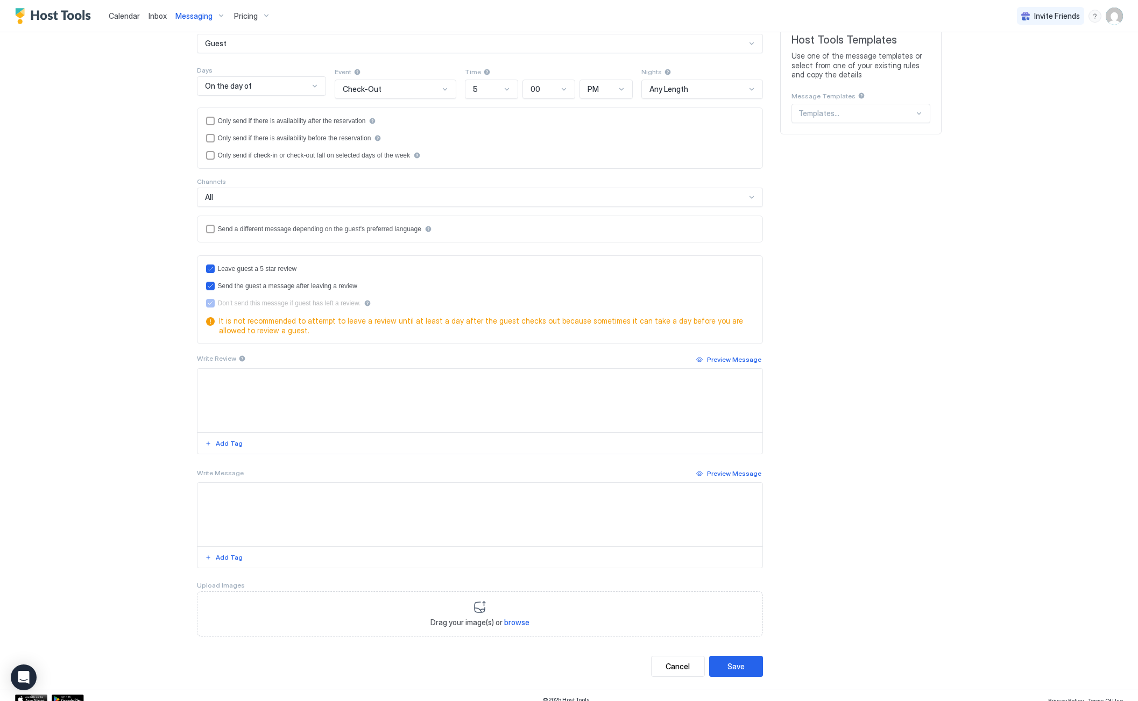
click at [237, 497] on textarea "Input Field" at bounding box center [479, 514] width 565 height 63
paste textarea "**********"
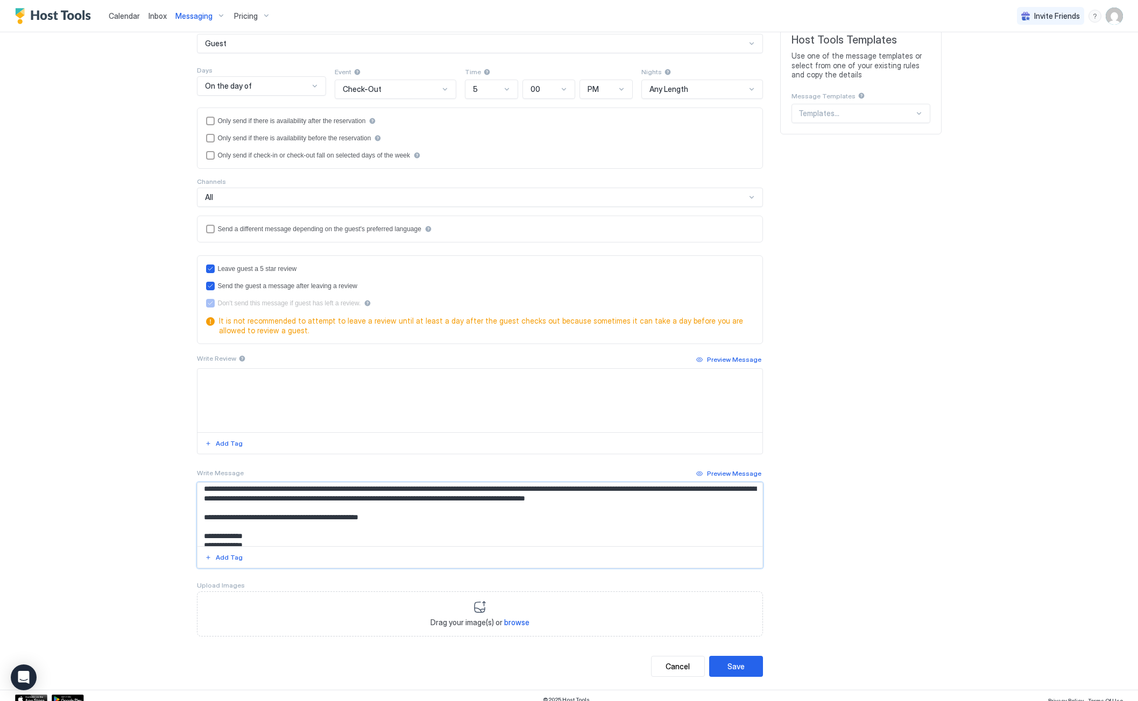
scroll to position [0, 0]
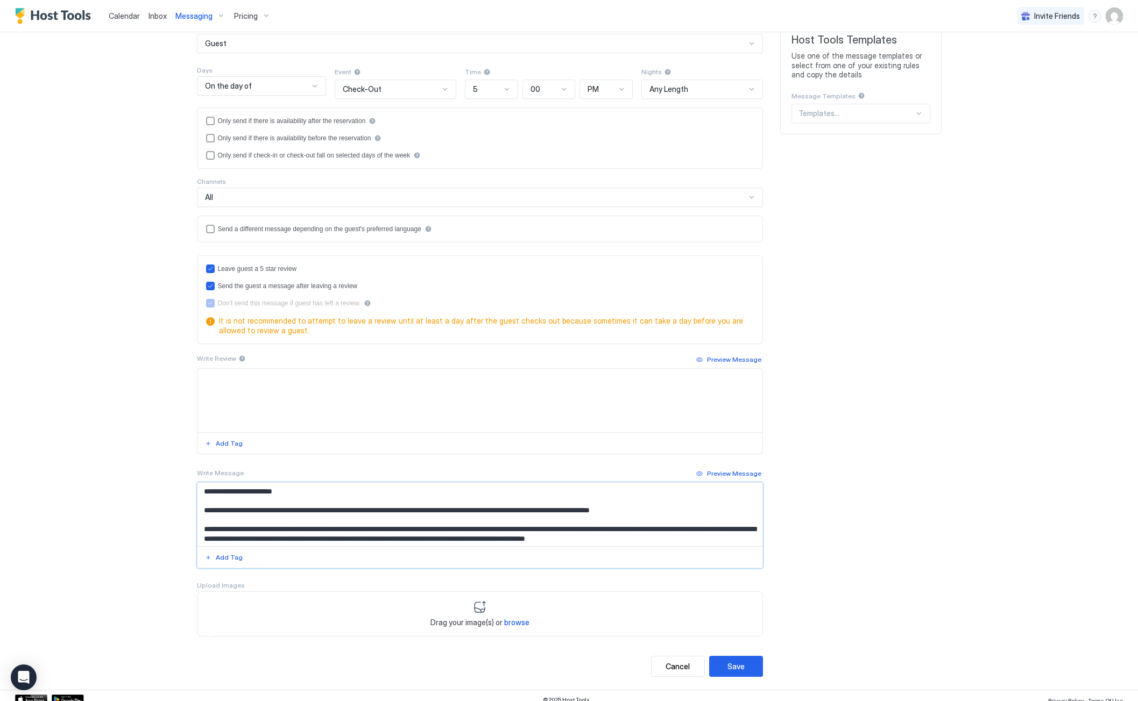
drag, startPoint x: 327, startPoint y: 513, endPoint x: 380, endPoint y: 515, distance: 53.8
click at [380, 515] on textarea "**********" at bounding box center [479, 514] width 565 height 63
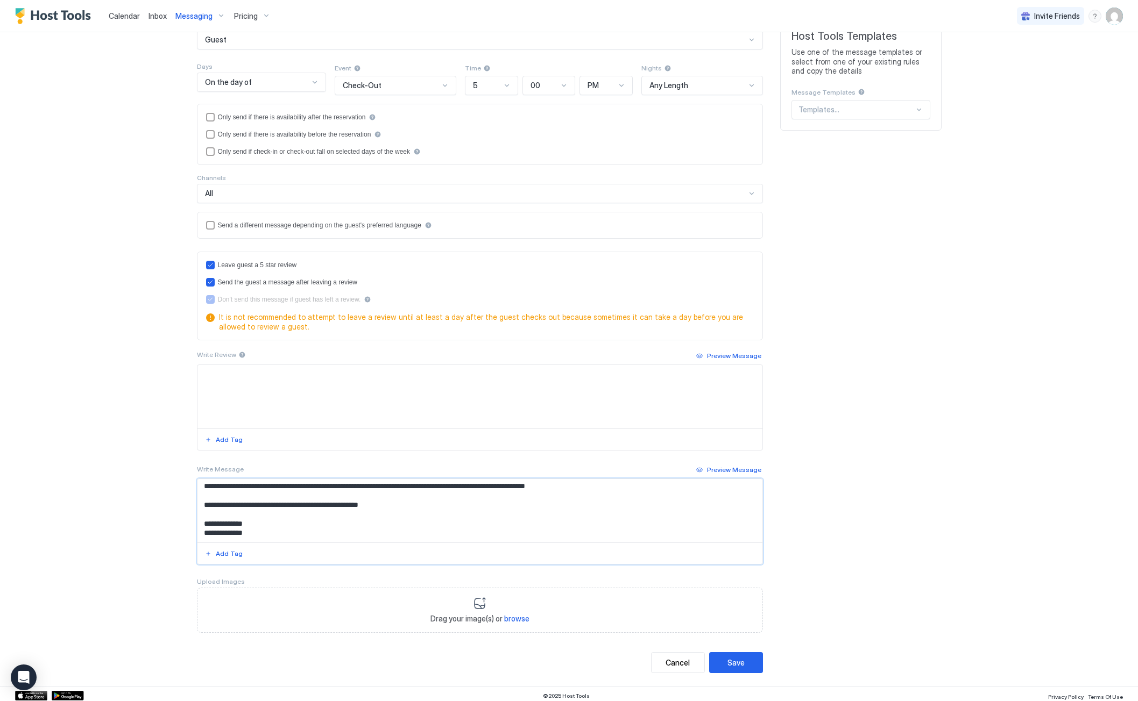
scroll to position [116, 0]
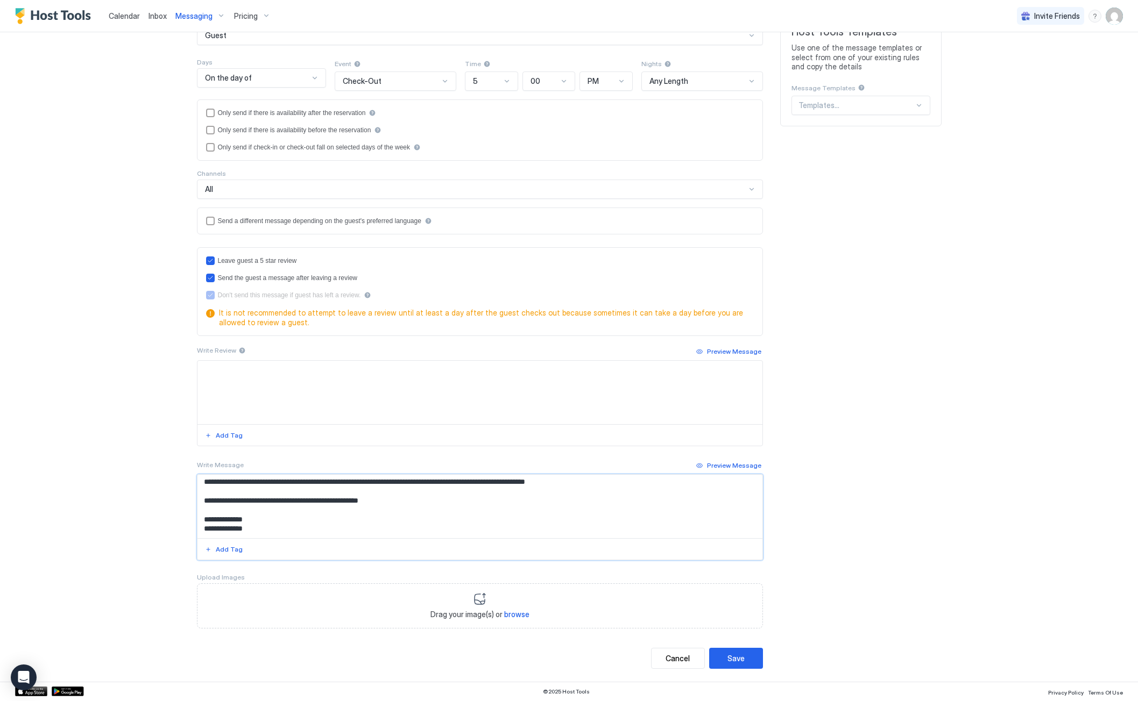
type textarea "**********"
click at [250, 379] on textarea "Input Field" at bounding box center [479, 392] width 565 height 63
type textarea "**********"
click at [747, 654] on button "Save" at bounding box center [736, 658] width 54 height 21
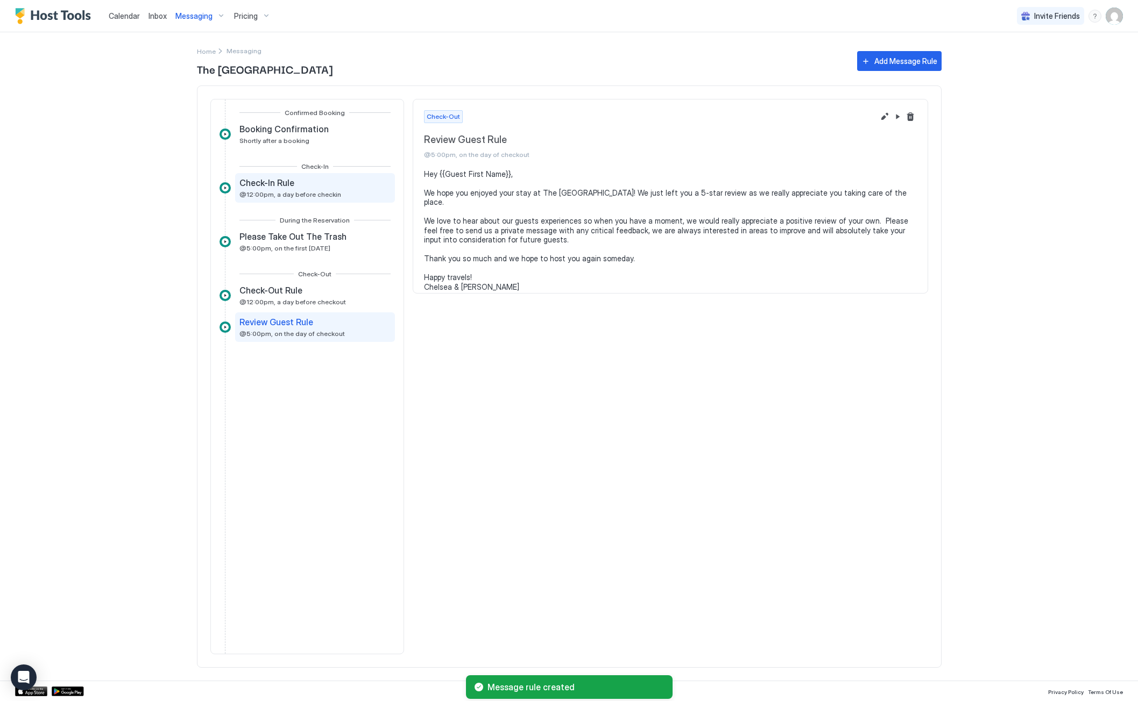
click at [278, 185] on span "Check-In Rule" at bounding box center [266, 183] width 55 height 11
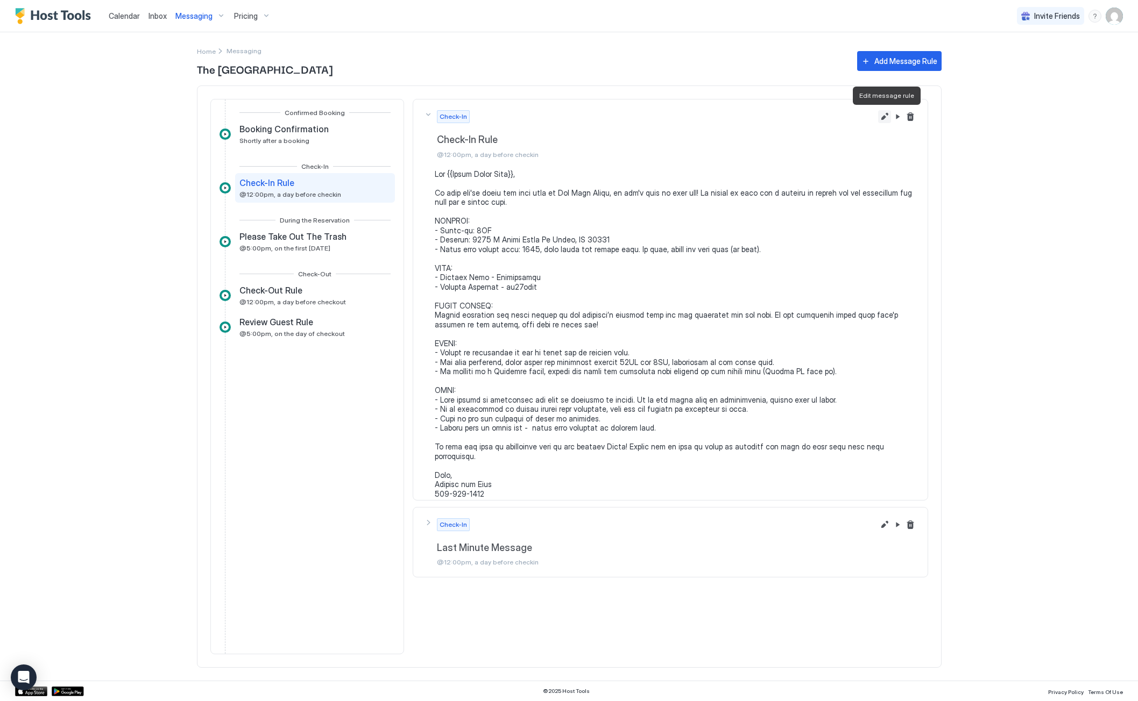
click at [886, 118] on button "Edit message rule" at bounding box center [884, 116] width 13 height 13
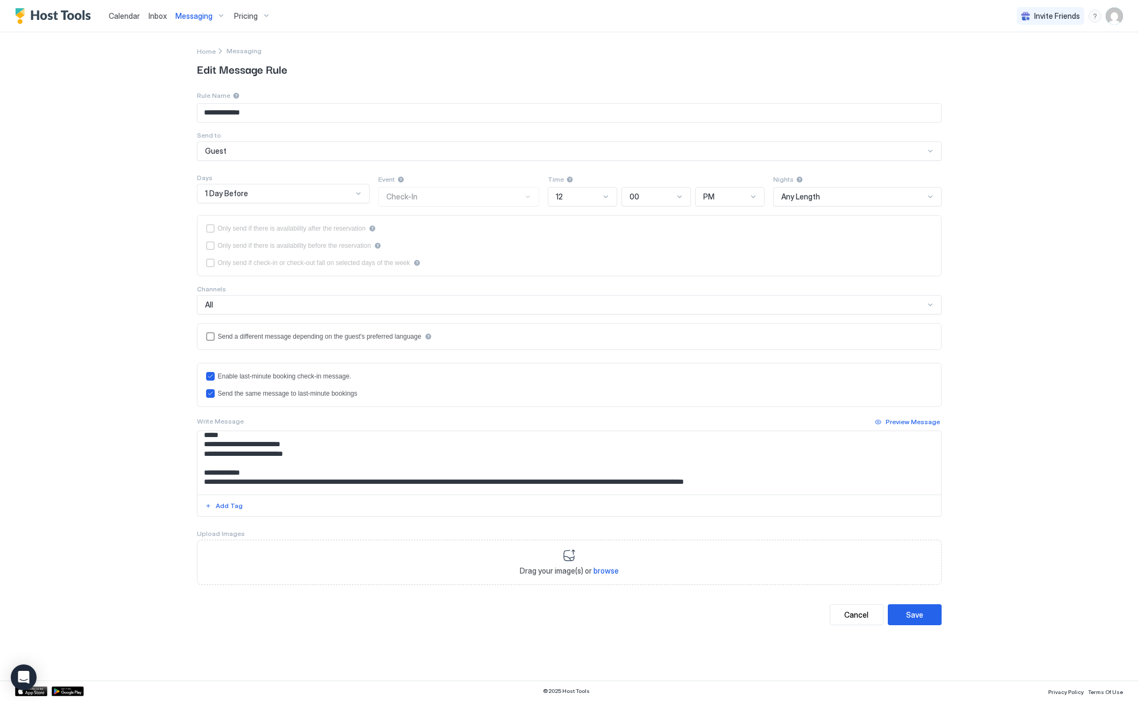
scroll to position [54, 0]
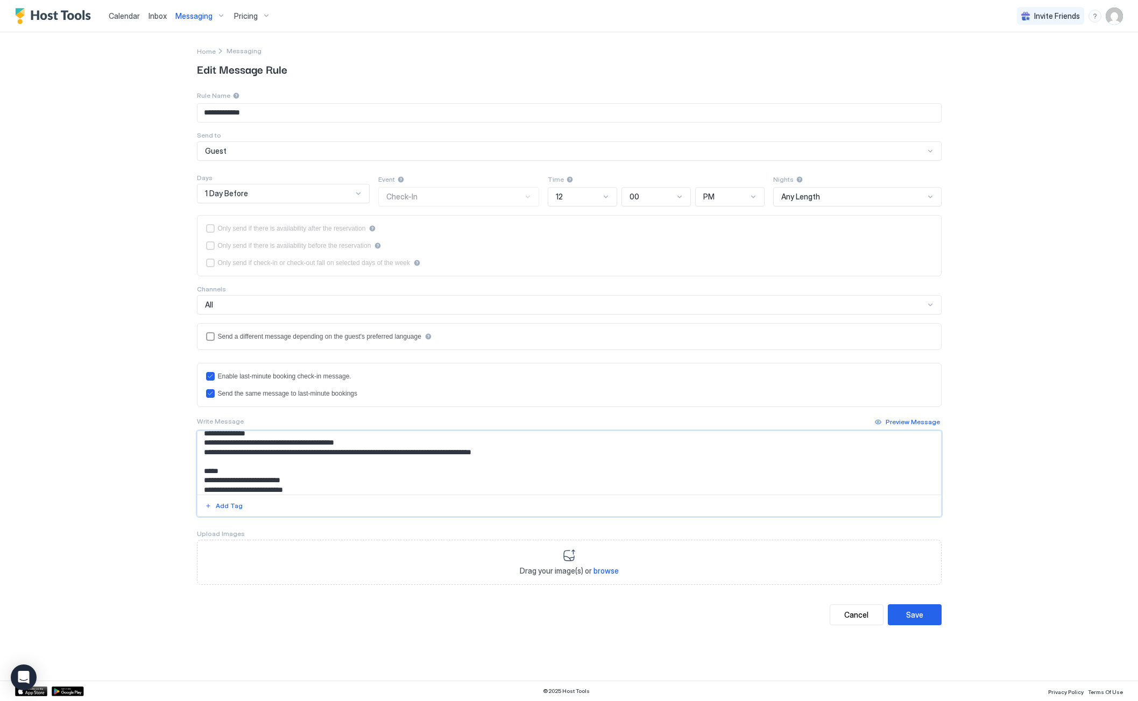
click at [540, 454] on textarea "Input Field" at bounding box center [568, 462] width 743 height 63
click at [633, 469] on textarea "Input Field" at bounding box center [568, 462] width 743 height 63
click at [697, 473] on textarea "Input Field" at bounding box center [568, 462] width 743 height 63
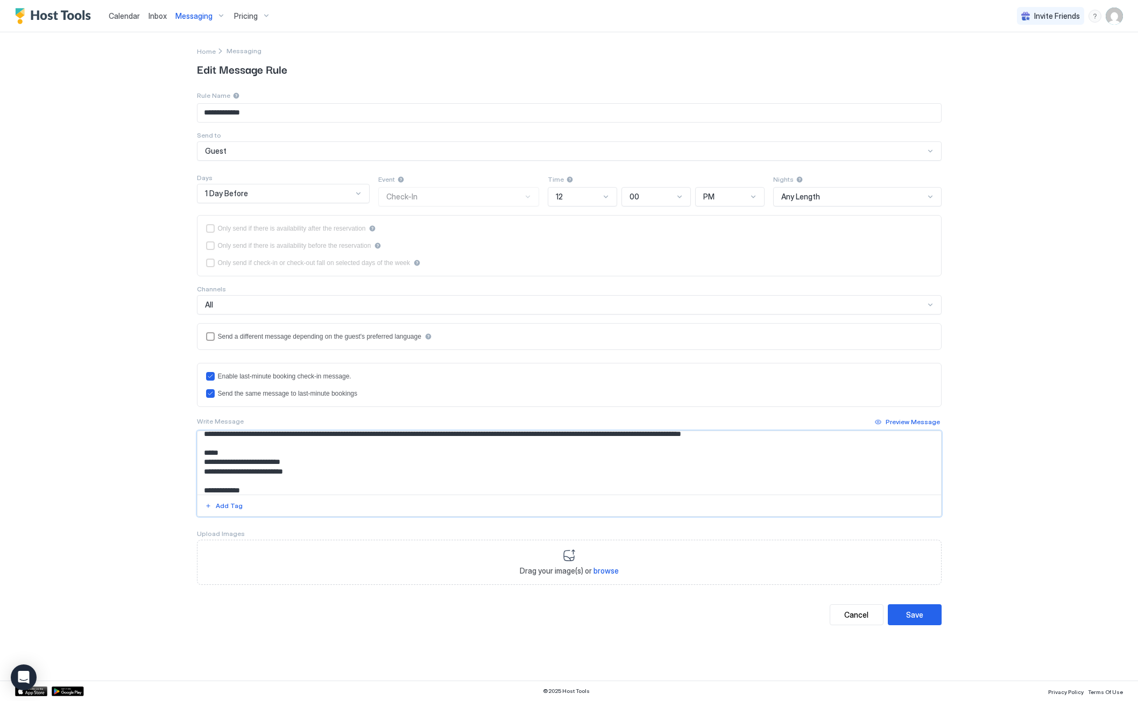
scroll to position [0, 0]
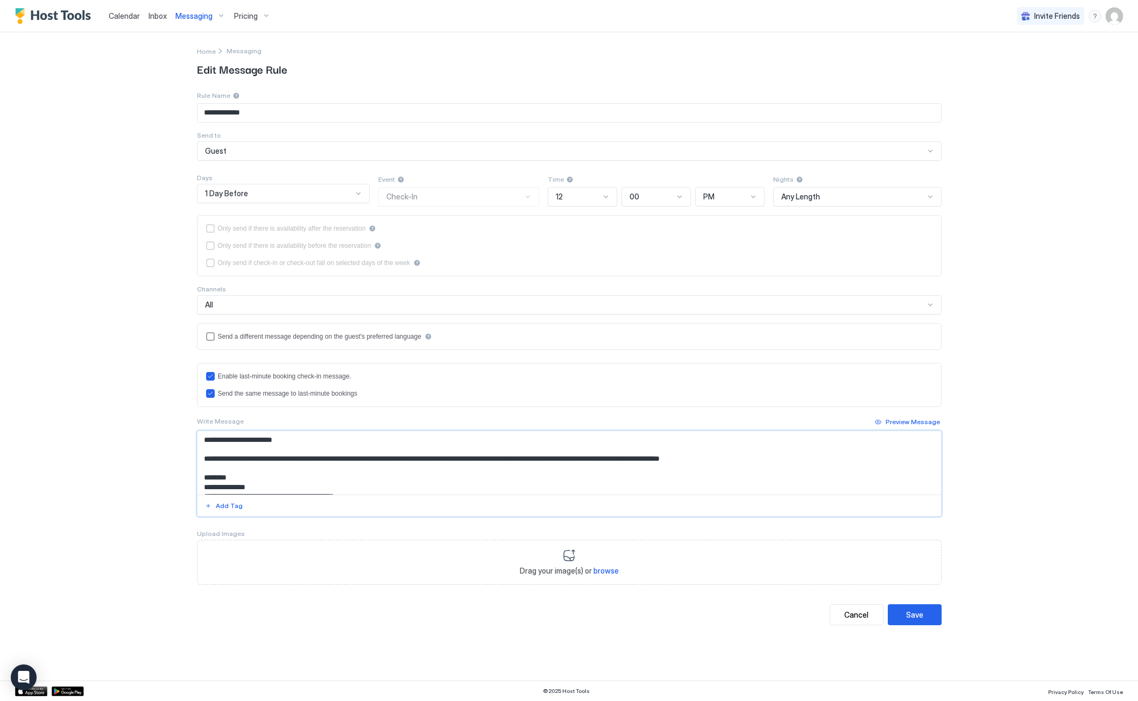
drag, startPoint x: 781, startPoint y: 472, endPoint x: 498, endPoint y: 470, distance: 283.5
click at [498, 470] on textarea "Input Field" at bounding box center [568, 462] width 743 height 63
click at [535, 479] on textarea "Input Field" at bounding box center [568, 462] width 743 height 63
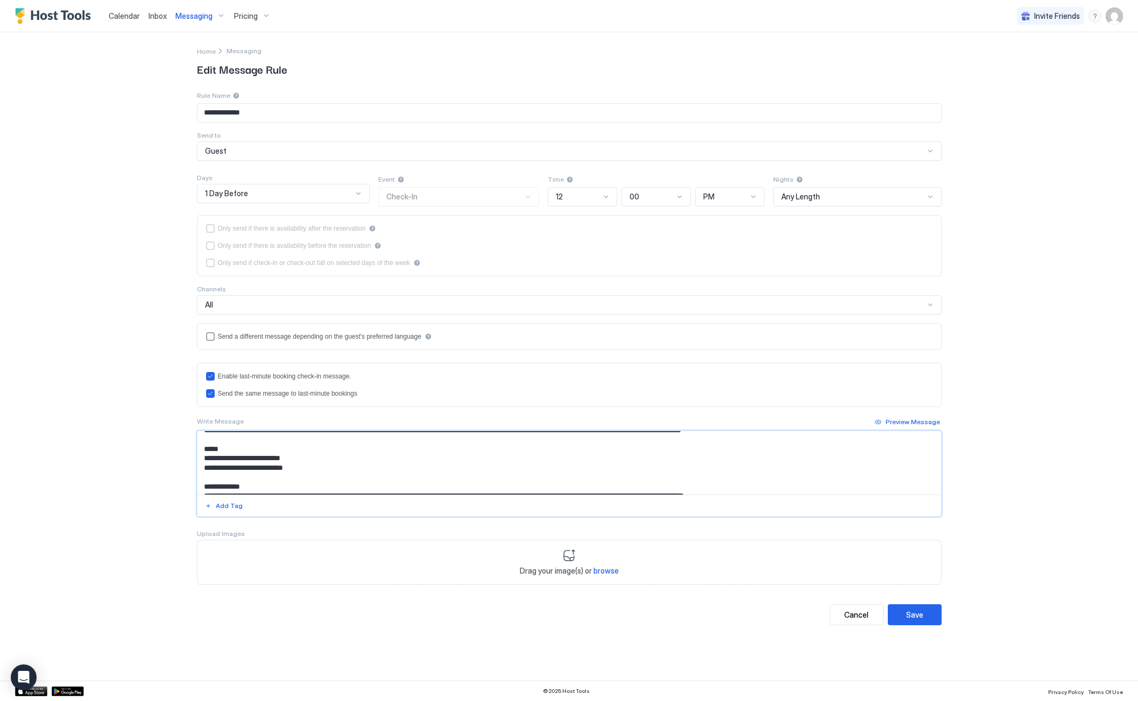
scroll to position [108, 0]
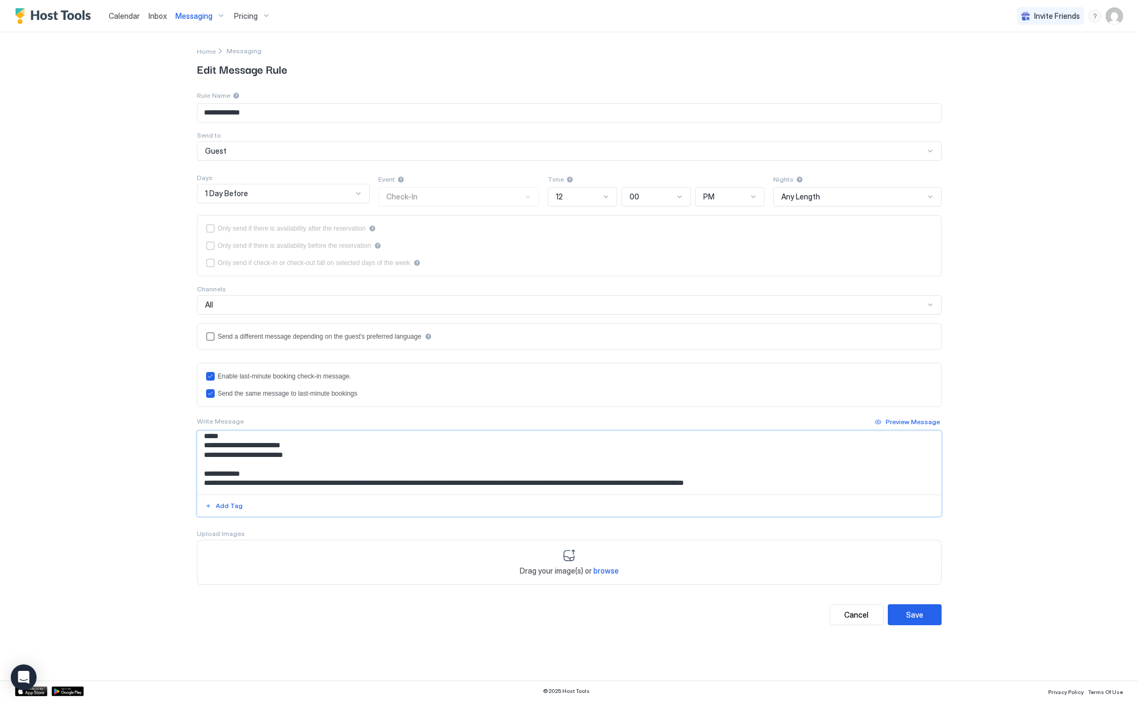
click at [531, 457] on textarea "Input Field" at bounding box center [568, 462] width 743 height 63
click at [507, 462] on textarea "Input Field" at bounding box center [568, 462] width 743 height 63
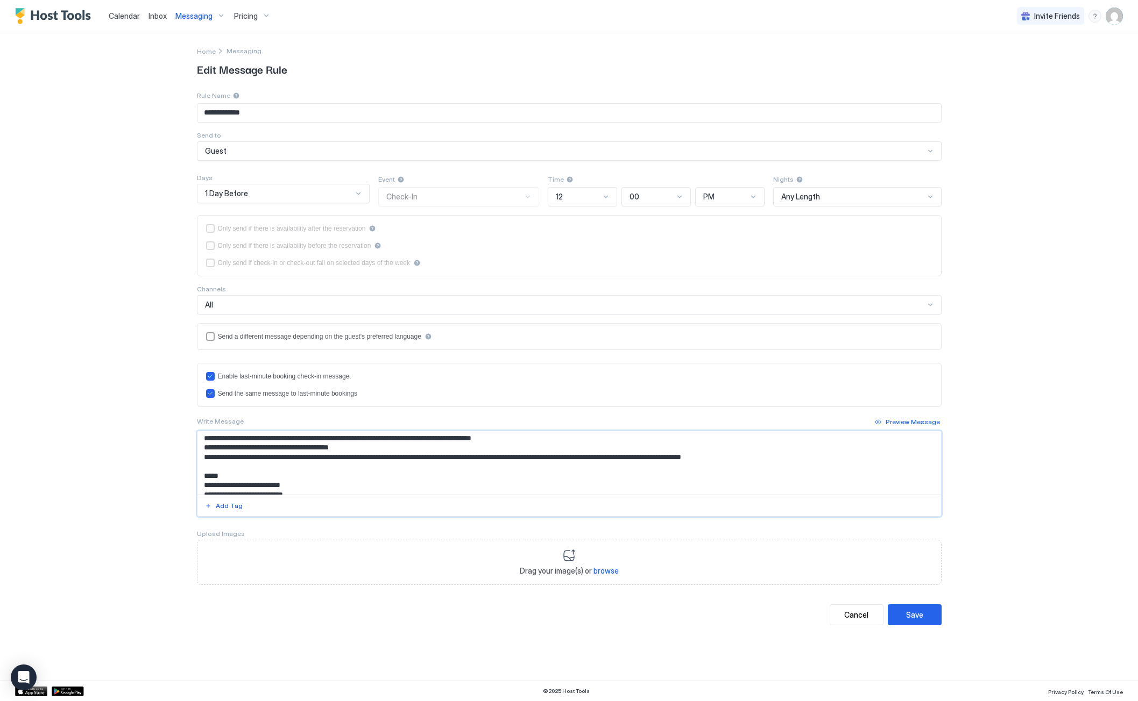
scroll to position [65, 0]
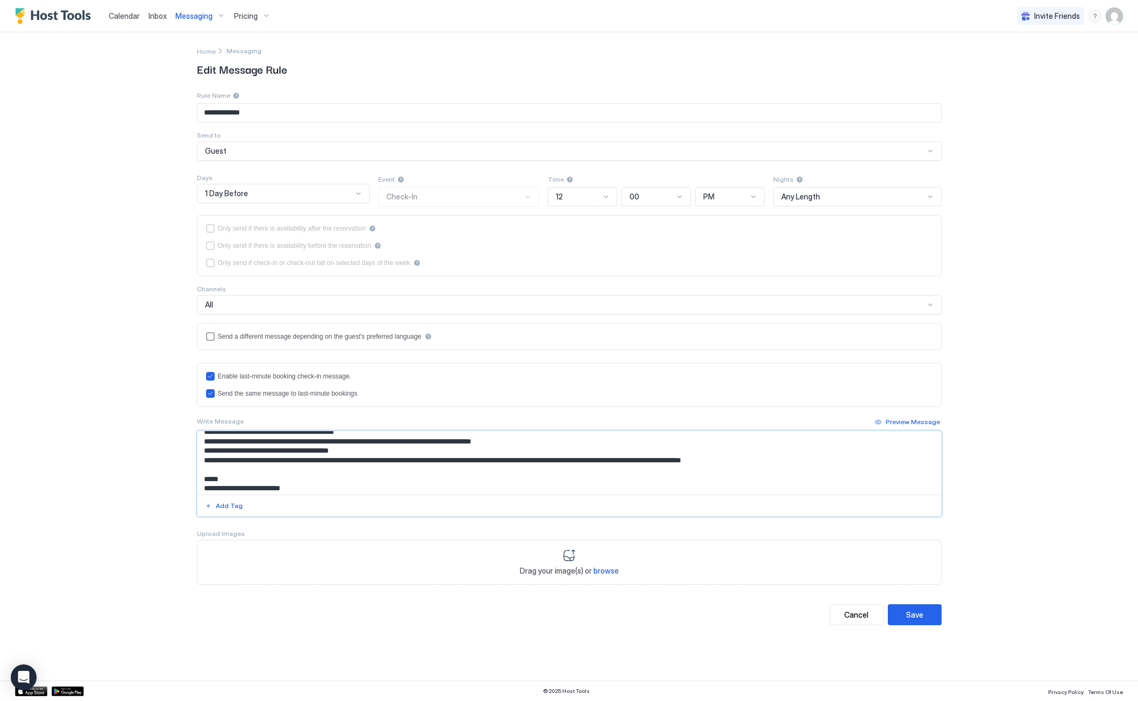
drag, startPoint x: 492, startPoint y: 462, endPoint x: 782, endPoint y: 467, distance: 289.4
click at [782, 467] on textarea "Input Field" at bounding box center [568, 462] width 743 height 63
type textarea "**********"
click at [914, 616] on div "Save" at bounding box center [914, 614] width 17 height 11
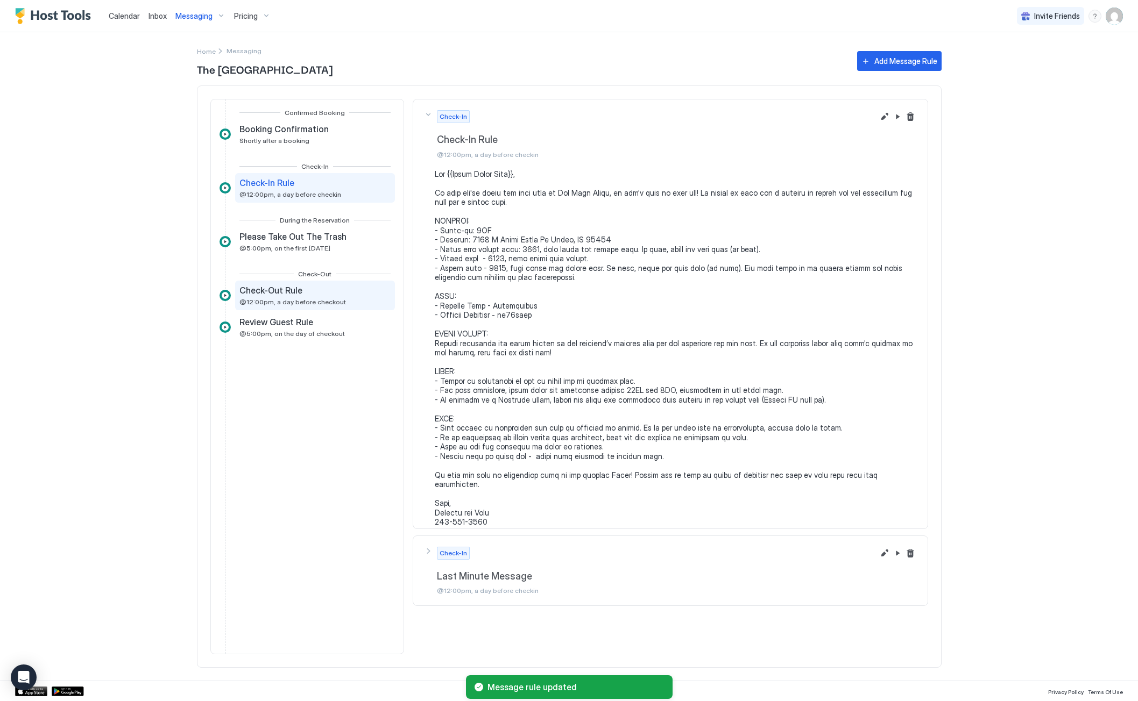
click at [289, 297] on div "Check-Out Rule @12:00pm, a day before checkout" at bounding box center [292, 295] width 107 height 21
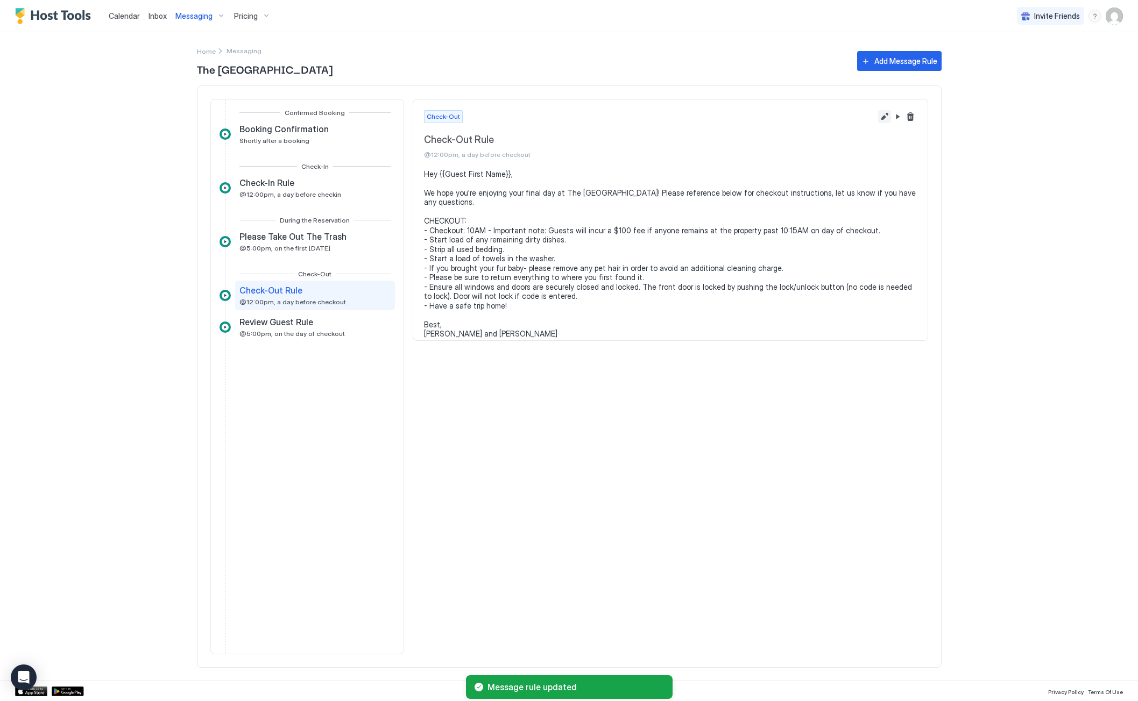
click at [884, 115] on button "Edit message rule" at bounding box center [884, 116] width 13 height 13
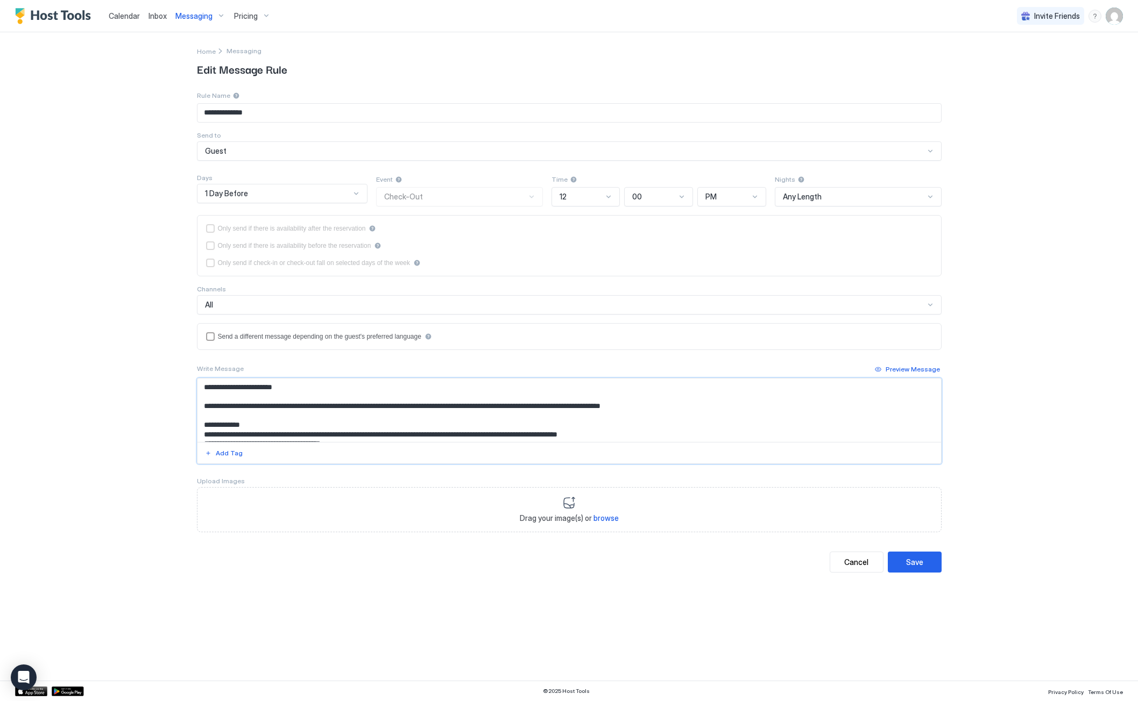
click at [646, 435] on textarea "**********" at bounding box center [568, 410] width 743 height 63
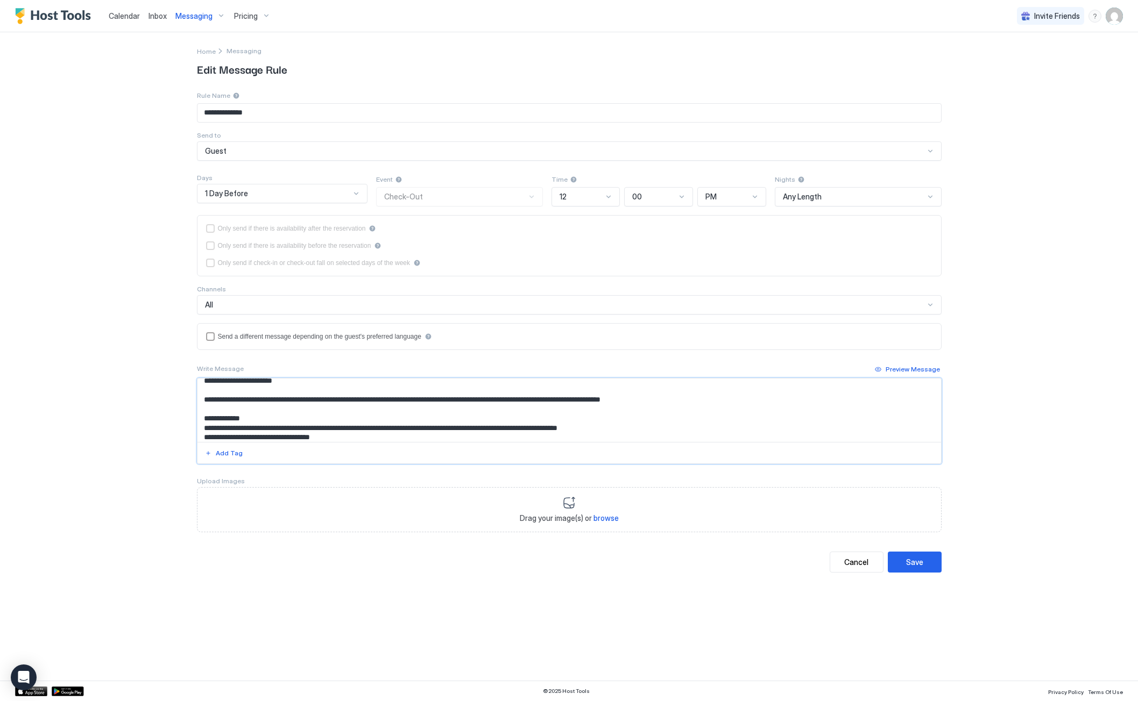
paste textarea "**********"
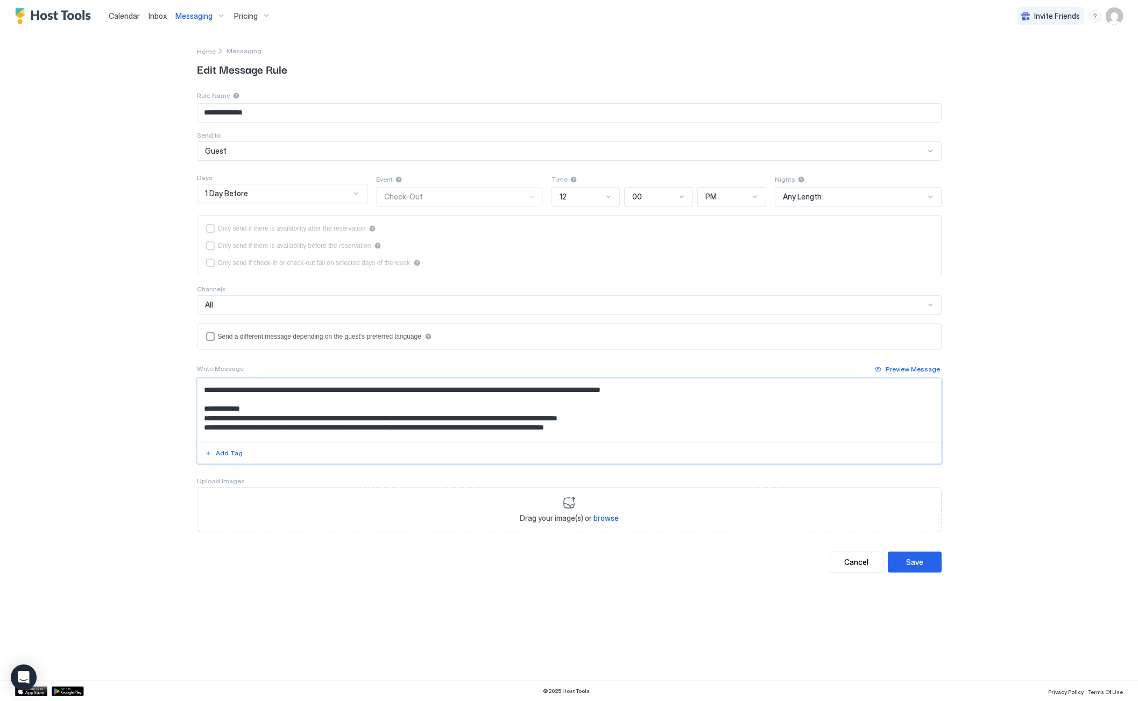
click at [634, 431] on textarea "**********" at bounding box center [568, 410] width 743 height 63
type textarea "**********"
click at [920, 559] on div "Save" at bounding box center [914, 562] width 17 height 11
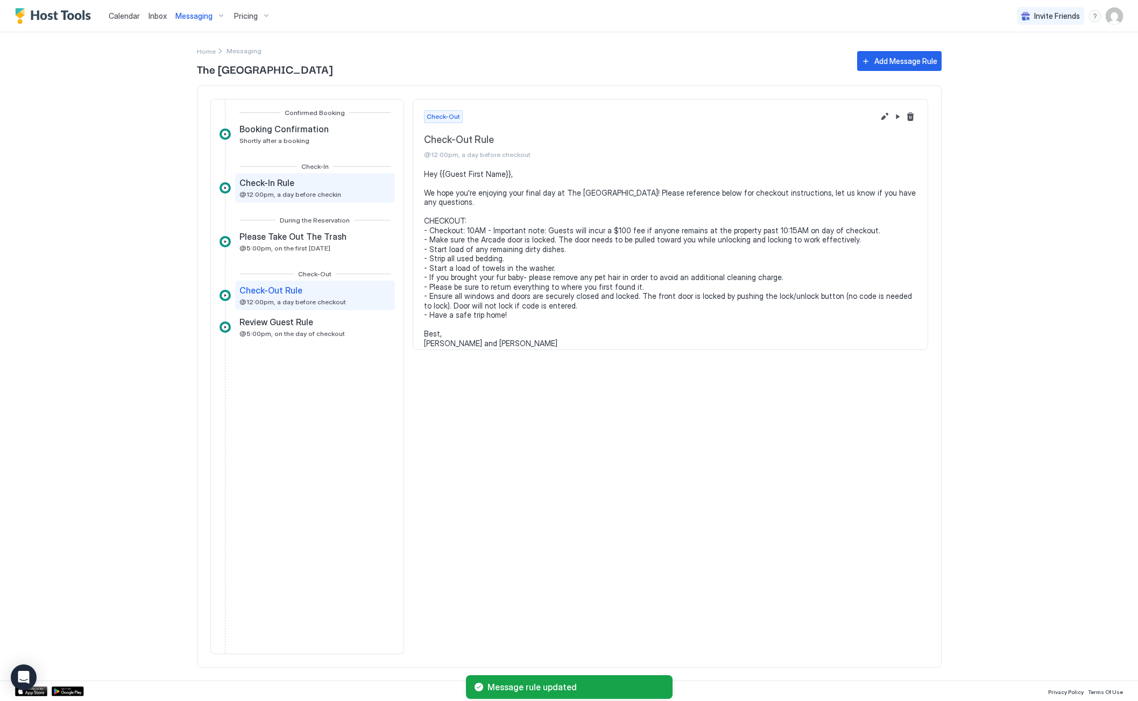
click at [283, 187] on span "Check-In Rule" at bounding box center [266, 183] width 55 height 11
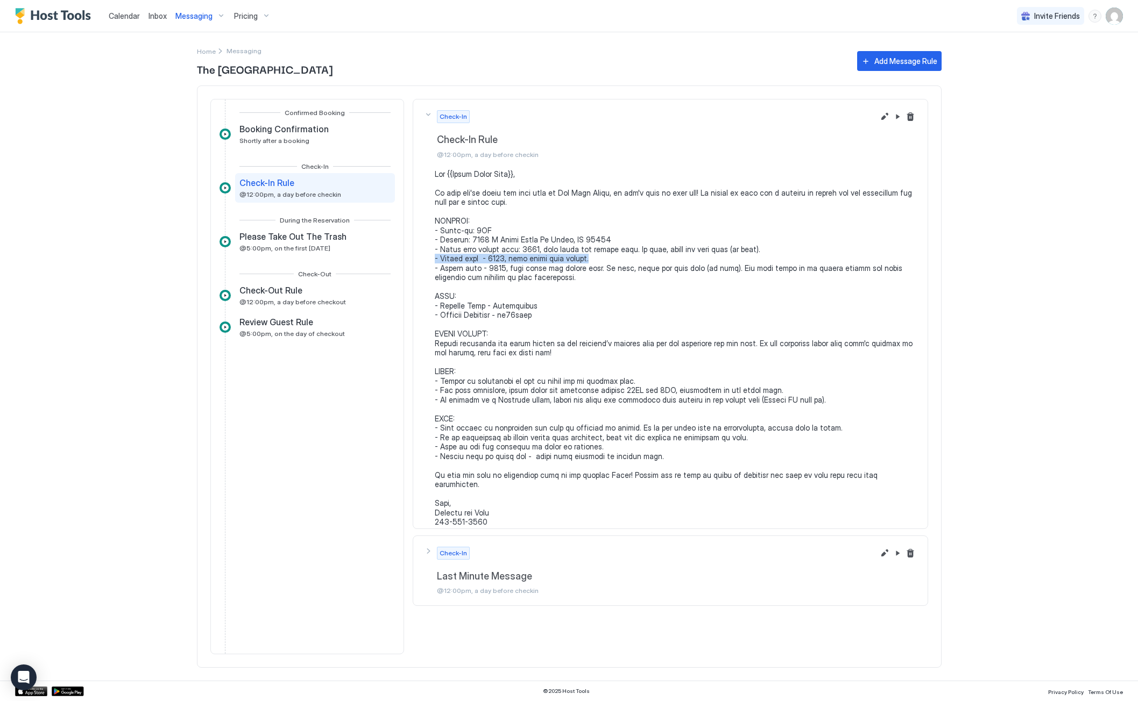
drag, startPoint x: 435, startPoint y: 258, endPoint x: 597, endPoint y: 261, distance: 162.5
click at [597, 261] on pre at bounding box center [676, 348] width 482 height 358
copy pre "- Garage code - 0708, then press open button."
click at [211, 17] on div "Messaging" at bounding box center [200, 16] width 59 height 18
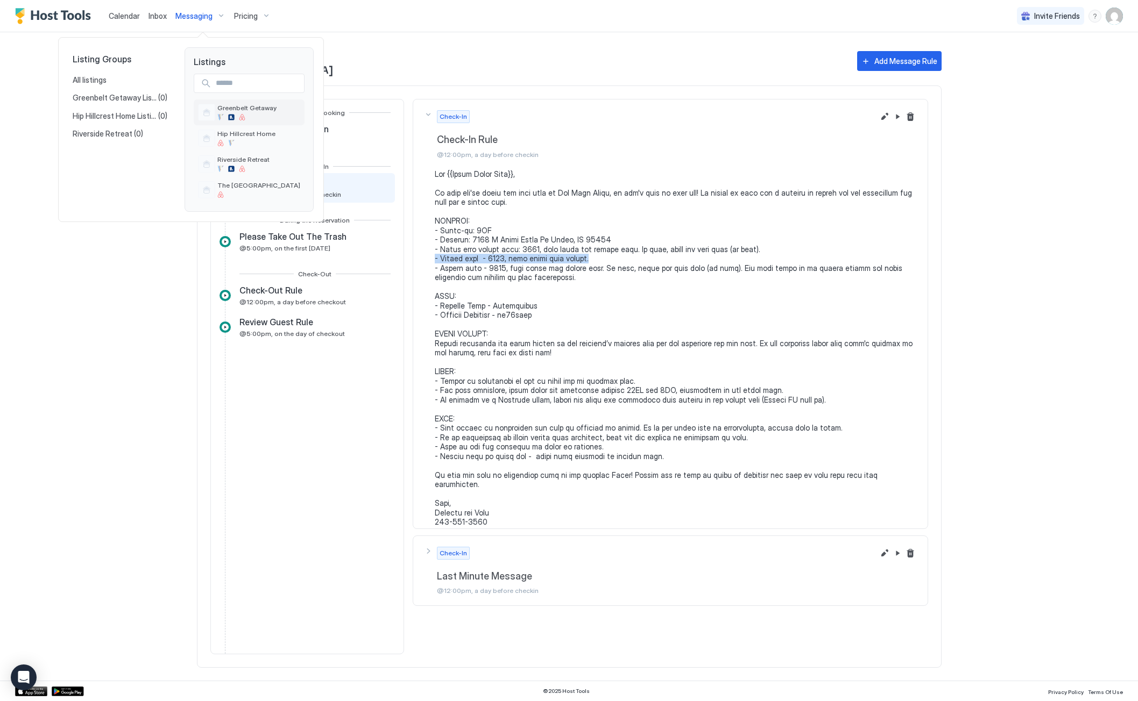
click at [238, 112] on div "Greenbelt Getaway" at bounding box center [246, 112] width 59 height 17
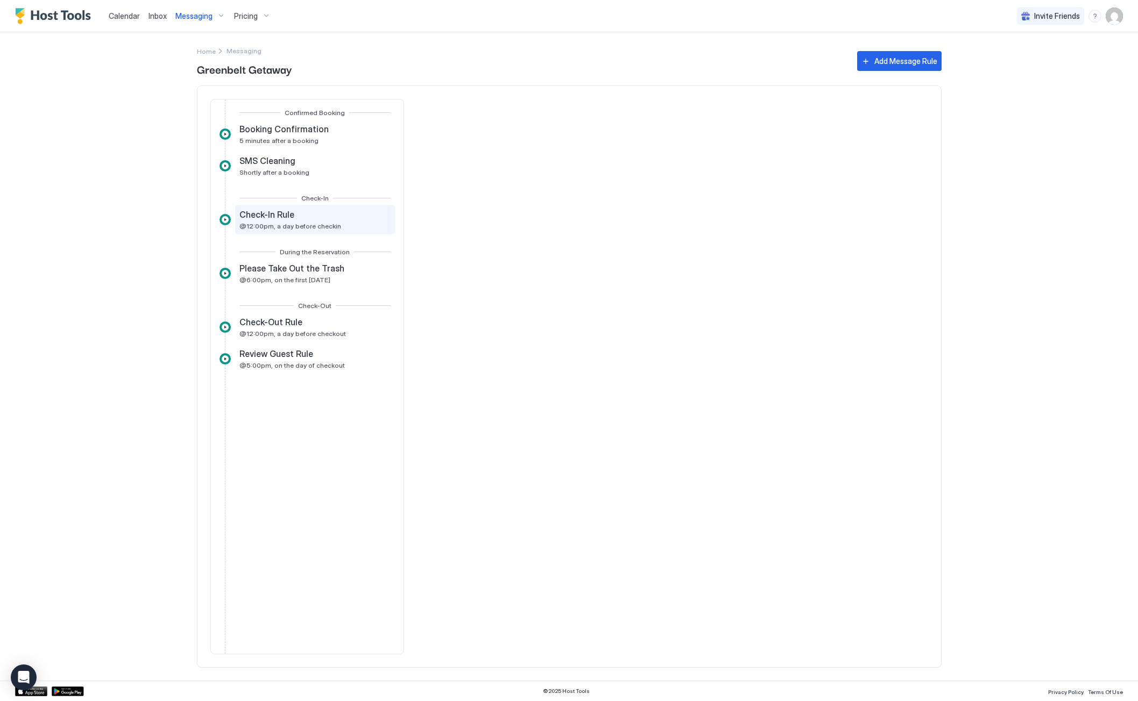
click at [278, 220] on div "Check-In Rule @12:00pm, a day before checkin" at bounding box center [290, 219] width 102 height 21
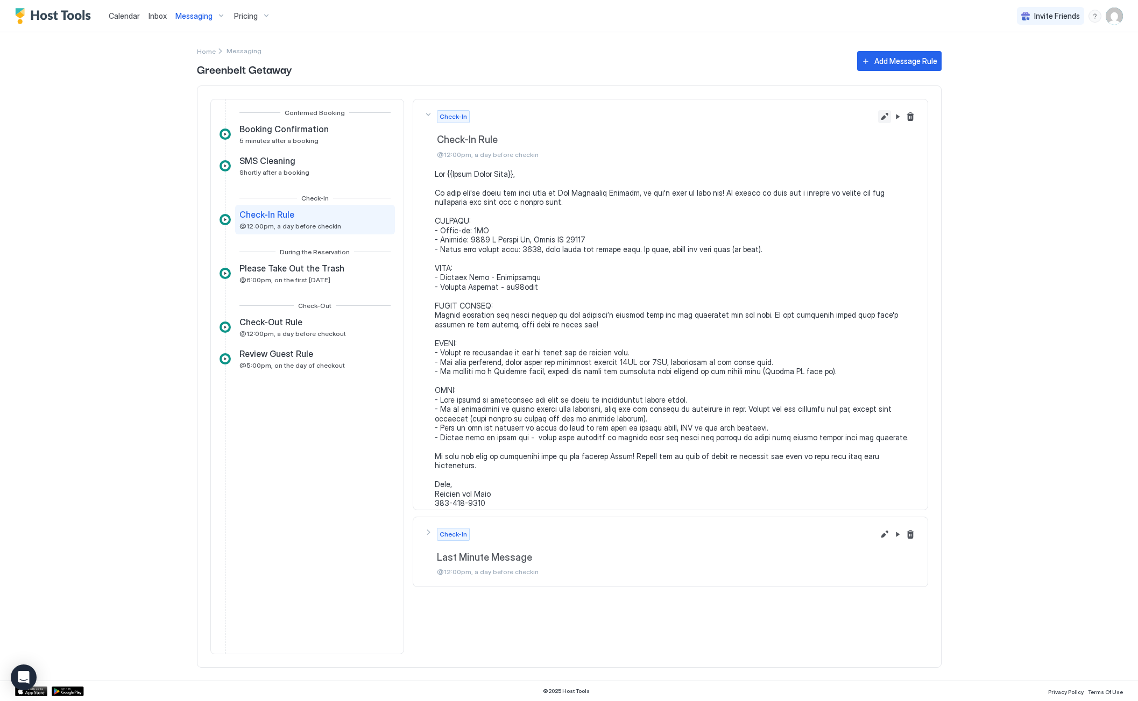
click at [883, 114] on button "Edit message rule" at bounding box center [884, 116] width 13 height 13
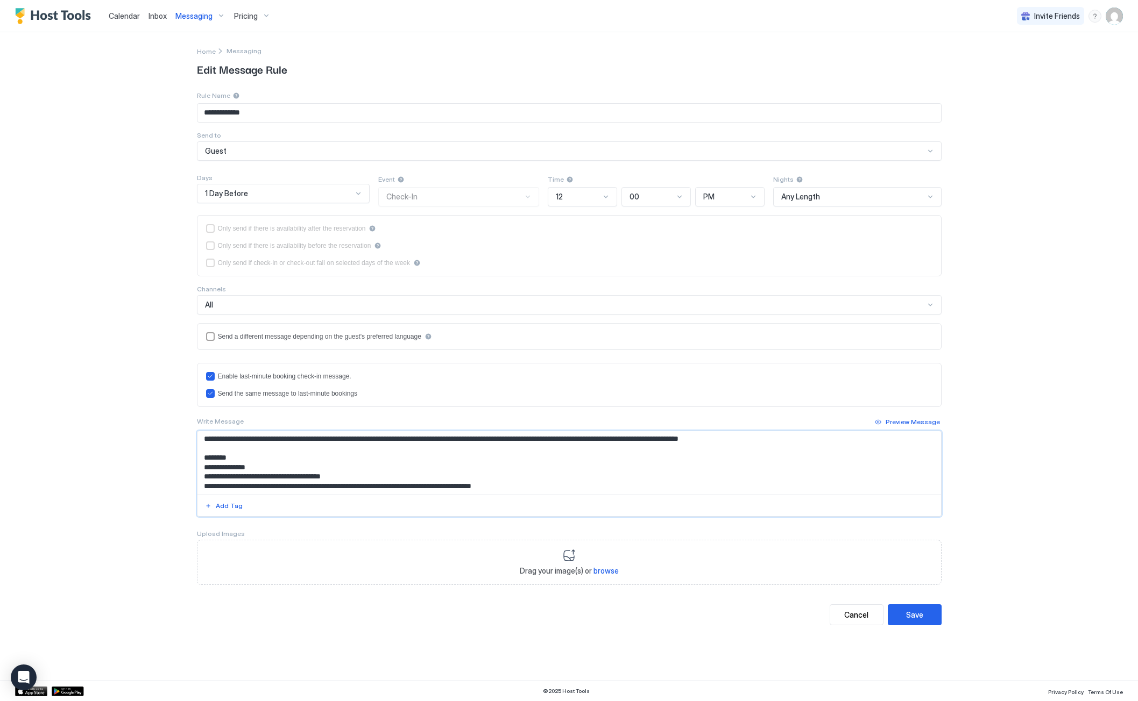
scroll to position [22, 0]
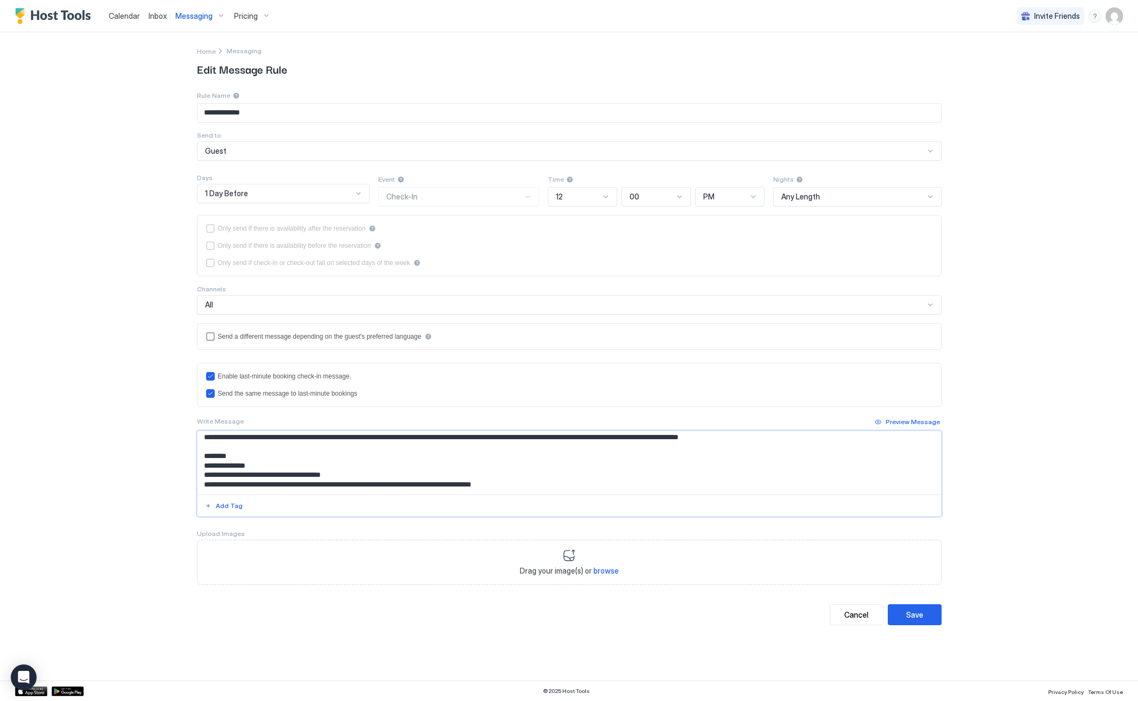
click at [533, 485] on textarea "Input Field" at bounding box center [568, 462] width 743 height 63
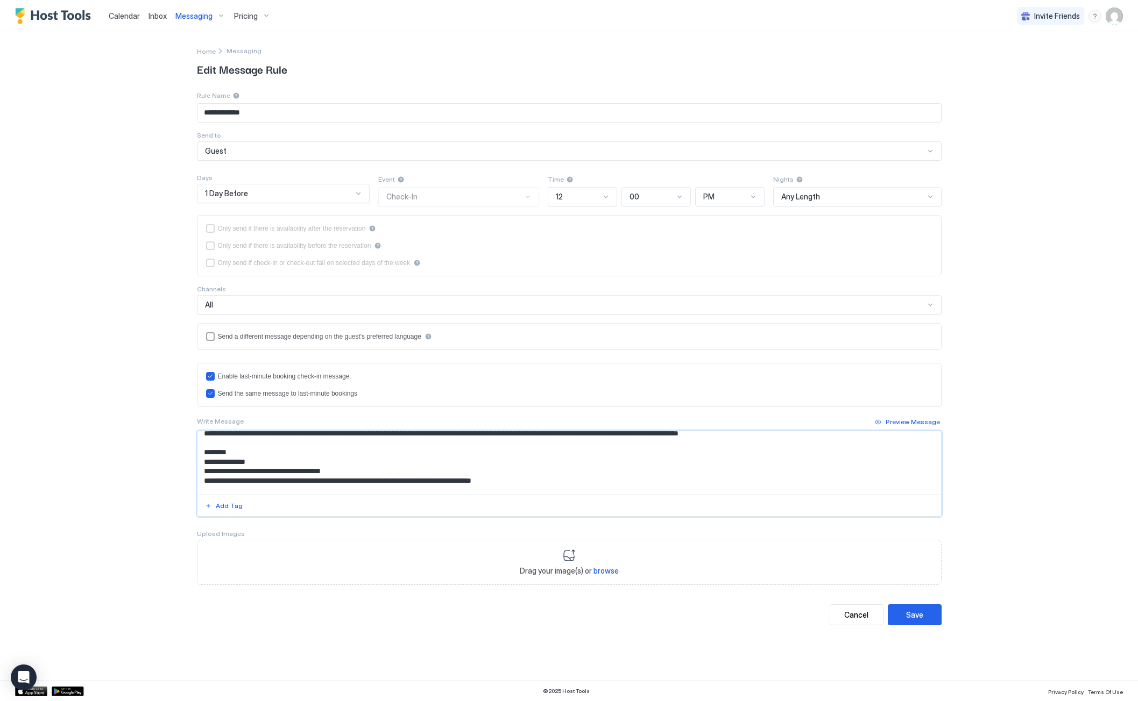
paste textarea "**********"
type textarea "**********"
click at [916, 616] on div "Save" at bounding box center [914, 614] width 17 height 11
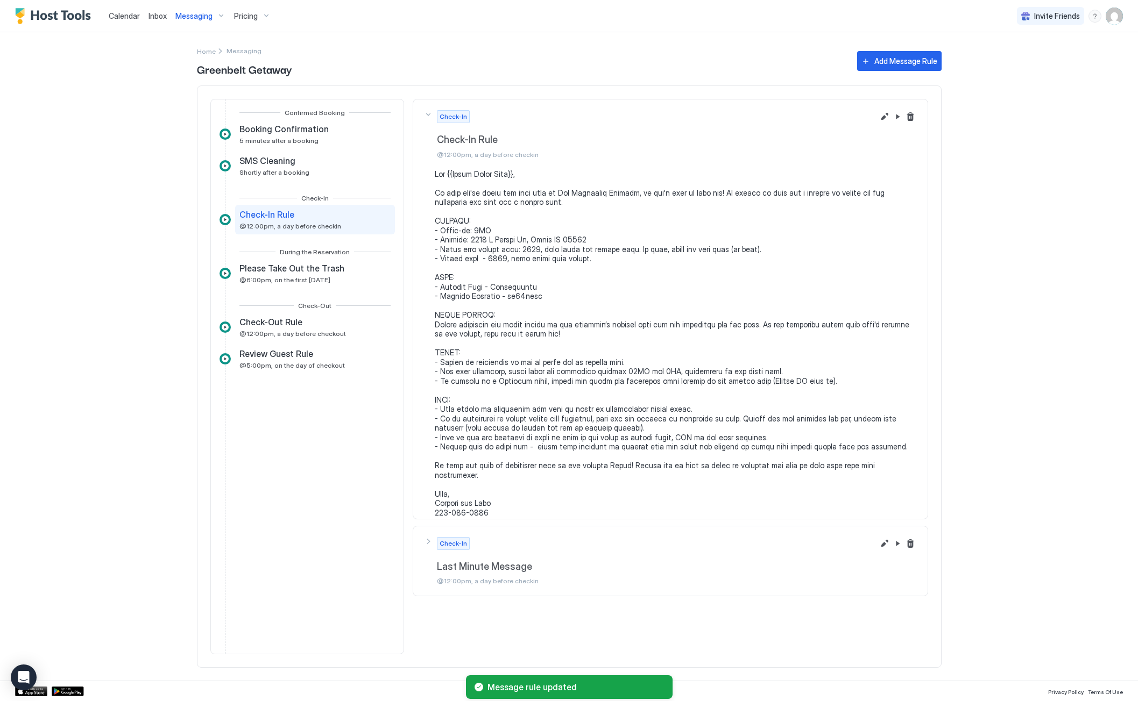
click at [214, 16] on div "Messaging" at bounding box center [200, 16] width 59 height 18
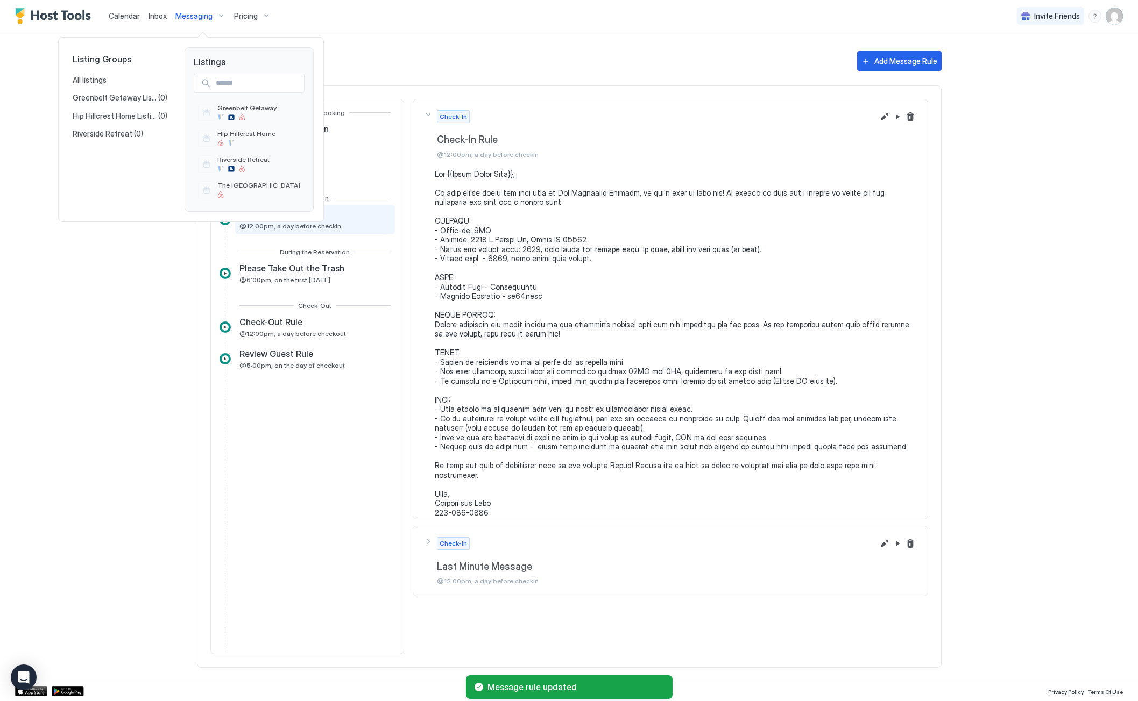
click at [241, 163] on span "Riverside Retreat" at bounding box center [243, 159] width 52 height 8
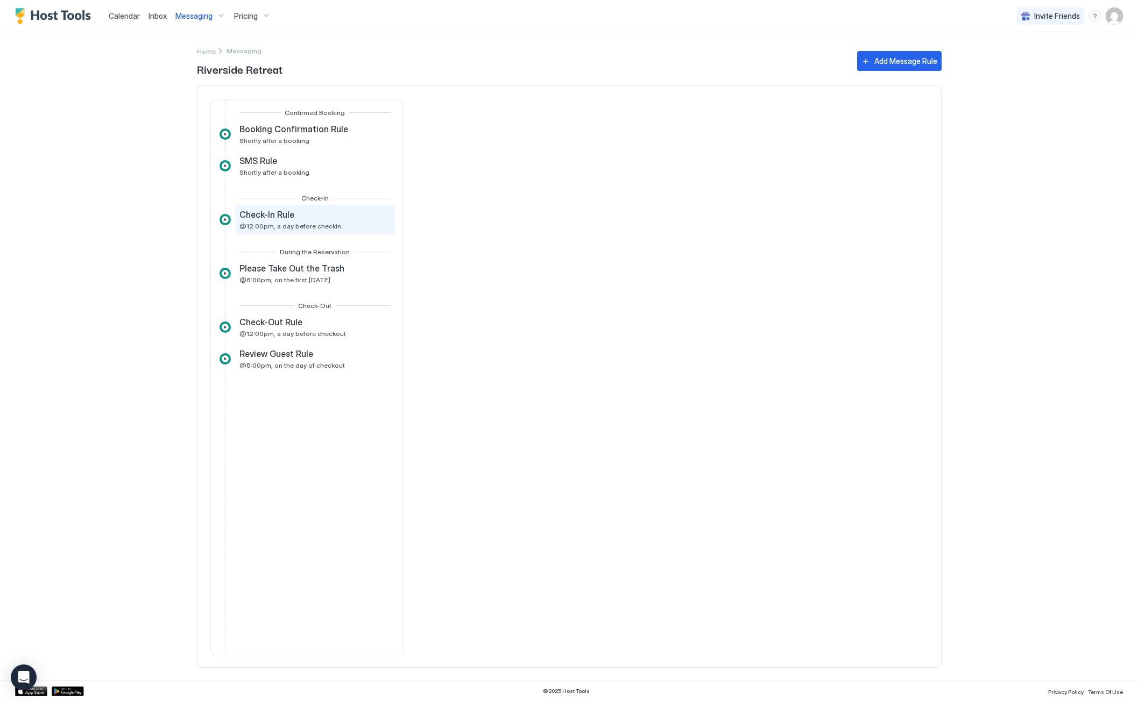
click at [273, 223] on span "@12:00pm, a day before checkin" at bounding box center [290, 226] width 102 height 8
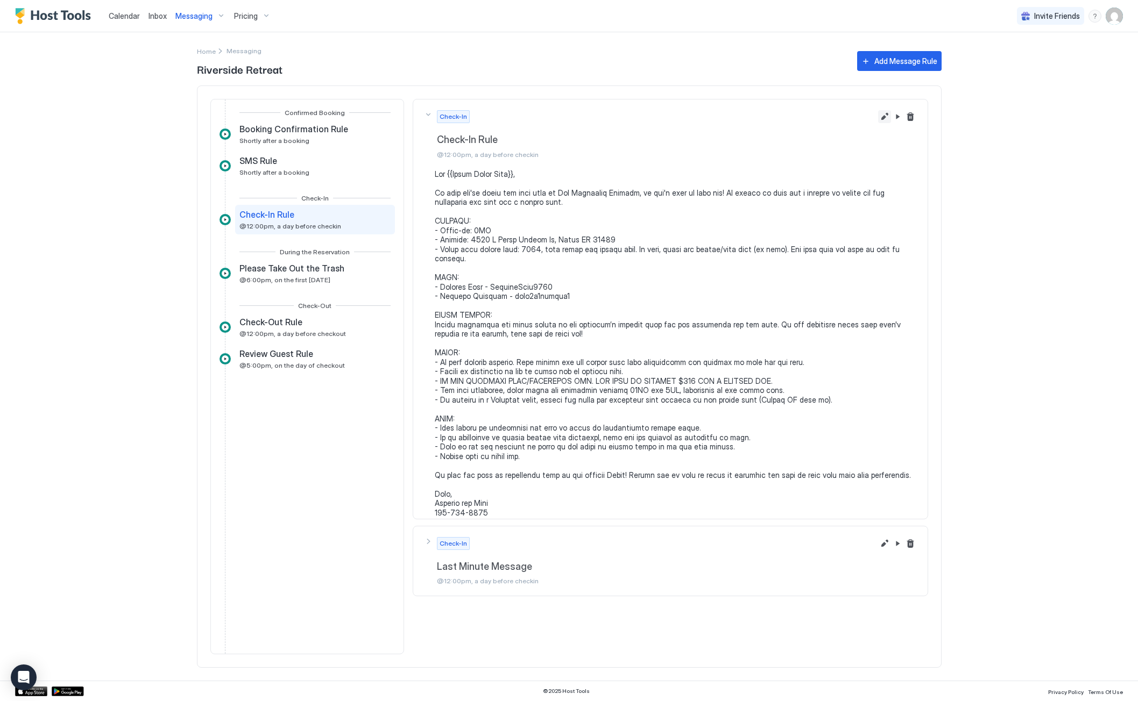
click at [884, 115] on button "Edit message rule" at bounding box center [884, 116] width 13 height 13
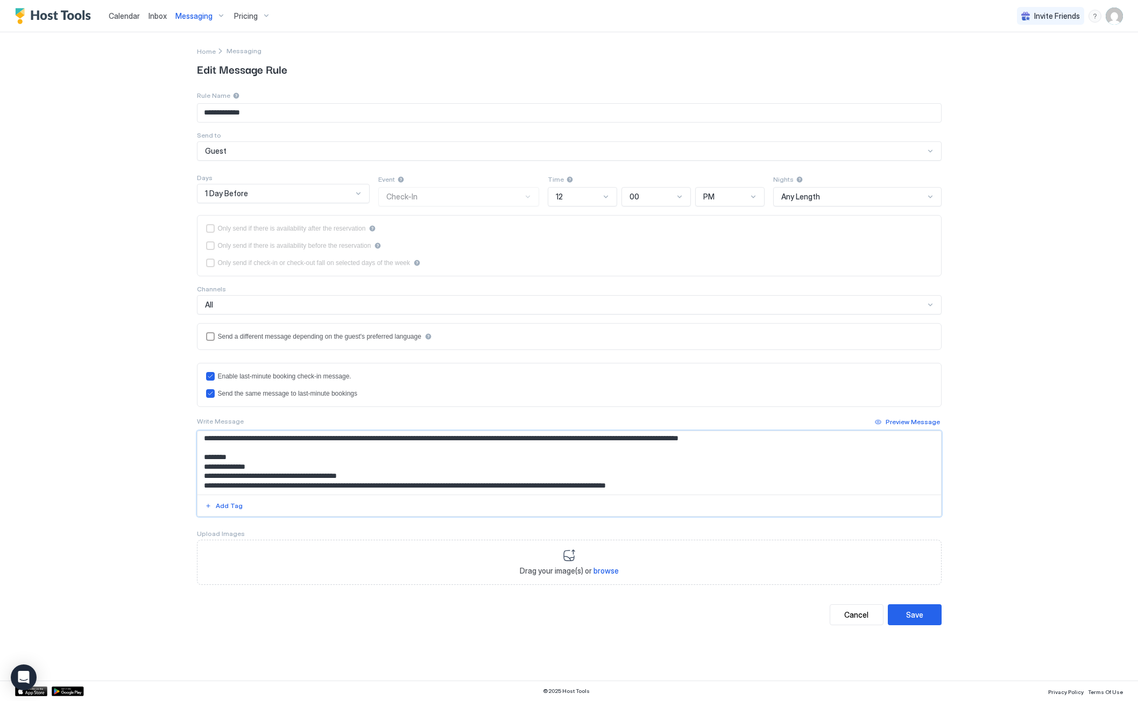
scroll to position [22, 0]
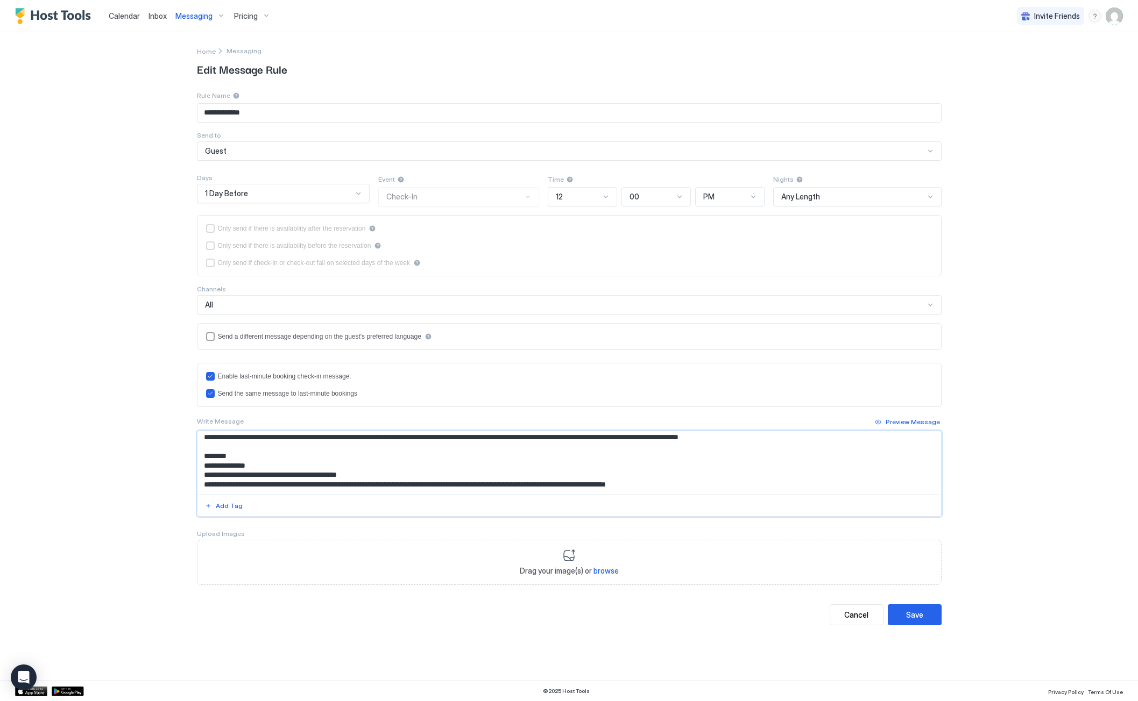
click at [694, 481] on textarea "Input Field" at bounding box center [568, 462] width 743 height 63
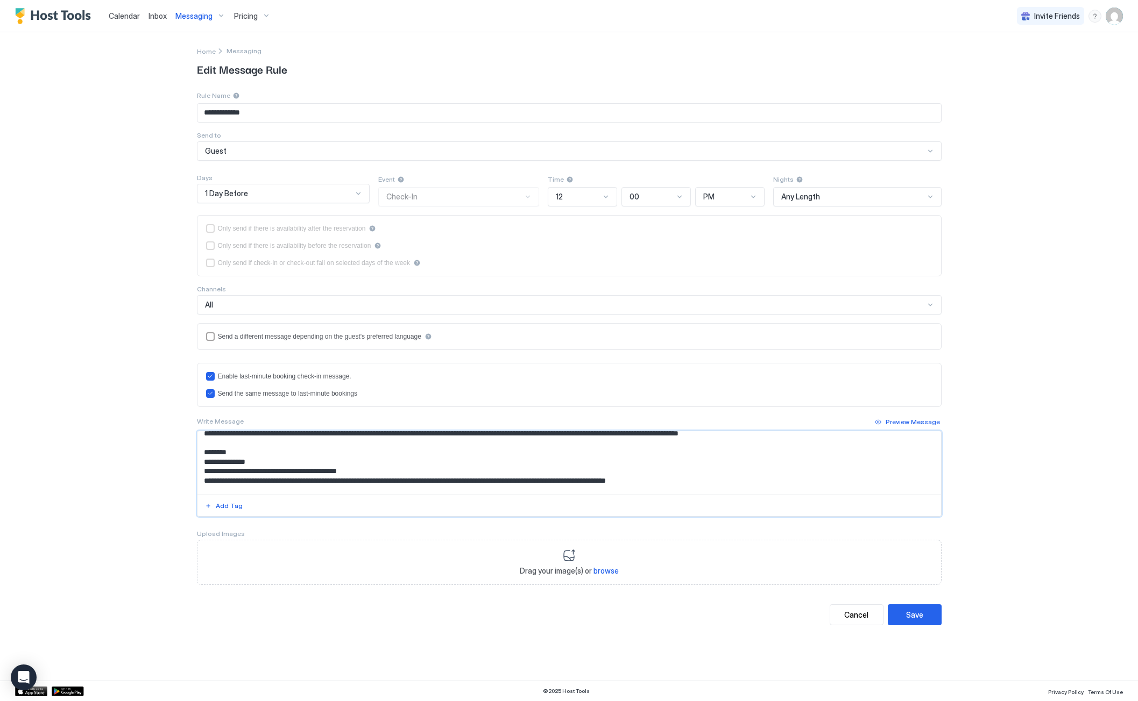
paste textarea "**********"
type textarea "**********"
click at [921, 615] on div "Save" at bounding box center [914, 614] width 17 height 11
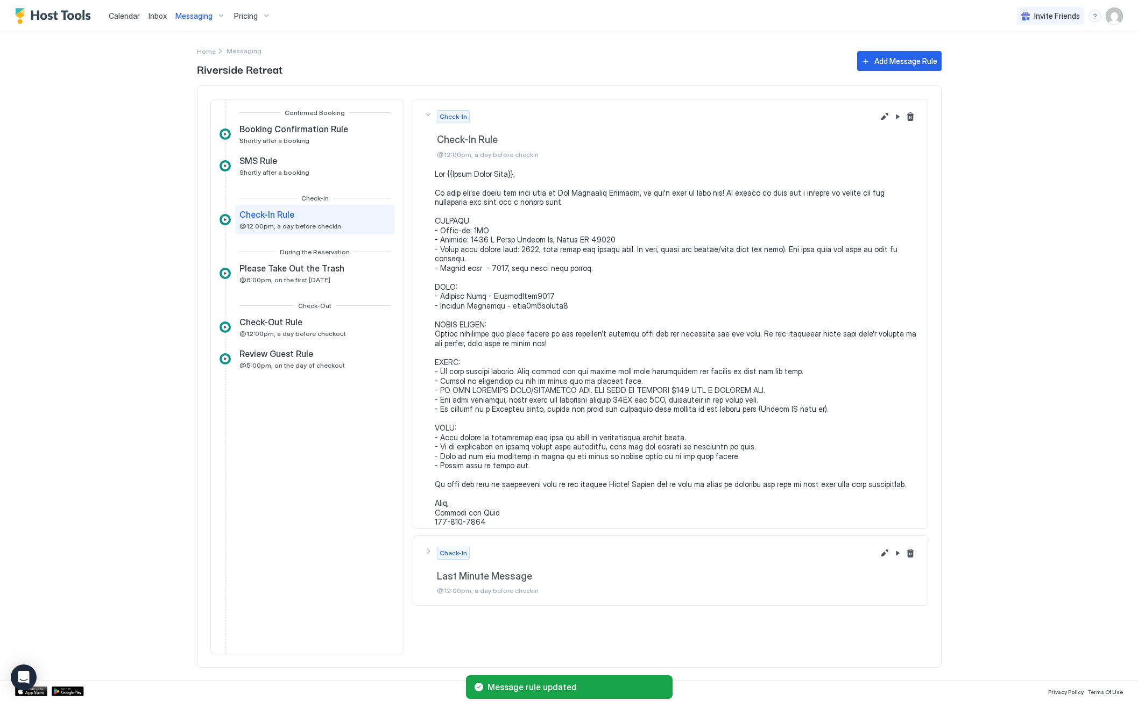
click at [131, 14] on span "Calendar" at bounding box center [124, 15] width 31 height 9
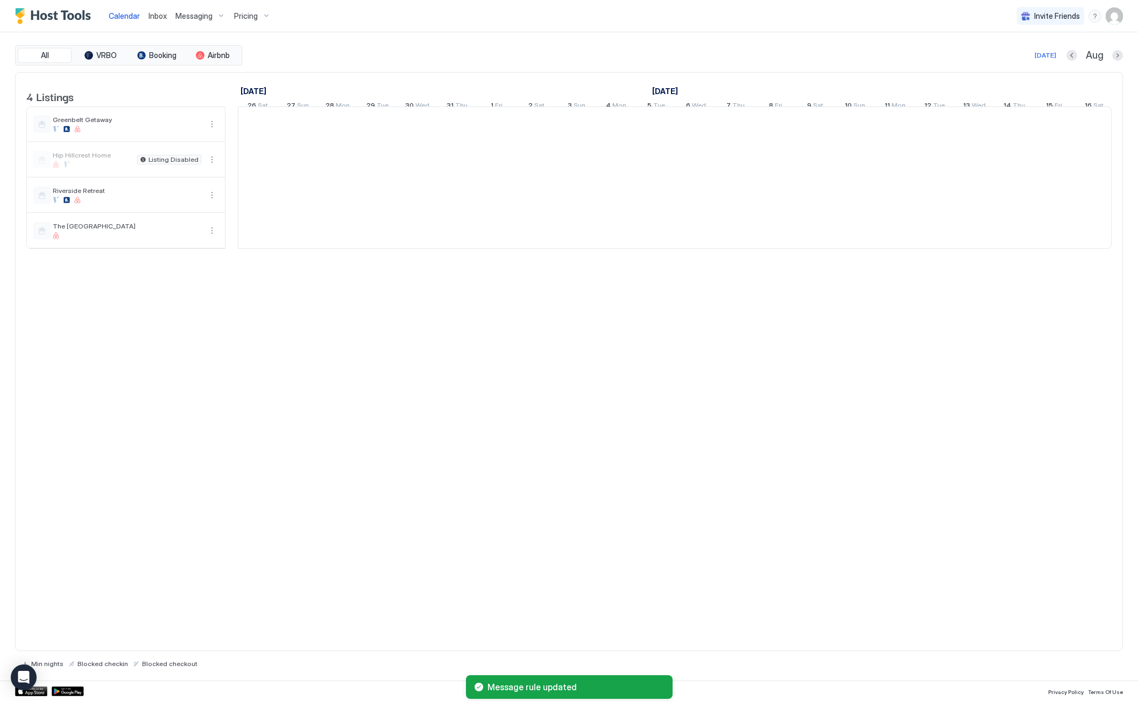
scroll to position [0, 598]
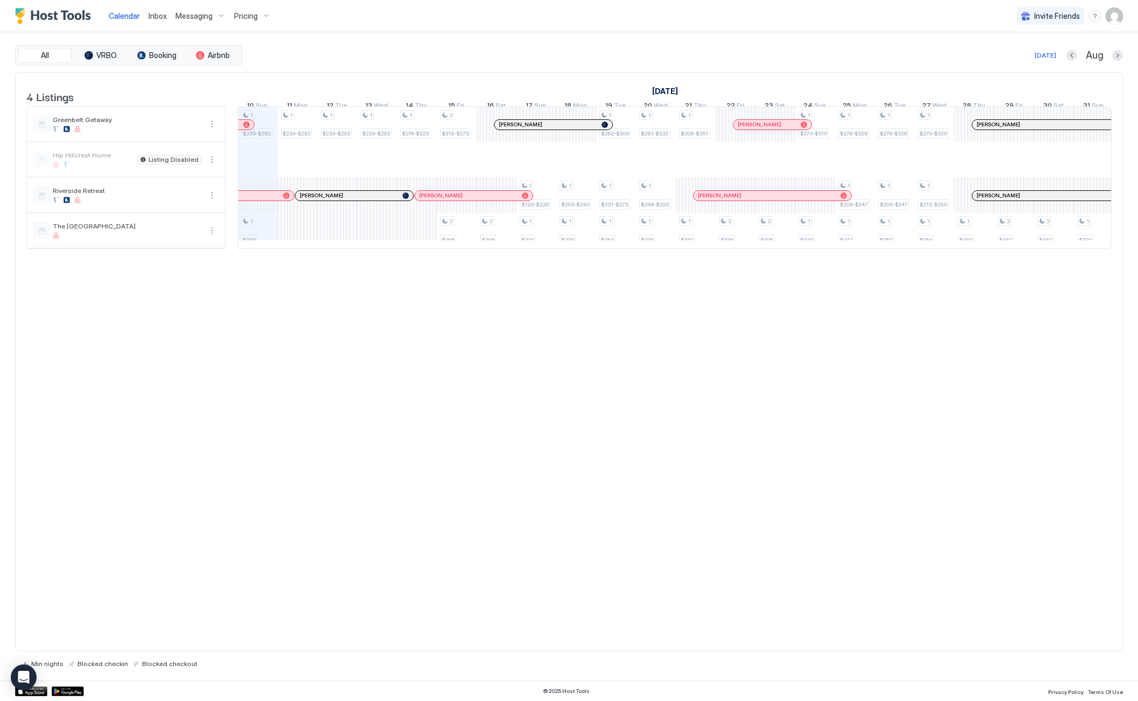
click at [257, 242] on div "1 $239-$282 1 $209 1 $239-$282 1 $239-$282 1 $239-$282 1 $274-$323 2 $316-$373 …" at bounding box center [875, 177] width 2468 height 141
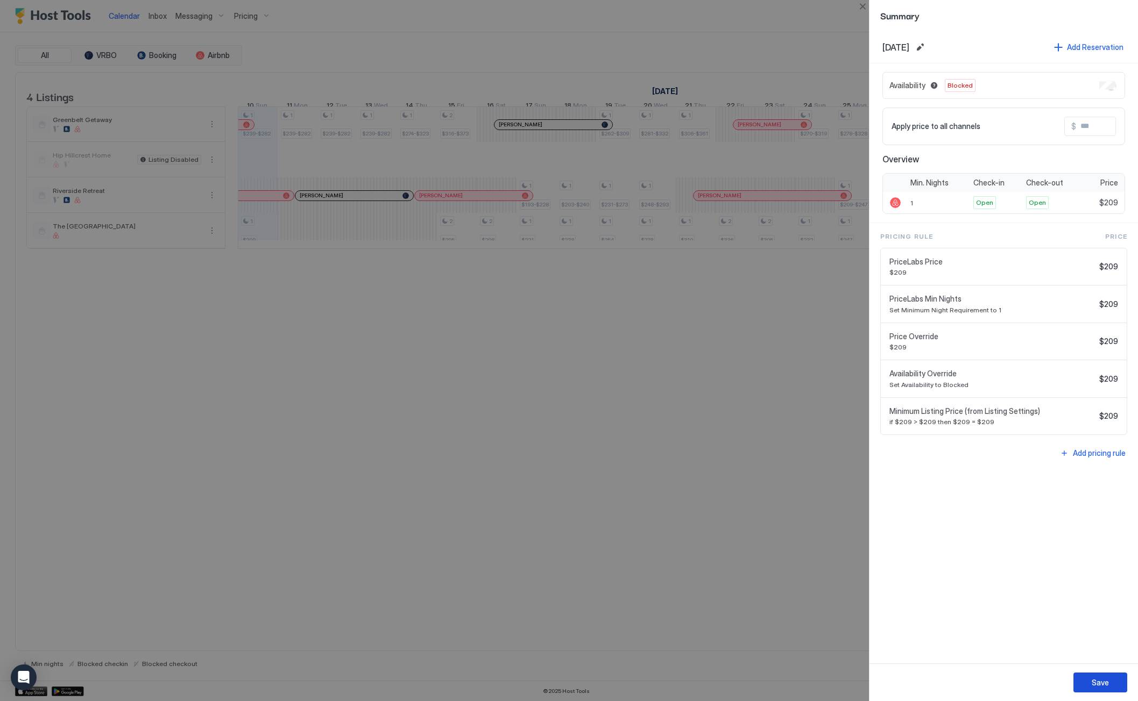
click at [1092, 674] on button "Save" at bounding box center [1100, 683] width 54 height 20
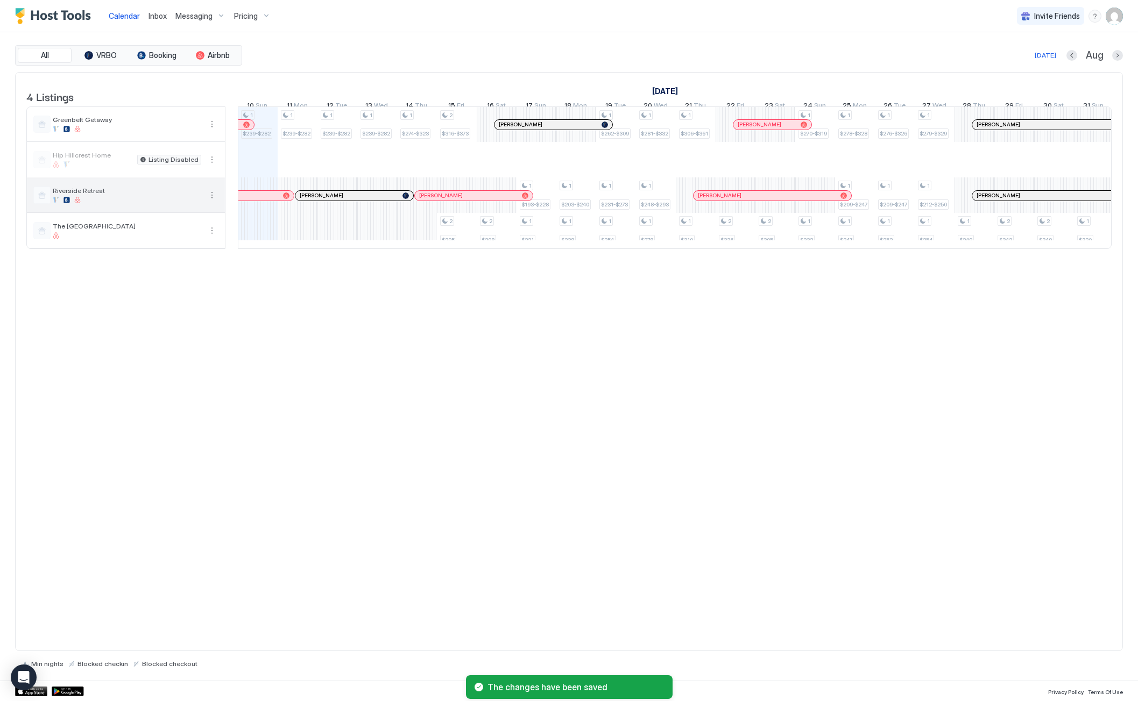
click at [144, 195] on span "Riverside Retreat" at bounding box center [127, 191] width 148 height 8
click at [252, 18] on span "Pricing" at bounding box center [246, 16] width 24 height 10
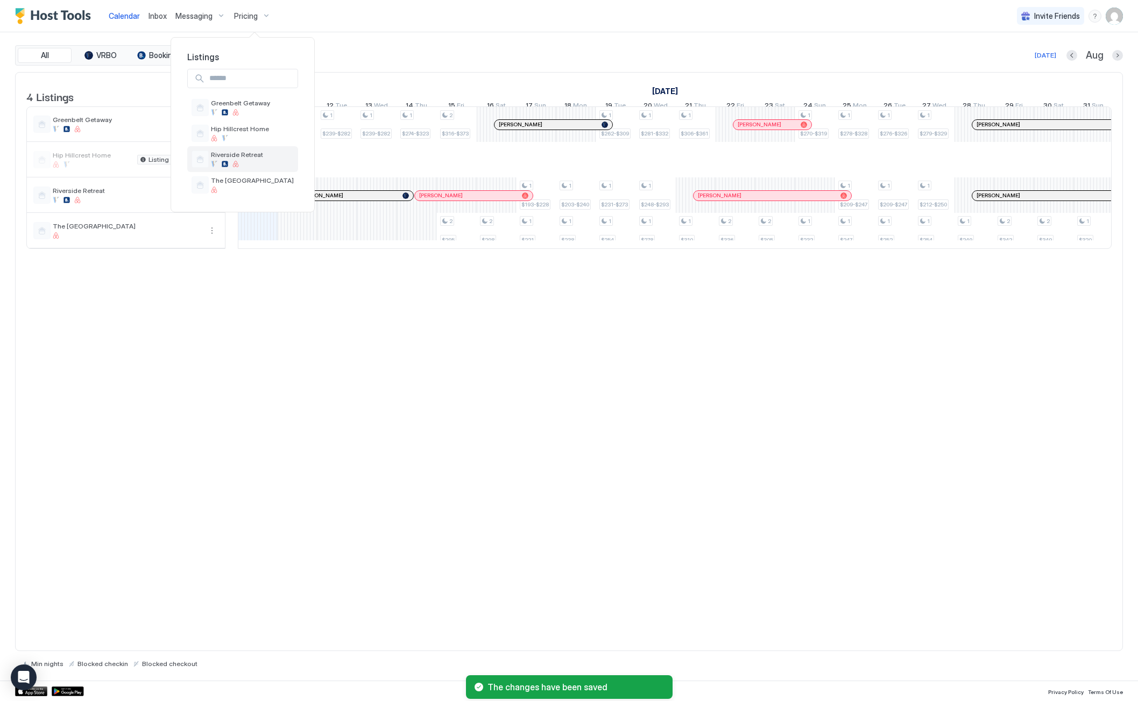
click at [243, 153] on span "Riverside Retreat" at bounding box center [237, 155] width 52 height 8
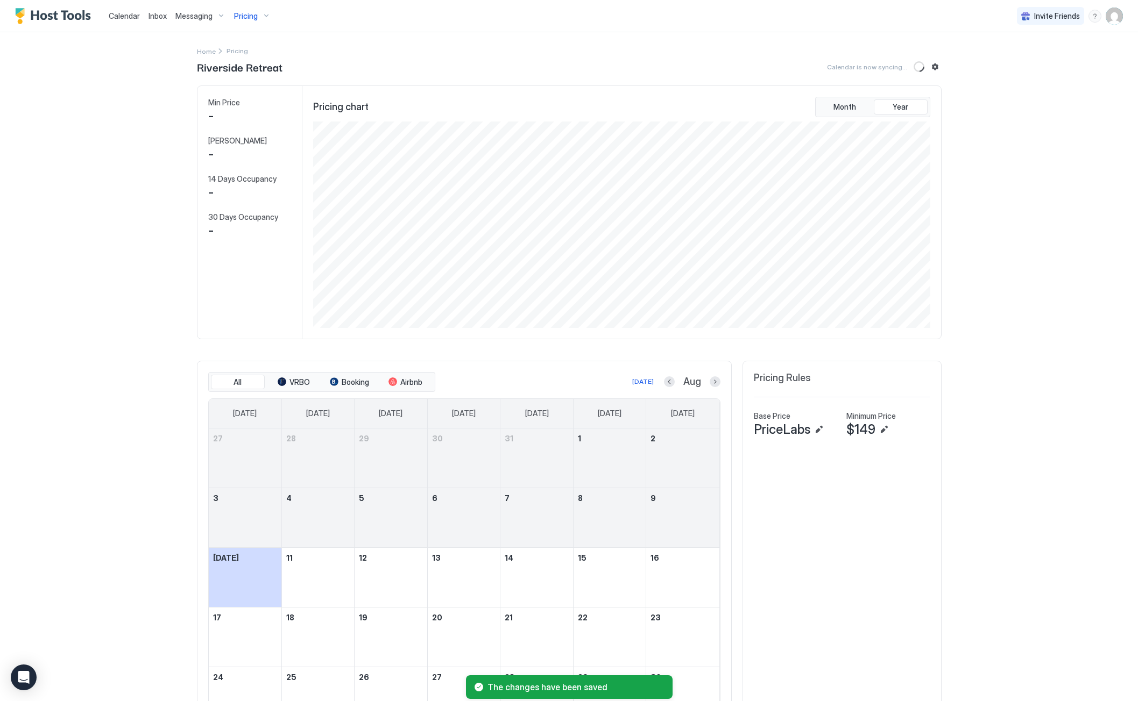
scroll to position [207, 619]
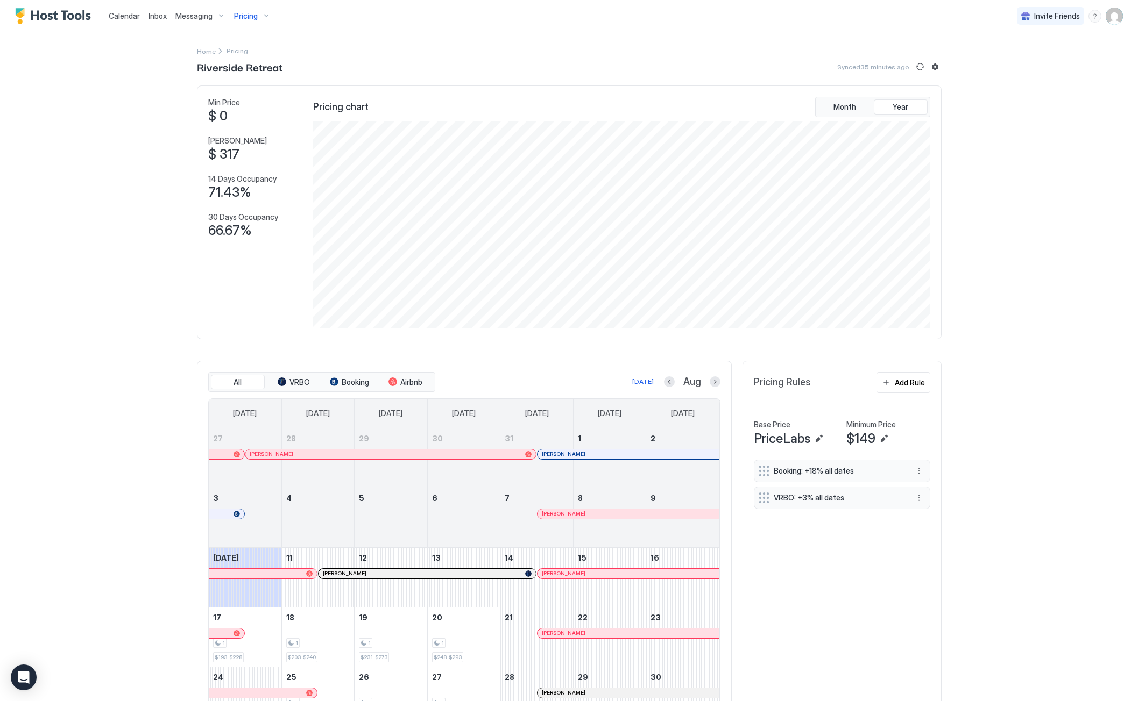
click at [249, 16] on span "Pricing" at bounding box center [246, 16] width 24 height 10
click at [246, 107] on span "Greenbelt Getaway" at bounding box center [240, 103] width 59 height 8
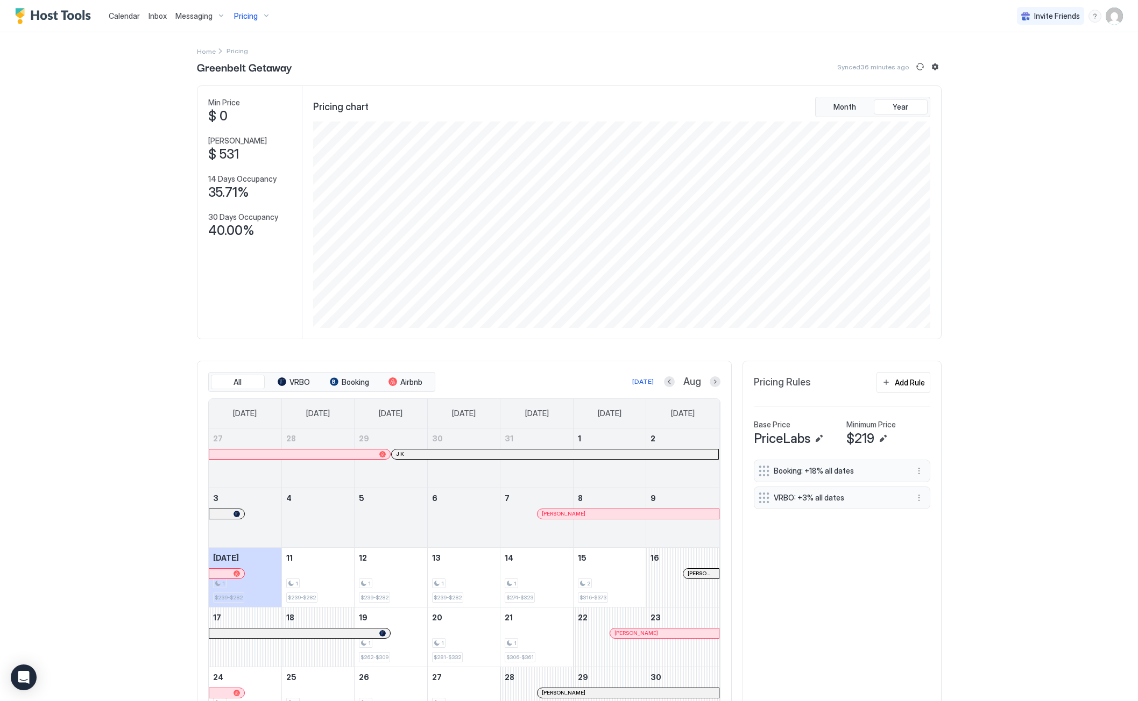
click at [252, 15] on span "Pricing" at bounding box center [246, 16] width 24 height 10
click at [239, 186] on div "The Mesa Manor" at bounding box center [252, 184] width 83 height 17
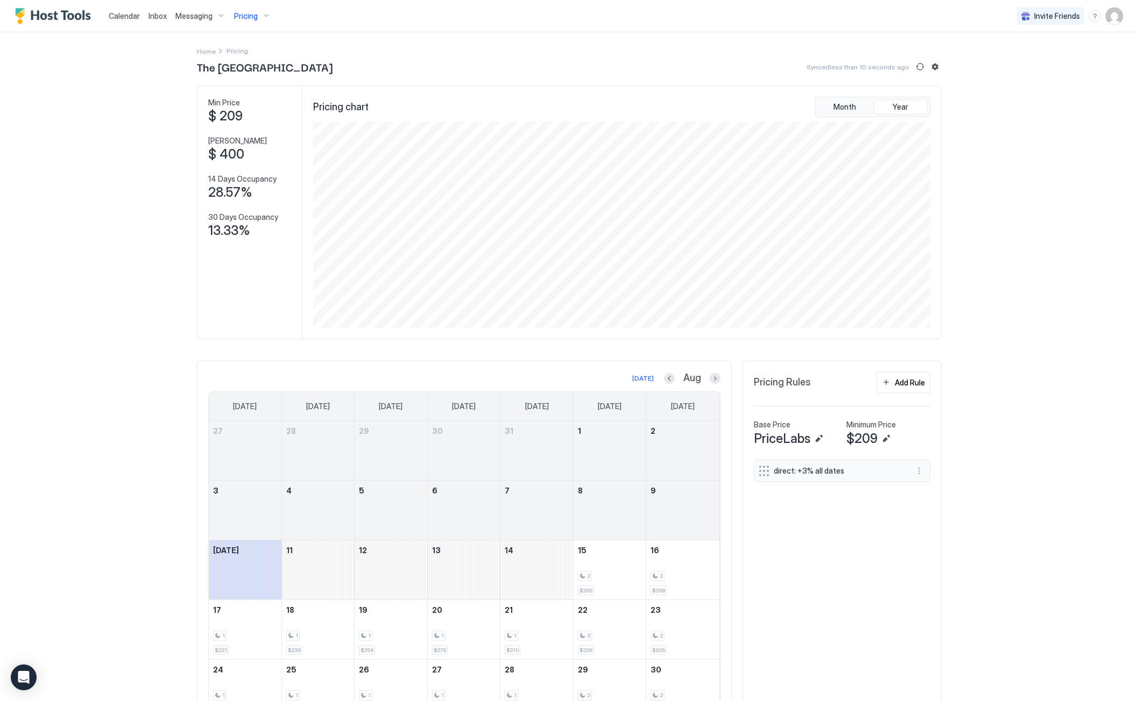
click at [187, 15] on span "Messaging" at bounding box center [193, 16] width 37 height 10
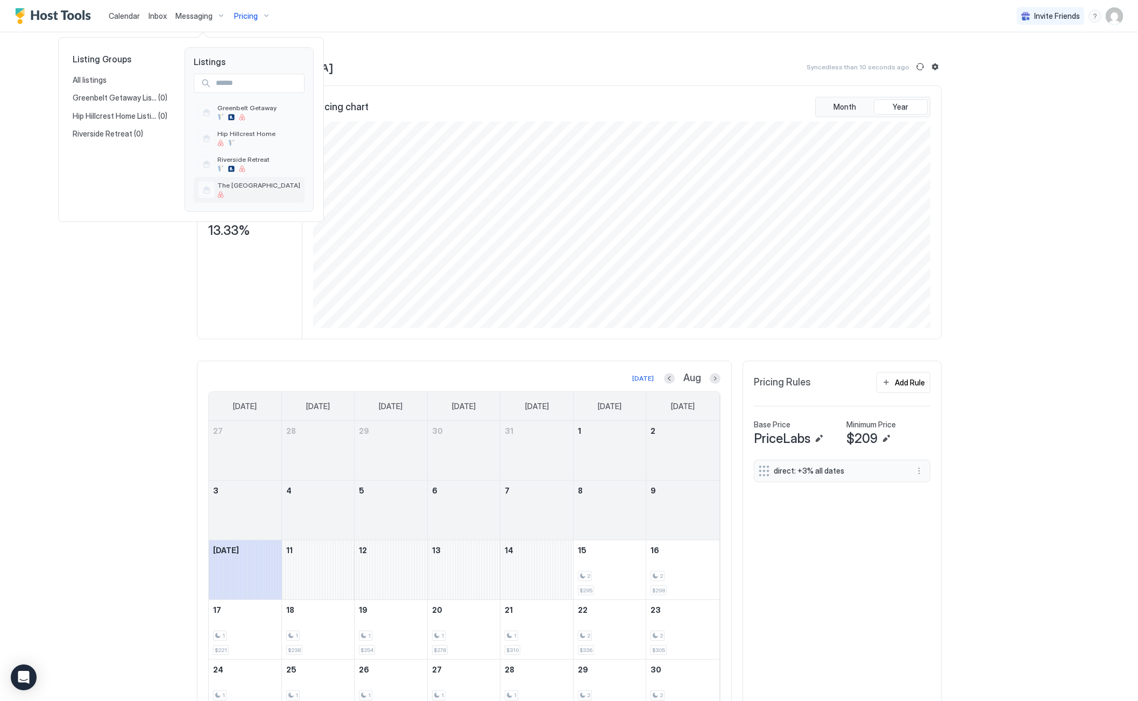
click at [238, 188] on span "The Mesa Manor" at bounding box center [258, 185] width 83 height 8
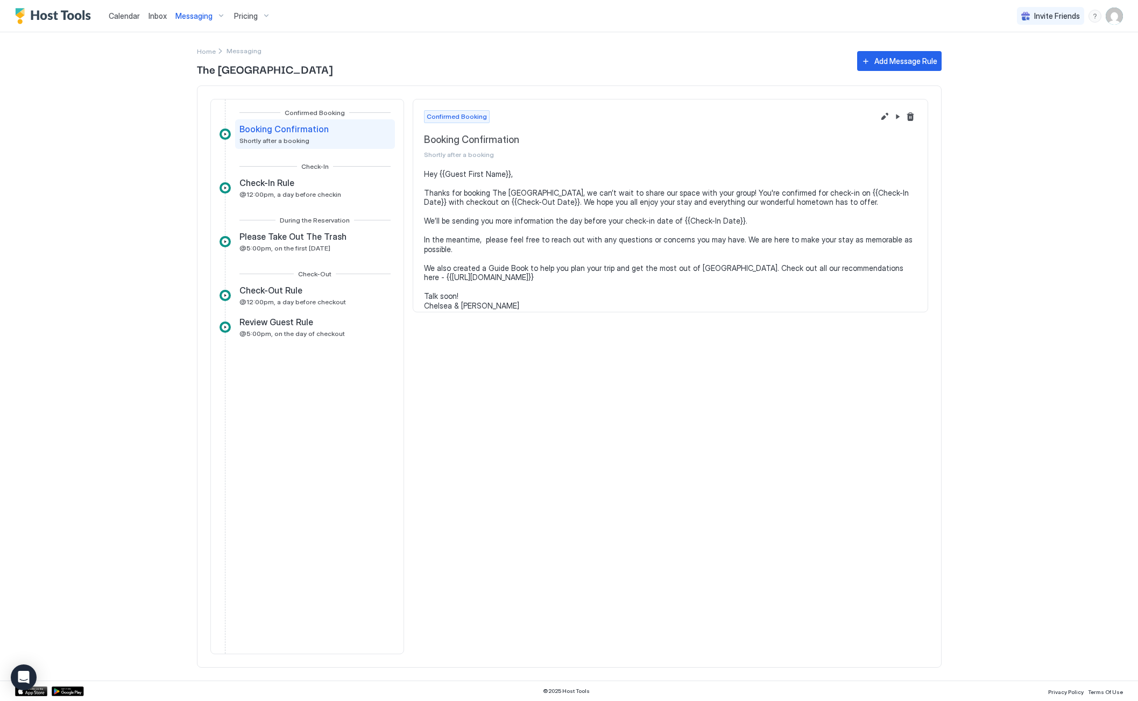
click at [191, 15] on span "Messaging" at bounding box center [193, 16] width 37 height 10
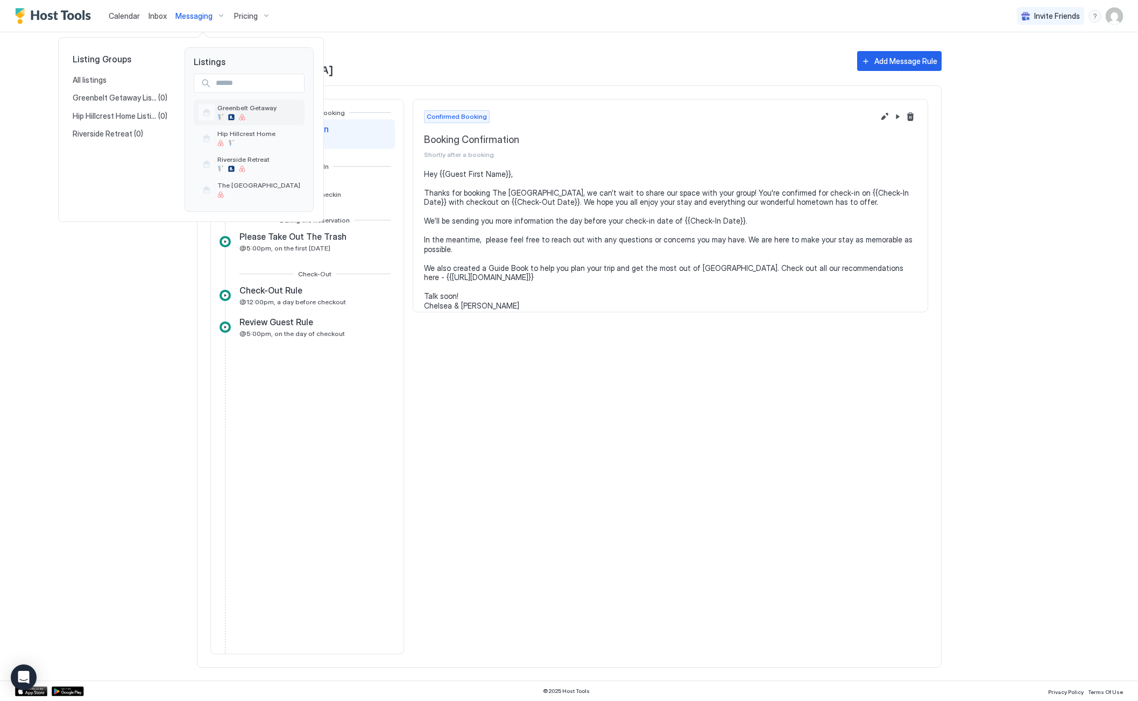
click at [239, 107] on span "Greenbelt Getaway" at bounding box center [246, 108] width 59 height 8
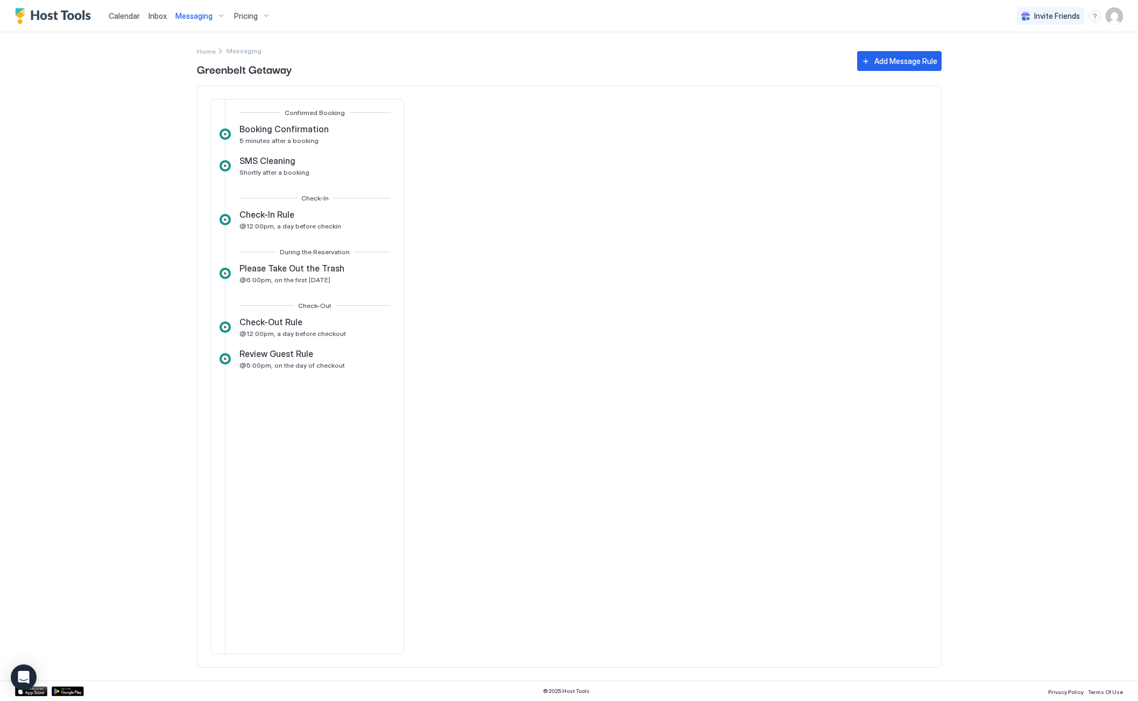
click at [154, 17] on span "Inbox" at bounding box center [157, 15] width 18 height 9
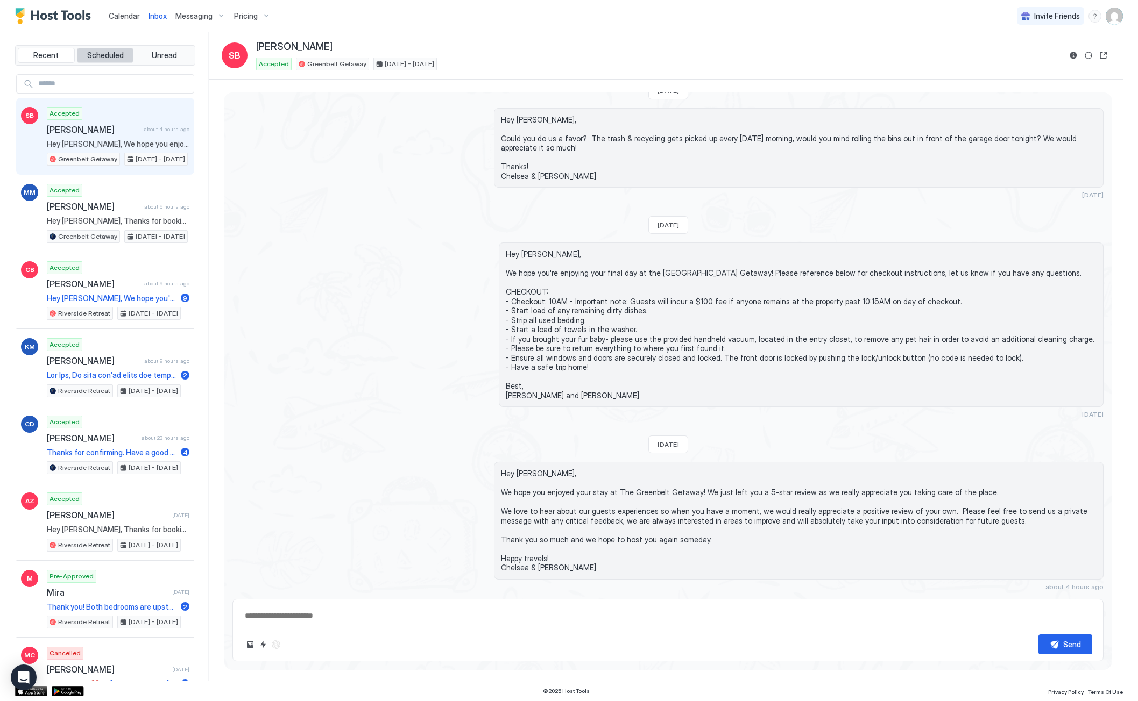
type textarea "*"
click at [135, 18] on span "Calendar" at bounding box center [124, 15] width 31 height 9
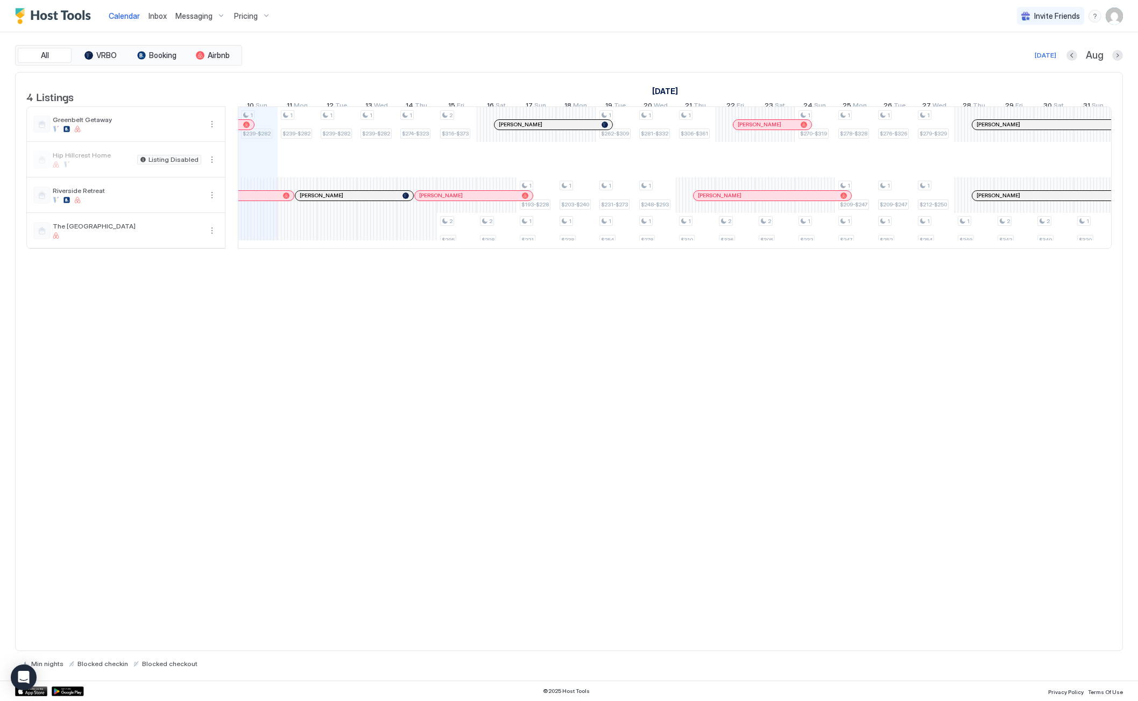
scroll to position [0, 638]
